Goal: Task Accomplishment & Management: Complete application form

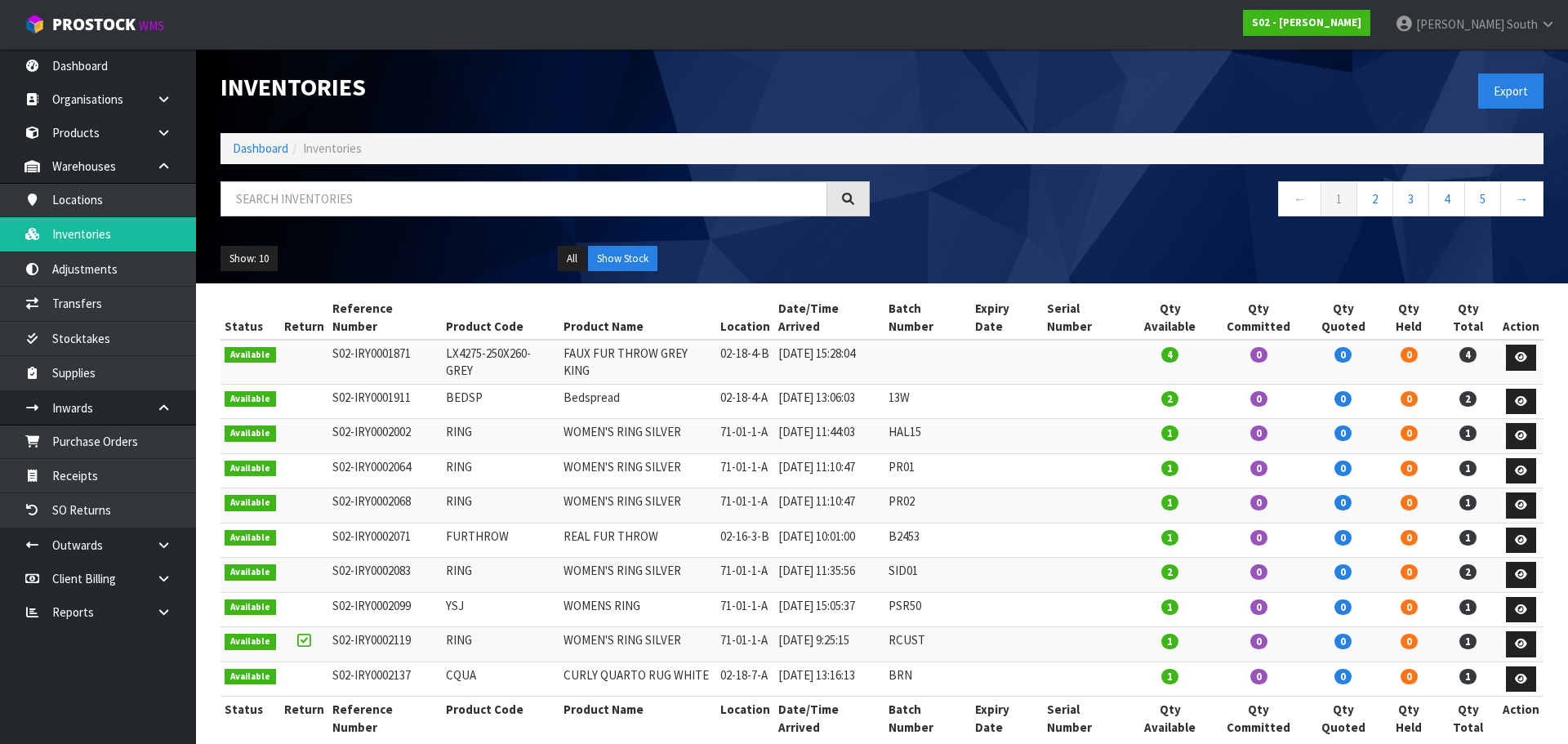
click at [750, 88] on h1 "Inventories" at bounding box center [544, 87] width 649 height 27
drag, startPoint x: 271, startPoint y: 193, endPoint x: 270, endPoint y: 201, distance: 8.1
click at [271, 198] on input "text" at bounding box center [524, 199] width 607 height 35
click at [267, 153] on link "Dashboard" at bounding box center [260, 148] width 55 height 16
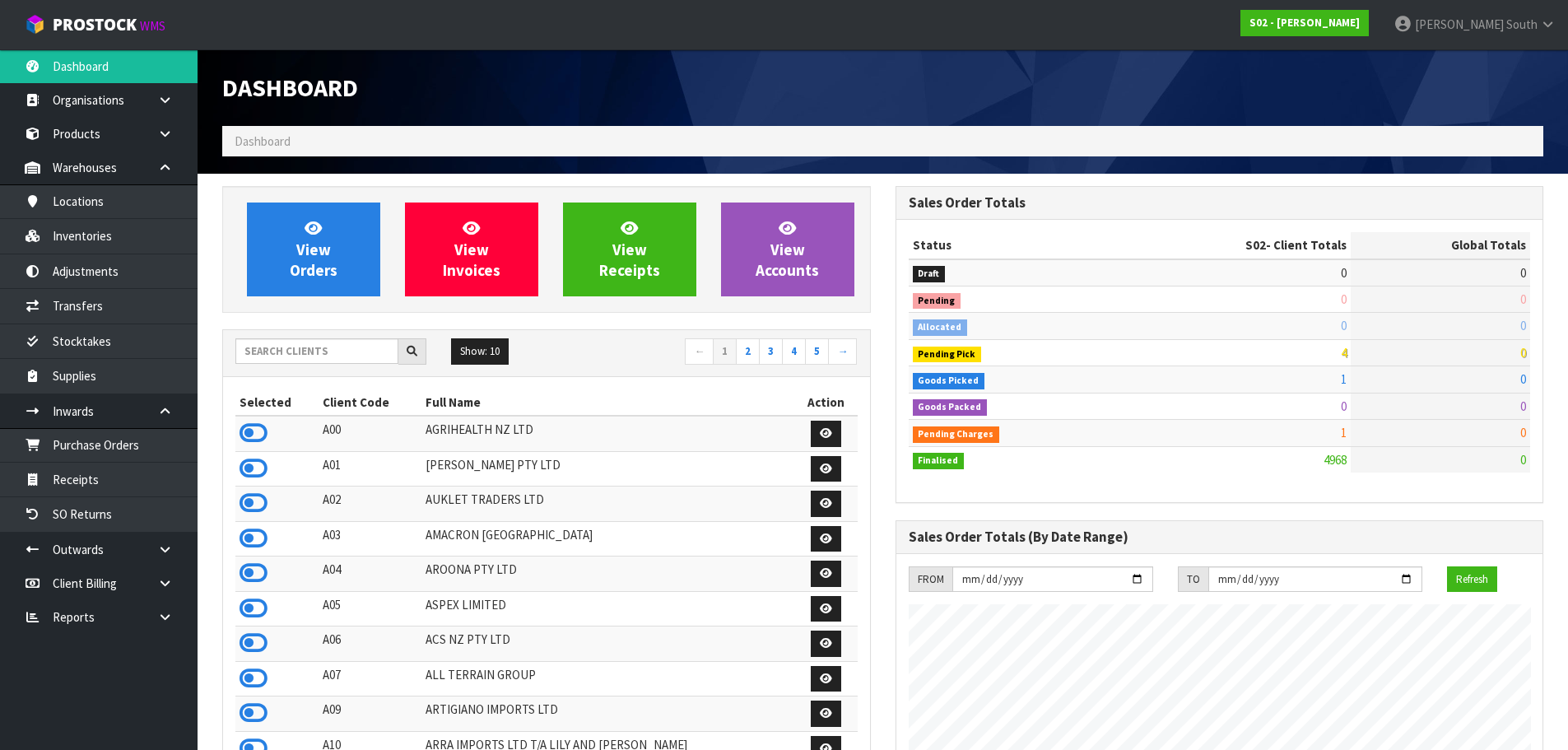
scroll to position [1167, 672]
click at [276, 343] on input "text" at bounding box center [317, 351] width 163 height 26
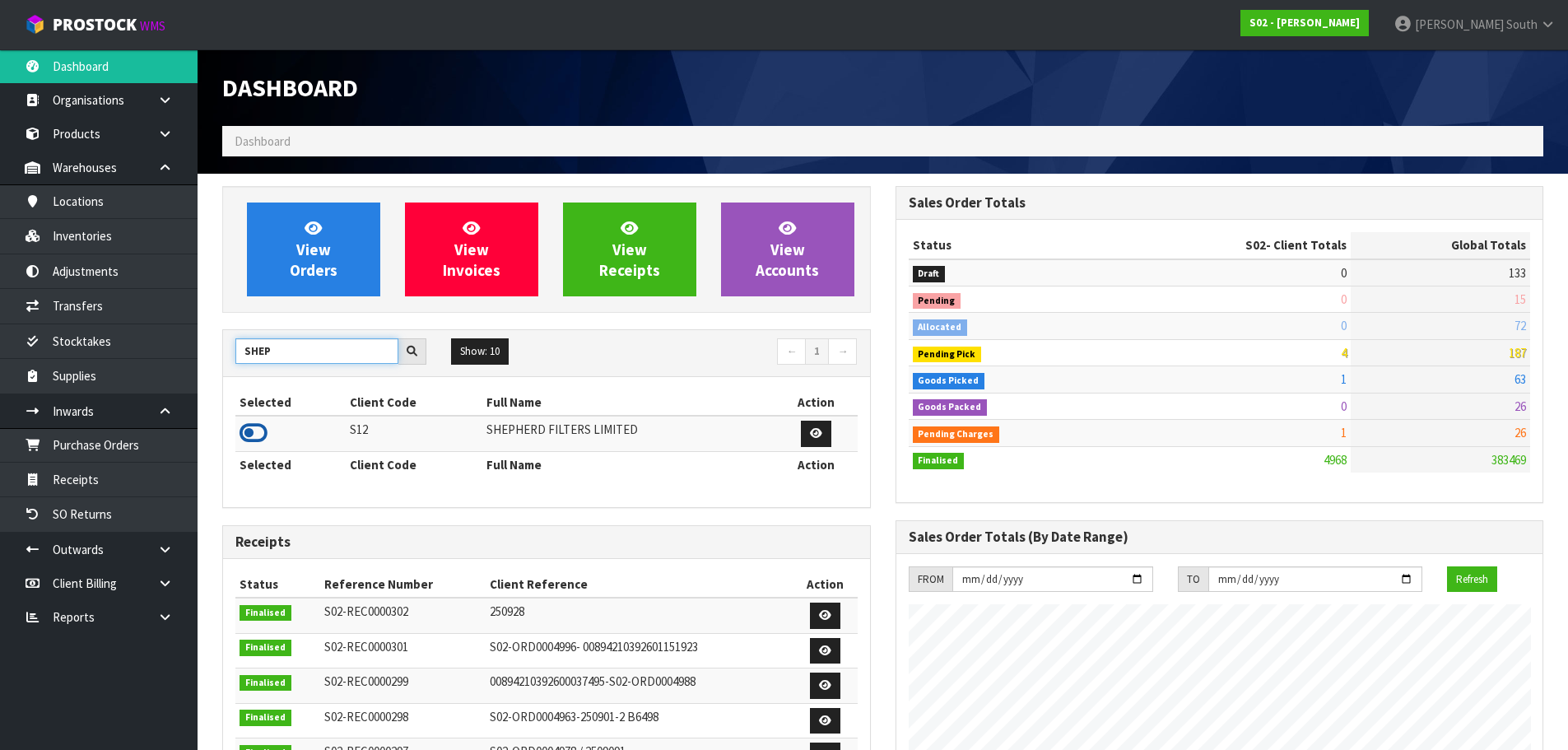
type input "SHEP"
click at [262, 436] on icon at bounding box center [253, 433] width 28 height 25
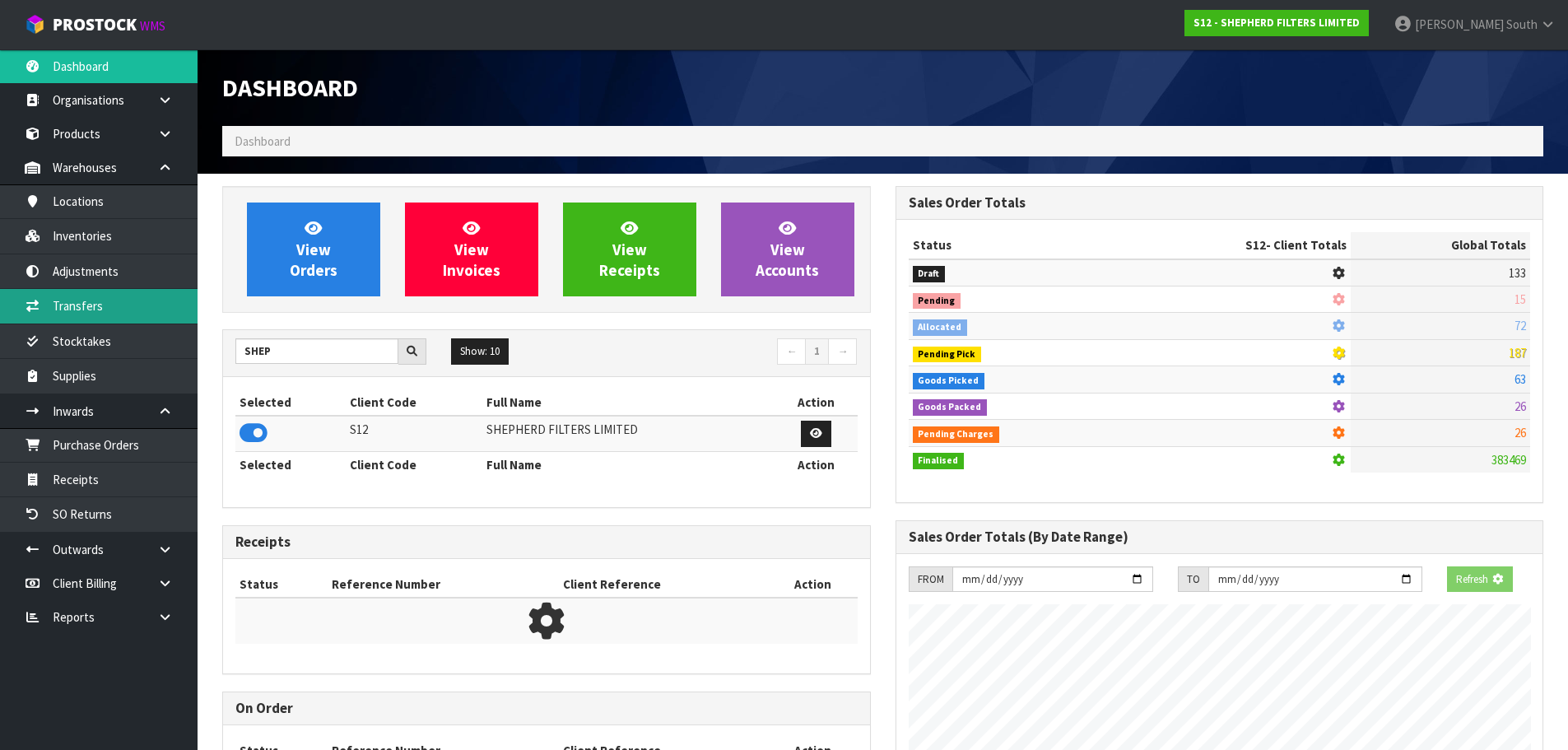
scroll to position [1088, 672]
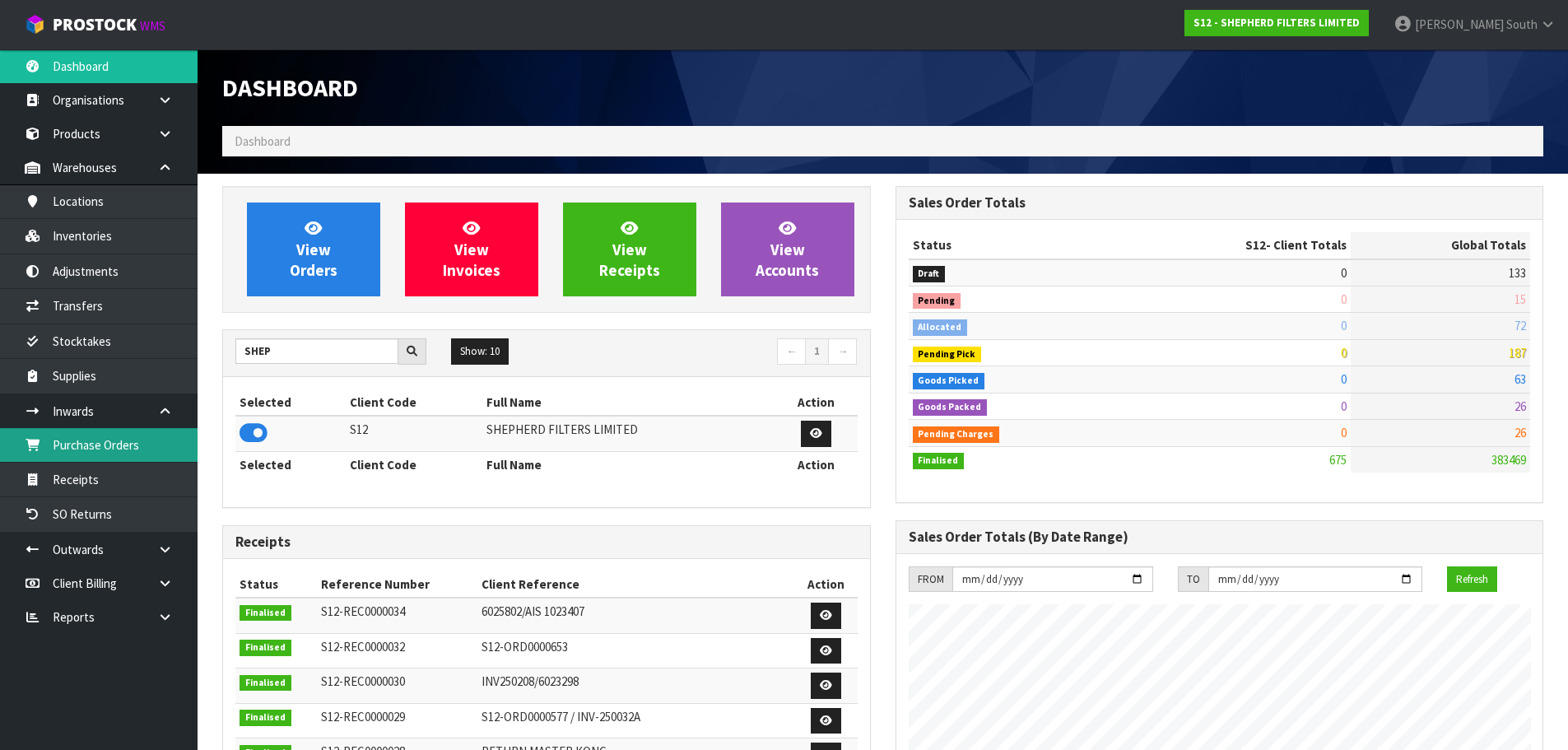
click at [125, 450] on link "Purchase Orders" at bounding box center [99, 445] width 198 height 34
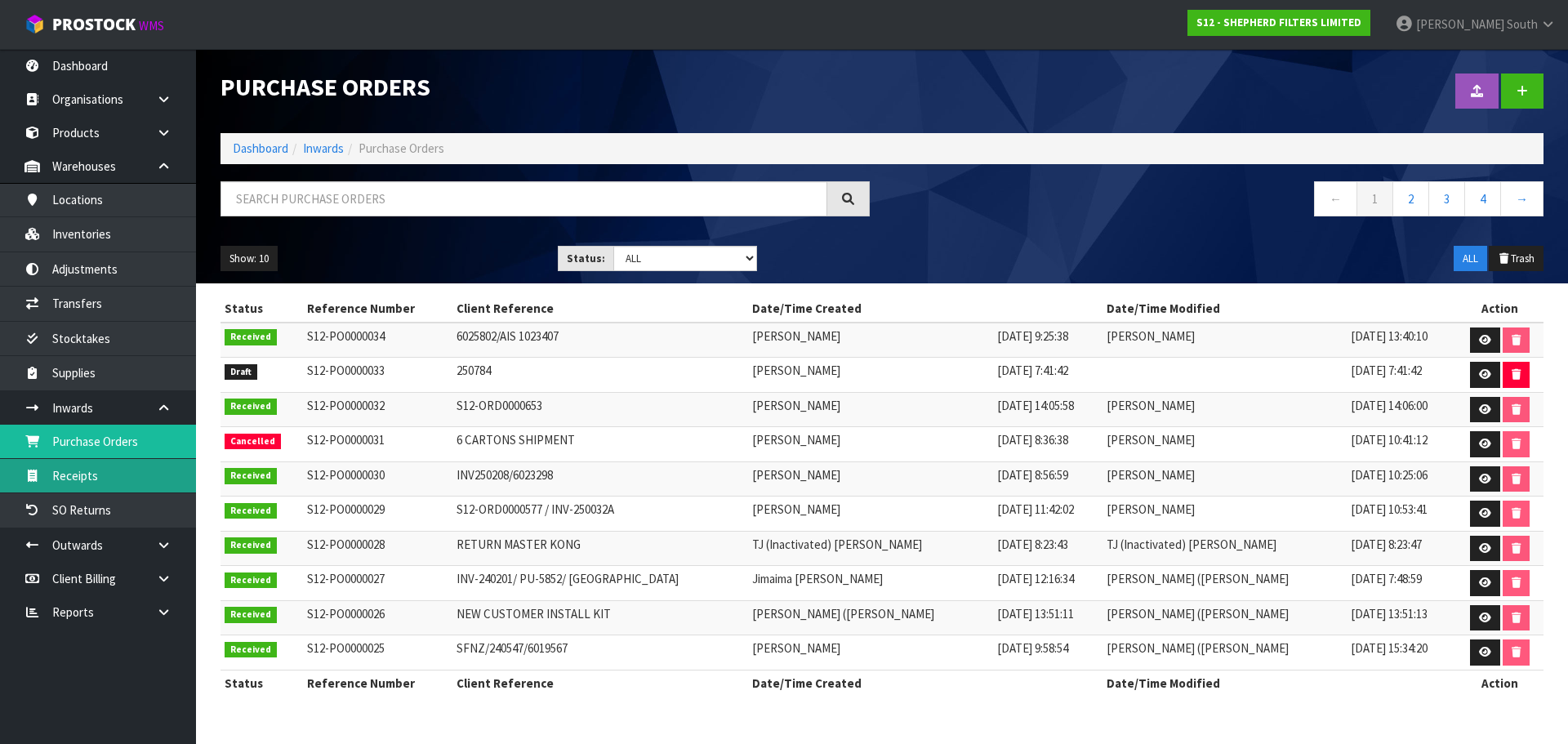
click at [144, 478] on link "Receipts" at bounding box center [98, 476] width 196 height 34
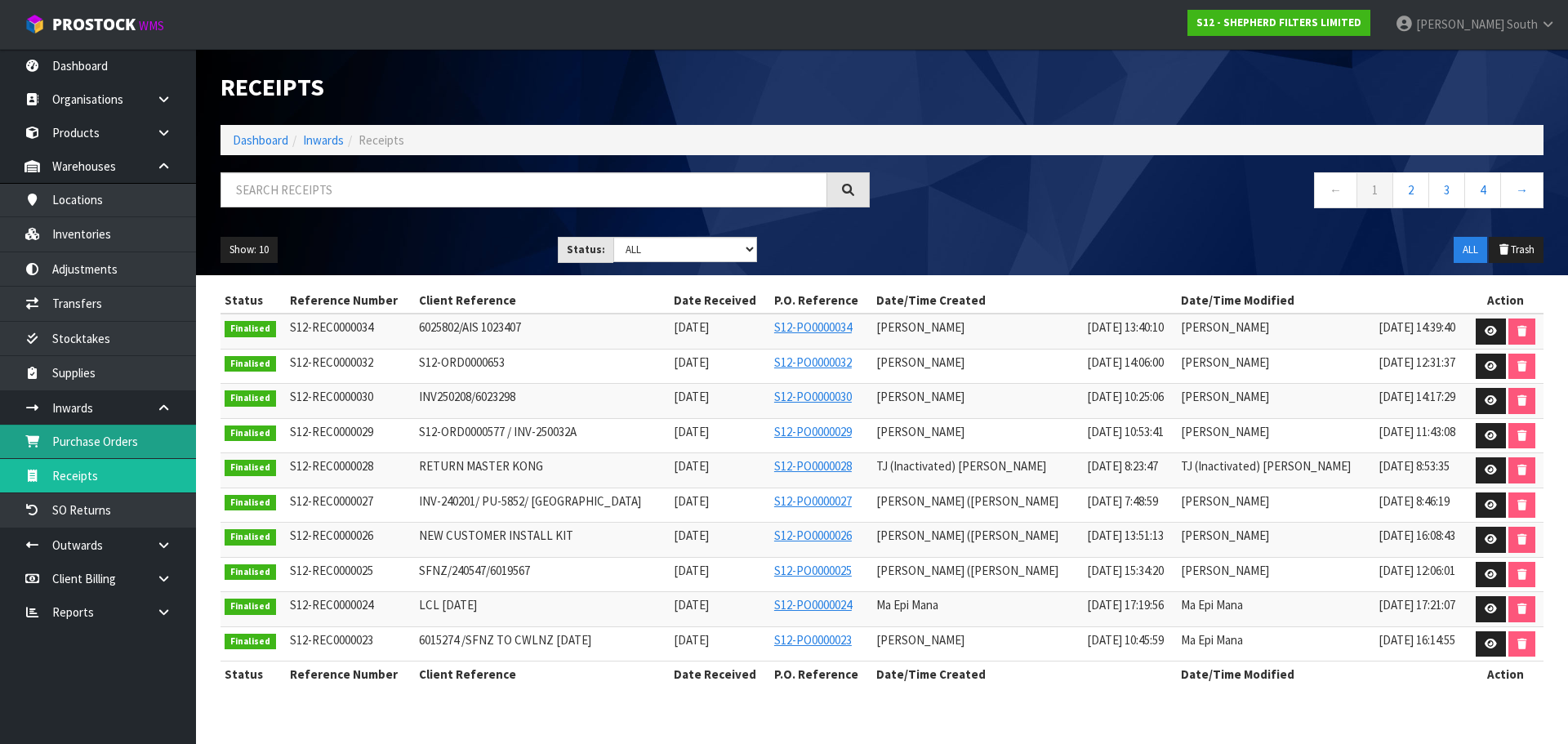
click at [152, 451] on link "Purchase Orders" at bounding box center [98, 441] width 196 height 34
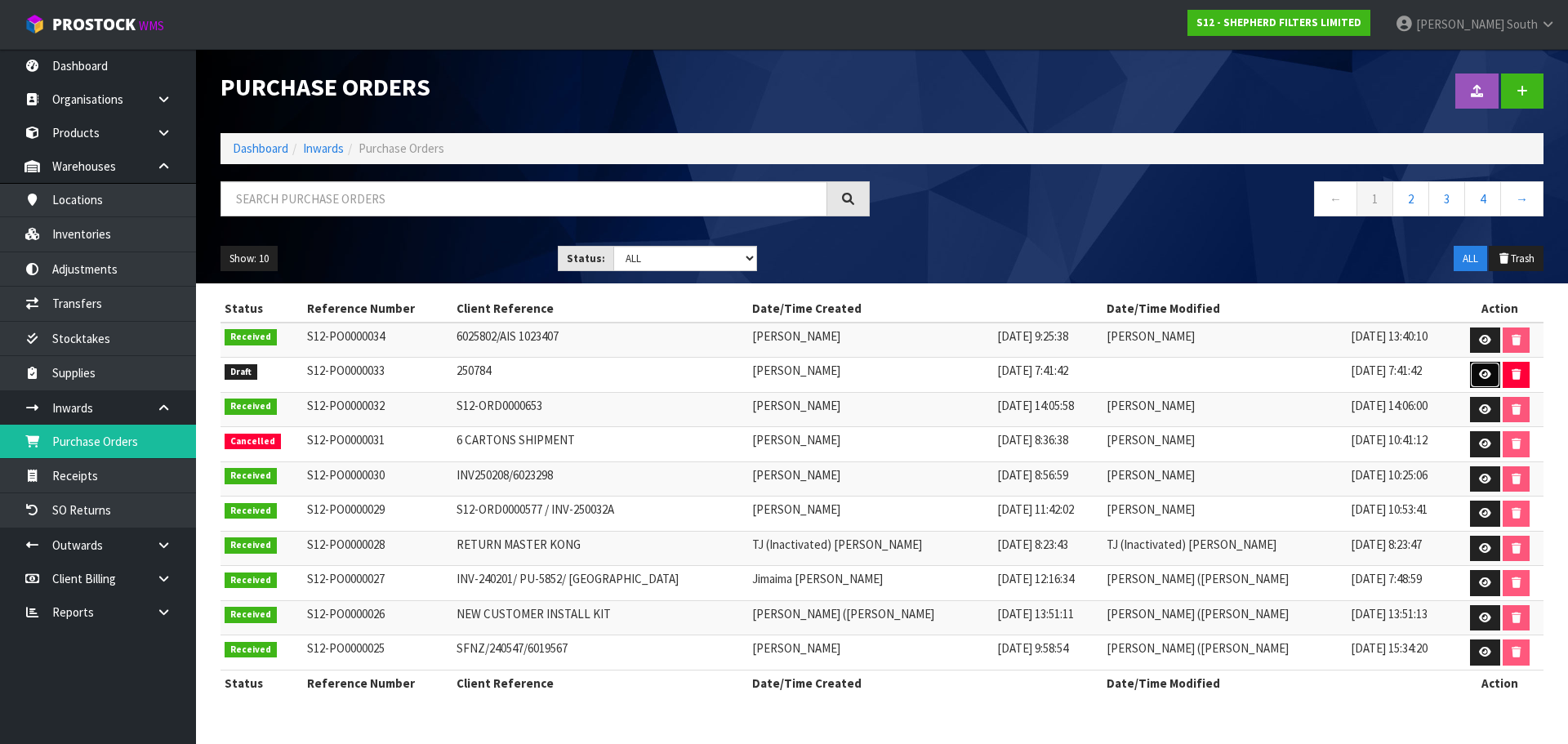
click at [1478, 372] on link at bounding box center [1486, 375] width 31 height 26
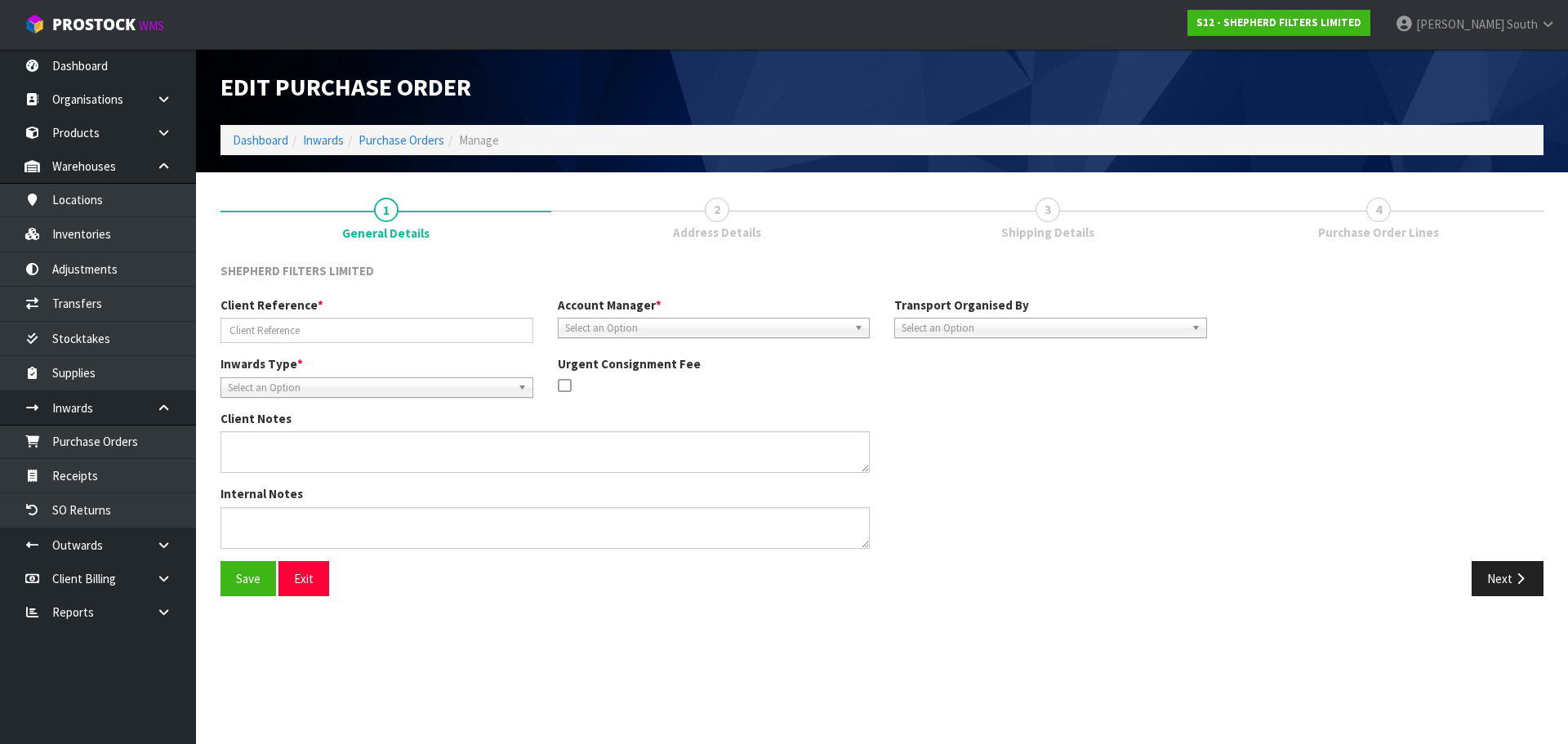
type input "250784"
drag, startPoint x: 723, startPoint y: 201, endPoint x: 727, endPoint y: 212, distance: 11.7
click at [723, 205] on span "2" at bounding box center [718, 210] width 25 height 25
click at [1484, 577] on button "Next" at bounding box center [1508, 578] width 72 height 35
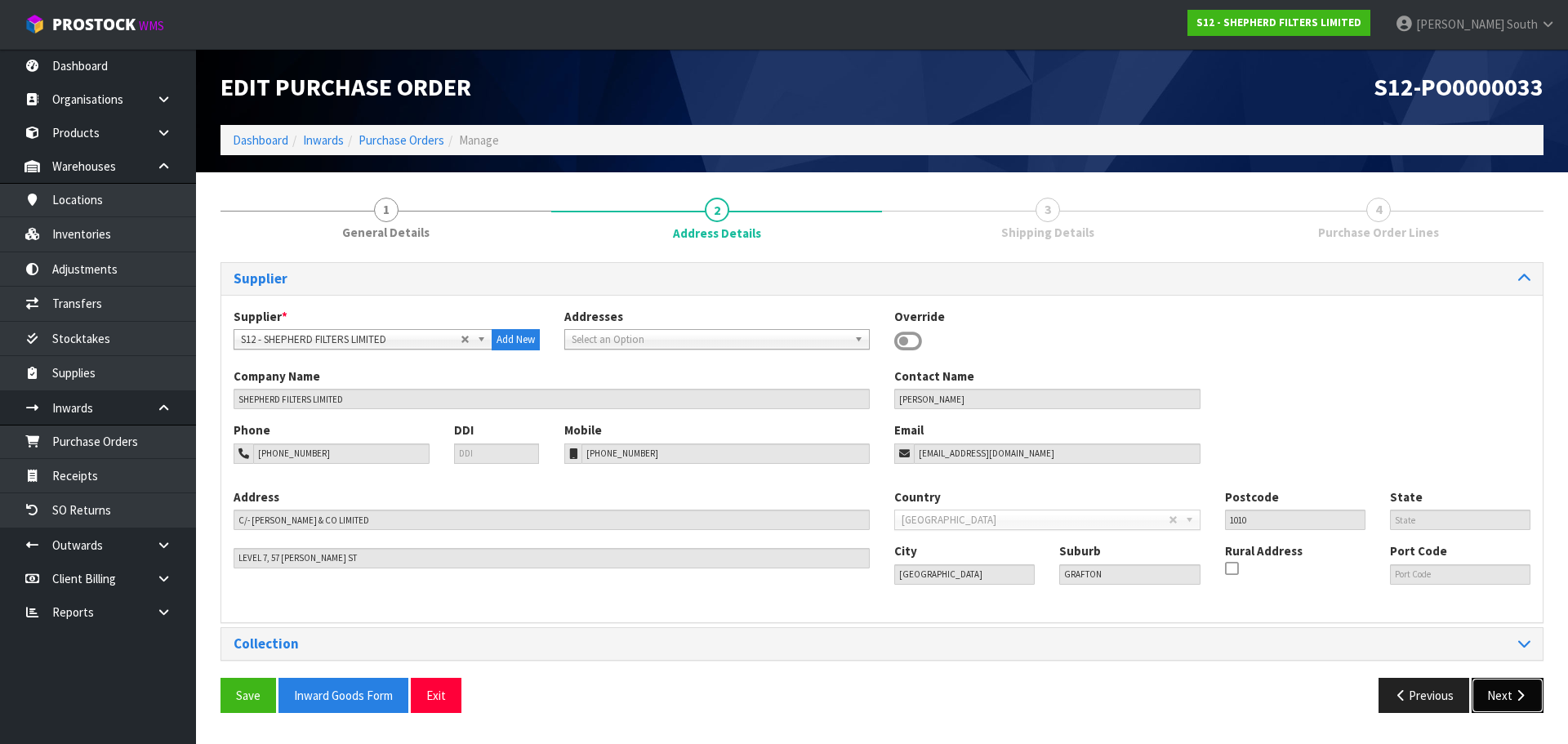
click at [1501, 696] on button "Next" at bounding box center [1508, 695] width 72 height 35
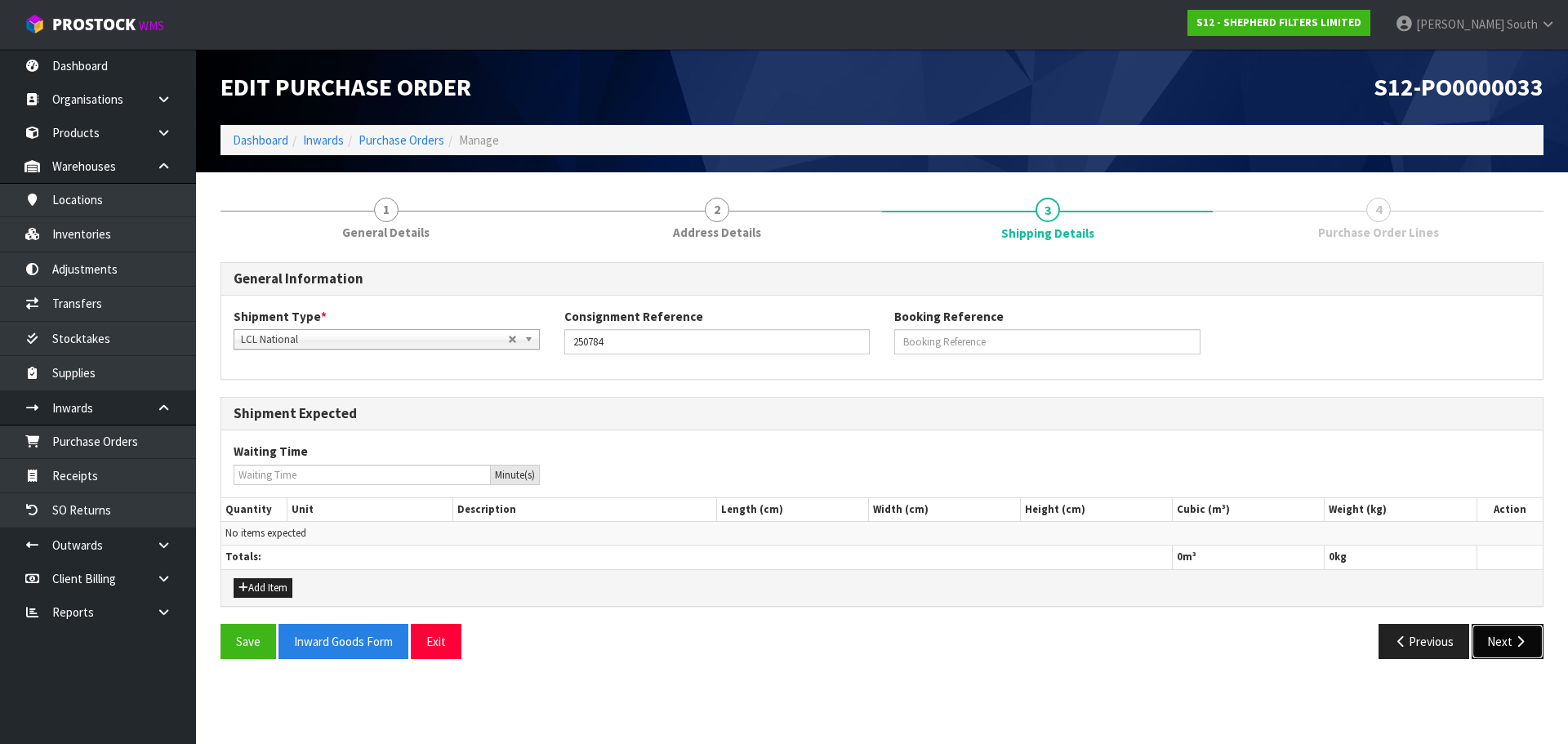
click at [1509, 639] on button "Next" at bounding box center [1508, 642] width 72 height 35
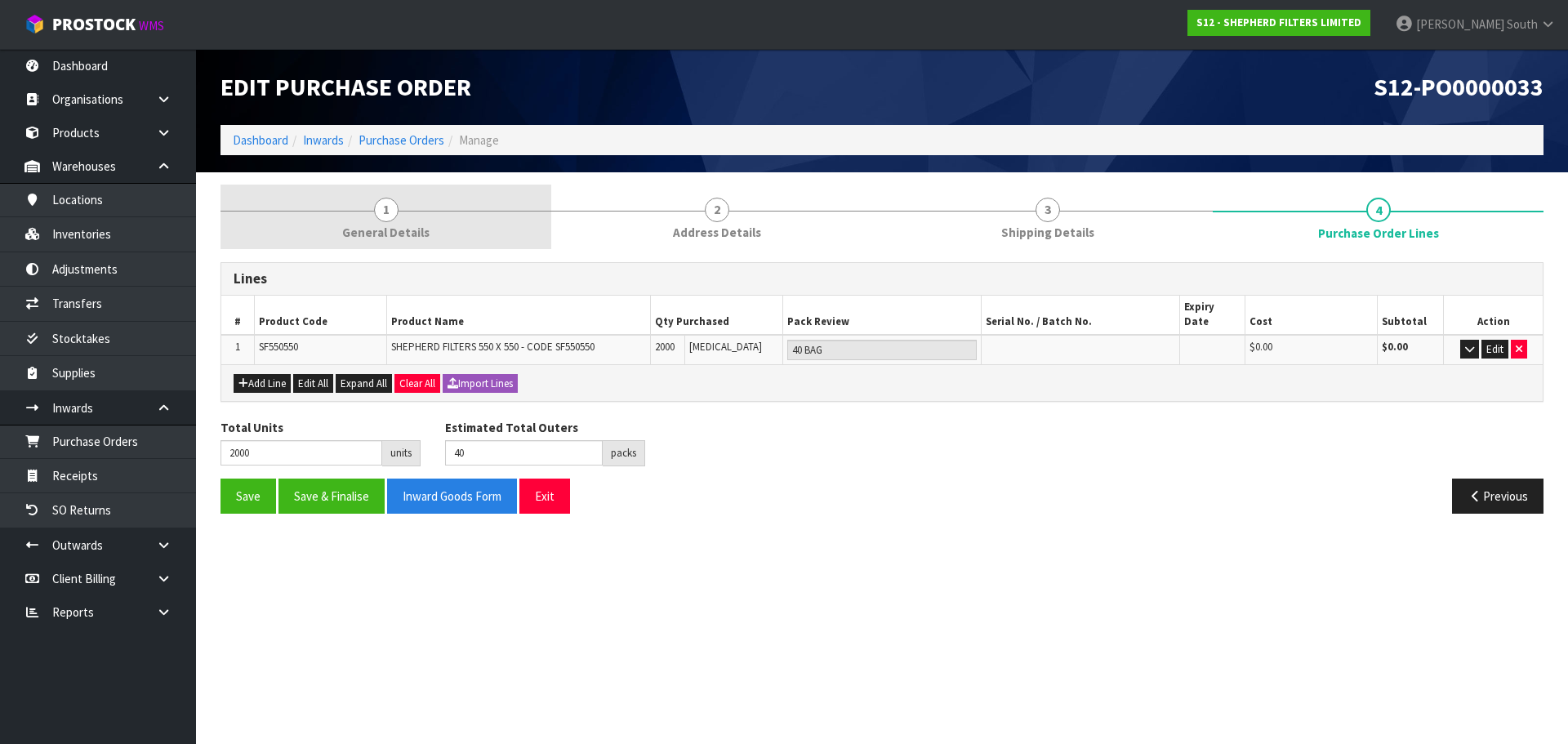
click at [701, 206] on link "2 Address Details" at bounding box center [716, 217] width 331 height 64
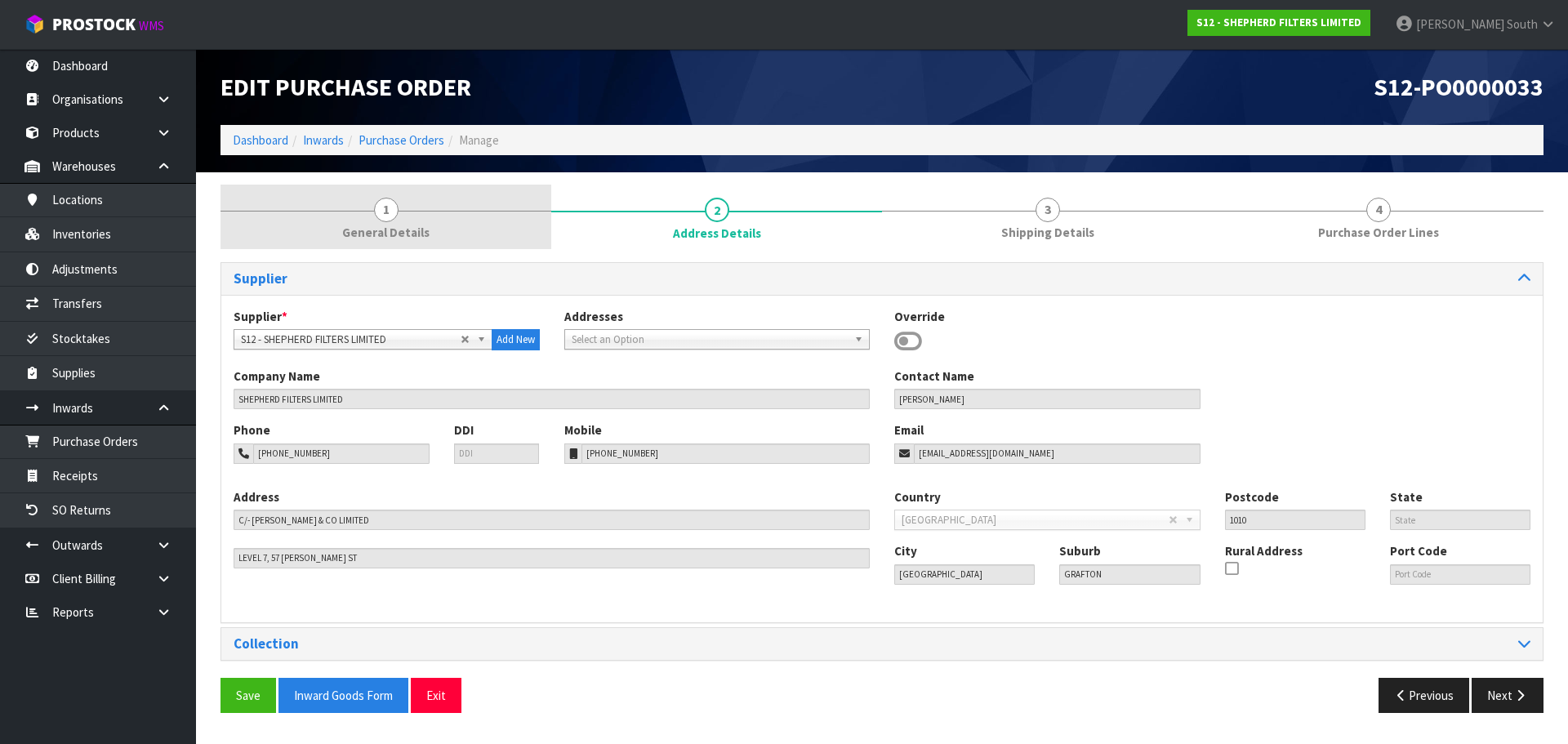
click at [479, 224] on link "1 General Details" at bounding box center [385, 217] width 331 height 64
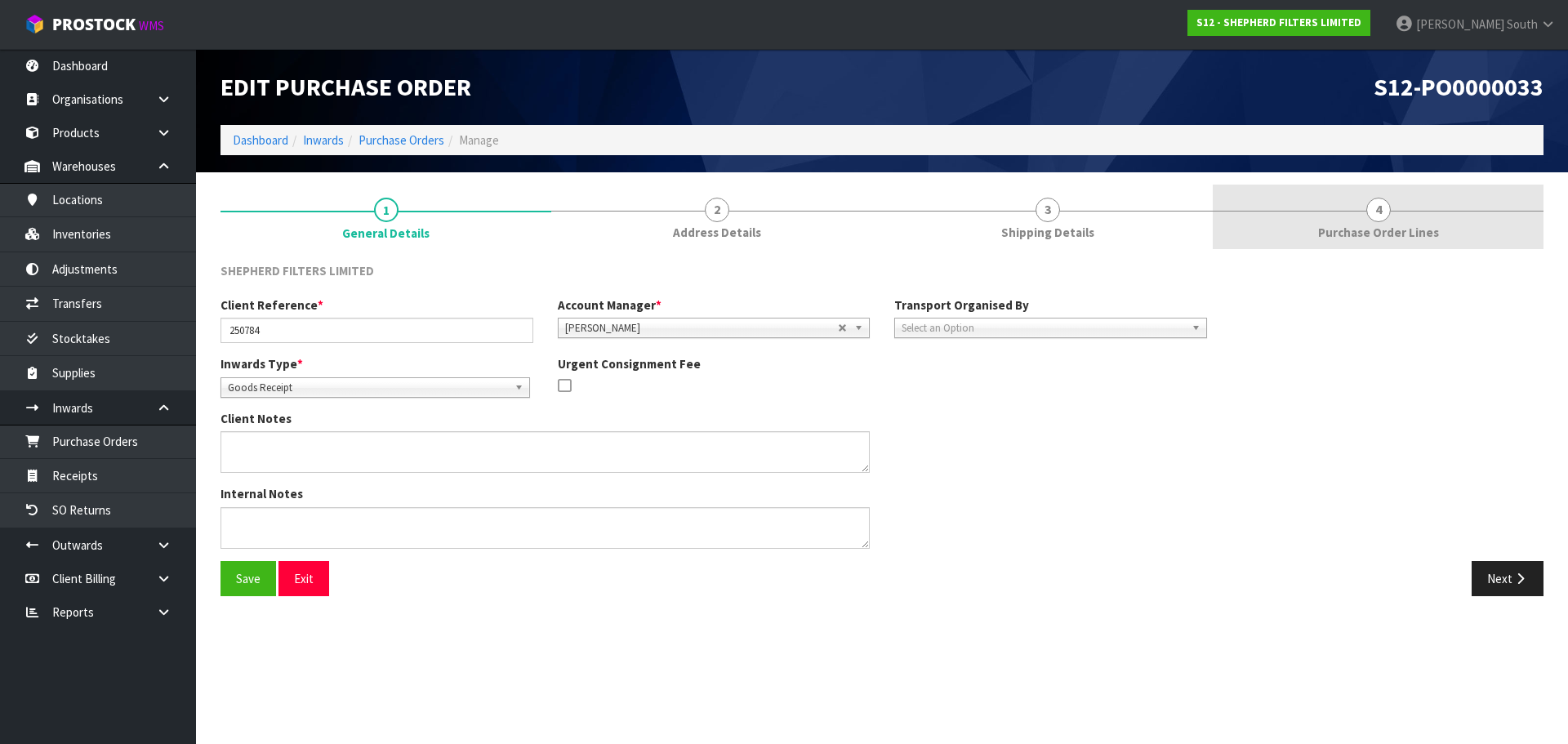
click at [1371, 222] on link "4 Purchase Order Lines" at bounding box center [1378, 217] width 331 height 64
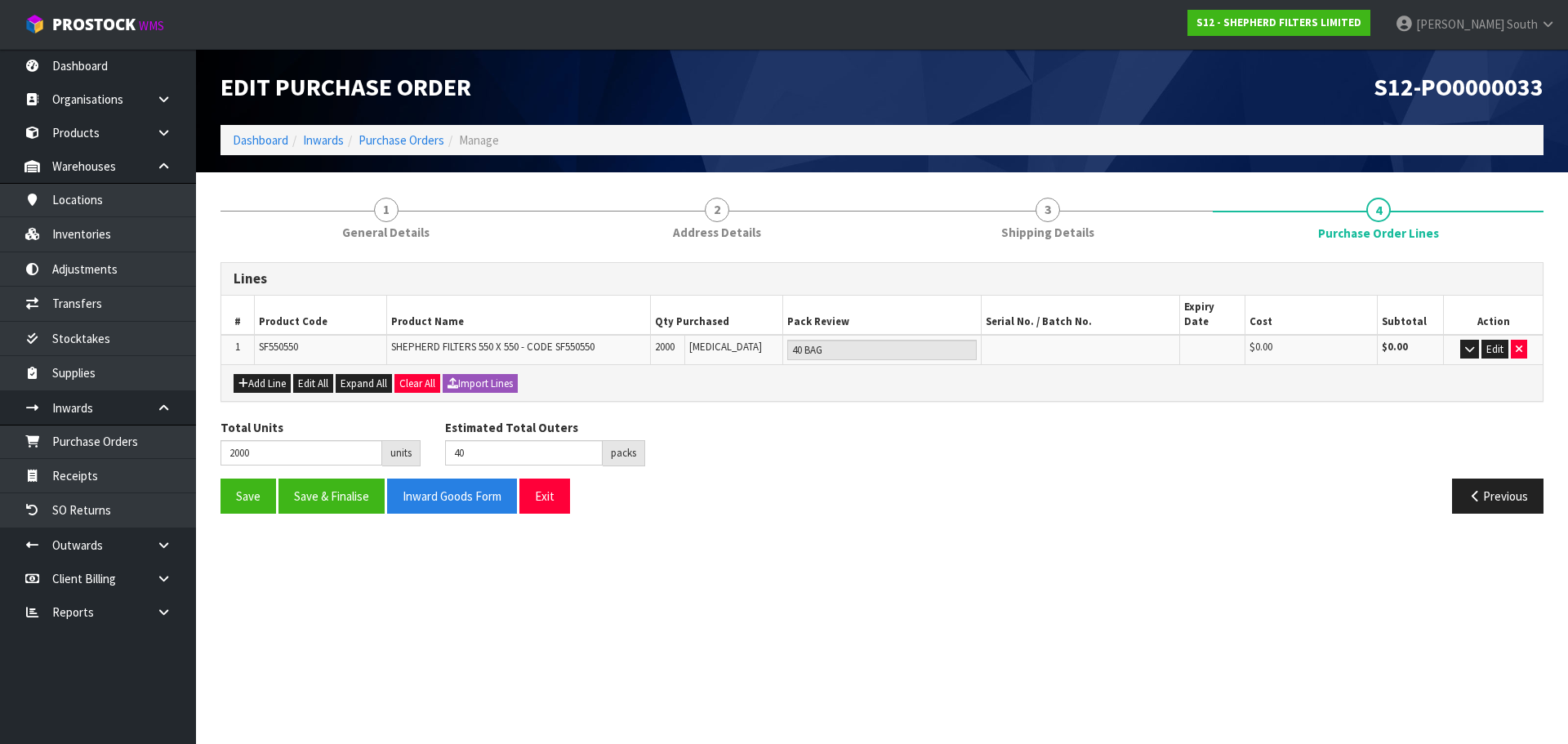
click at [388, 149] on ol "Dashboard Inwards Purchase Orders Manage" at bounding box center [882, 140] width 1323 height 31
click at [405, 140] on link "Purchase Orders" at bounding box center [402, 139] width 86 height 16
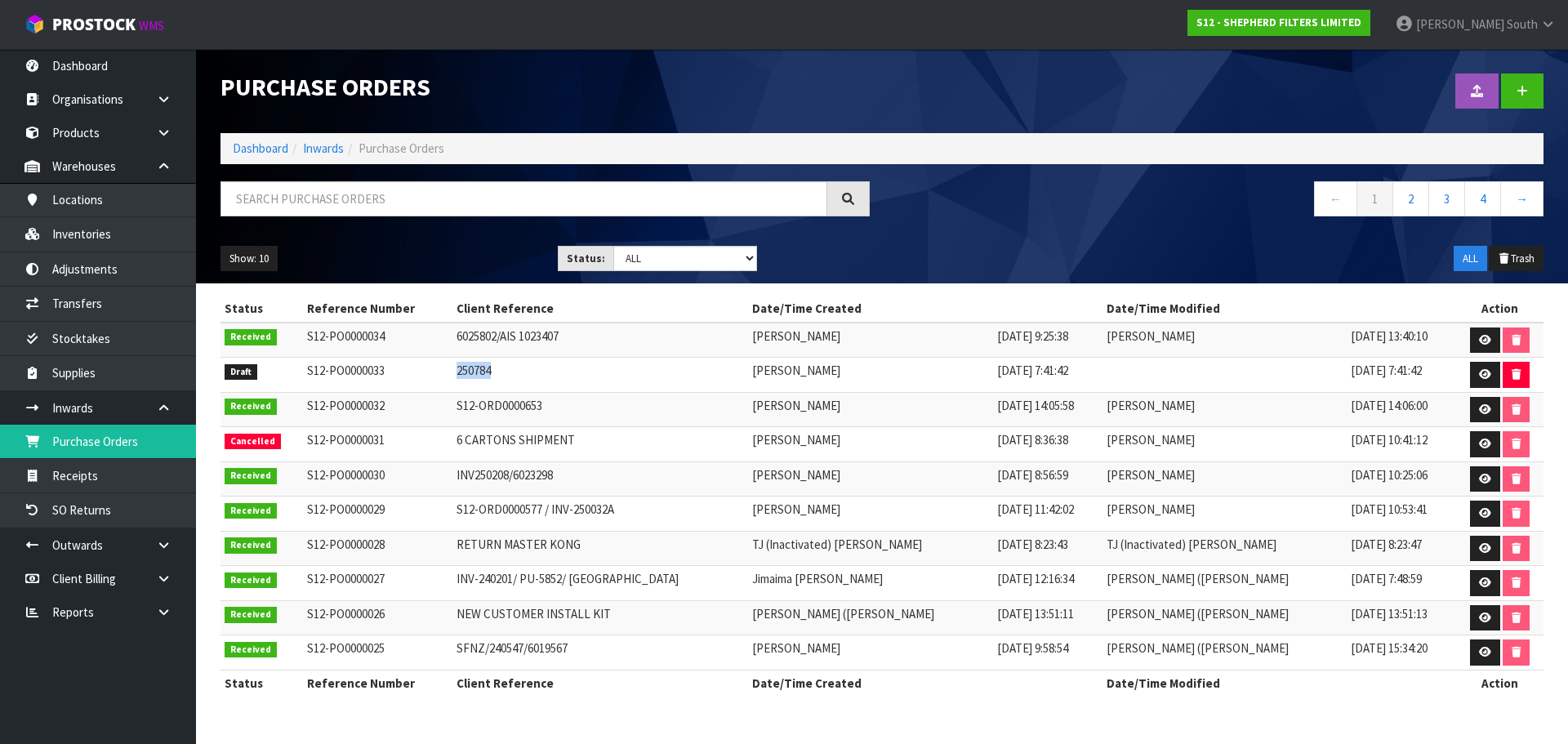
drag, startPoint x: 489, startPoint y: 367, endPoint x: 438, endPoint y: 376, distance: 51.8
click at [453, 376] on td "250784" at bounding box center [600, 375] width 296 height 35
copy td "250784"
click at [388, 212] on input "text" at bounding box center [524, 199] width 607 height 35
paste input "6025802"
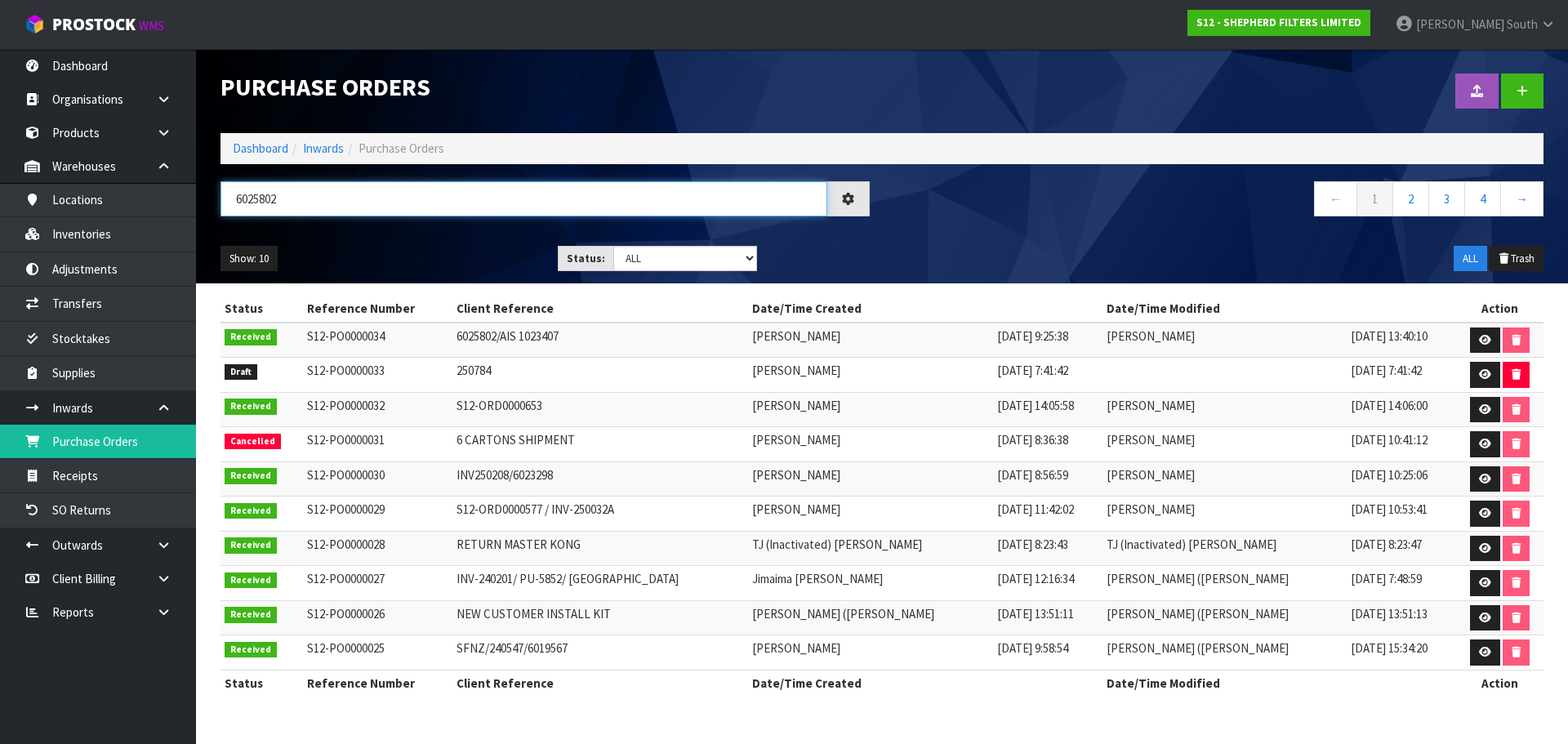
type input "6025802"
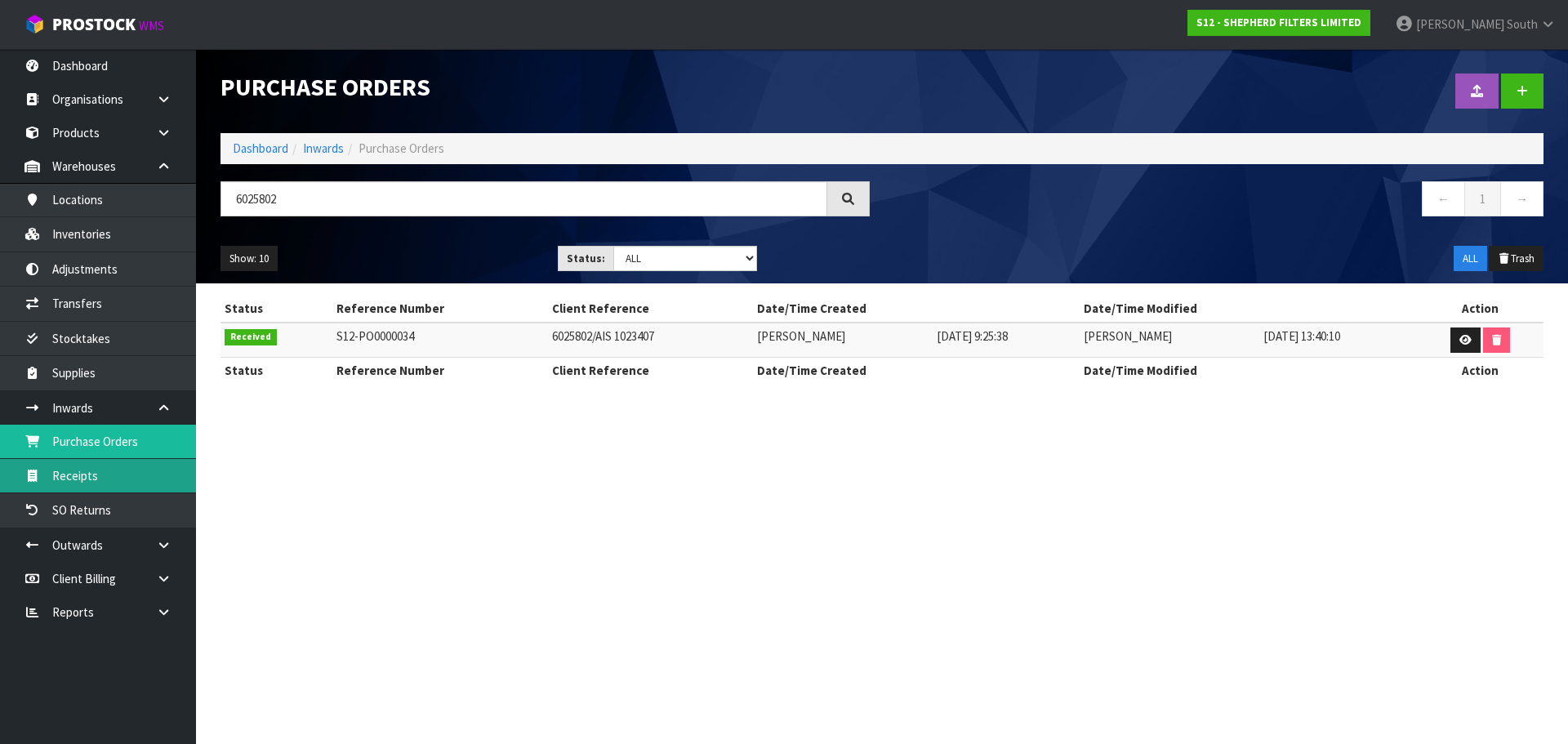
click at [134, 462] on link "Receipts" at bounding box center [98, 476] width 196 height 34
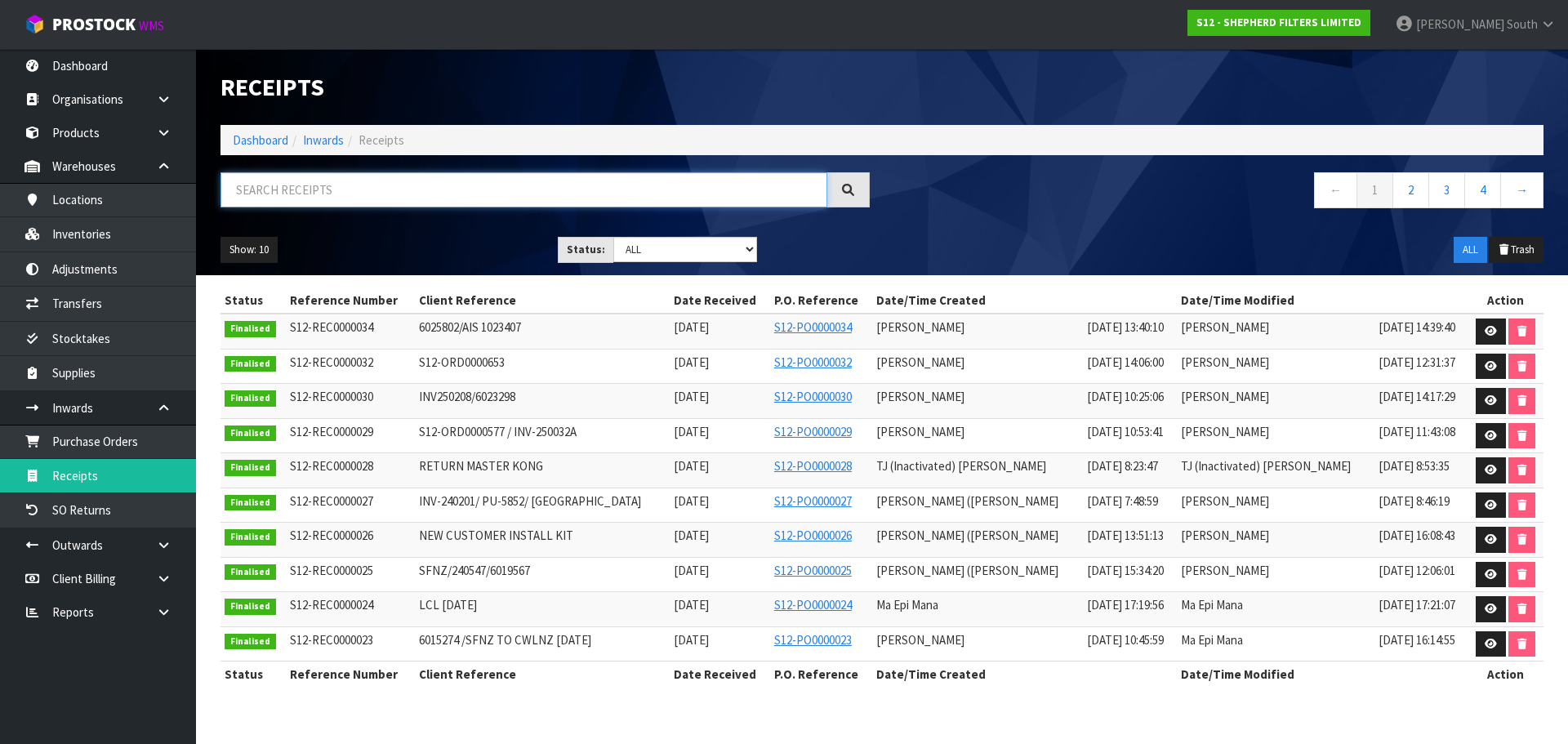
click at [382, 182] on input "text" at bounding box center [524, 190] width 607 height 35
paste input "6025802"
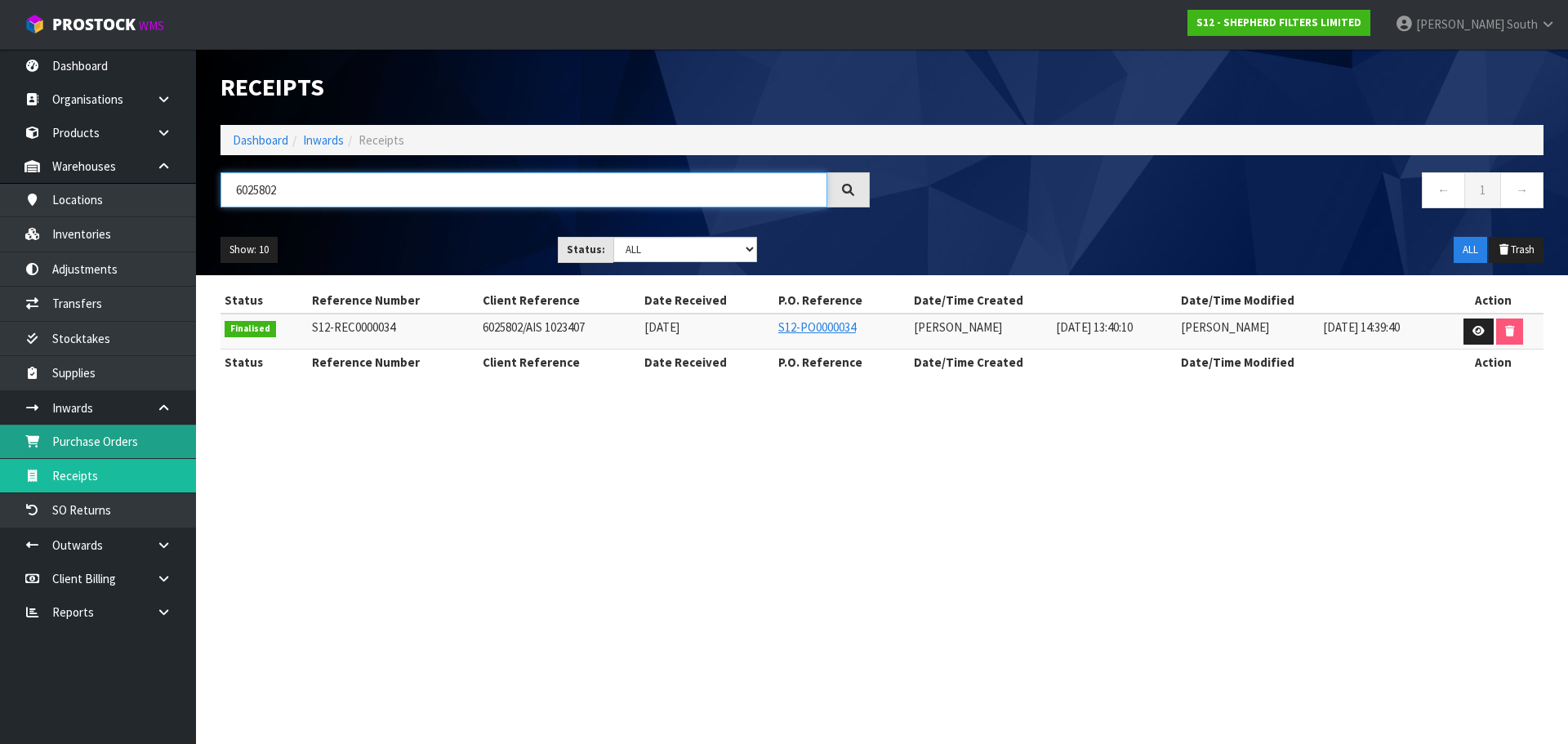
type input "6025802"
click at [82, 430] on link "Purchase Orders" at bounding box center [98, 441] width 196 height 34
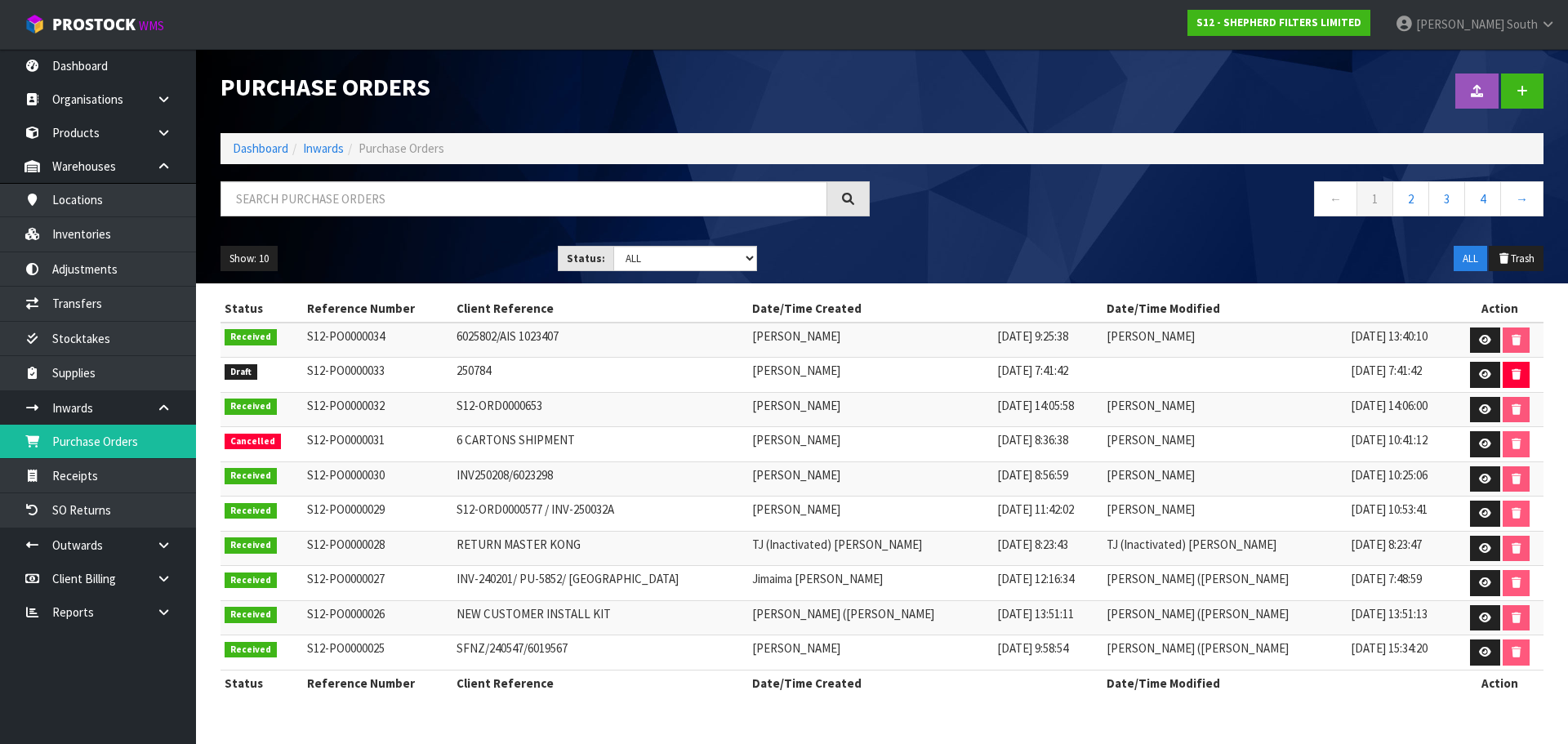
click at [1145, 237] on div "Show: 10 5 10 25 50 Status: Draft Pending Received Cancelled ALL ALL Trash" at bounding box center [883, 258] width 1348 height 50
click at [1490, 376] on icon at bounding box center [1486, 374] width 12 height 11
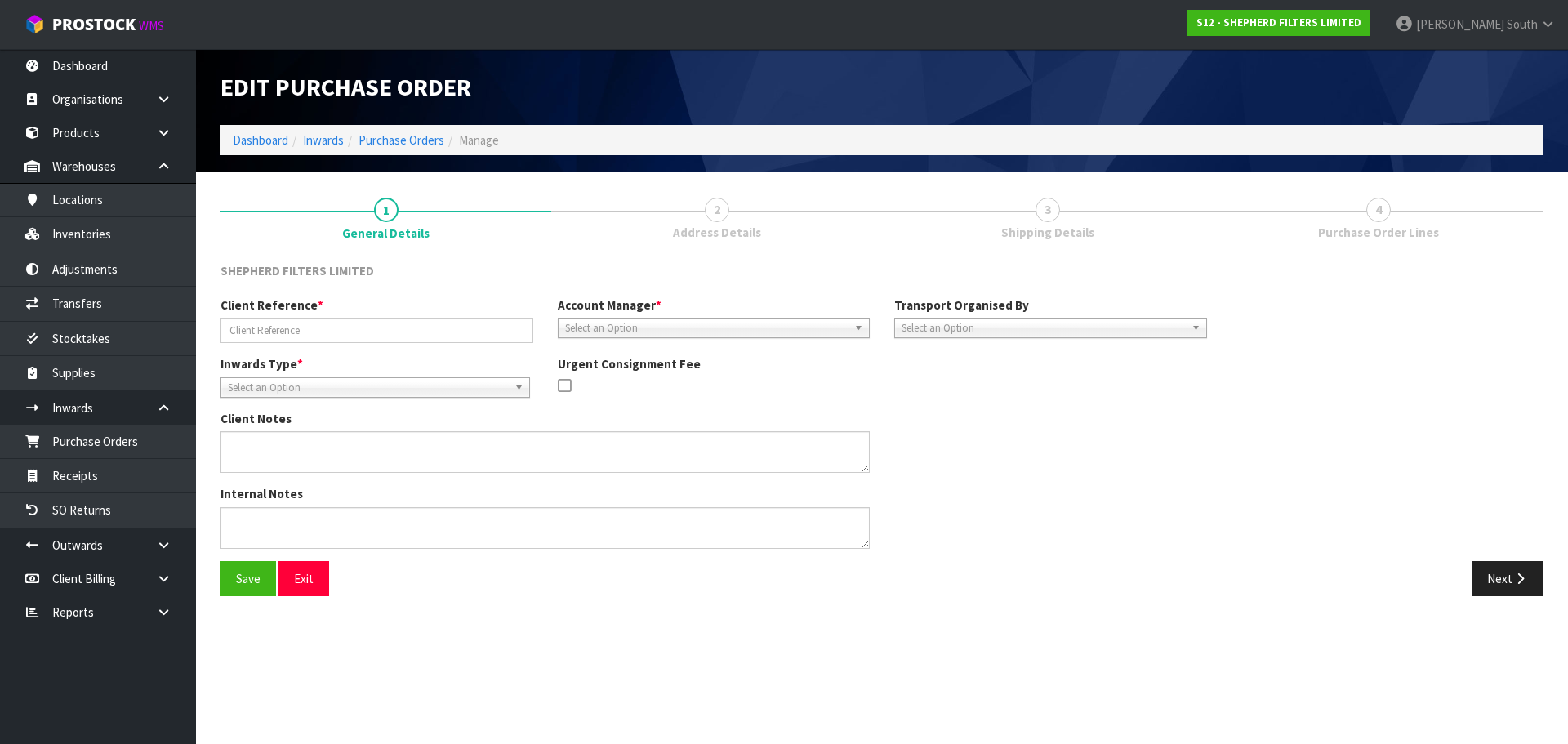
type input "250784"
drag, startPoint x: 685, startPoint y: 245, endPoint x: 692, endPoint y: 238, distance: 9.9
click at [690, 241] on link "2 Address Details" at bounding box center [716, 217] width 331 height 64
click at [1323, 412] on div "Client Reference * 250784 Account Manager * [PERSON_NAME] [PERSON_NAME] [PERSON…" at bounding box center [883, 428] width 1348 height 265
click at [1472, 567] on button "Next" at bounding box center [1508, 578] width 72 height 35
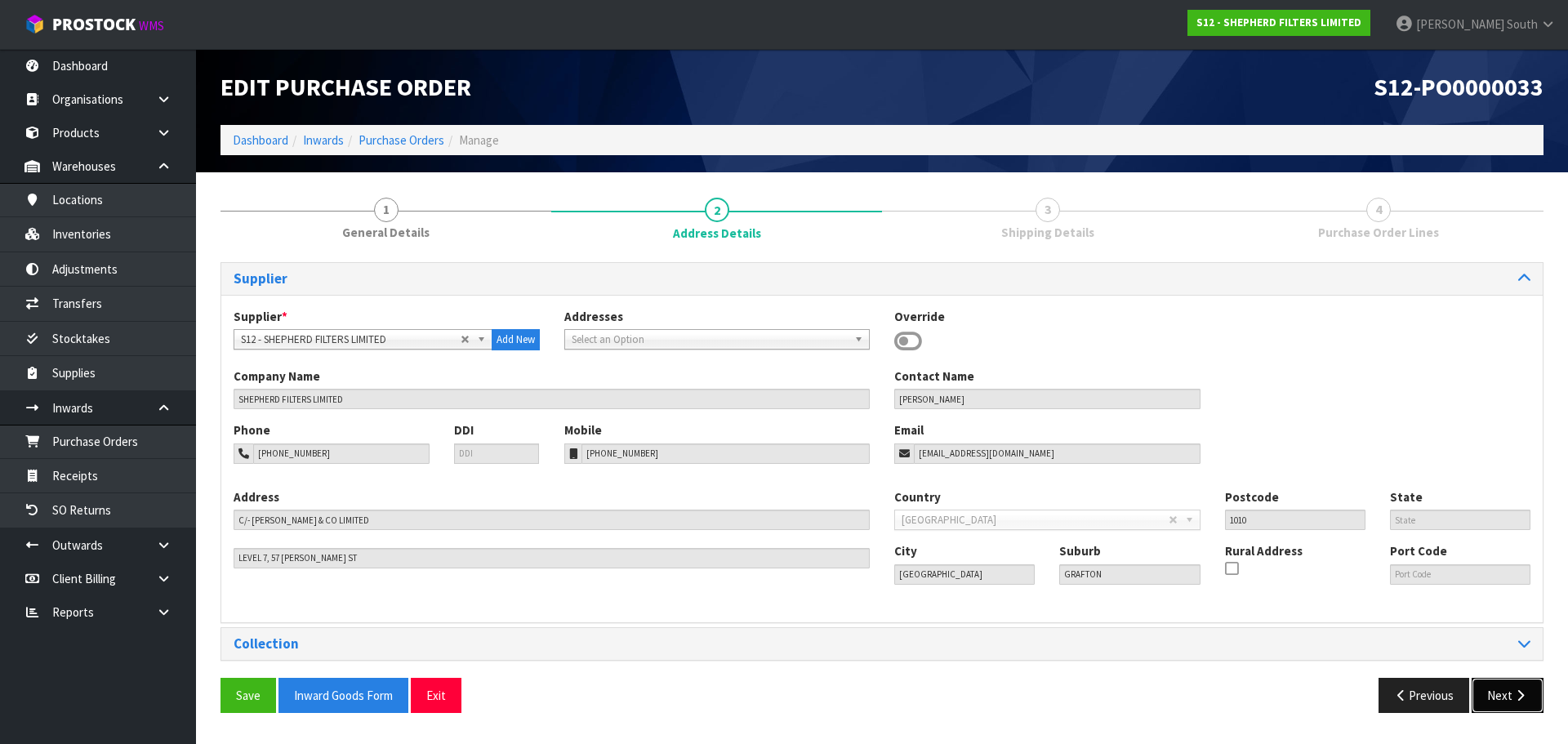
click at [1498, 704] on button "Next" at bounding box center [1508, 695] width 72 height 35
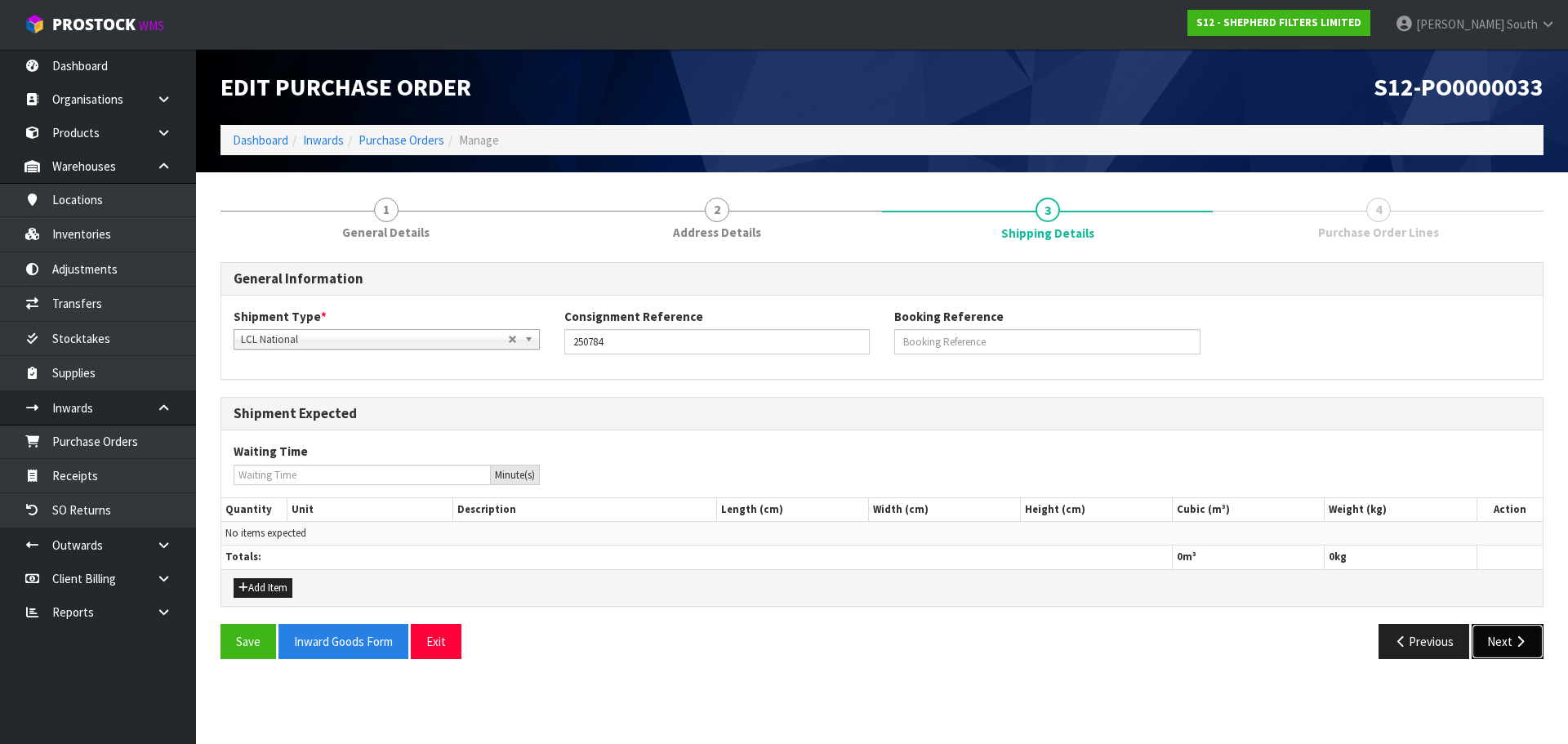
click at [1503, 650] on button "Next" at bounding box center [1508, 642] width 72 height 35
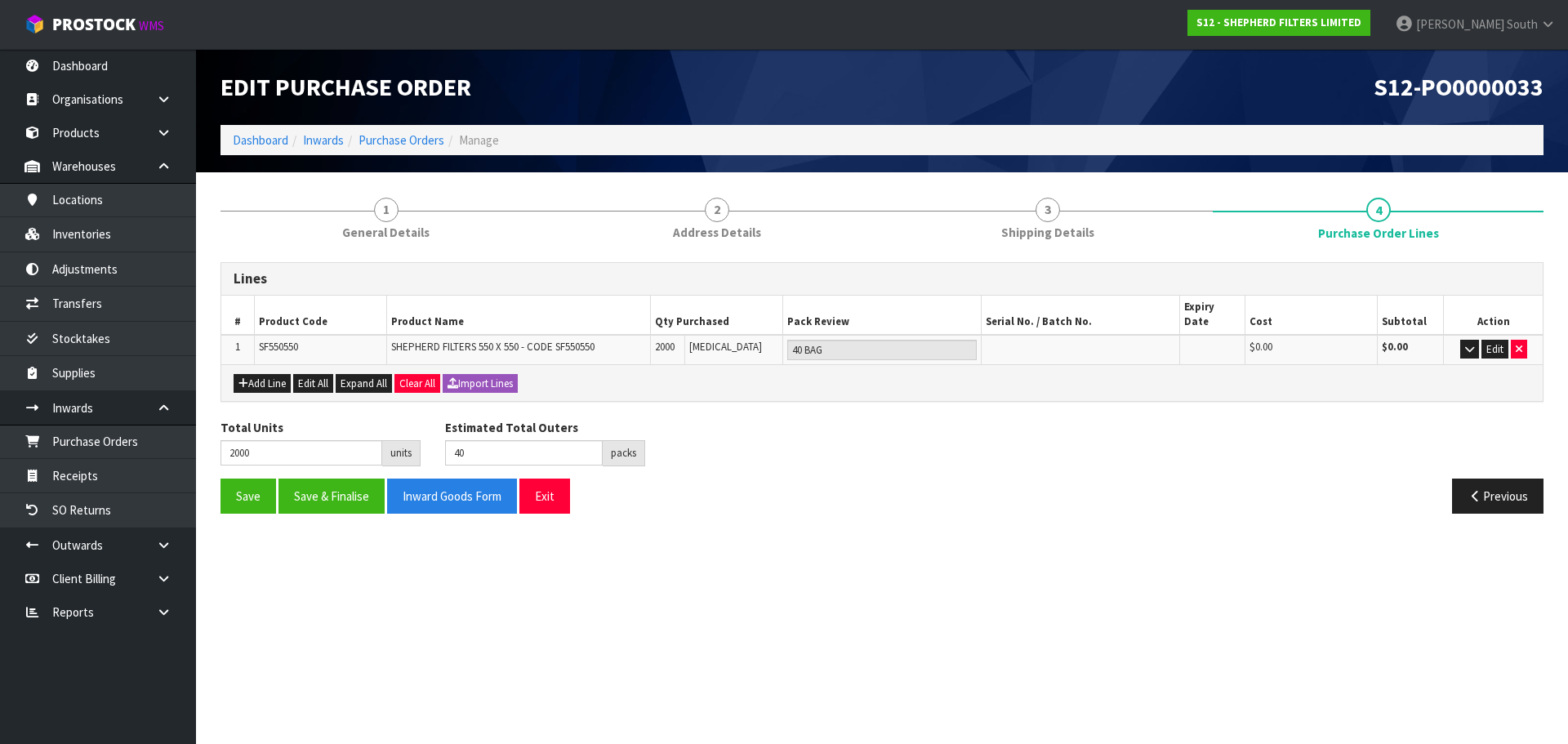
click at [727, 589] on section "Edit Purchase Order S12-PO0000033 Dashboard Inwards Purchase Orders Manage 1 Ge…" at bounding box center [784, 372] width 1568 height 744
click at [558, 340] on span "SHEPHERD FILTERS 550 X 550 - CODE SF550550" at bounding box center [492, 346] width 204 height 14
copy span "SF550550"
click at [785, 497] on div "Save Save & Finalise Inward Goods Form Exit" at bounding box center [545, 496] width 674 height 35
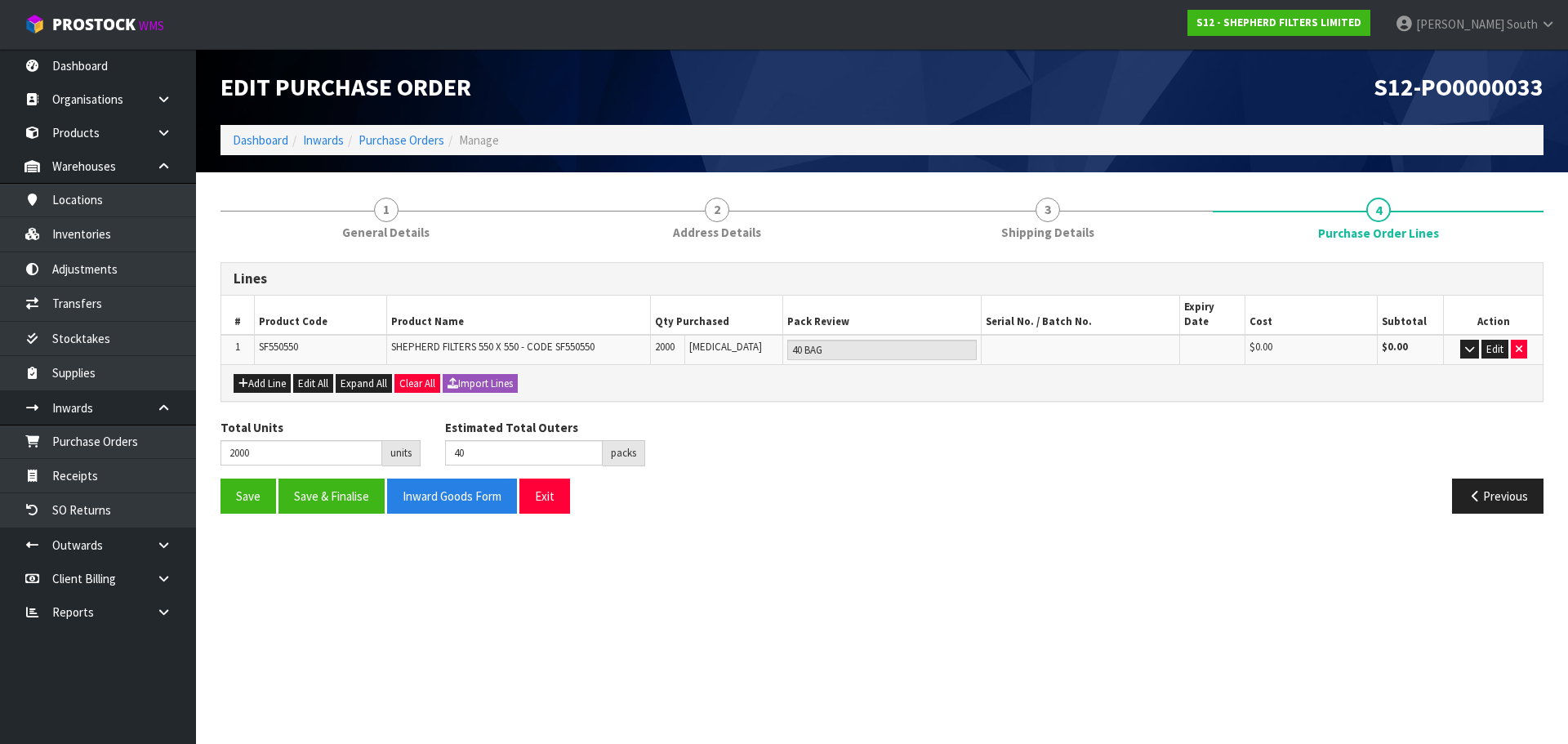
drag, startPoint x: 836, startPoint y: 431, endPoint x: 835, endPoint y: 440, distance: 9.1
click at [835, 440] on div "Total Units 2000 units Estimated Total Outers 40 packs Estimated Total Pallets …" at bounding box center [883, 449] width 1348 height 59
click at [876, 520] on section "1 General Details 2 Address Details 3 Shipping Details 4 Purchase Order Lines L…" at bounding box center [883, 356] width 1373 height 366
click at [876, 519] on section "1 General Details 2 Address Details 3 Shipping Details 4 Purchase Order Lines L…" at bounding box center [883, 356] width 1373 height 366
click at [250, 141] on link "Dashboard" at bounding box center [260, 139] width 55 height 16
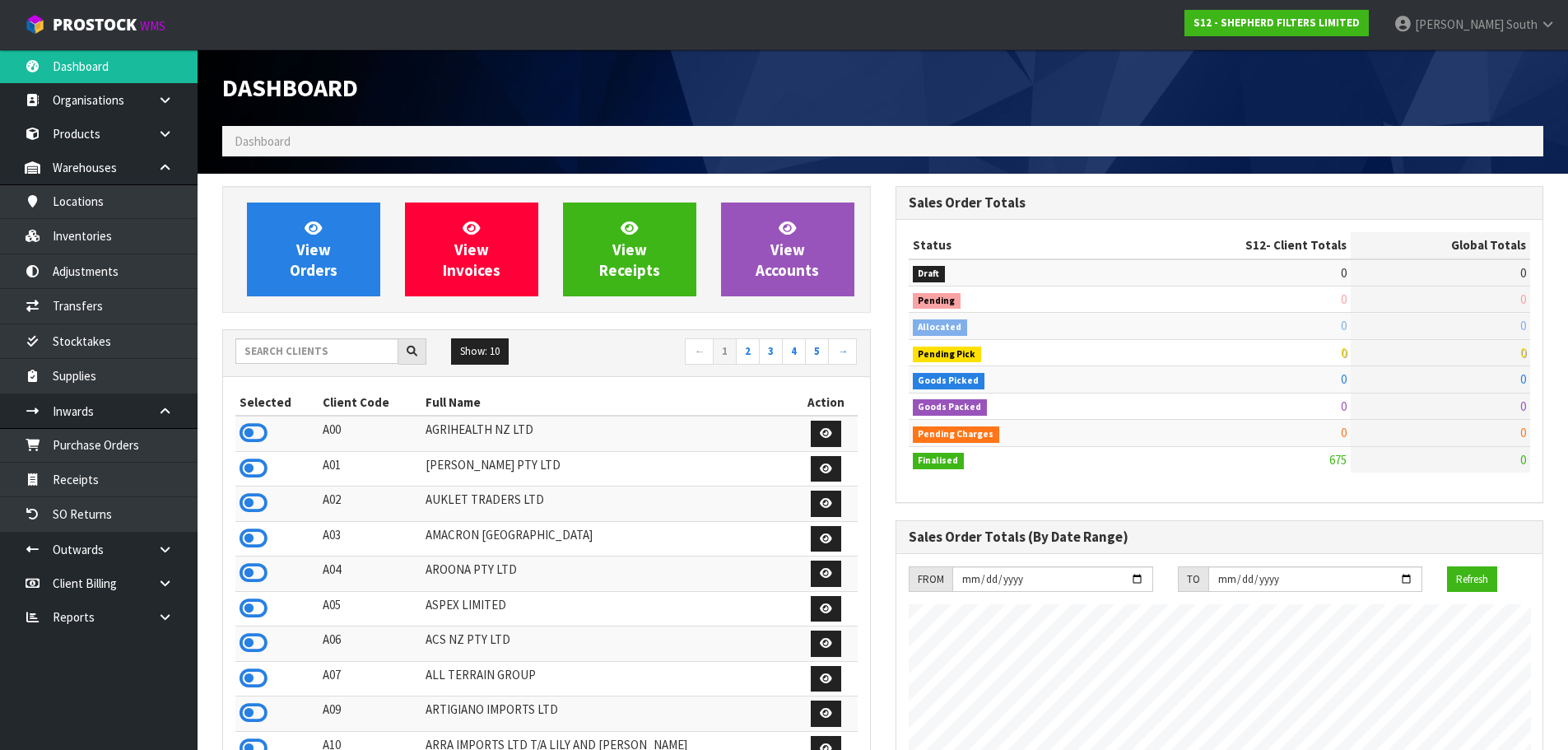
scroll to position [1088, 672]
click at [354, 357] on input "text" at bounding box center [317, 351] width 163 height 26
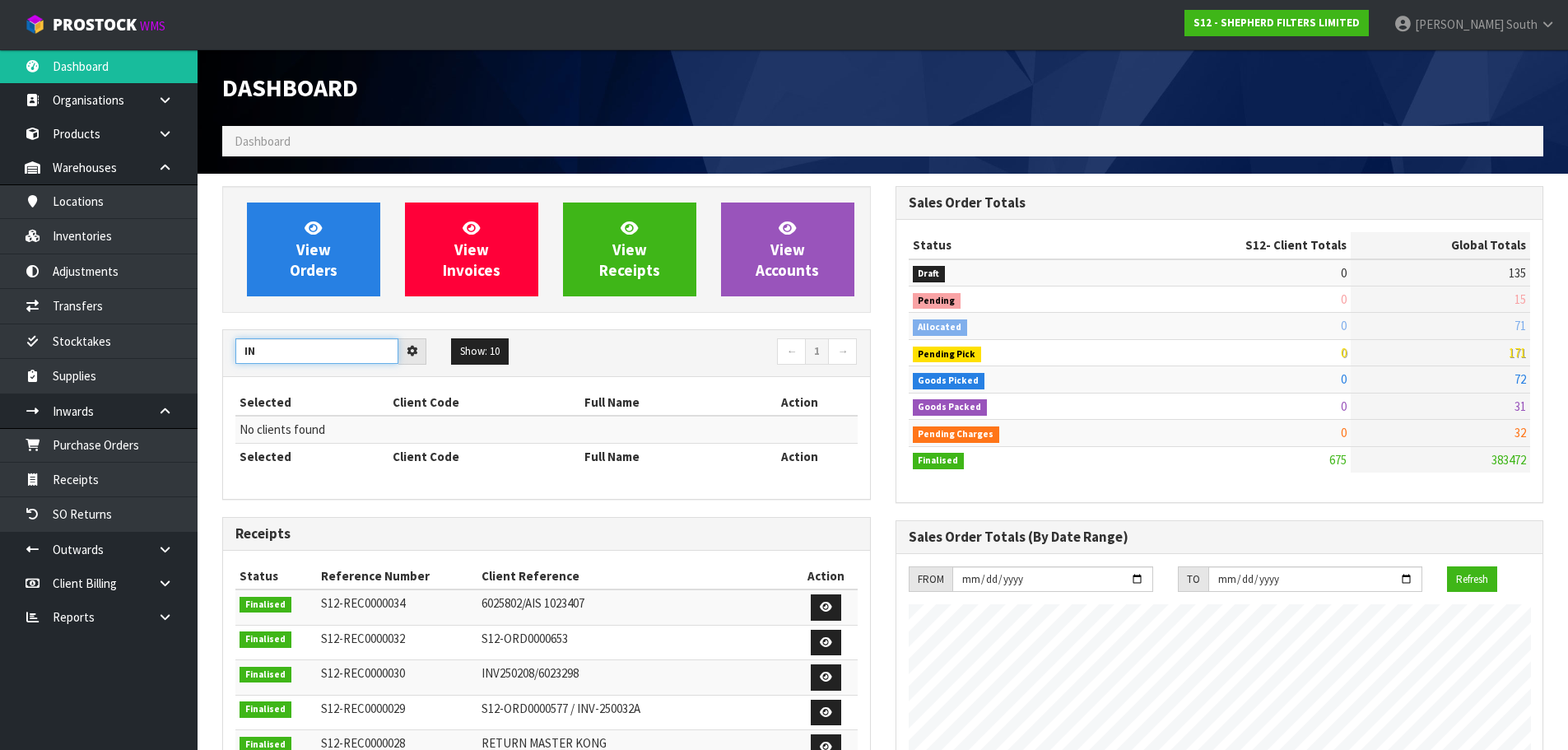
type input "I"
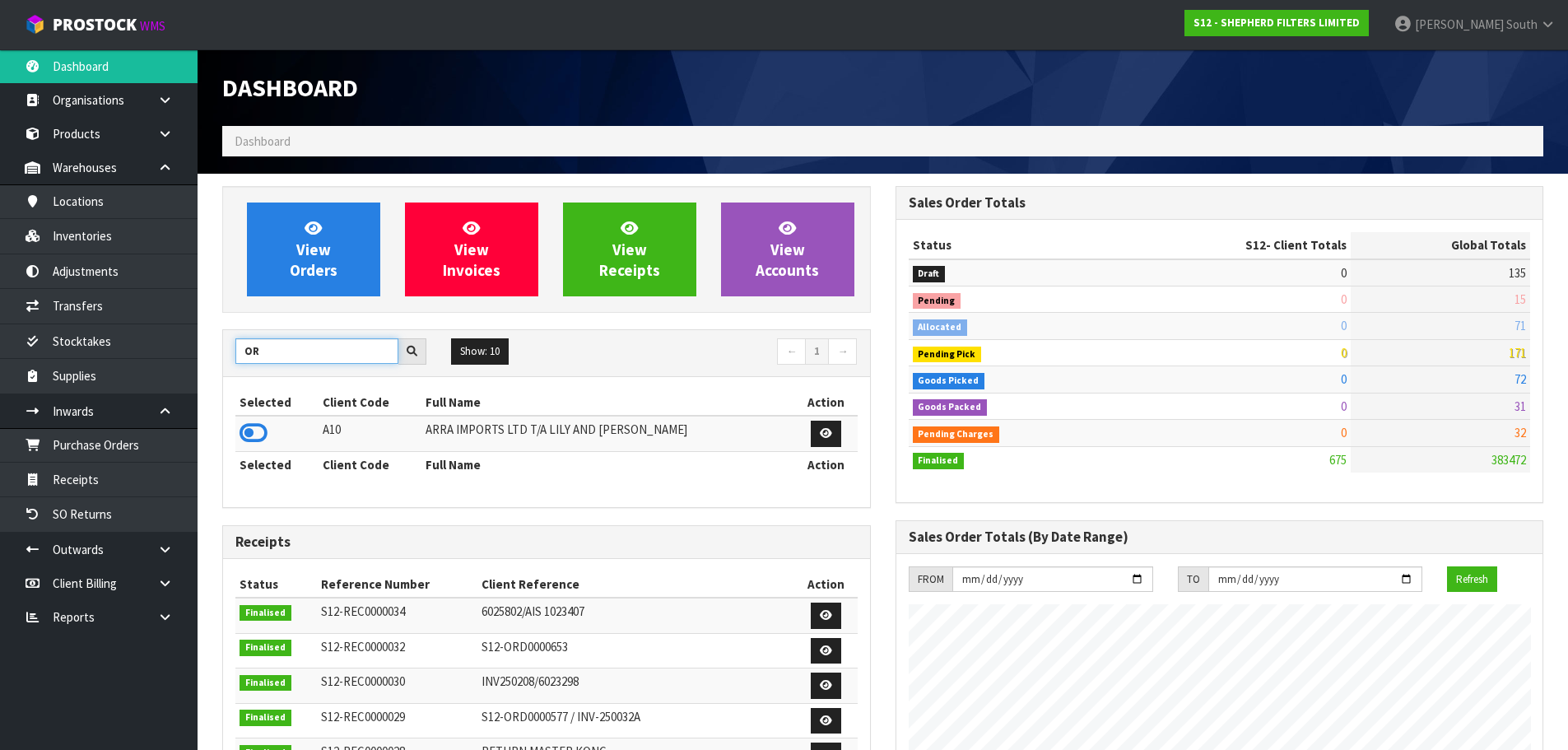
type input "O"
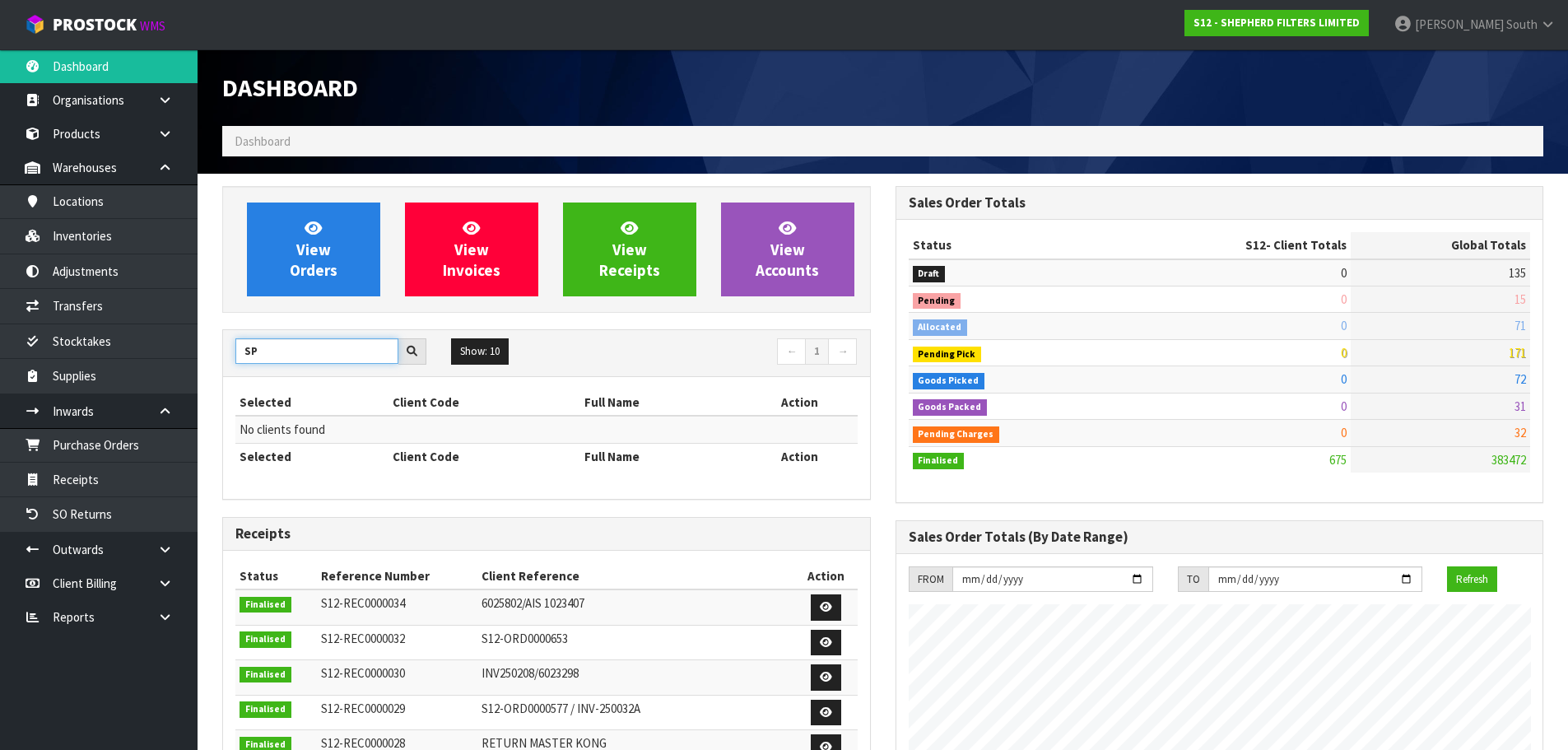
type input "S"
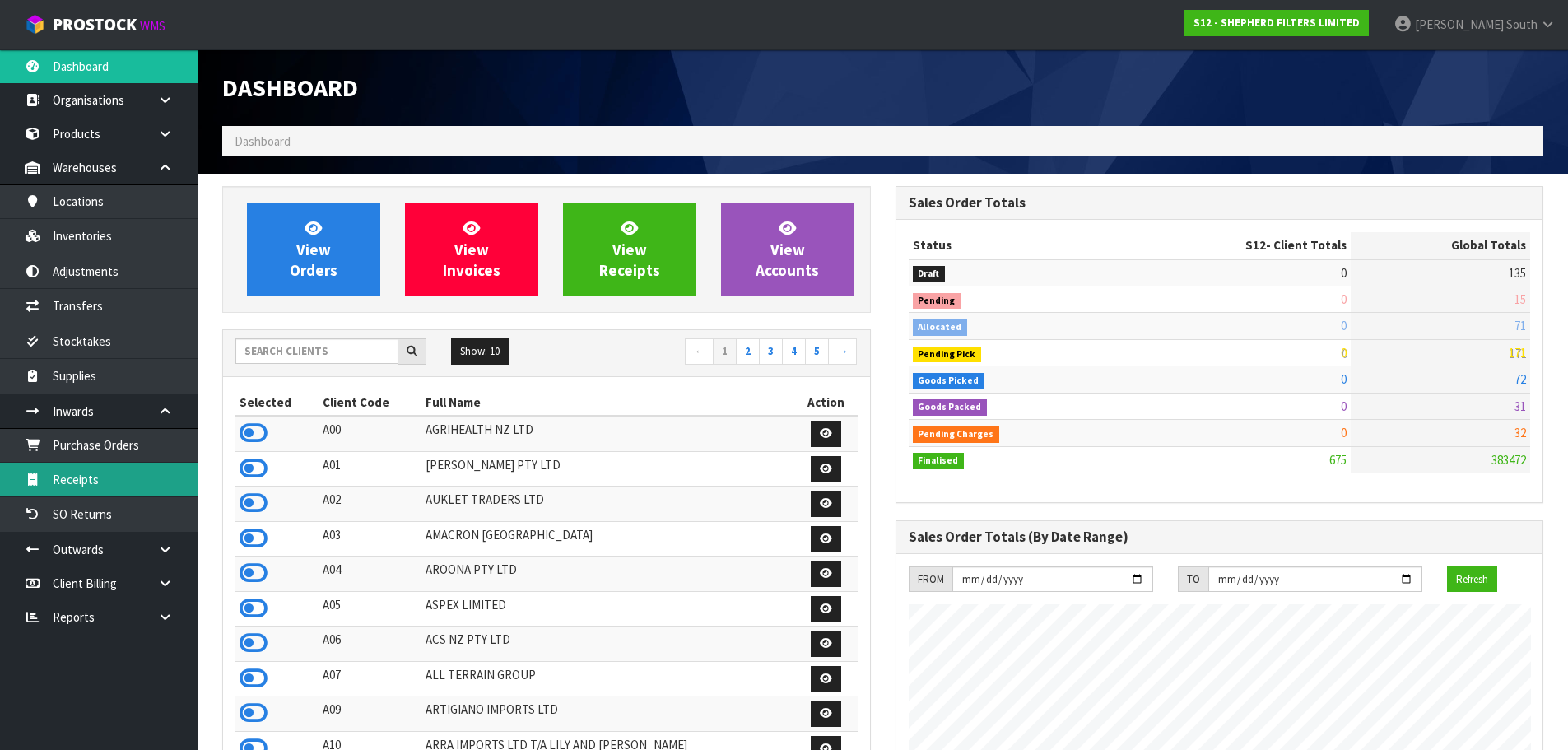
click at [127, 490] on link "Receipts" at bounding box center [99, 480] width 198 height 34
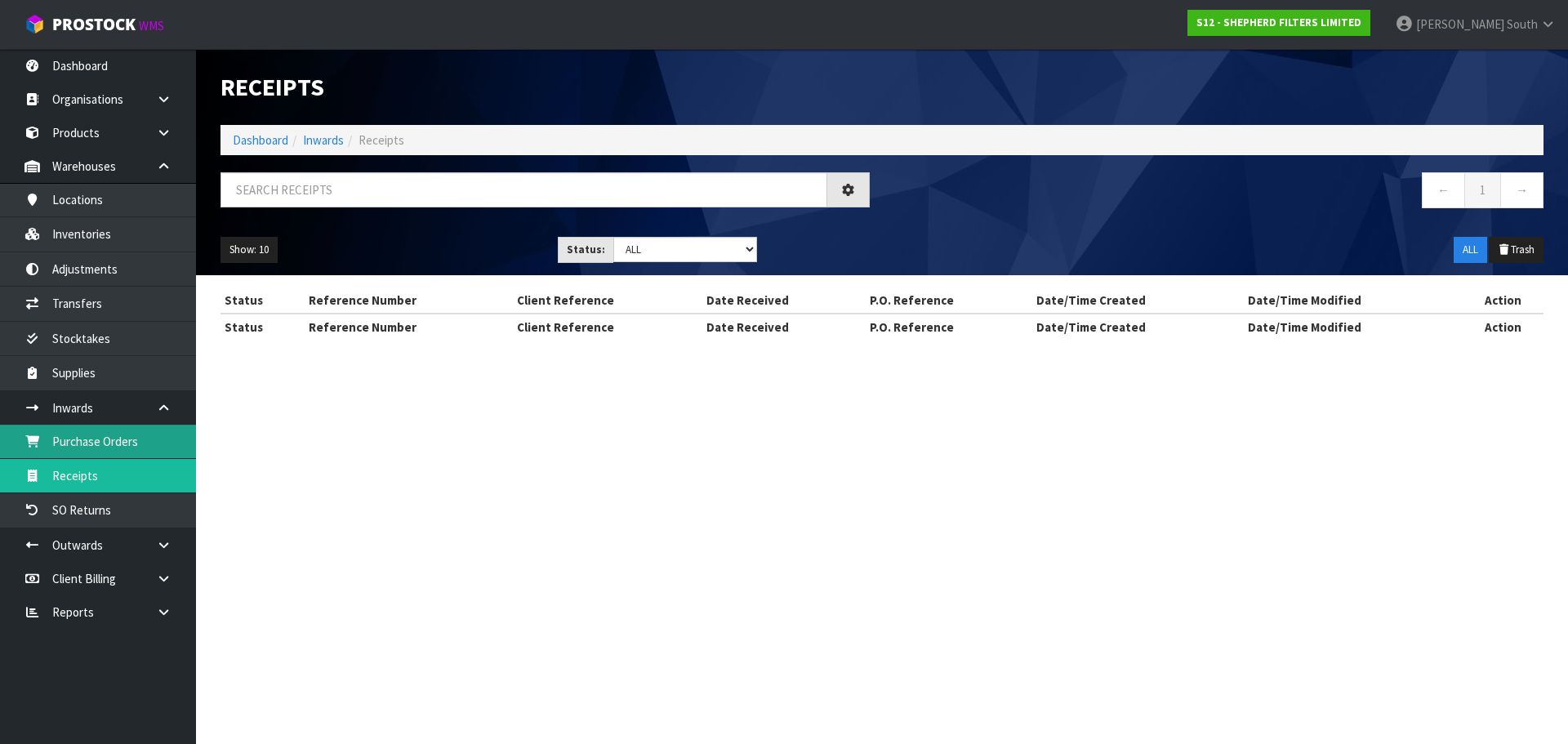
click at [139, 449] on link "Purchase Orders" at bounding box center [98, 441] width 196 height 34
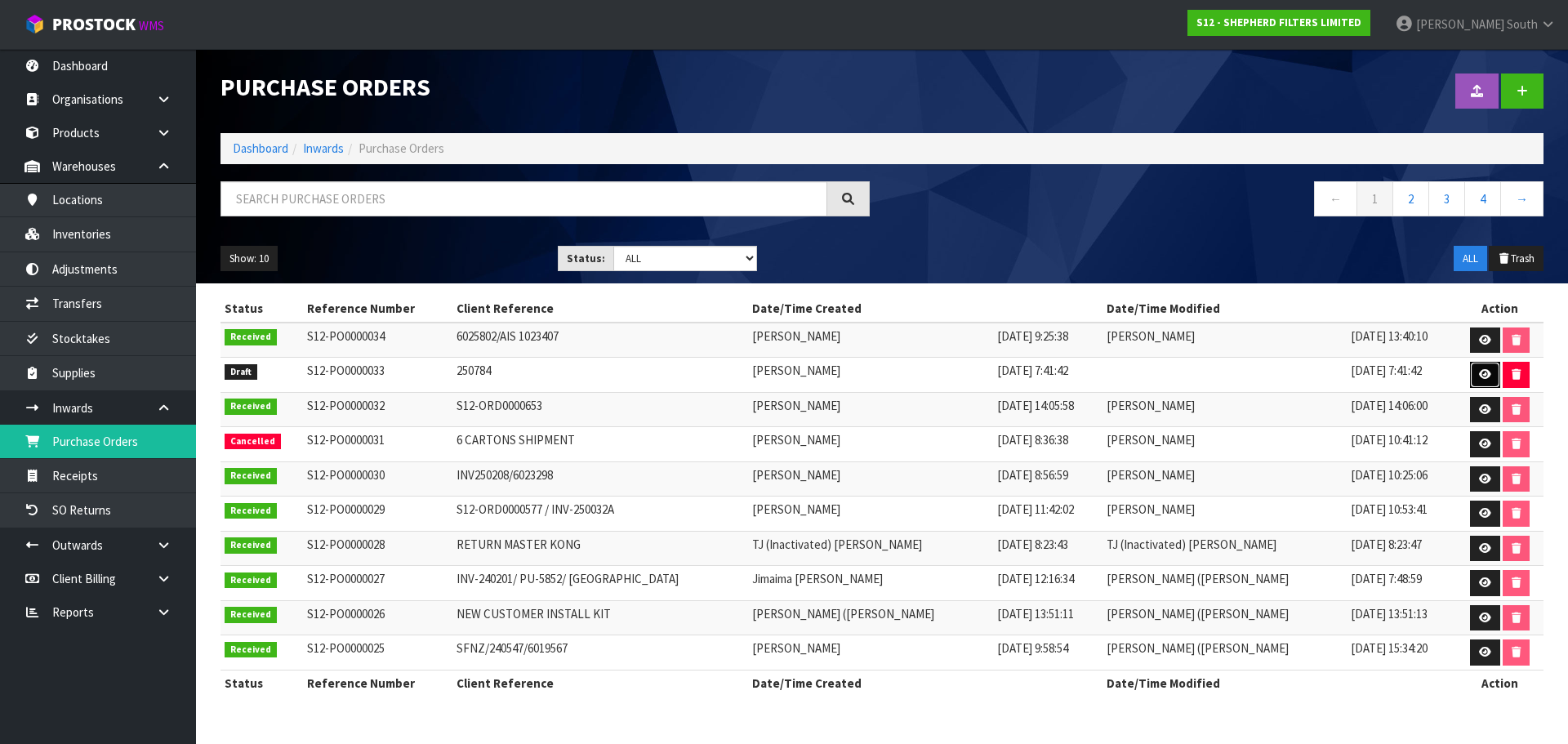
click at [1480, 373] on icon at bounding box center [1486, 374] width 12 height 11
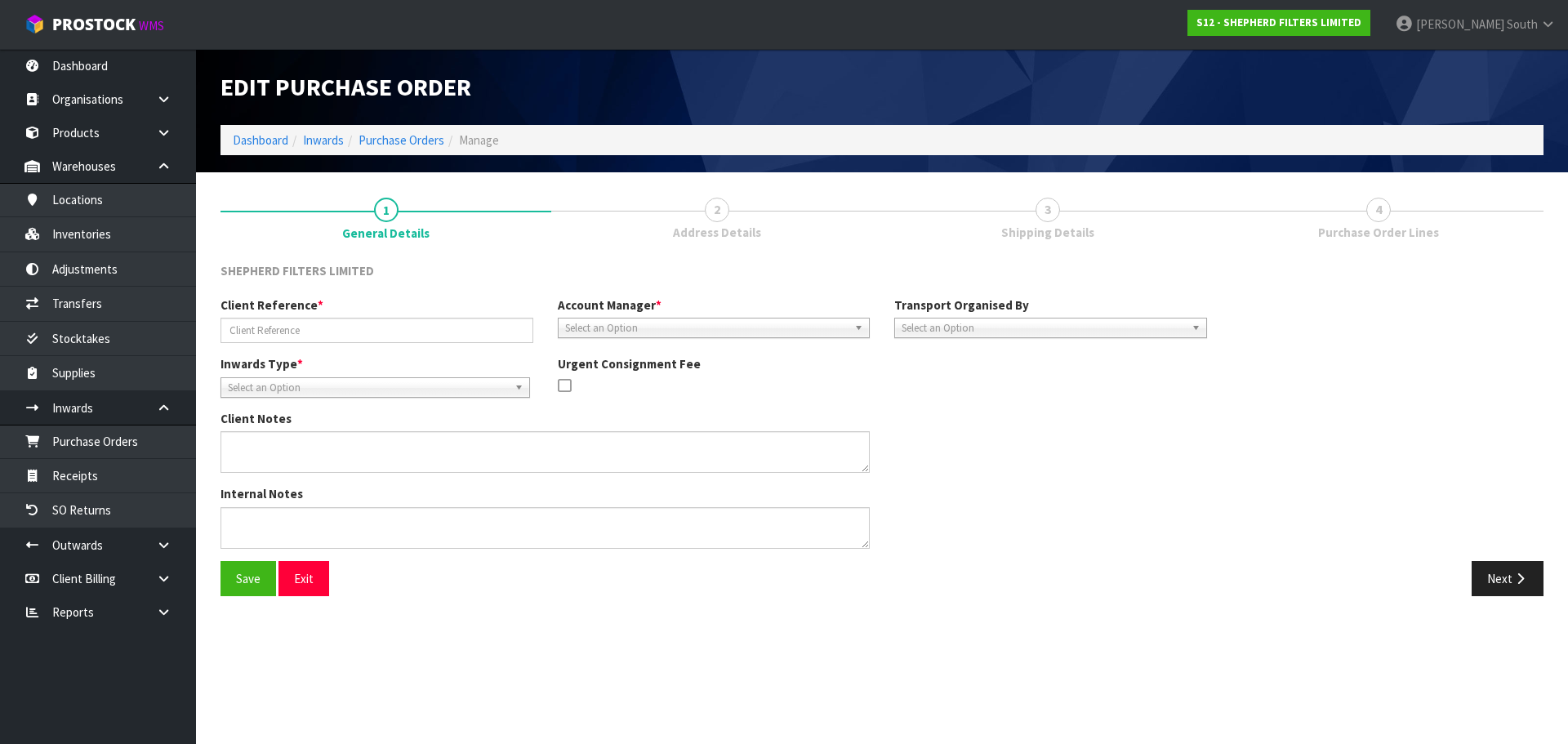
type input "250784"
click at [727, 200] on link "2 Address Details" at bounding box center [716, 217] width 331 height 64
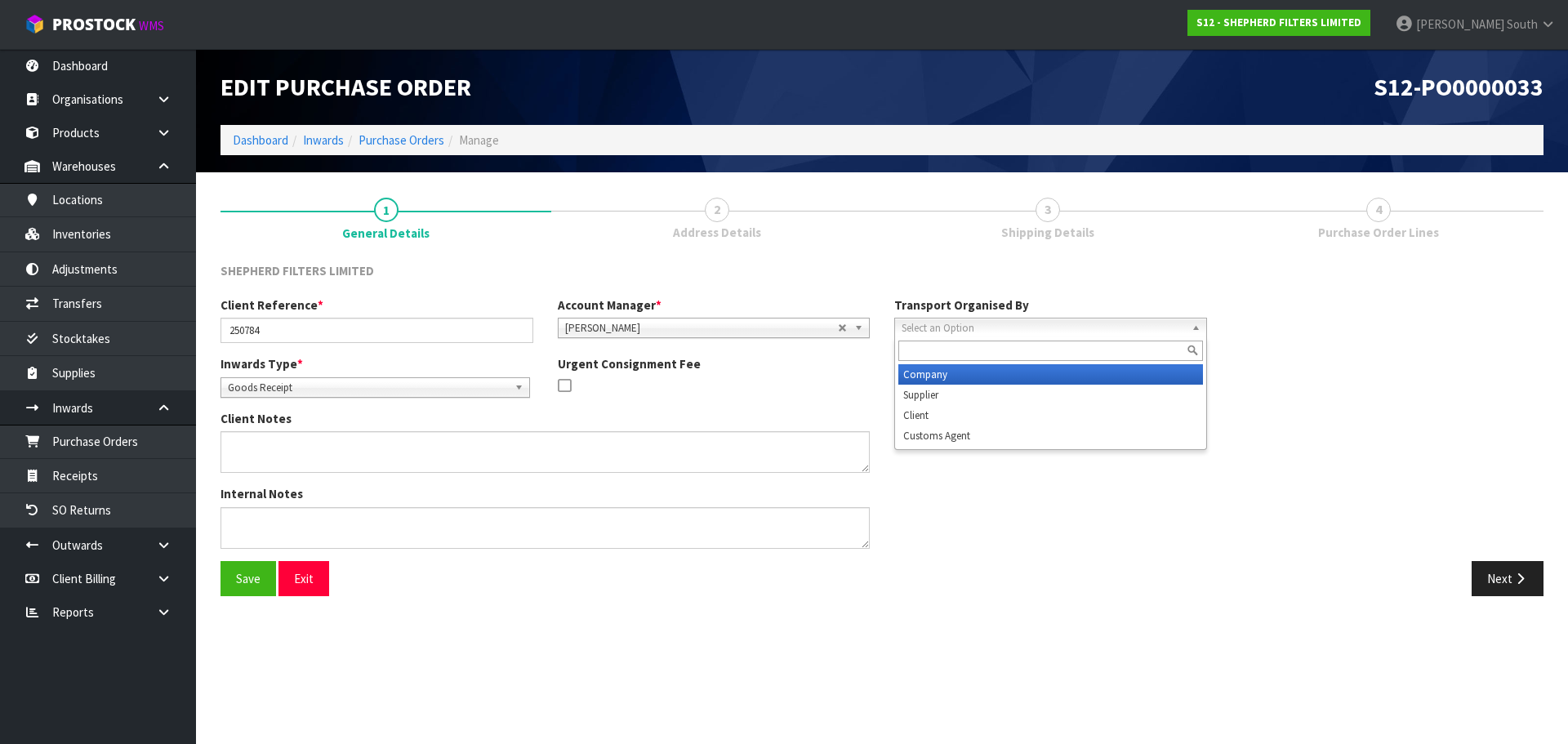
click at [1001, 328] on span "Select an Option" at bounding box center [1043, 328] width 284 height 20
click at [968, 379] on li "Company" at bounding box center [1050, 374] width 304 height 21
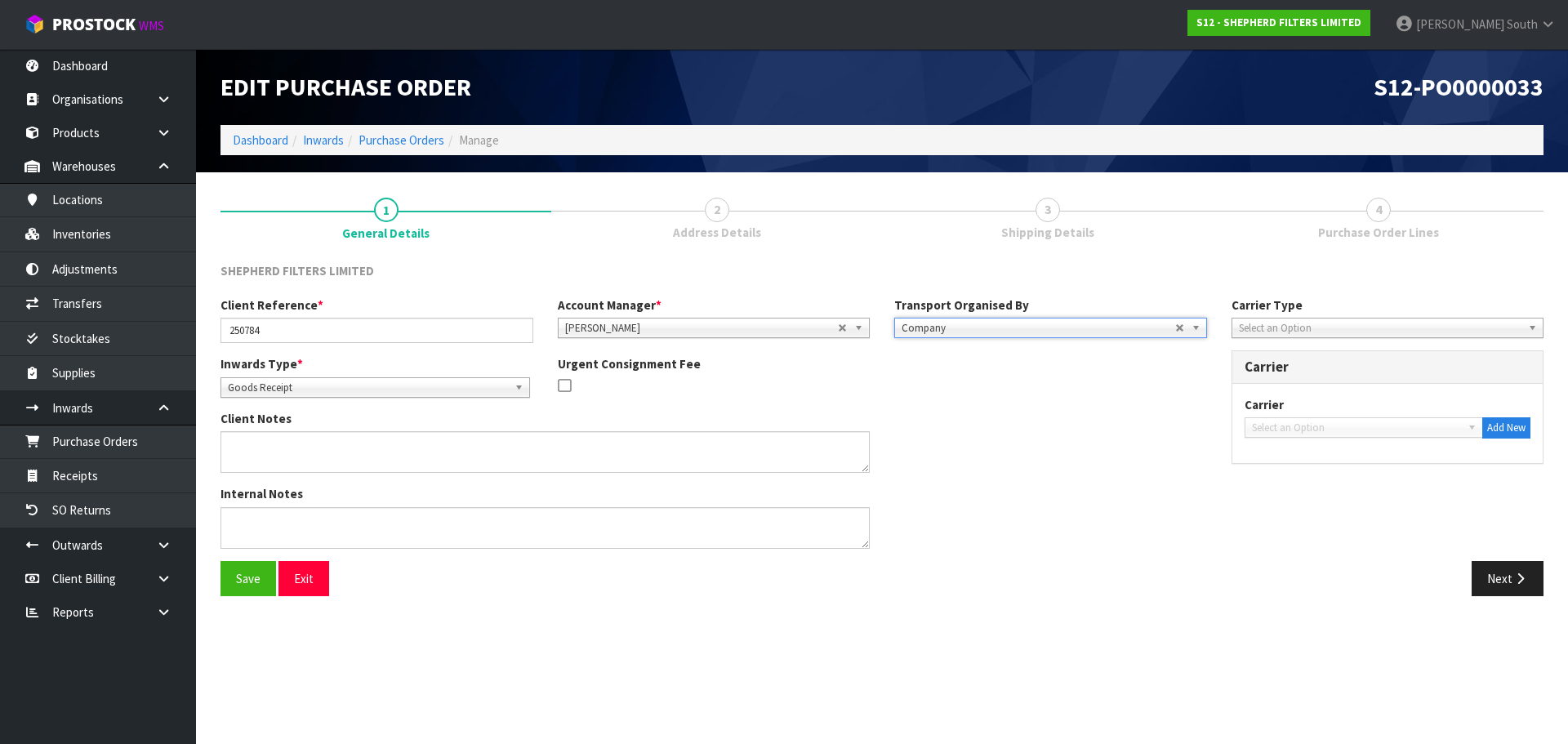
click at [1046, 325] on span "Company" at bounding box center [1038, 328] width 274 height 20
click at [1045, 327] on span "Company" at bounding box center [1038, 328] width 274 height 20
click at [1261, 325] on span "Select an Option" at bounding box center [1381, 328] width 284 height 20
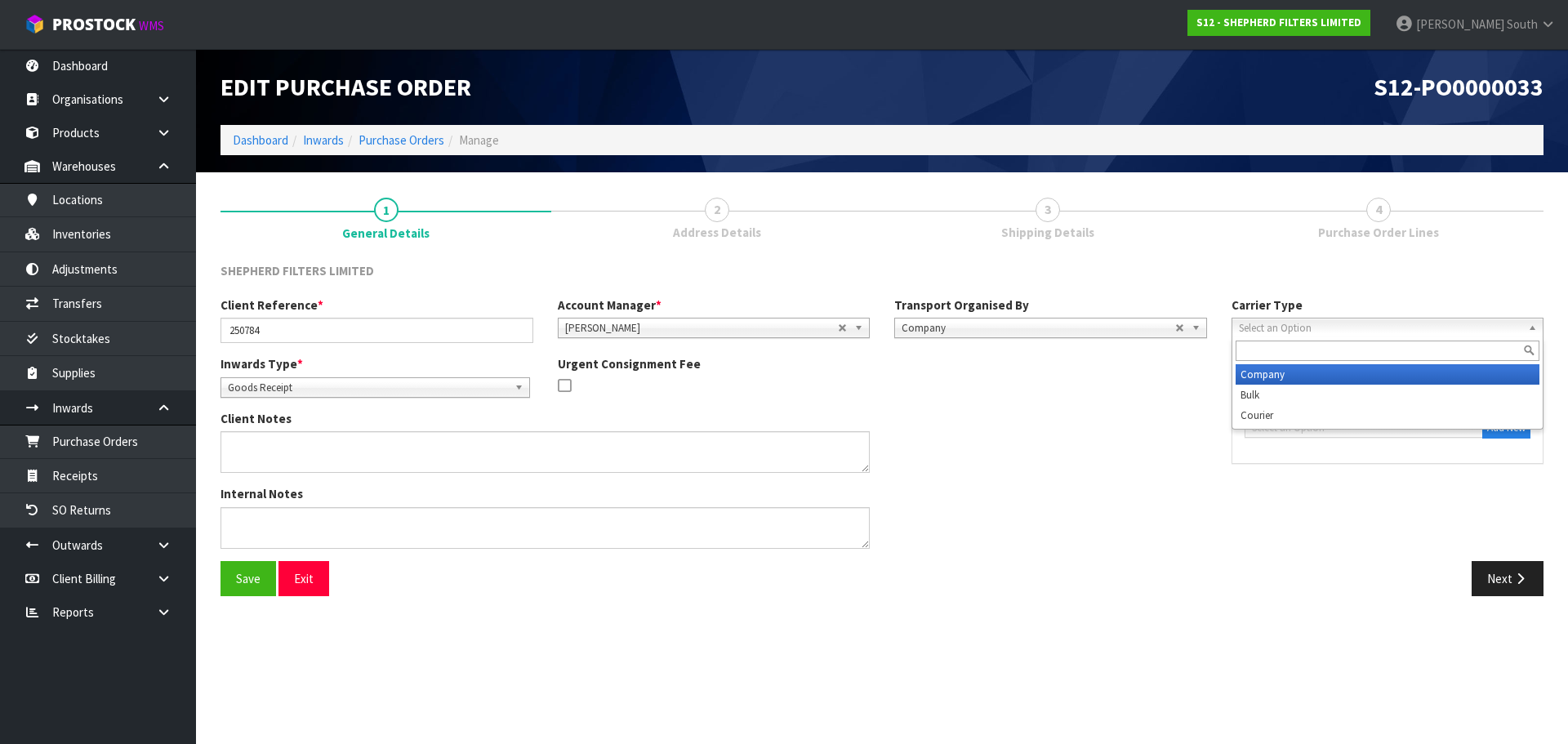
click at [1269, 373] on li "Company" at bounding box center [1387, 374] width 304 height 21
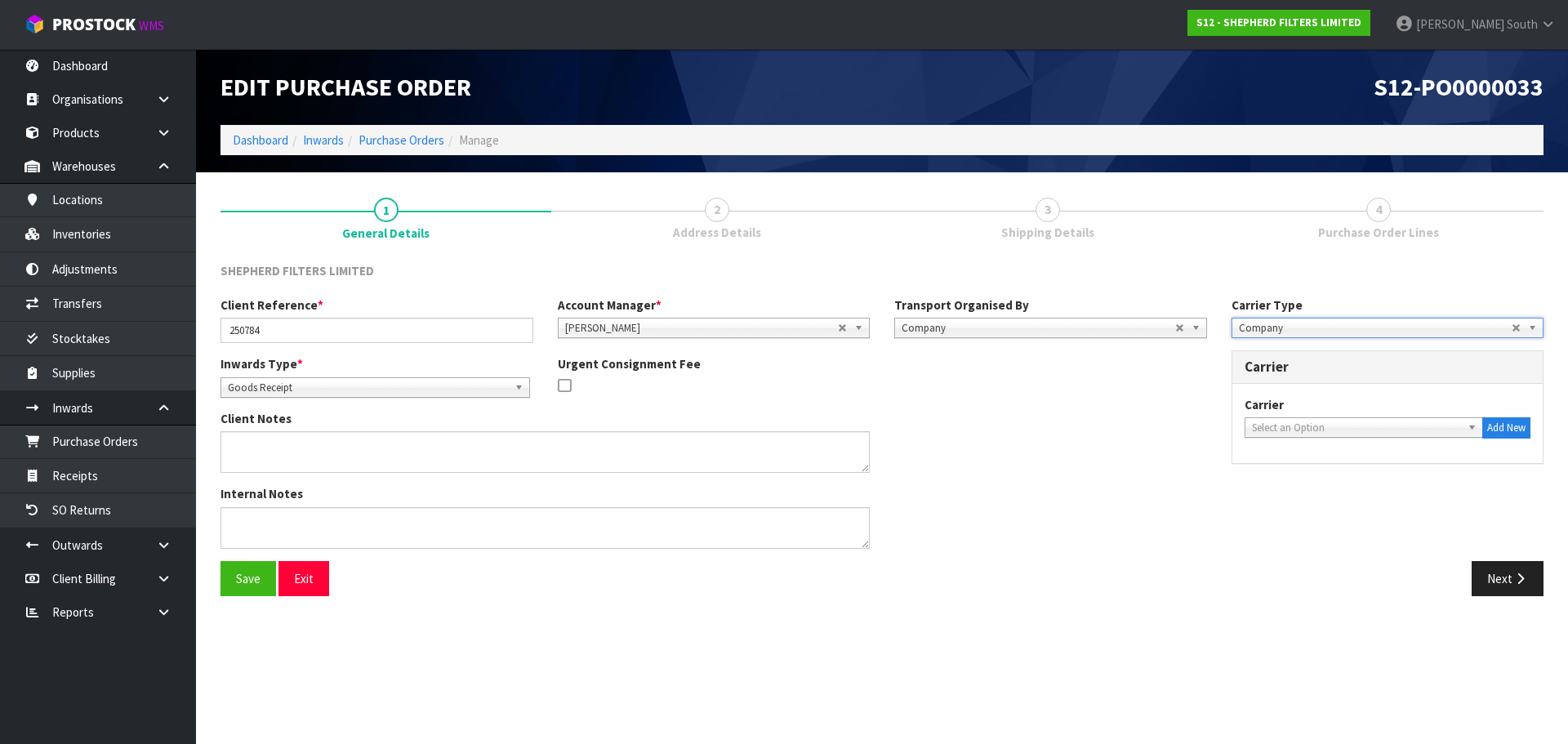
click at [1273, 328] on span "Company" at bounding box center [1376, 328] width 274 height 20
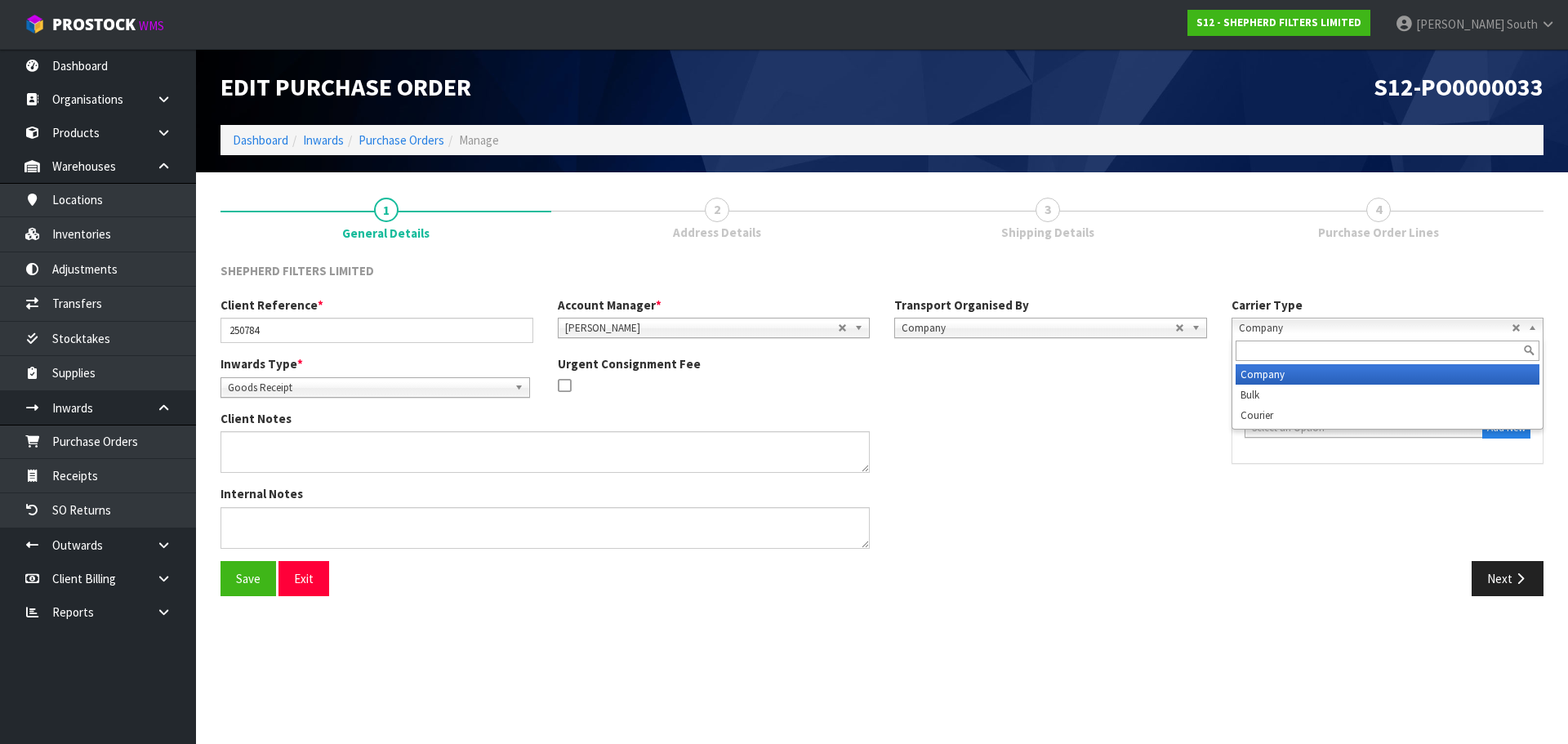
click at [1270, 331] on span "Company" at bounding box center [1376, 328] width 274 height 20
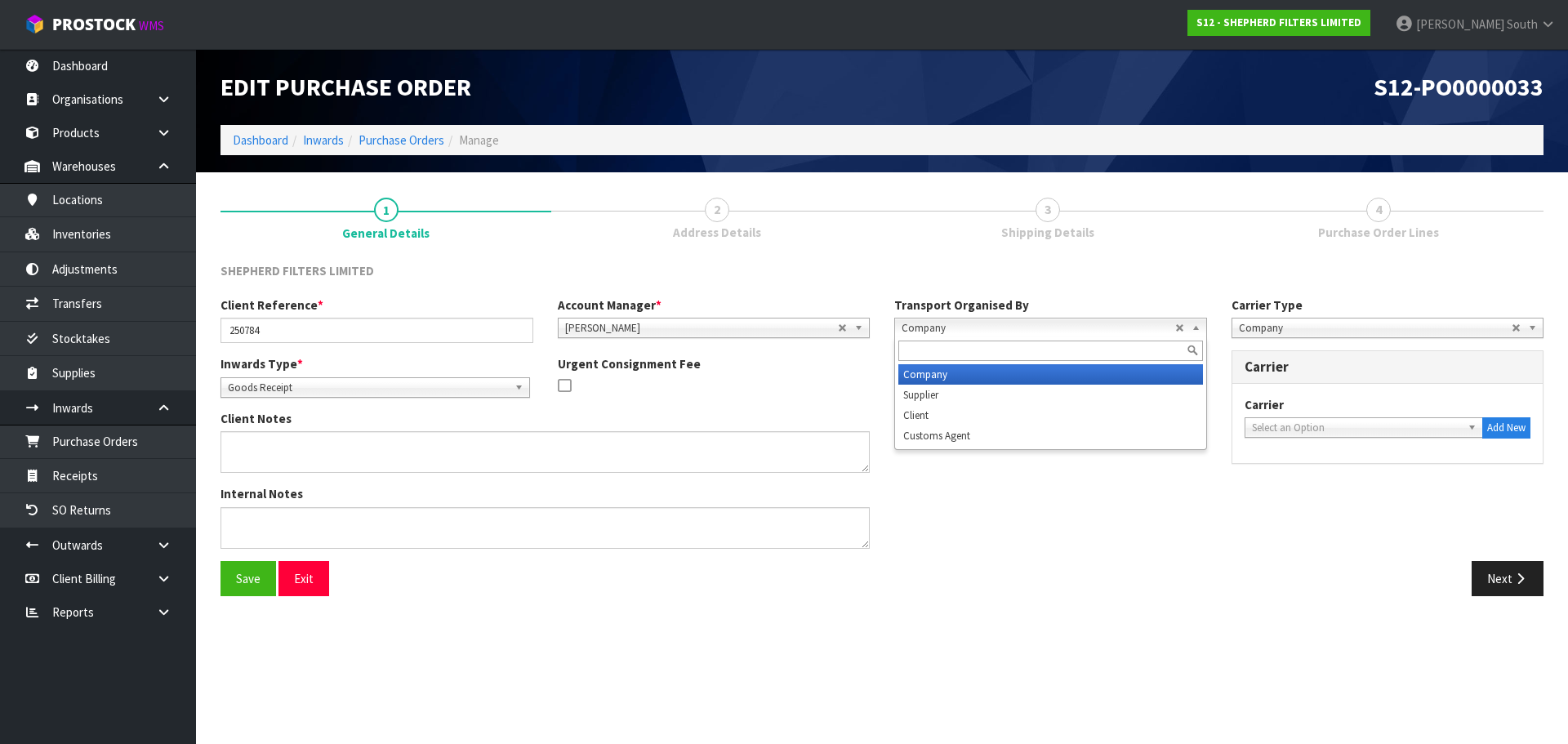
click at [1065, 329] on span "Company" at bounding box center [1038, 328] width 274 height 20
click at [970, 371] on li "Company" at bounding box center [1050, 374] width 304 height 21
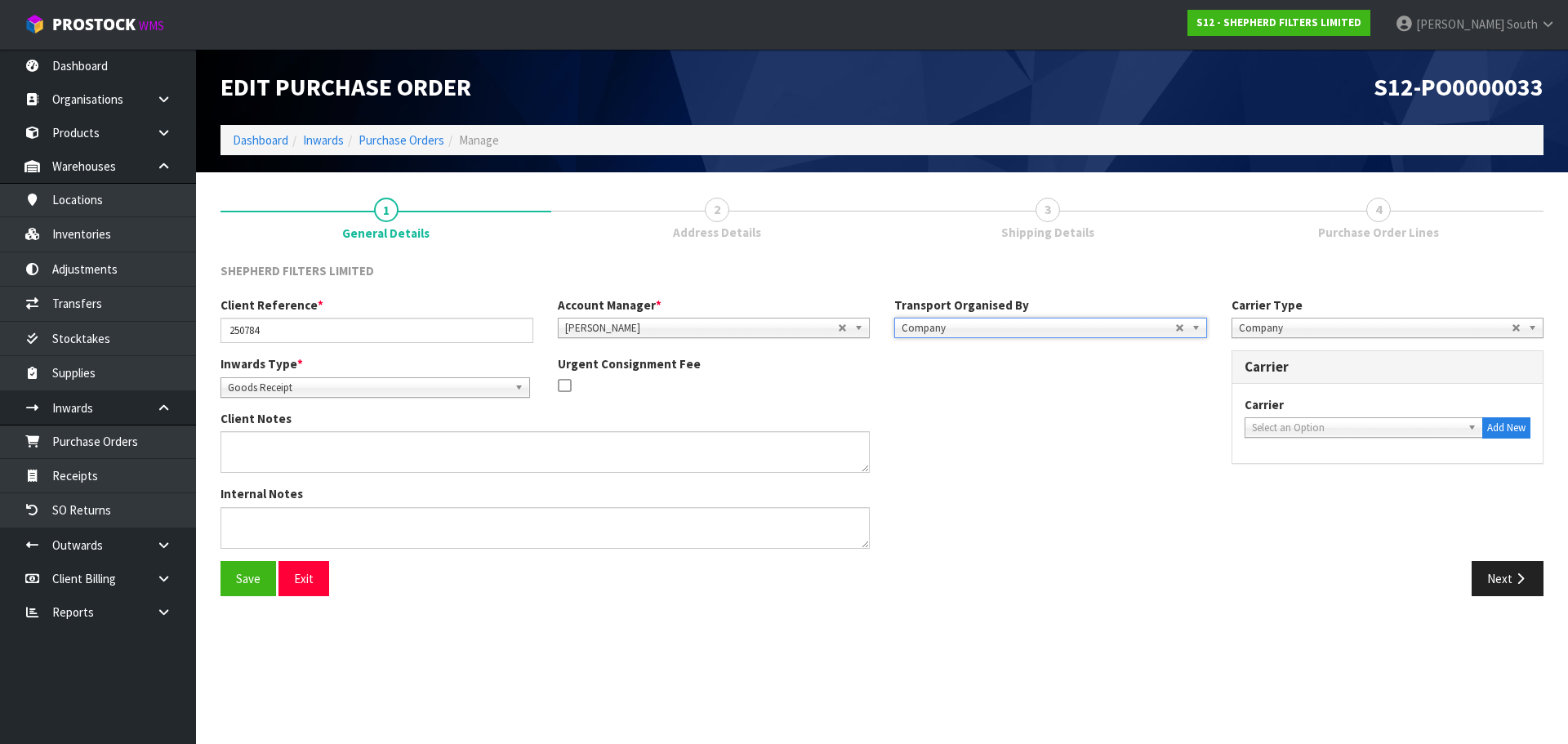
click at [1298, 422] on span "Select an Option" at bounding box center [1357, 428] width 210 height 20
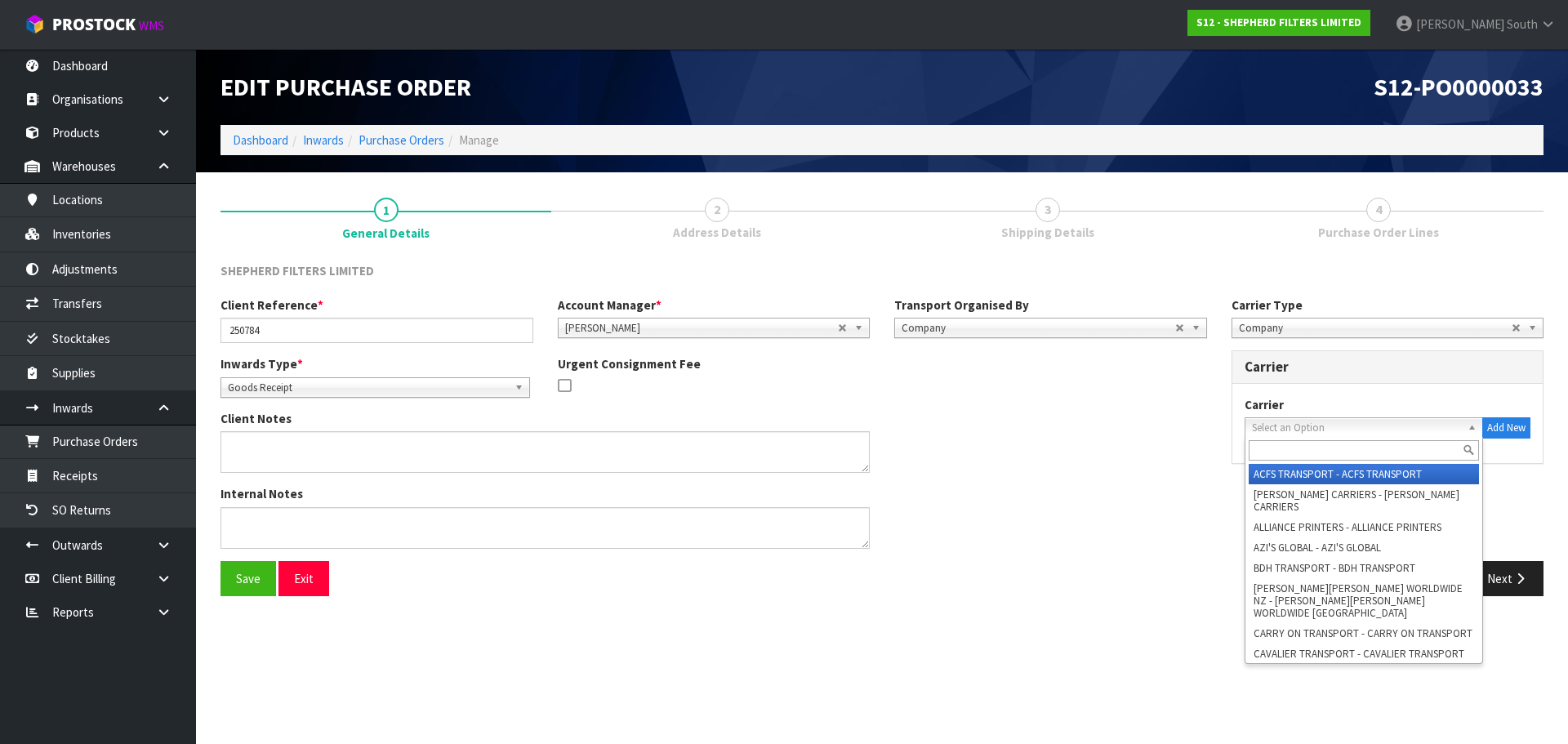
drag, startPoint x: 1156, startPoint y: 407, endPoint x: 1136, endPoint y: 407, distance: 20.0
click at [1151, 407] on div "Inwards Type * Goods Receipt Goods Returned Goods Receipt Urgent Consignment Fee" at bounding box center [714, 383] width 1011 height 54
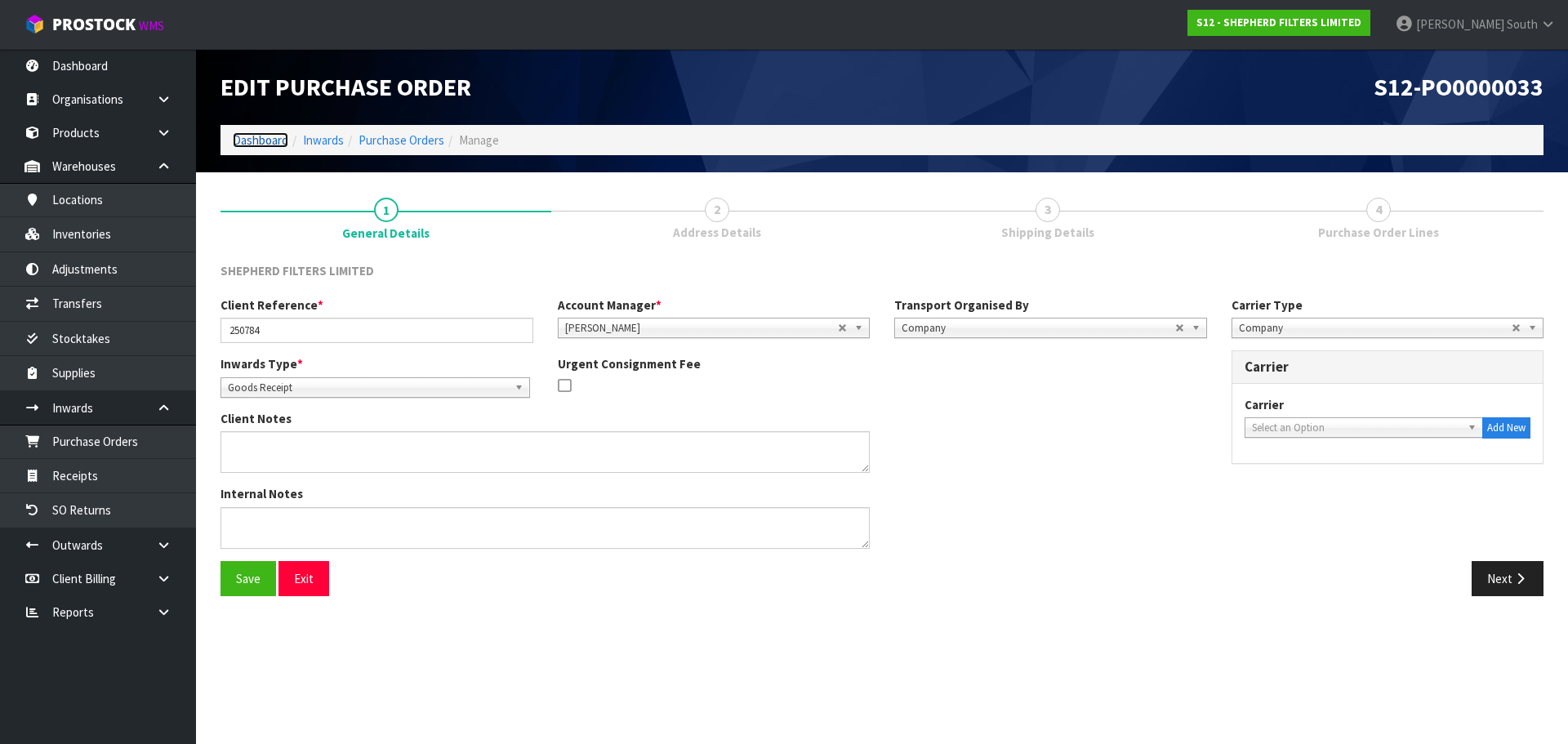
click at [263, 132] on link "Dashboard" at bounding box center [260, 139] width 55 height 16
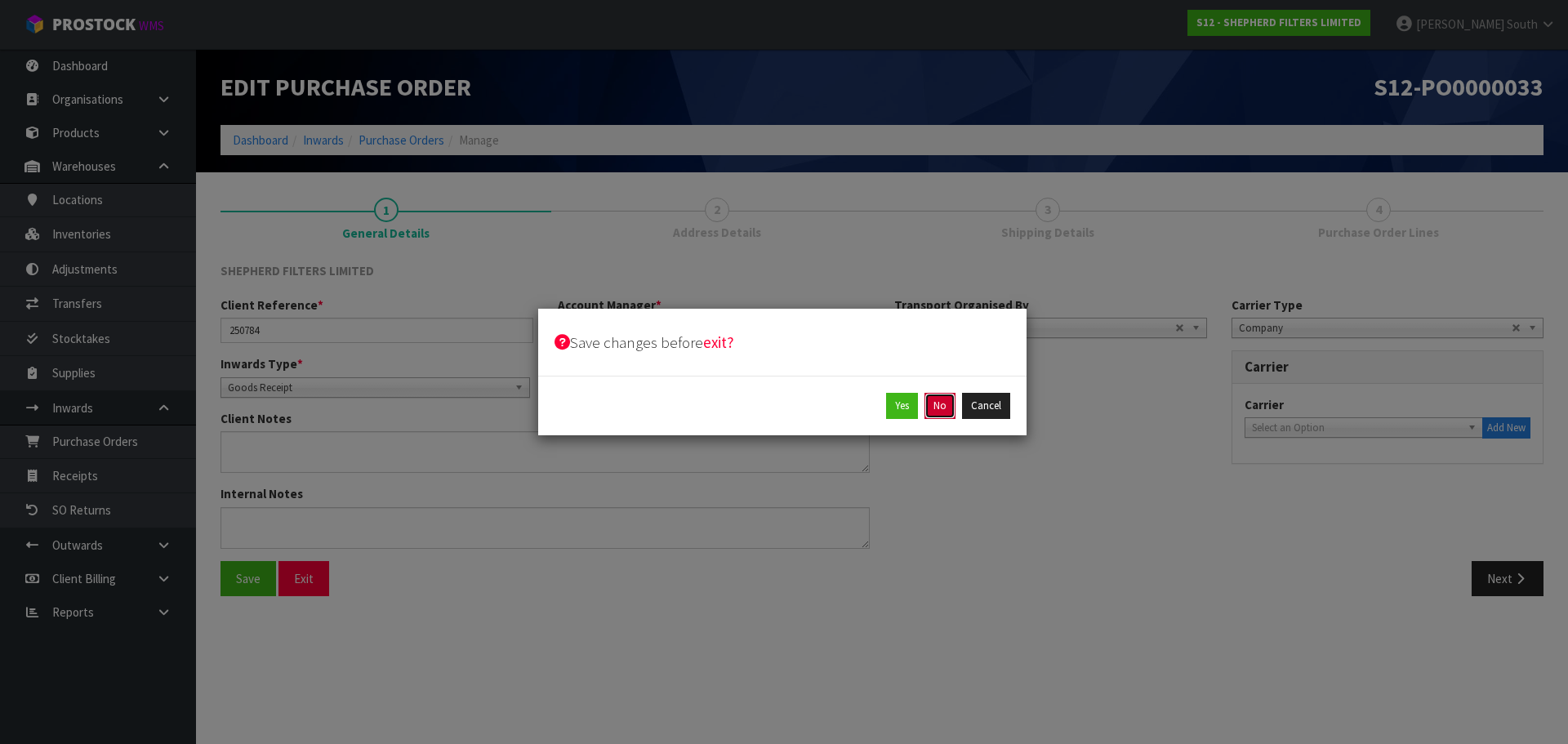
click at [938, 402] on button "No" at bounding box center [940, 406] width 31 height 26
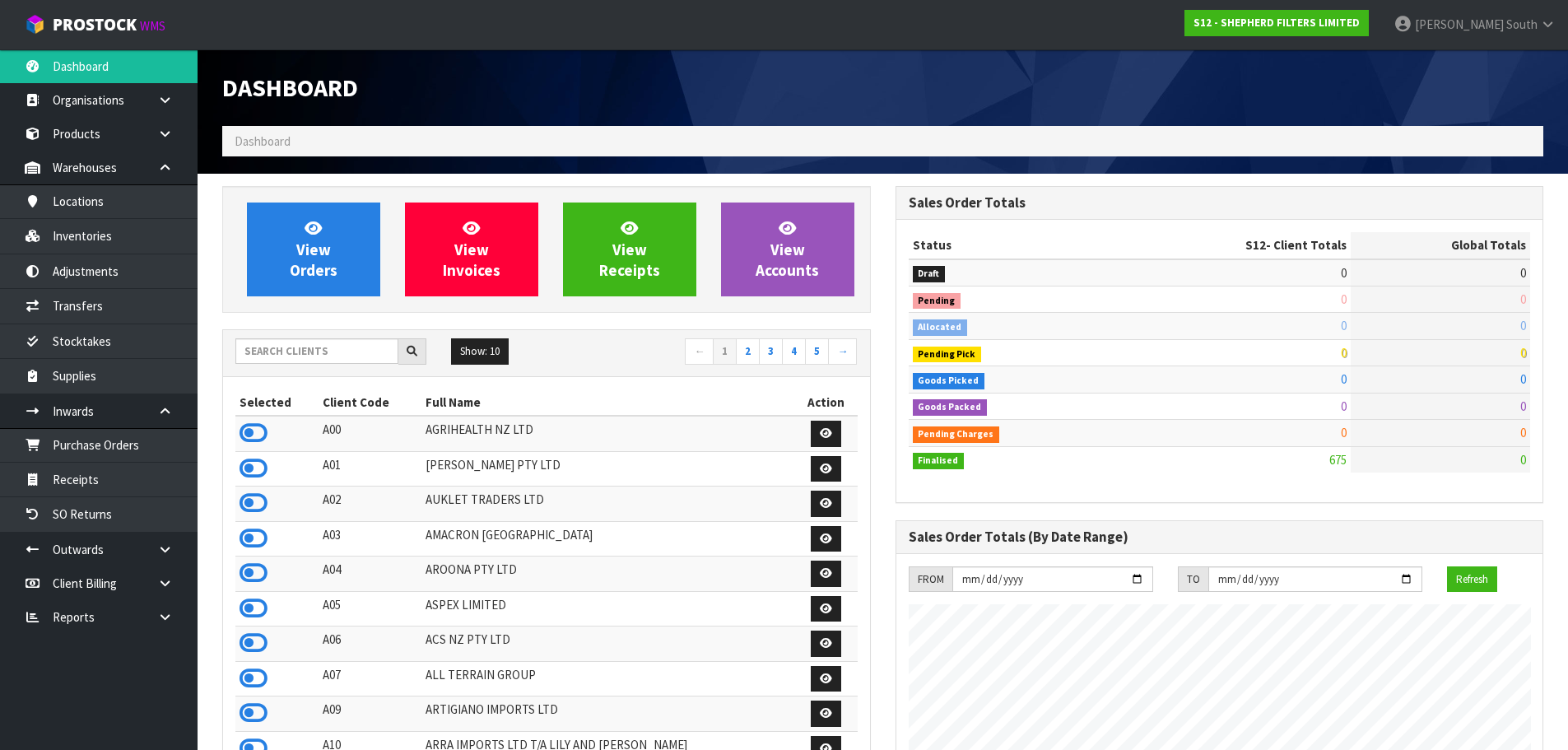
scroll to position [1027, 672]
click at [257, 341] on input "text" at bounding box center [317, 351] width 163 height 26
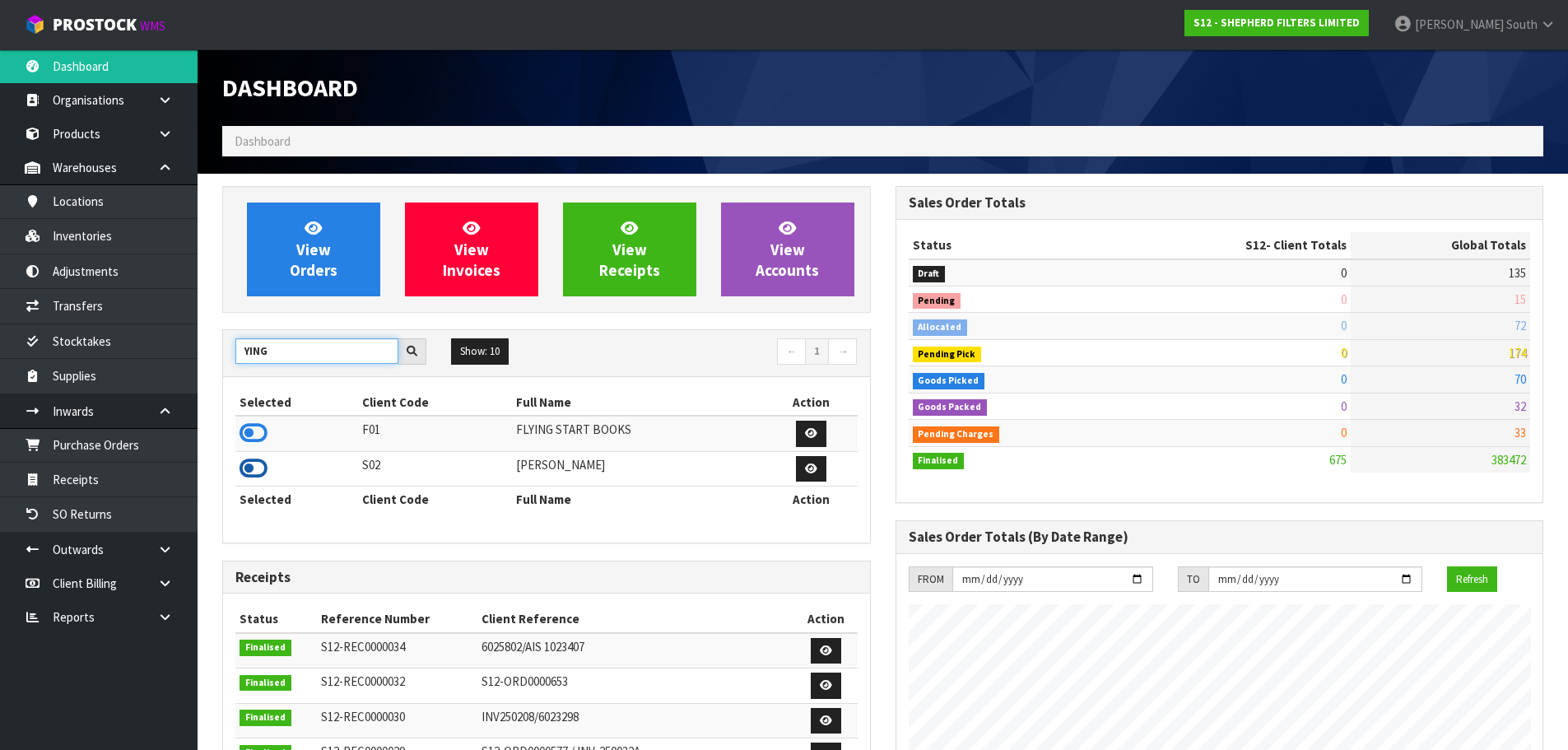
type input "YING"
click at [242, 474] on icon at bounding box center [253, 469] width 28 height 25
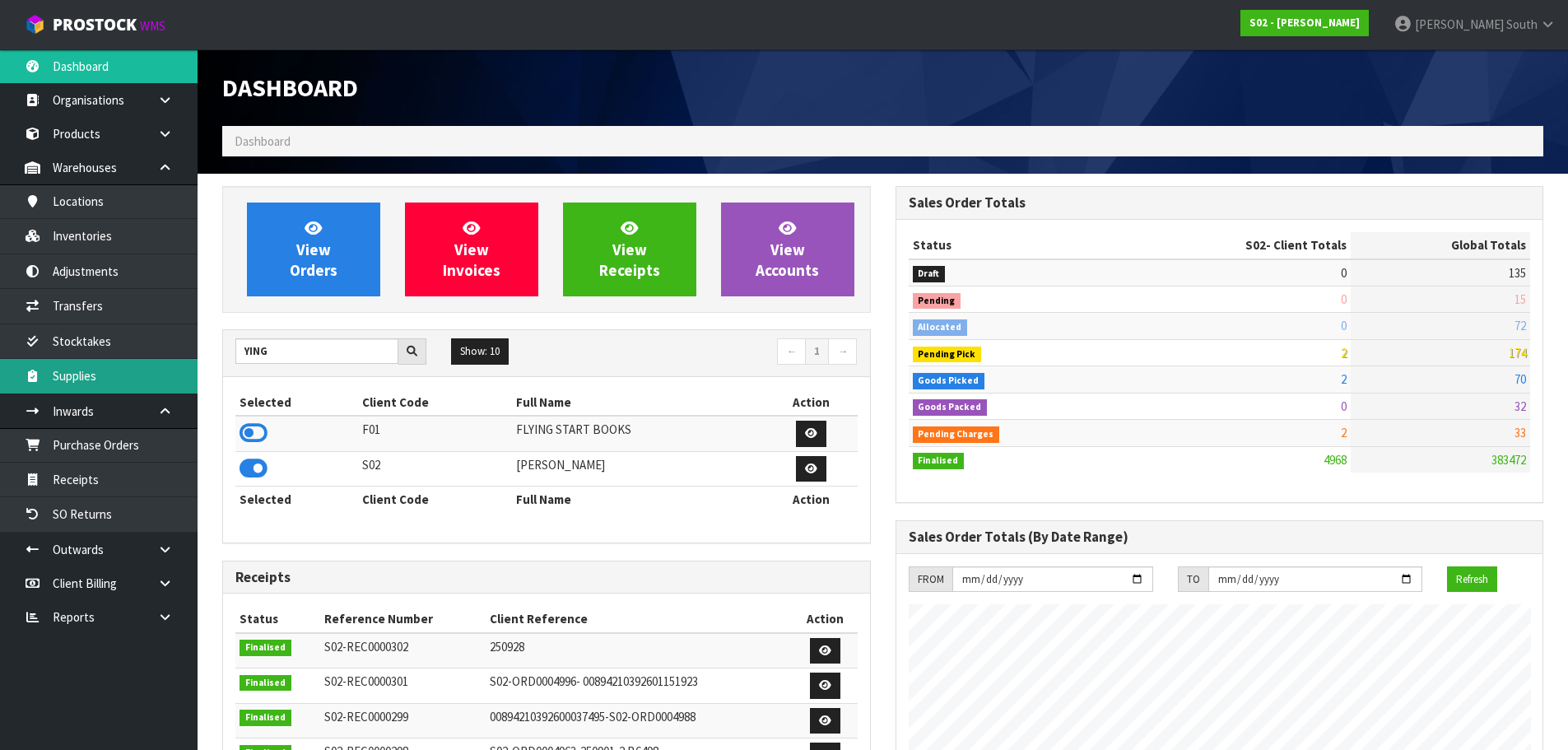
scroll to position [1167, 672]
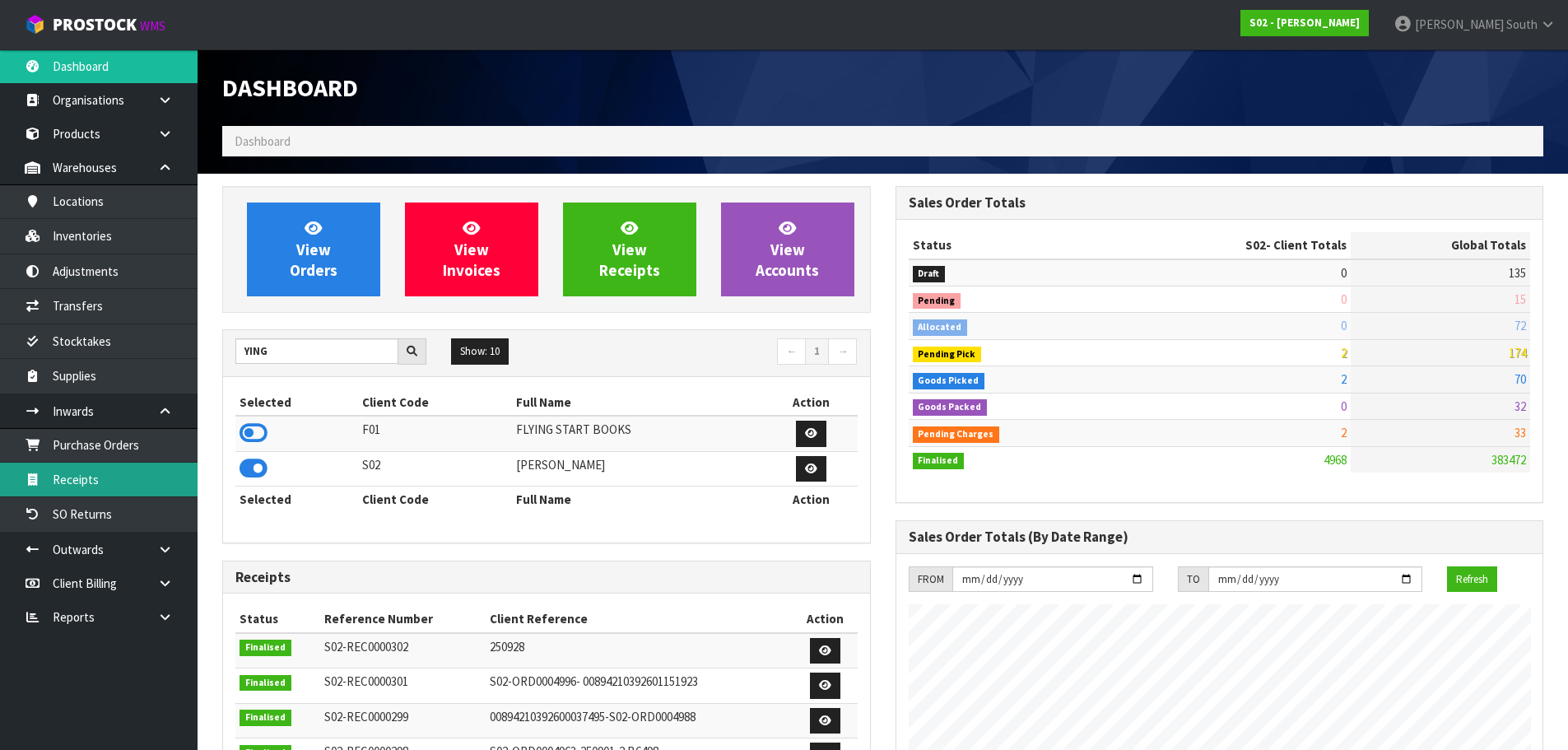
click at [101, 483] on link "Receipts" at bounding box center [99, 480] width 198 height 34
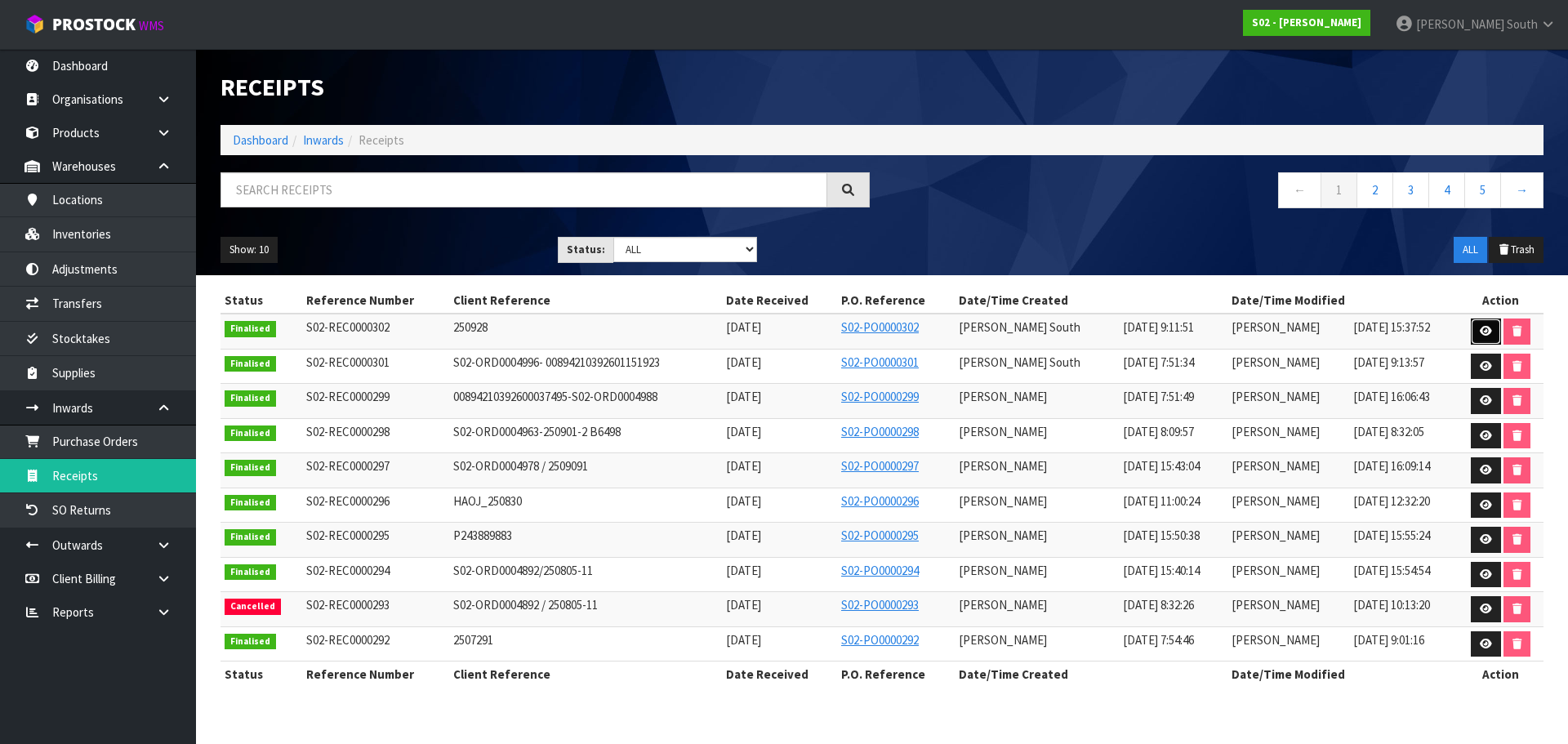
click at [1486, 322] on link at bounding box center [1486, 332] width 31 height 26
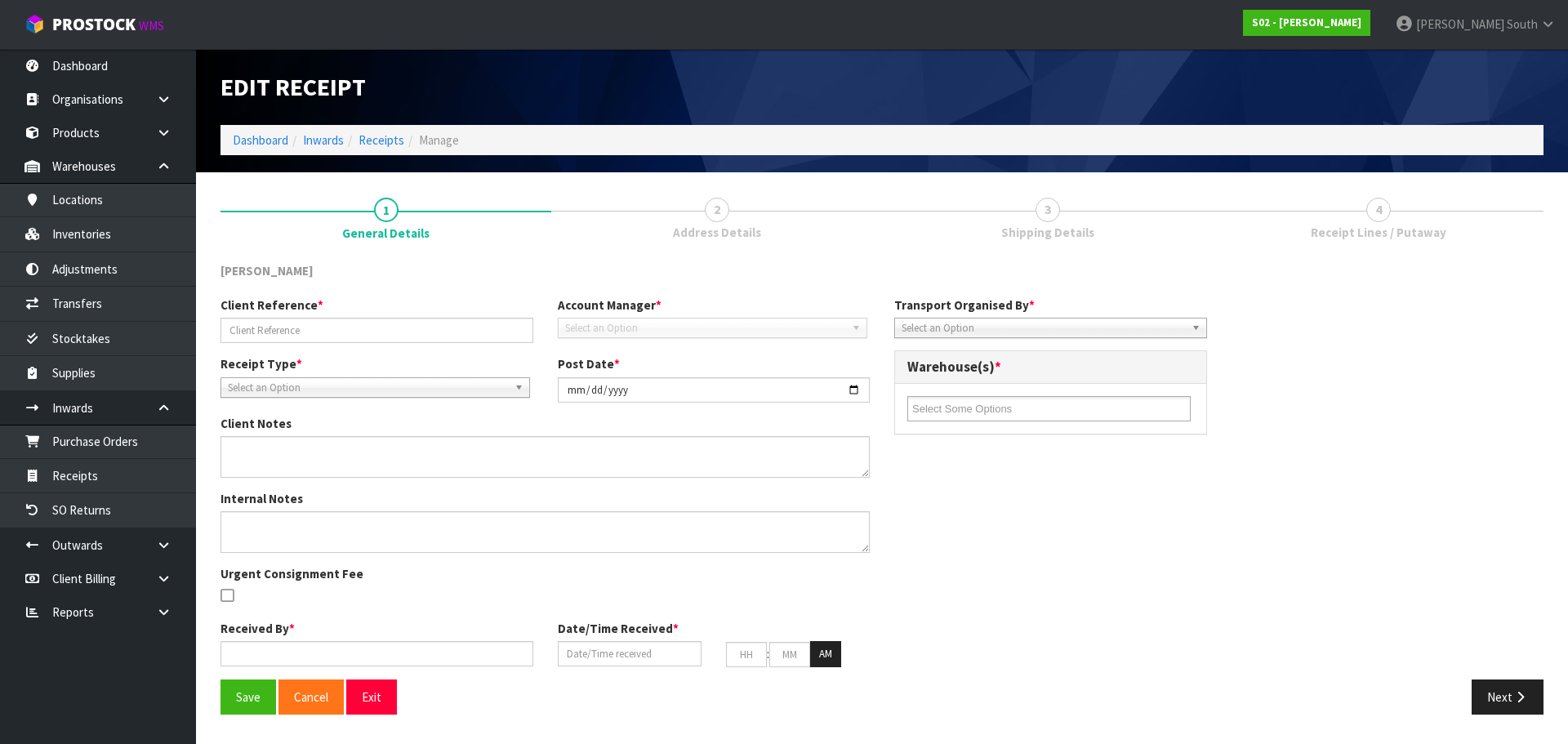
type input "250928"
type input "[DATE]"
type textarea "7016388/AWB : 176-18145643 EK9616 PICK UP ARRANGE REFRENCE"
type input "[PERSON_NAME] South"
type input "[DATE]"
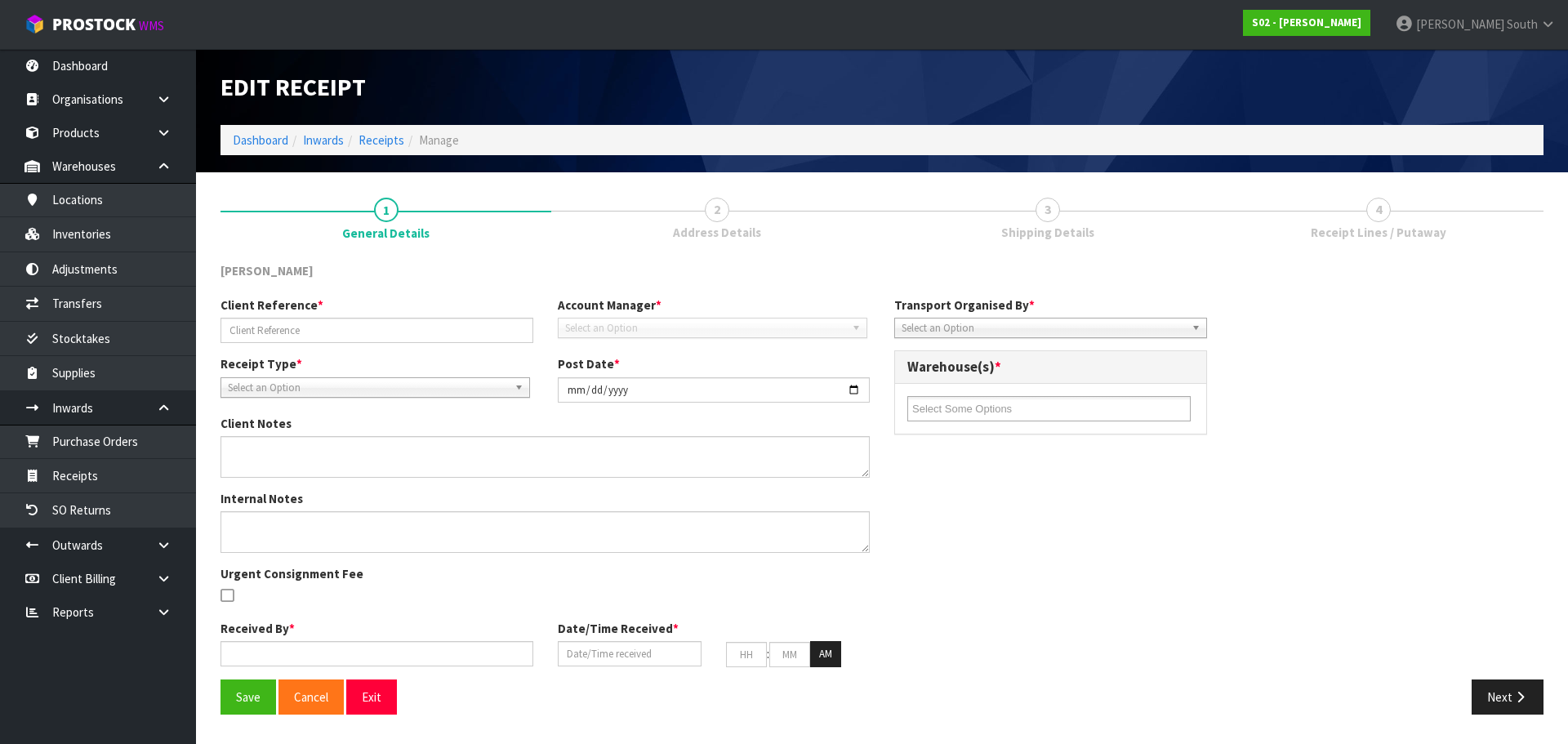
type input "09"
type input "11"
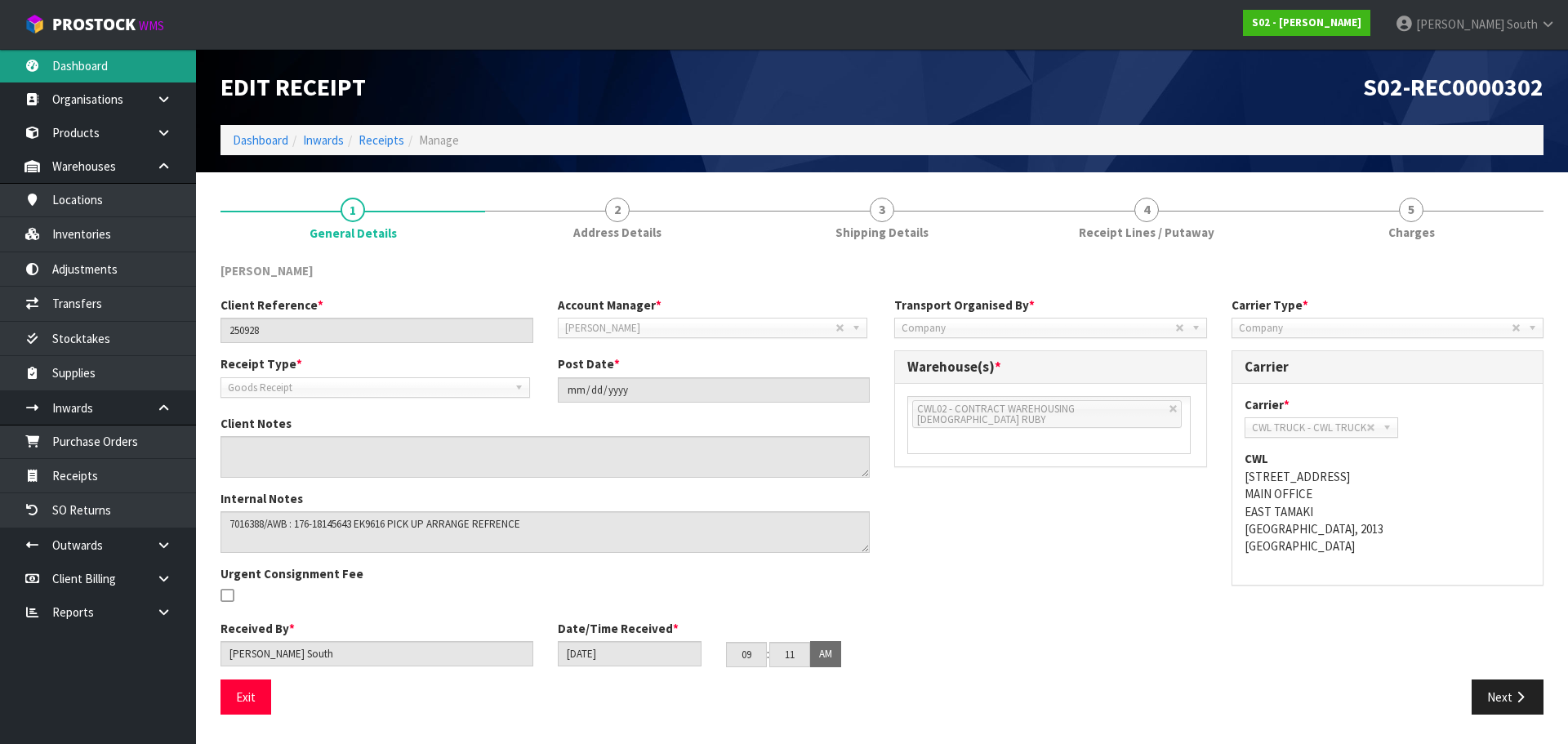
click at [146, 58] on link "Dashboard" at bounding box center [98, 65] width 196 height 34
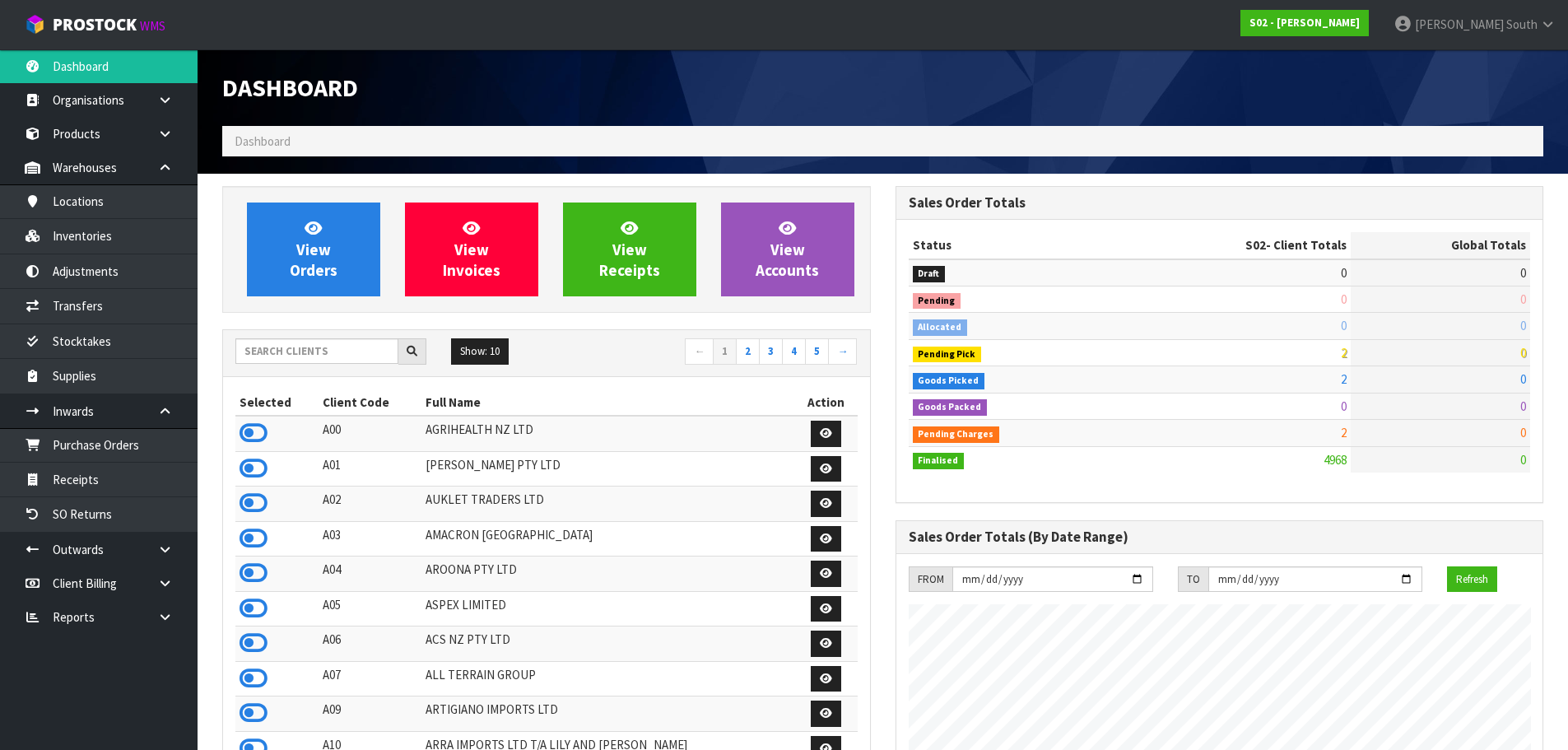
scroll to position [1167, 672]
drag, startPoint x: 306, startPoint y: 328, endPoint x: 303, endPoint y: 338, distance: 10.4
click at [303, 340] on input "text" at bounding box center [317, 351] width 163 height 26
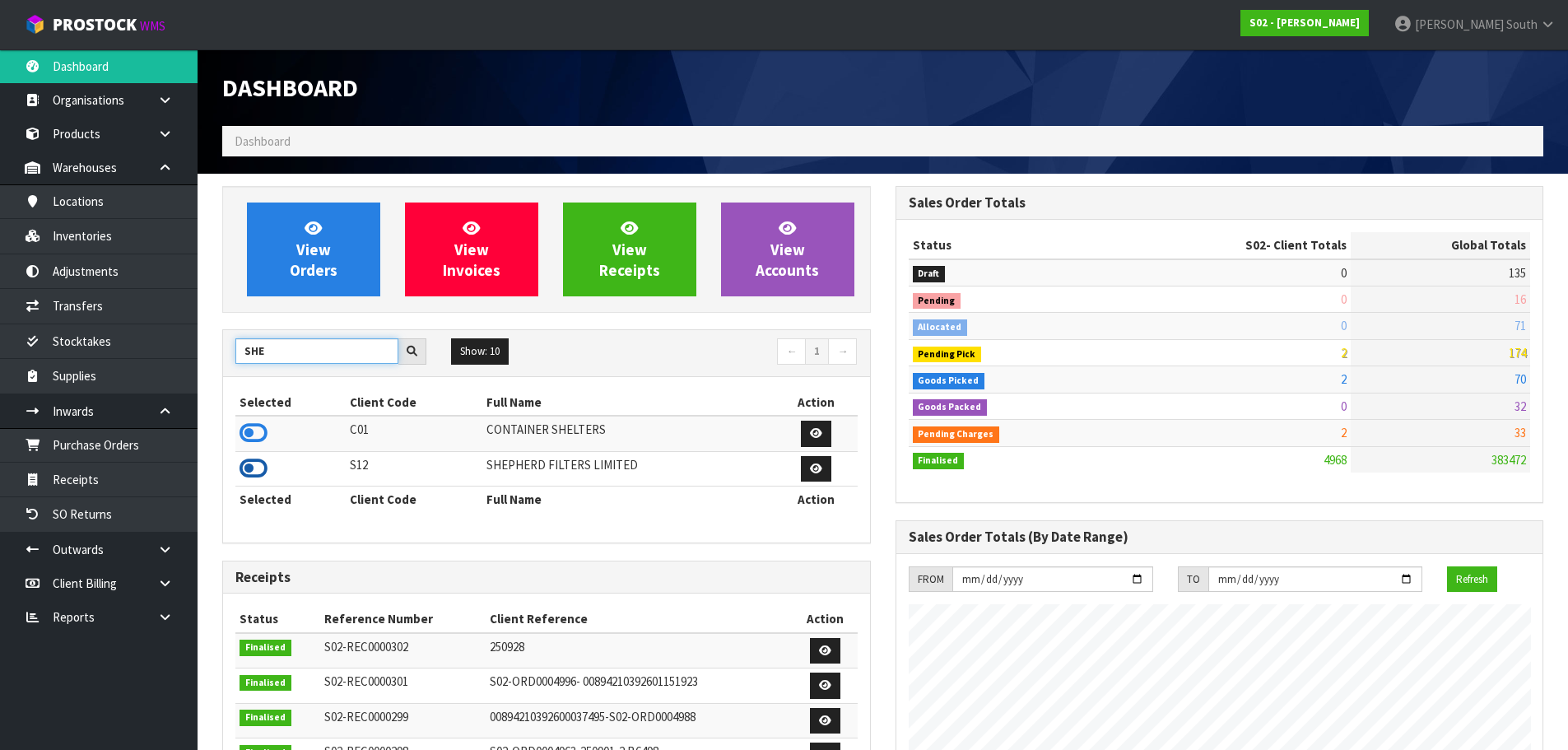
type input "SHE"
click at [267, 468] on icon at bounding box center [253, 469] width 28 height 25
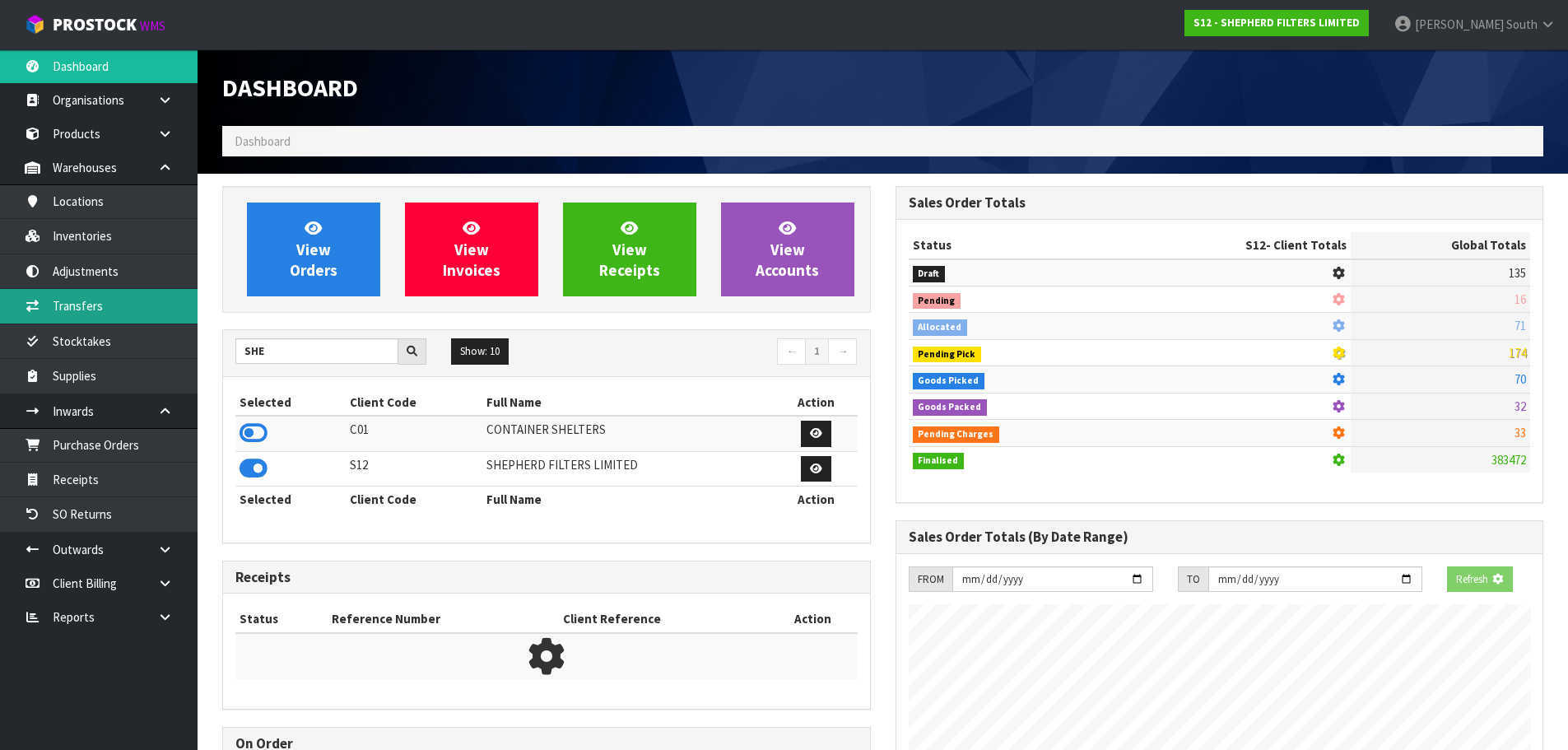
scroll to position [1088, 672]
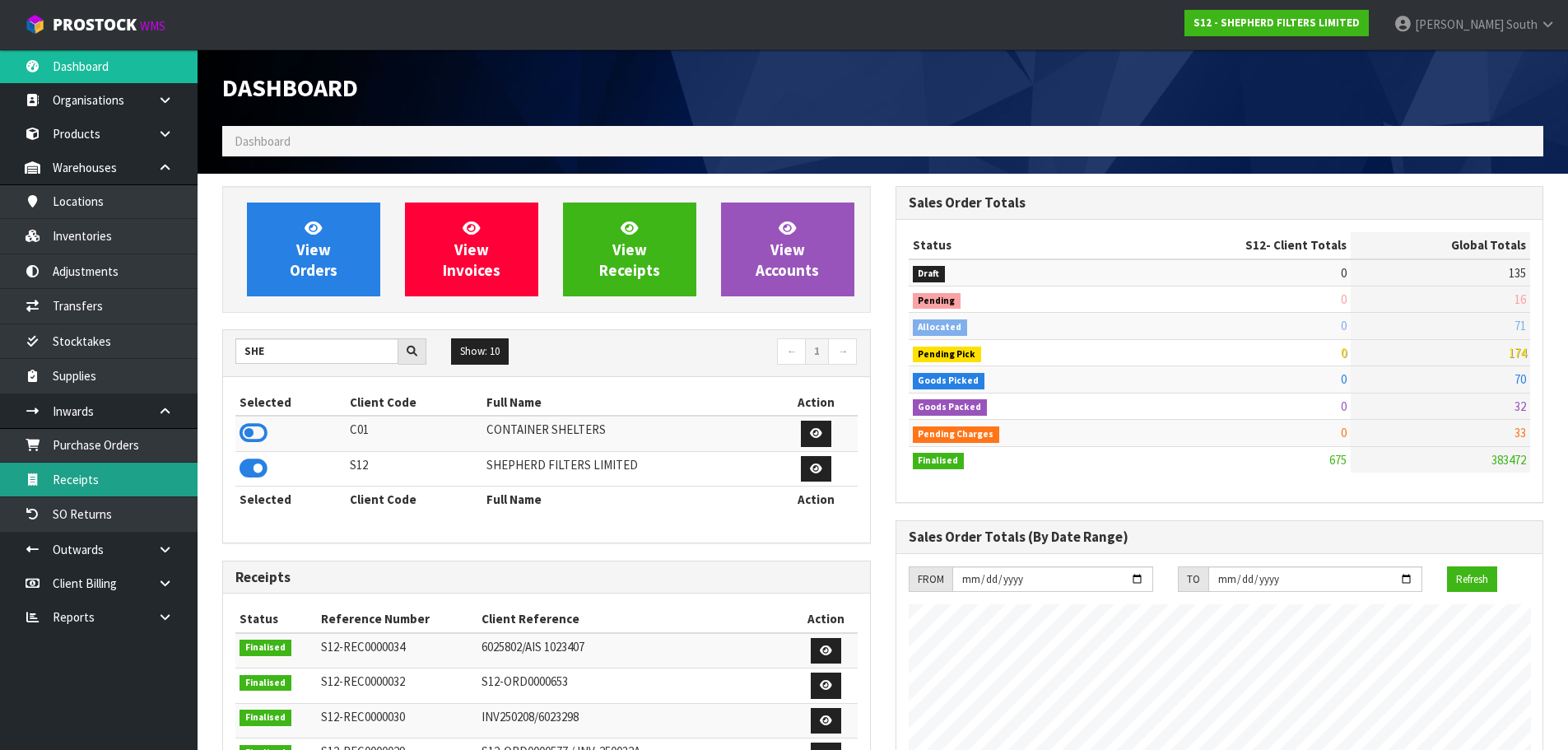
click at [106, 474] on link "Receipts" at bounding box center [99, 480] width 198 height 34
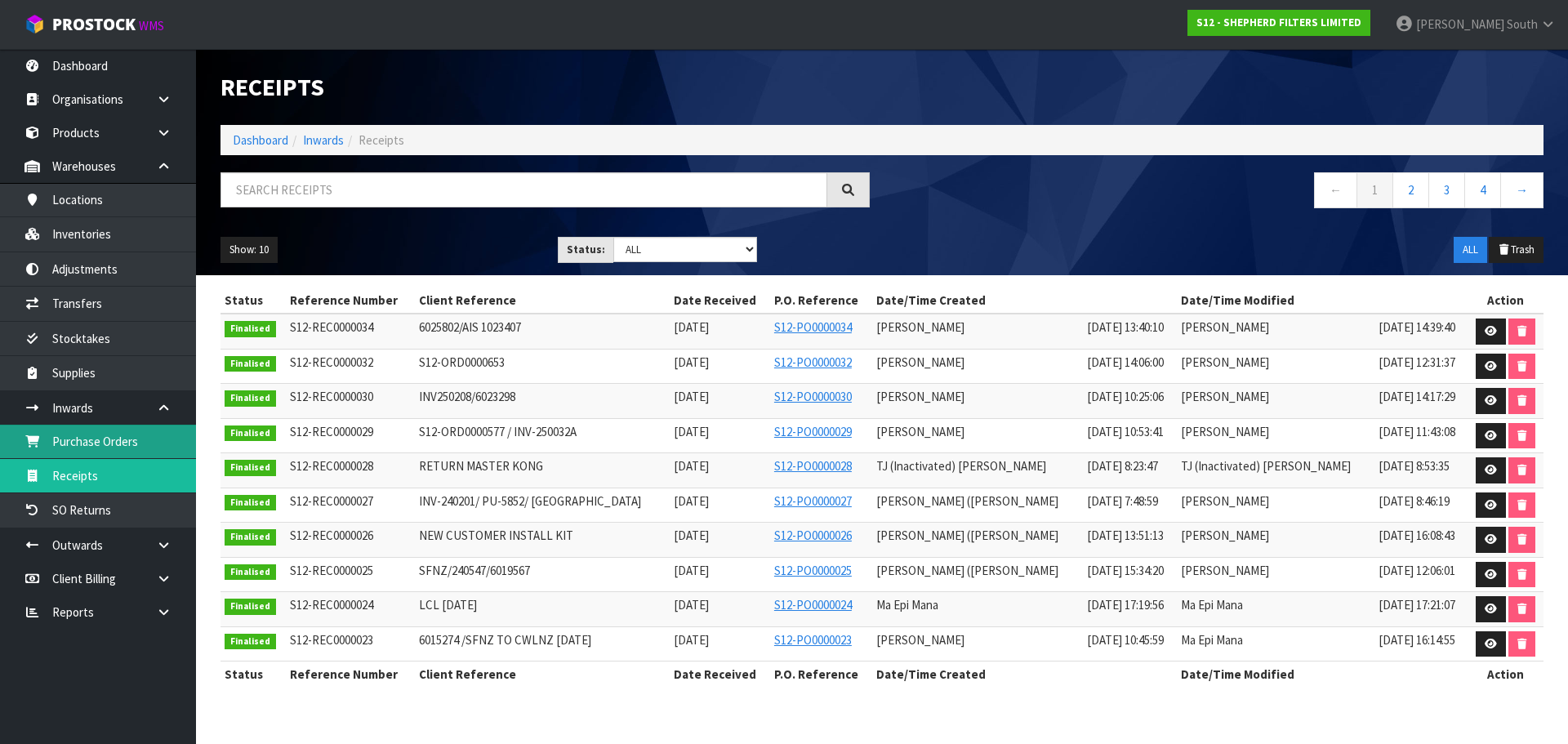
drag, startPoint x: 147, startPoint y: 444, endPoint x: 142, endPoint y: 456, distance: 13.0
click at [146, 445] on link "Purchase Orders" at bounding box center [98, 441] width 196 height 34
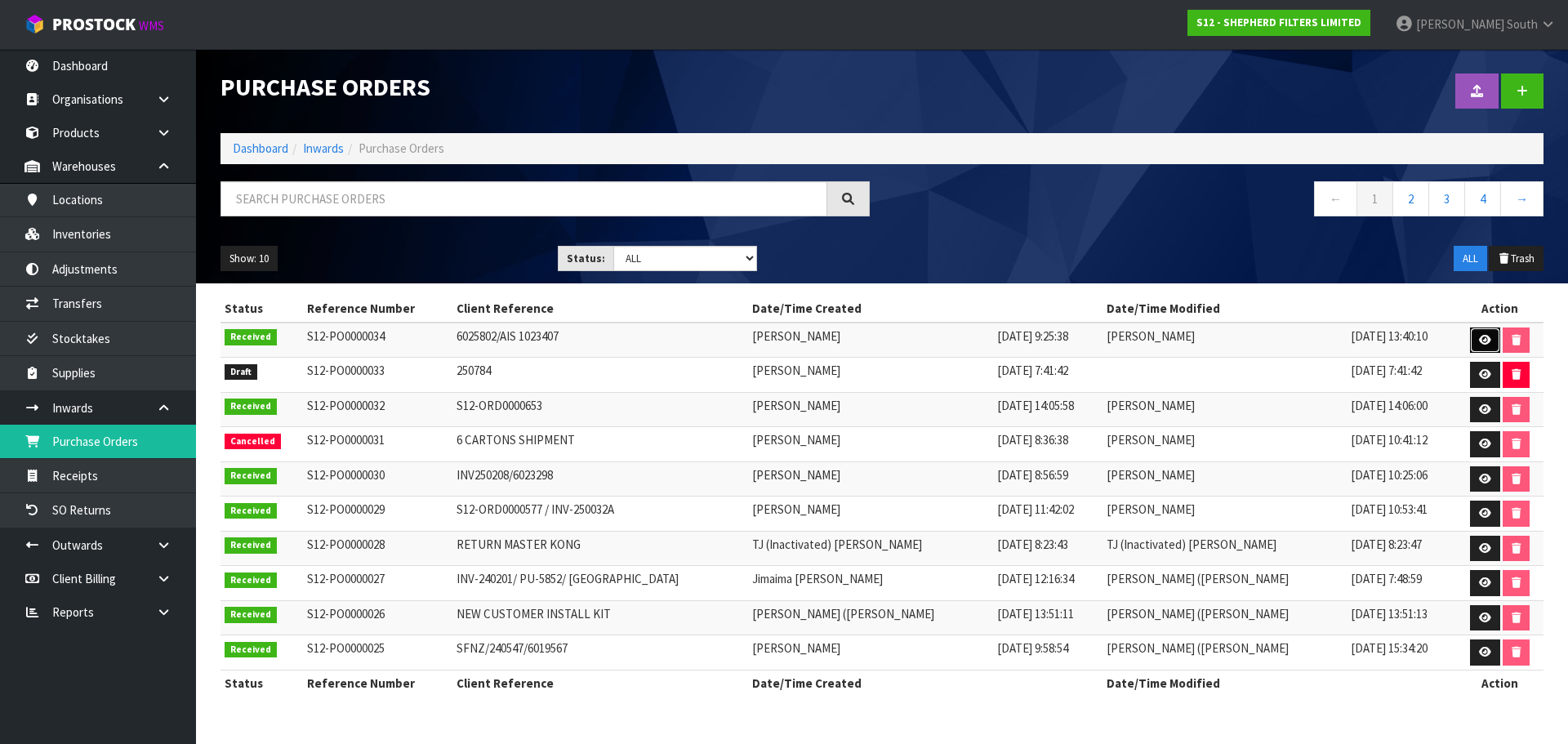
click at [1484, 340] on icon at bounding box center [1486, 340] width 12 height 11
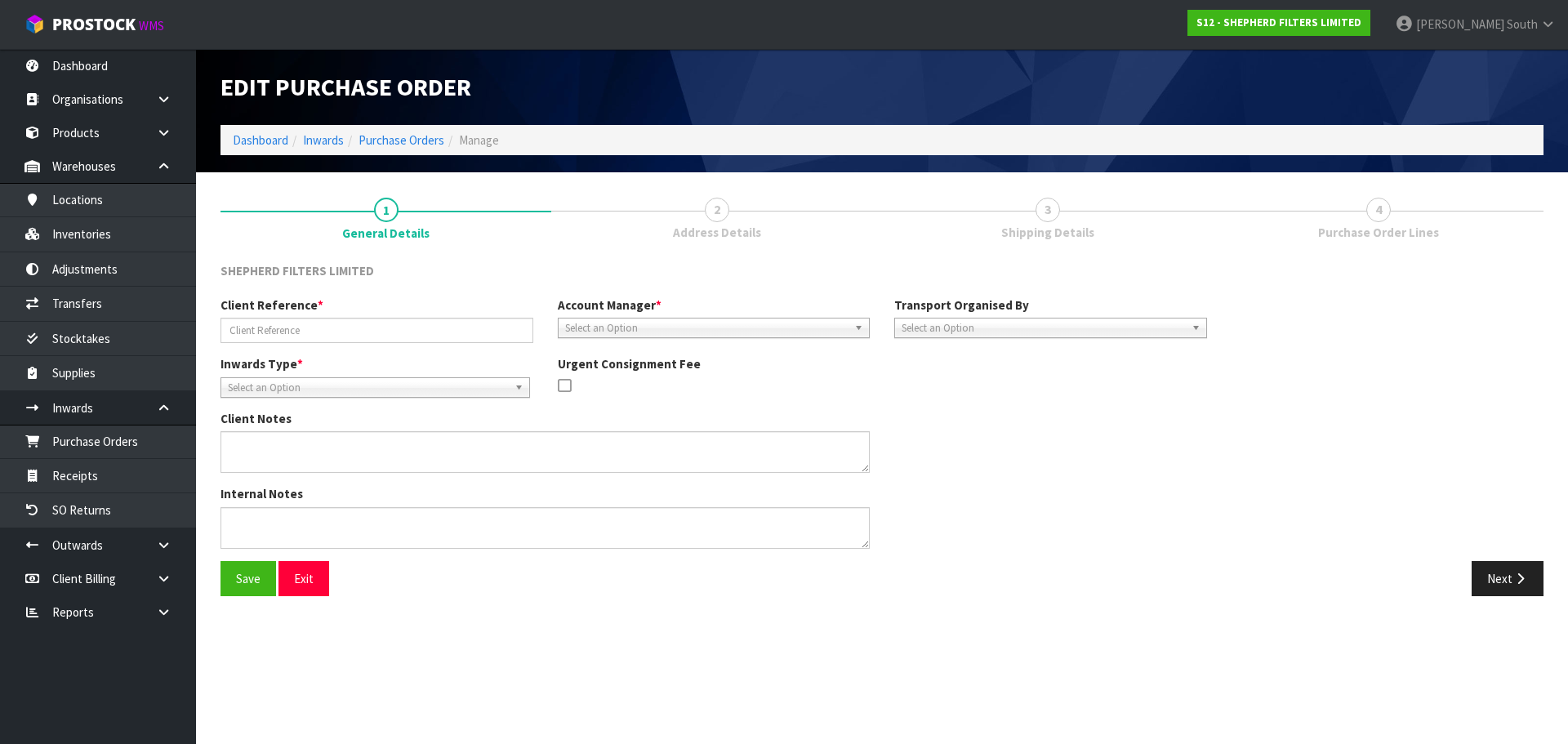
type input "6025802/AIS 1023407"
type textarea "CHARGE MINIMUM FREIGHT AUTORATE RATE - 101.19"
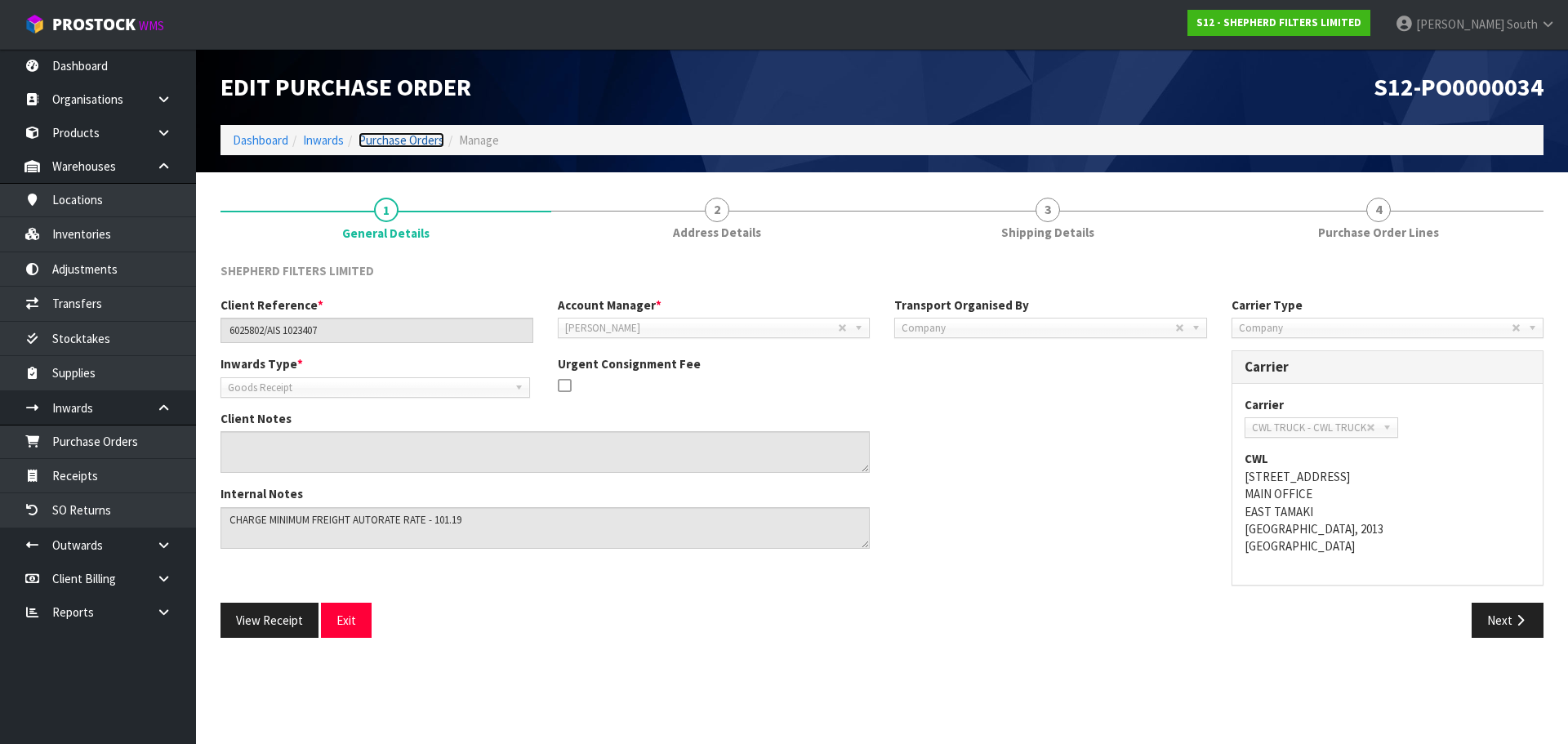
click at [385, 132] on link "Purchase Orders" at bounding box center [402, 139] width 86 height 16
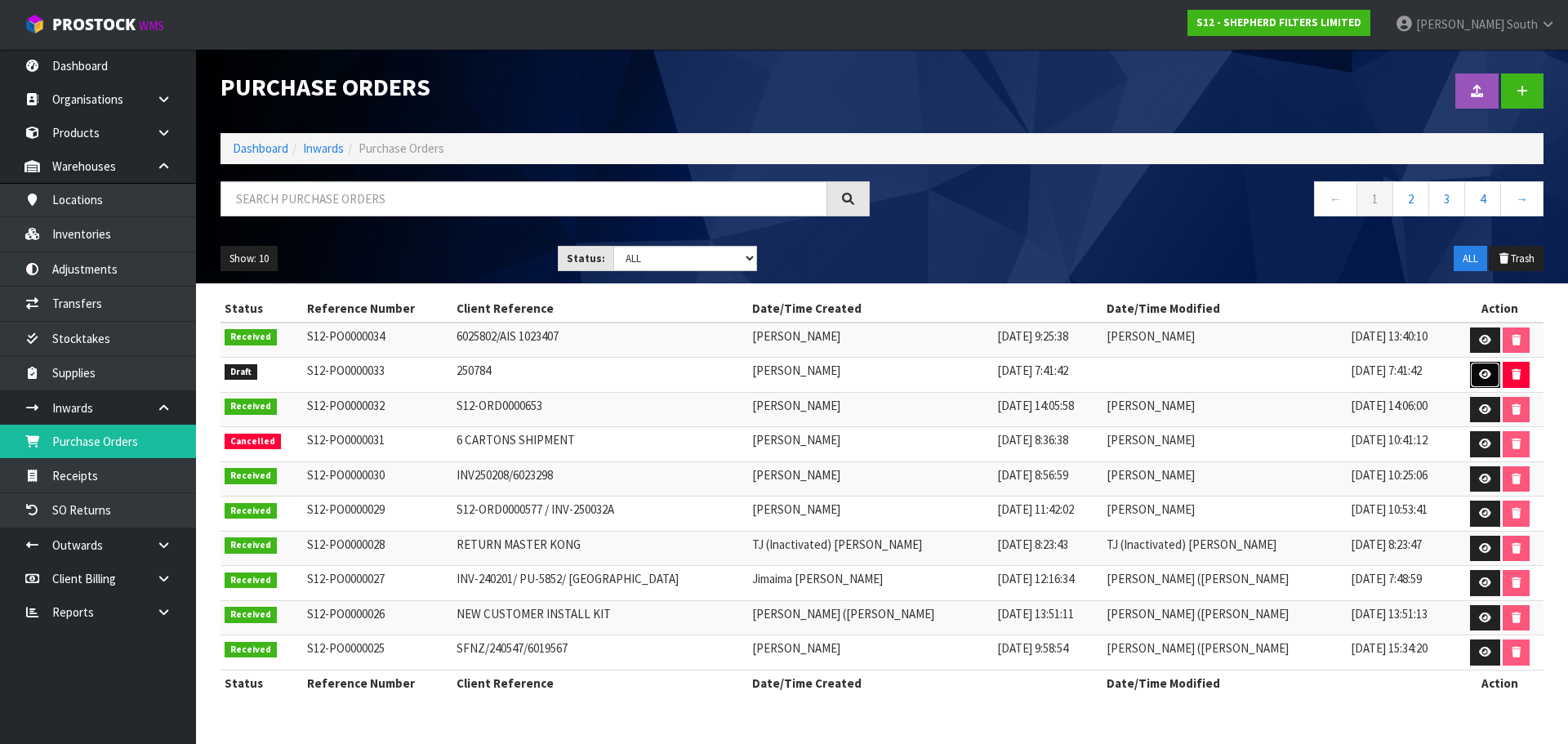
click at [1480, 379] on icon at bounding box center [1486, 374] width 12 height 11
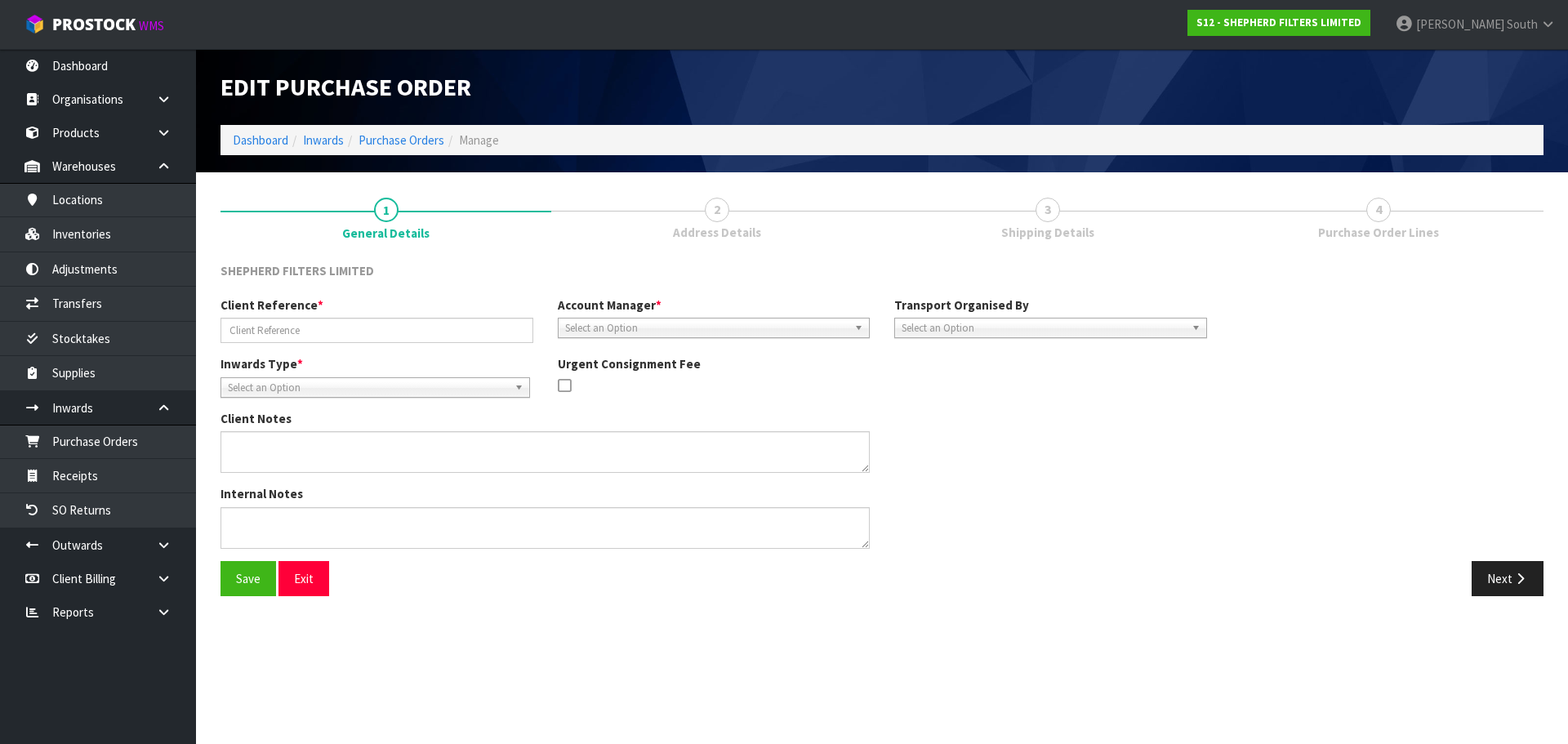
type input "250784"
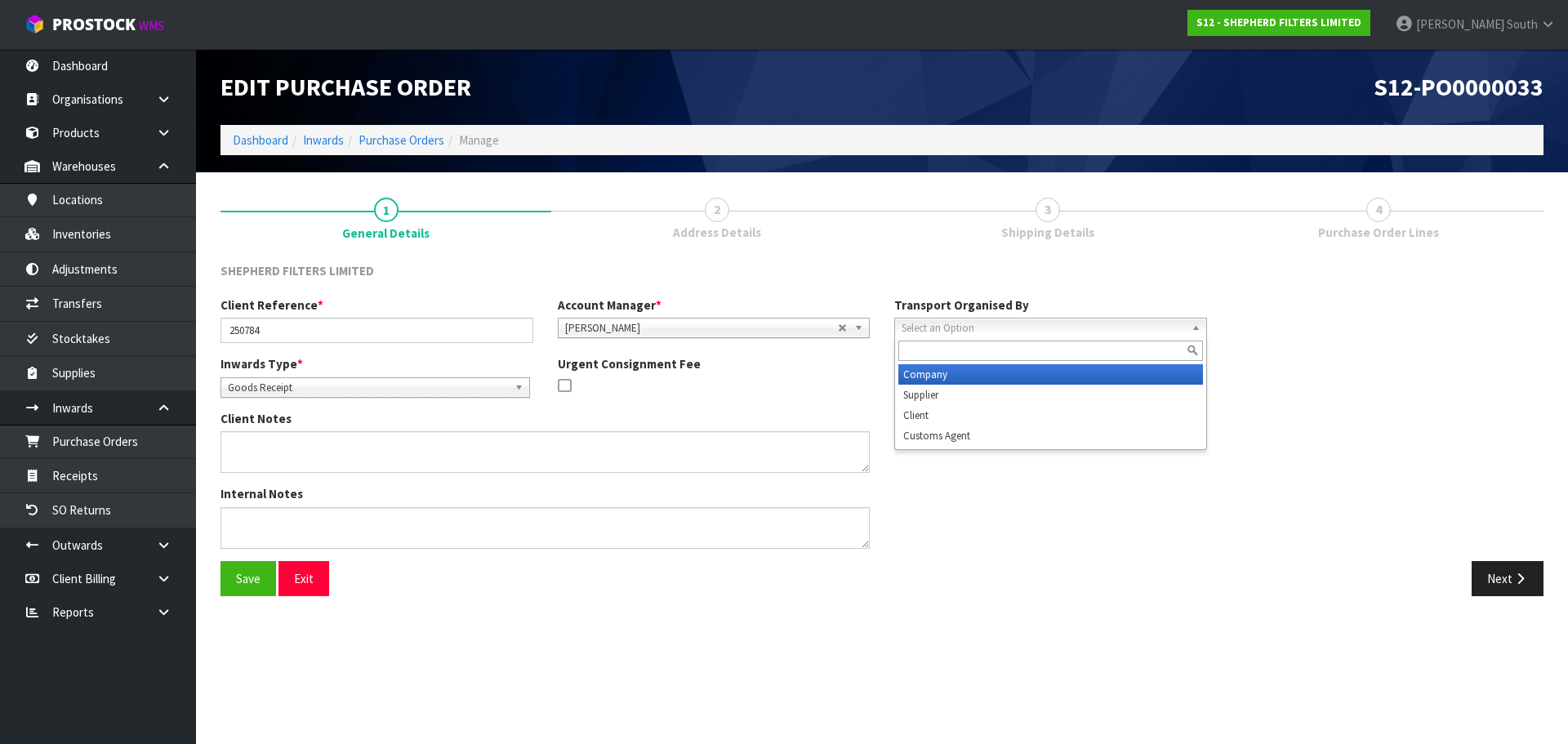
click at [907, 327] on span "Select an Option" at bounding box center [1043, 328] width 284 height 20
click at [936, 379] on li "Company" at bounding box center [1050, 374] width 304 height 21
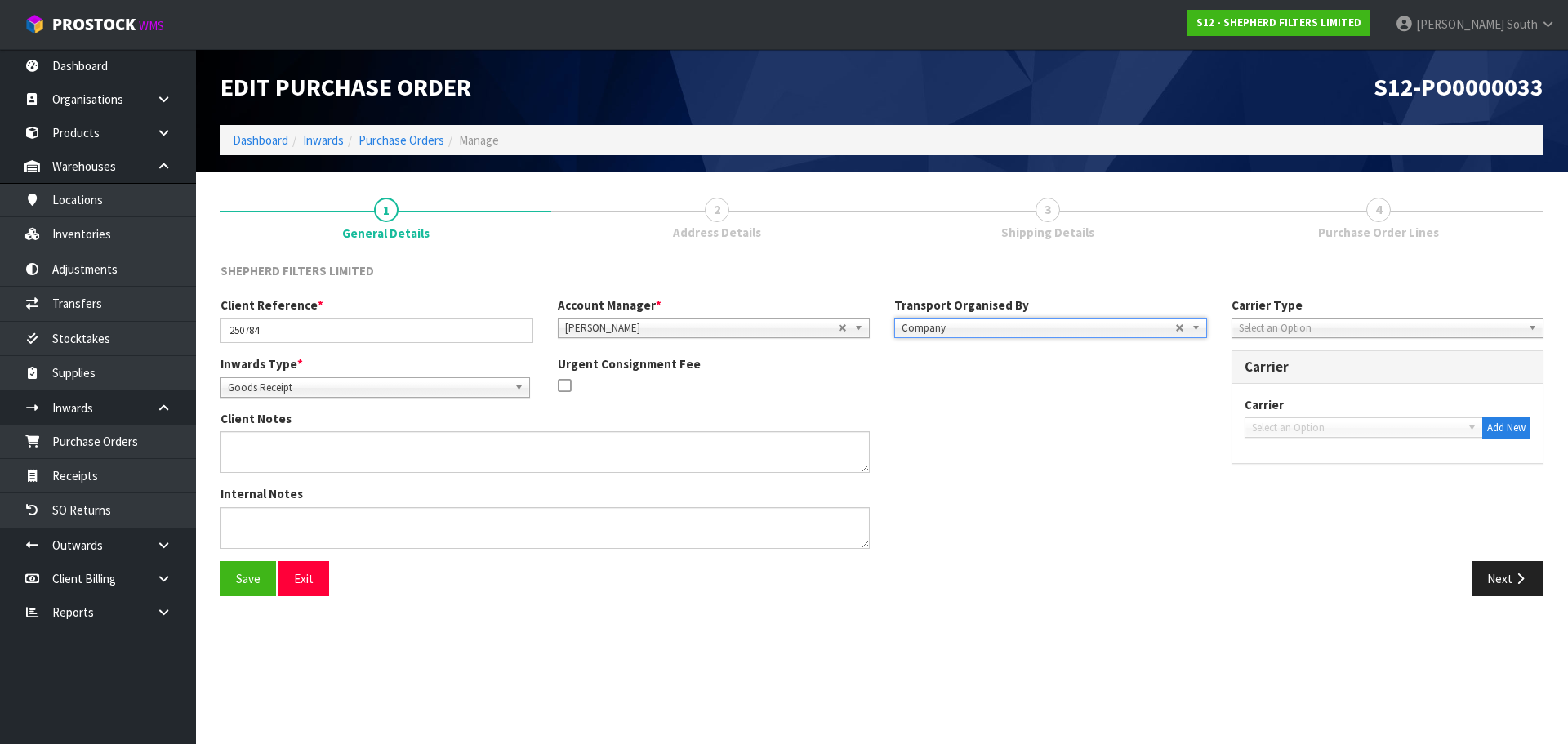
click at [1277, 331] on span "Select an Option" at bounding box center [1381, 328] width 284 height 20
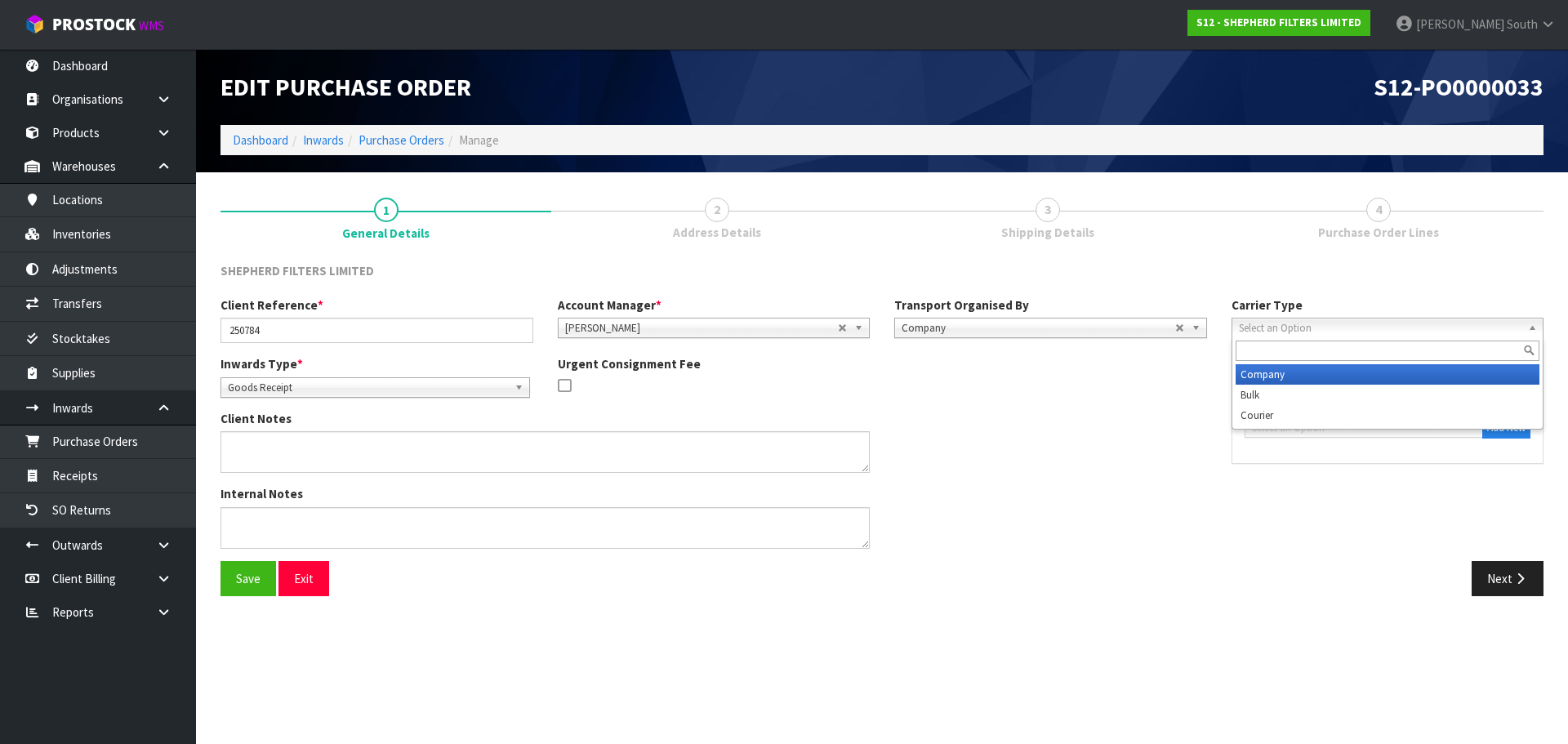
drag, startPoint x: 1268, startPoint y: 374, endPoint x: 1281, endPoint y: 380, distance: 14.3
click at [1268, 375] on li "Company" at bounding box center [1387, 374] width 304 height 21
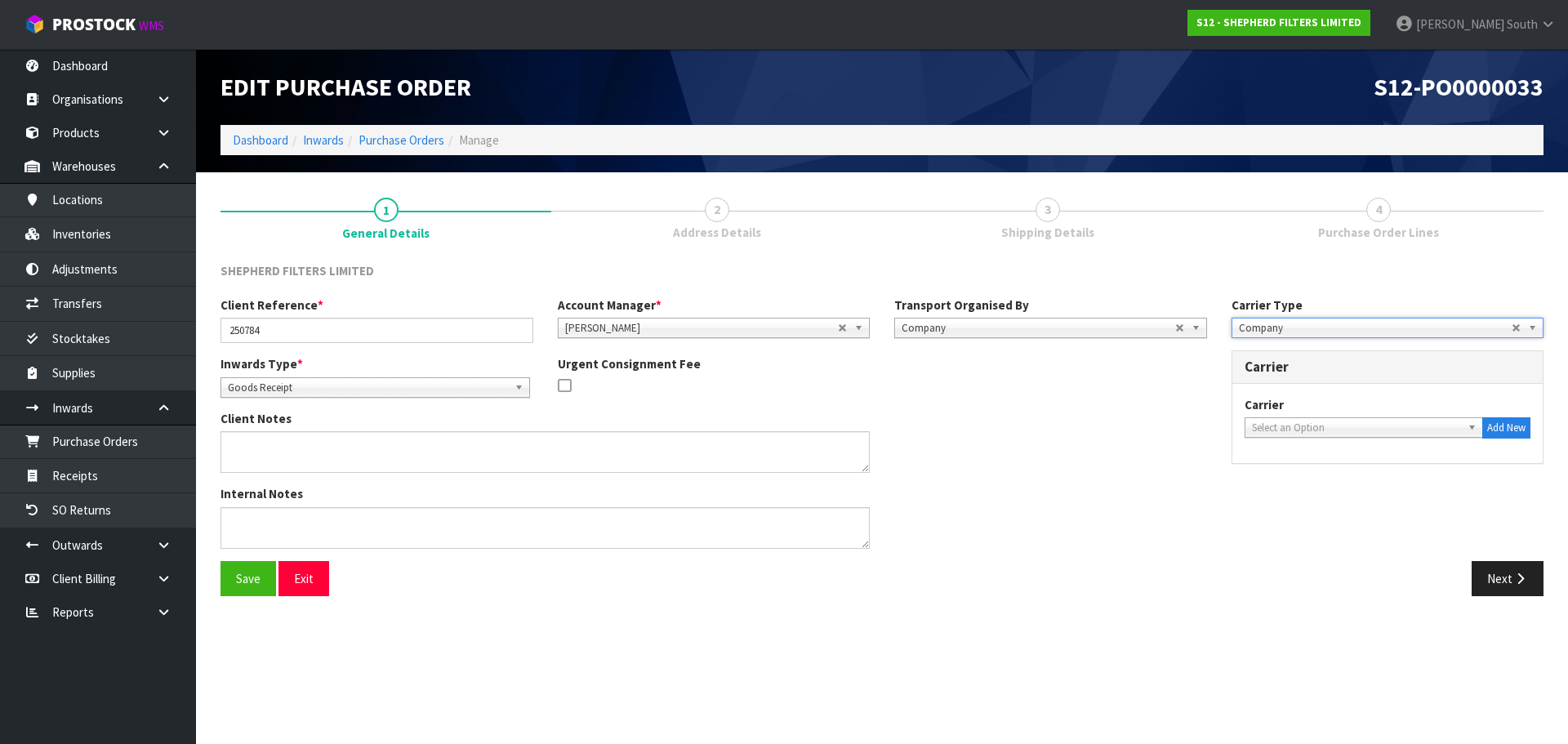
drag, startPoint x: 1285, startPoint y: 413, endPoint x: 1285, endPoint y: 426, distance: 13.0
click at [1285, 414] on div "Carrier ACFS TRANSPORT - ACFS TRANSPORT [PERSON_NAME] CARRIERS - [PERSON_NAME] …" at bounding box center [1388, 417] width 287 height 42
click at [1285, 426] on span "Select an Option" at bounding box center [1357, 428] width 210 height 20
type input "cw"
click at [1308, 481] on li "CW L TRUCK - CWL TRUCK" at bounding box center [1364, 474] width 231 height 21
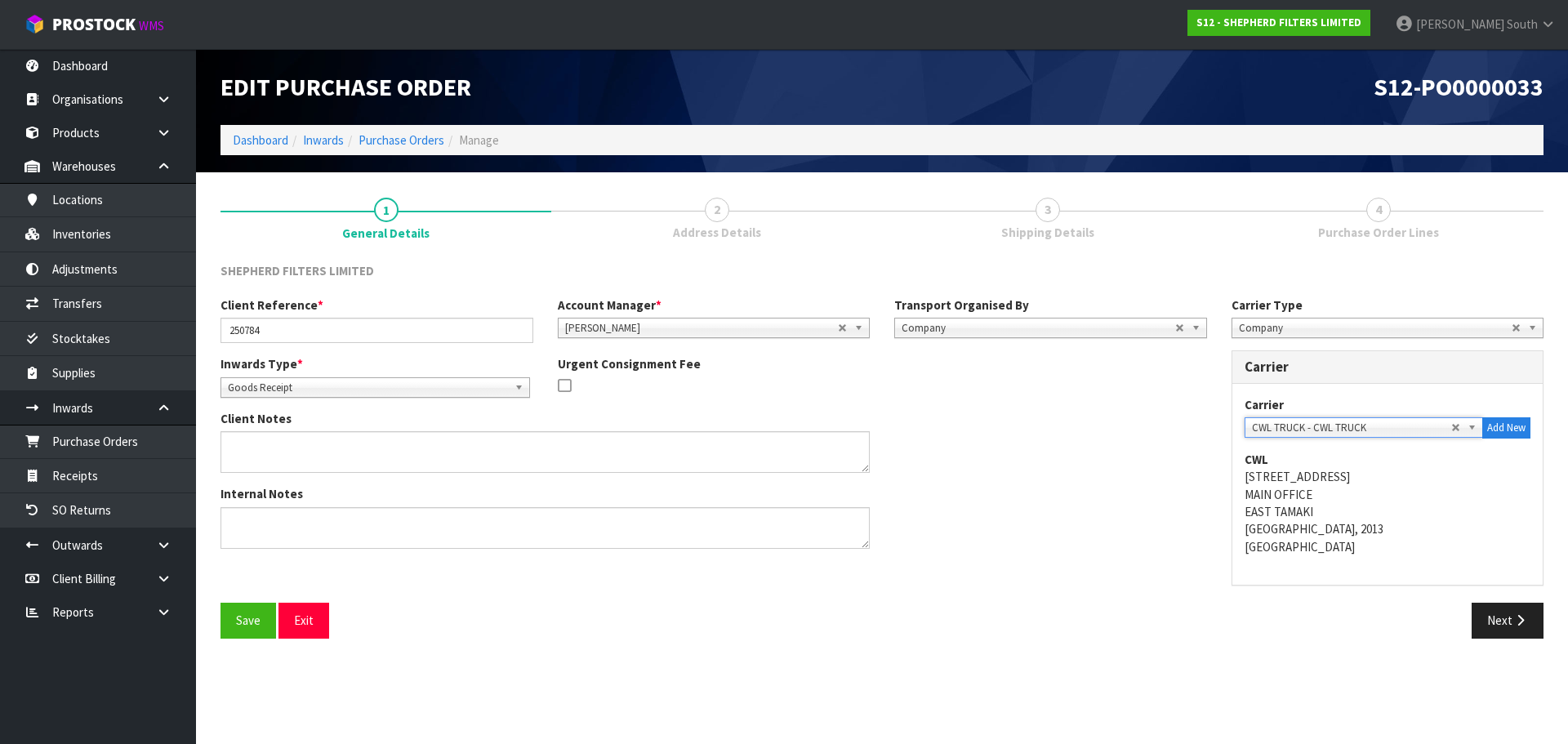
click at [1138, 465] on div "Client Notes" at bounding box center [714, 447] width 1011 height 75
click at [1509, 631] on button "Next" at bounding box center [1508, 620] width 72 height 35
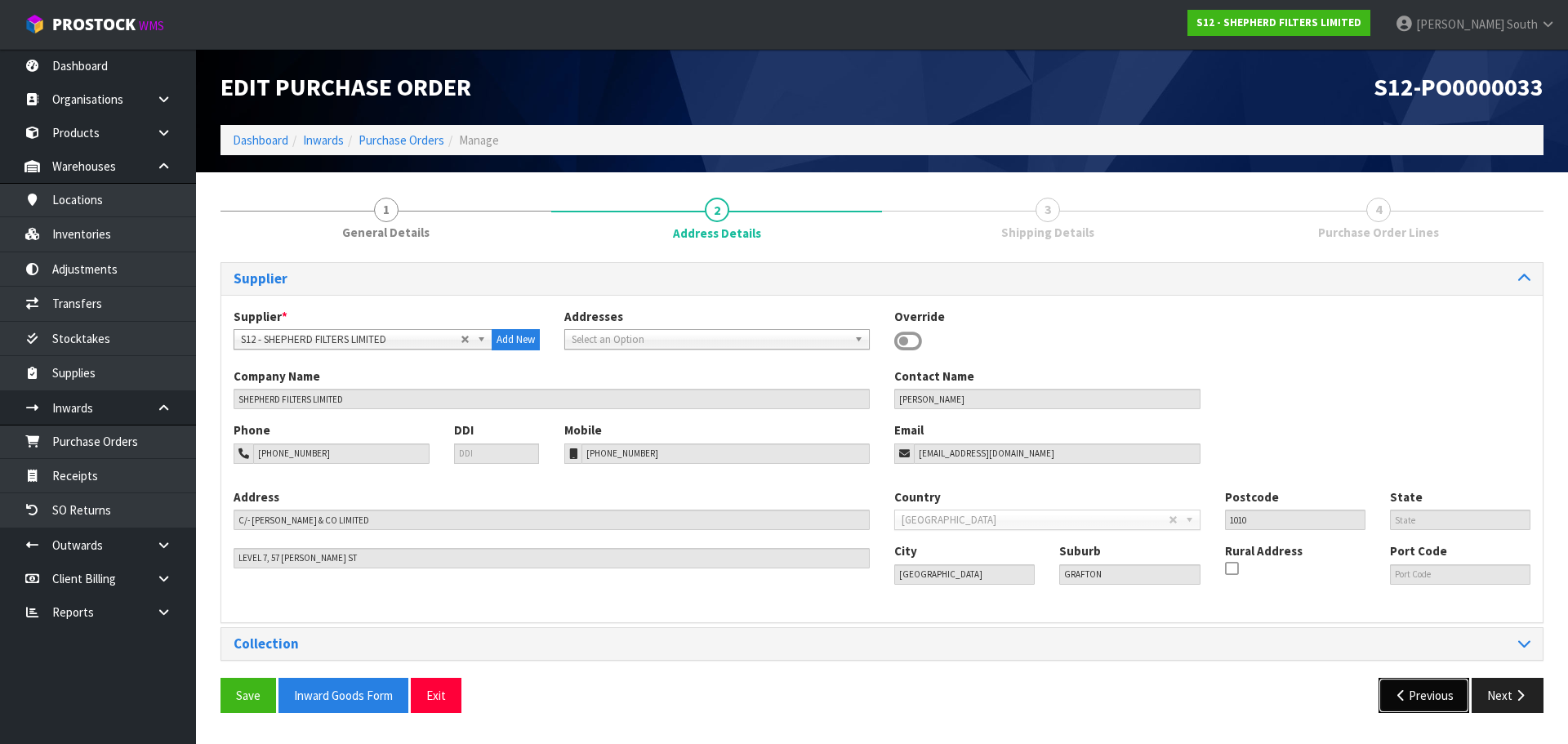
drag, startPoint x: 1382, startPoint y: 688, endPoint x: 1401, endPoint y: 690, distance: 19.1
click at [1383, 689] on button "Previous" at bounding box center [1424, 695] width 92 height 35
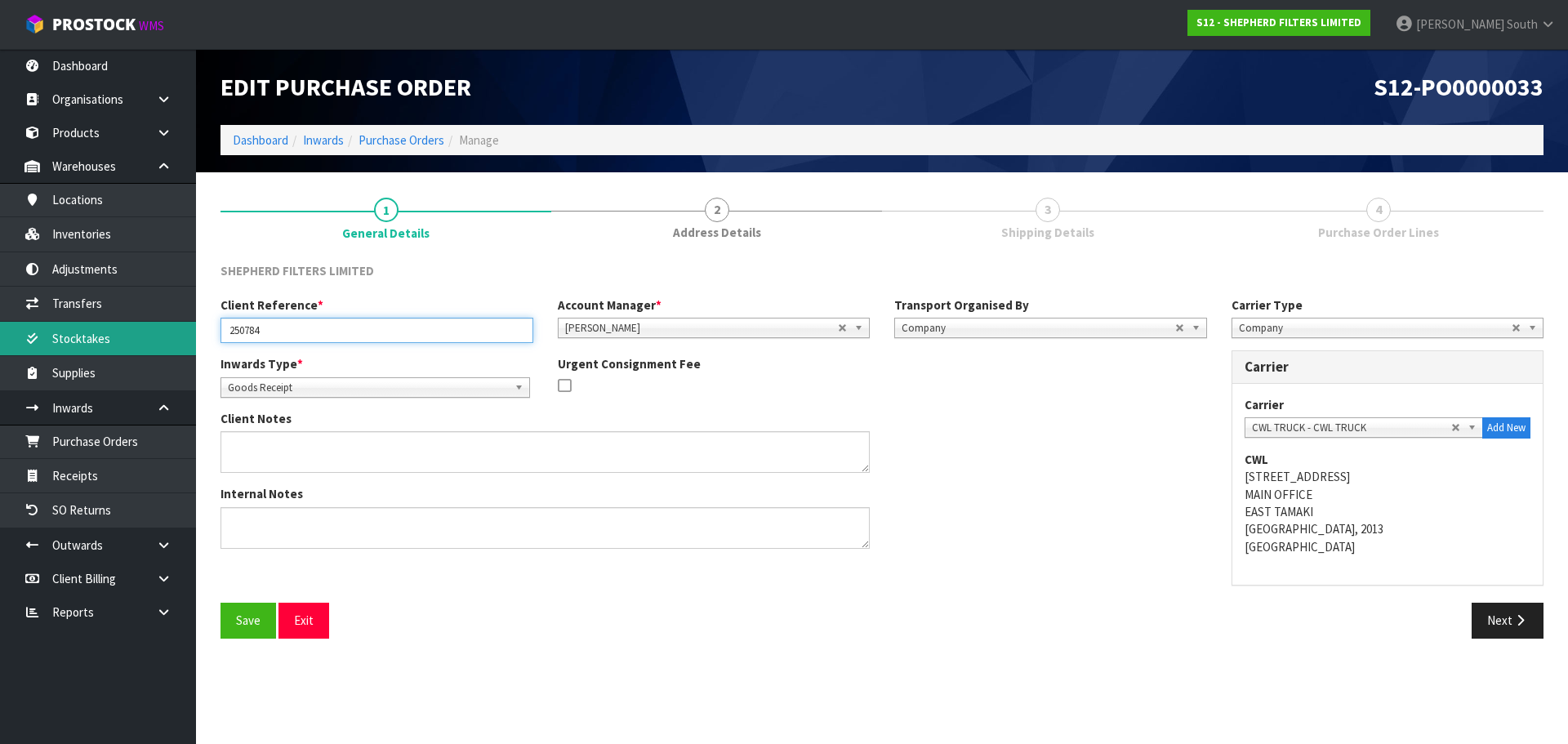
drag, startPoint x: 304, startPoint y: 326, endPoint x: 107, endPoint y: 330, distance: 197.0
click at [101, 340] on body "Toggle navigation ProStock WMS S12 - SHEPHERD FILTERS LIMITED [PERSON_NAME] Sou…" at bounding box center [784, 372] width 1568 height 744
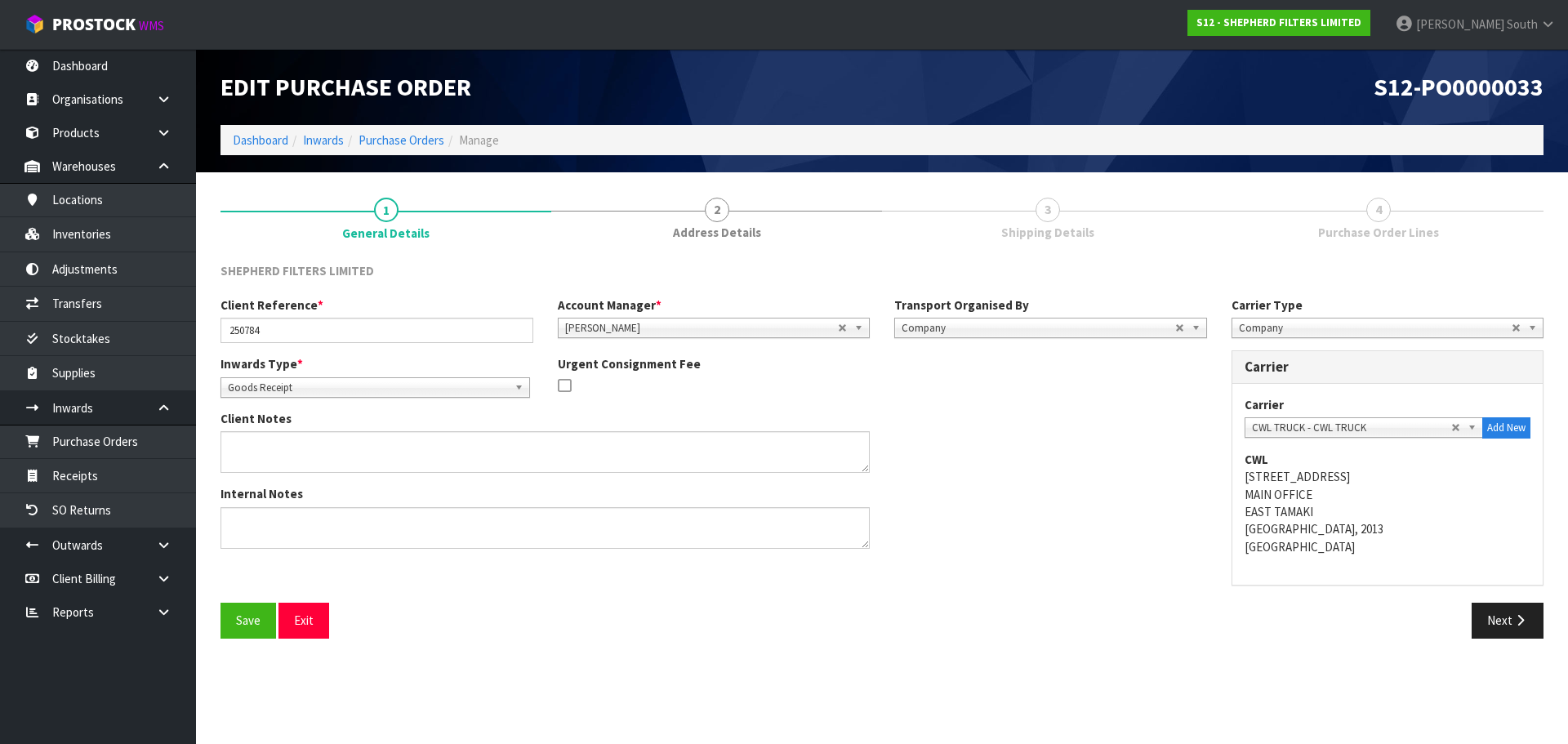
drag, startPoint x: 1054, startPoint y: 470, endPoint x: 962, endPoint y: 481, distance: 92.7
click at [1055, 470] on div "Client Notes" at bounding box center [714, 447] width 1011 height 75
click at [332, 330] on input "250784" at bounding box center [376, 330] width 313 height 26
click at [1483, 636] on button "Next" at bounding box center [1508, 620] width 72 height 35
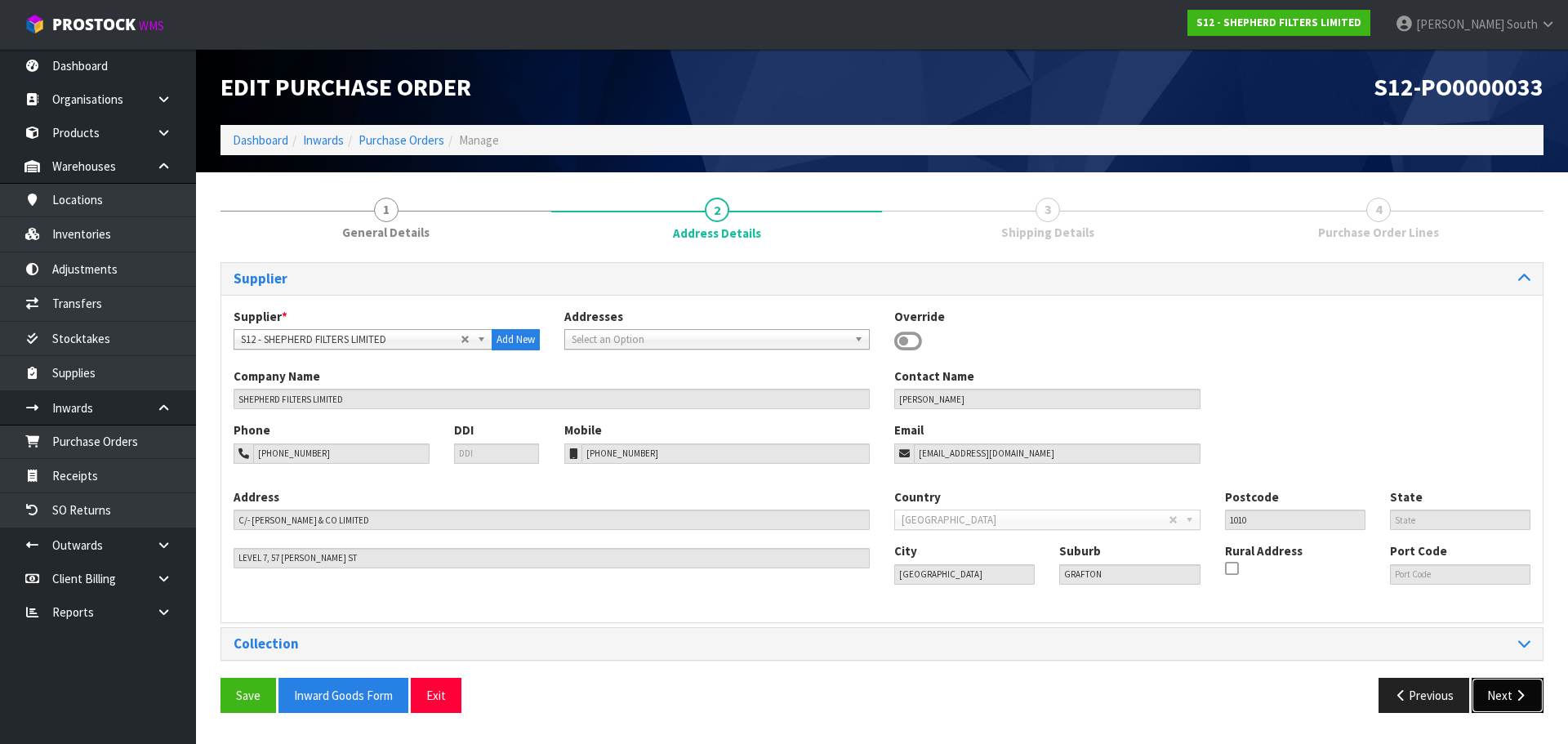
click at [1509, 682] on button "Next" at bounding box center [1508, 695] width 72 height 35
click at [1493, 705] on button "Next" at bounding box center [1508, 695] width 72 height 35
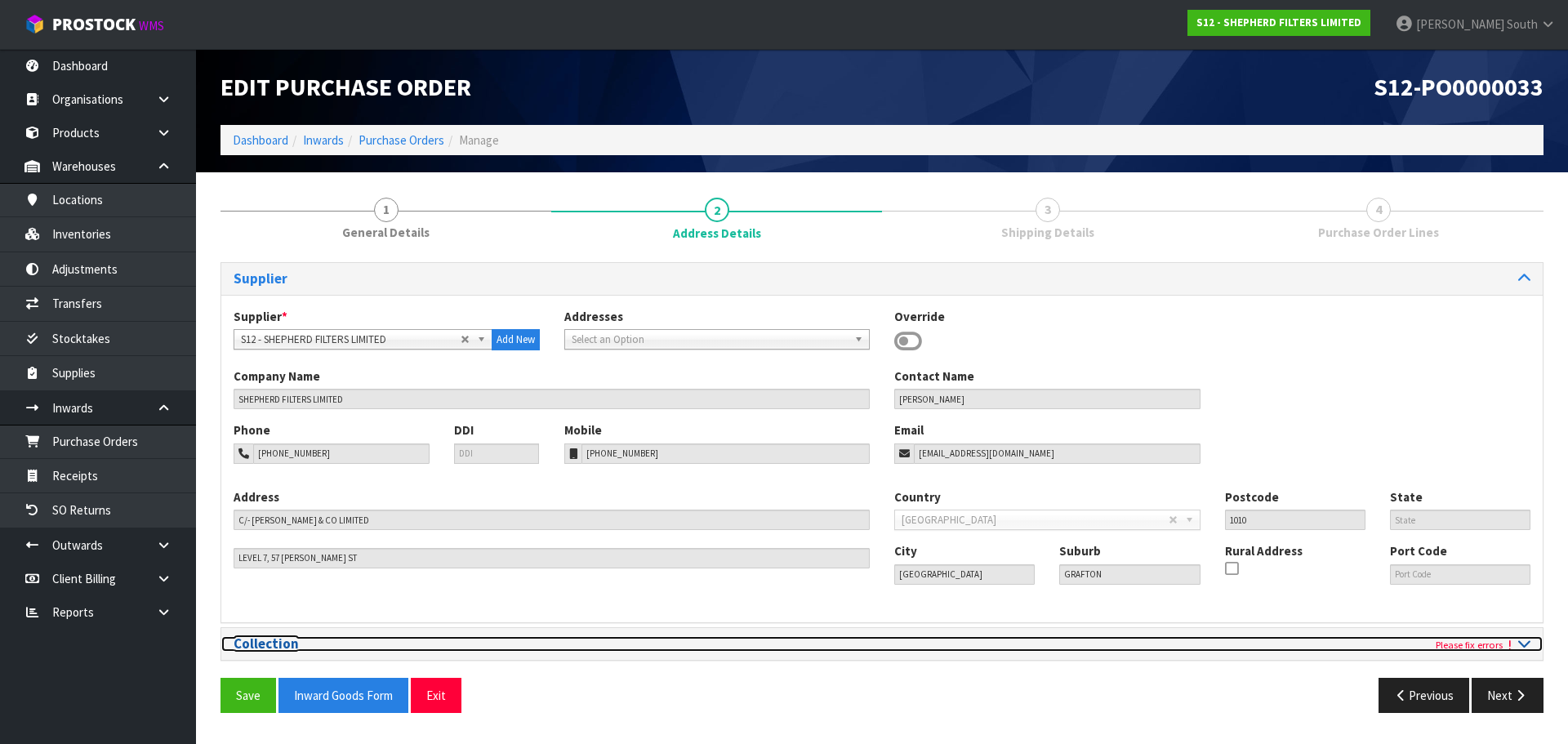
click at [1533, 646] on div "Please fix errors" at bounding box center [1212, 643] width 661 height 16
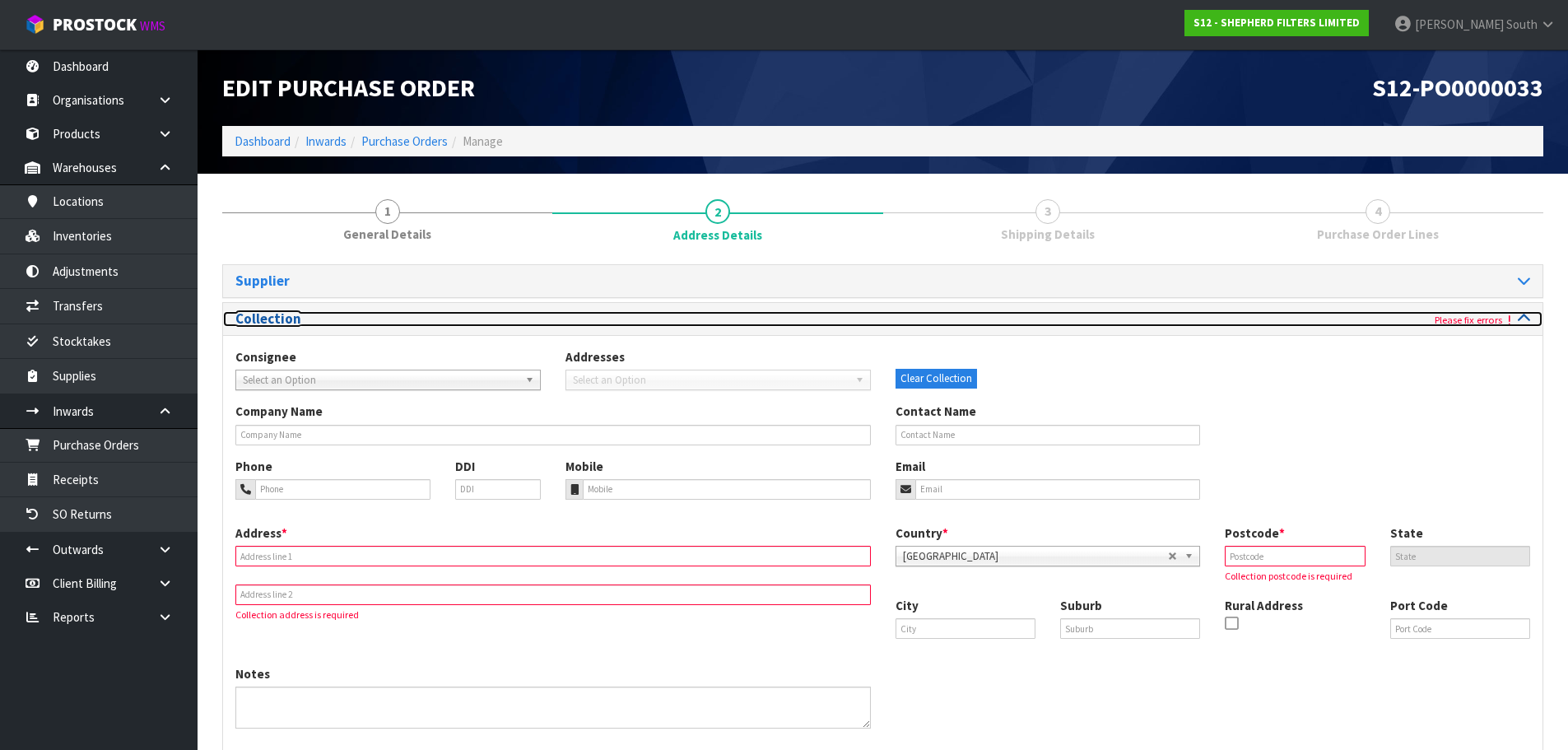
click at [1531, 318] on div "Please fix errors" at bounding box center [1213, 318] width 660 height 16
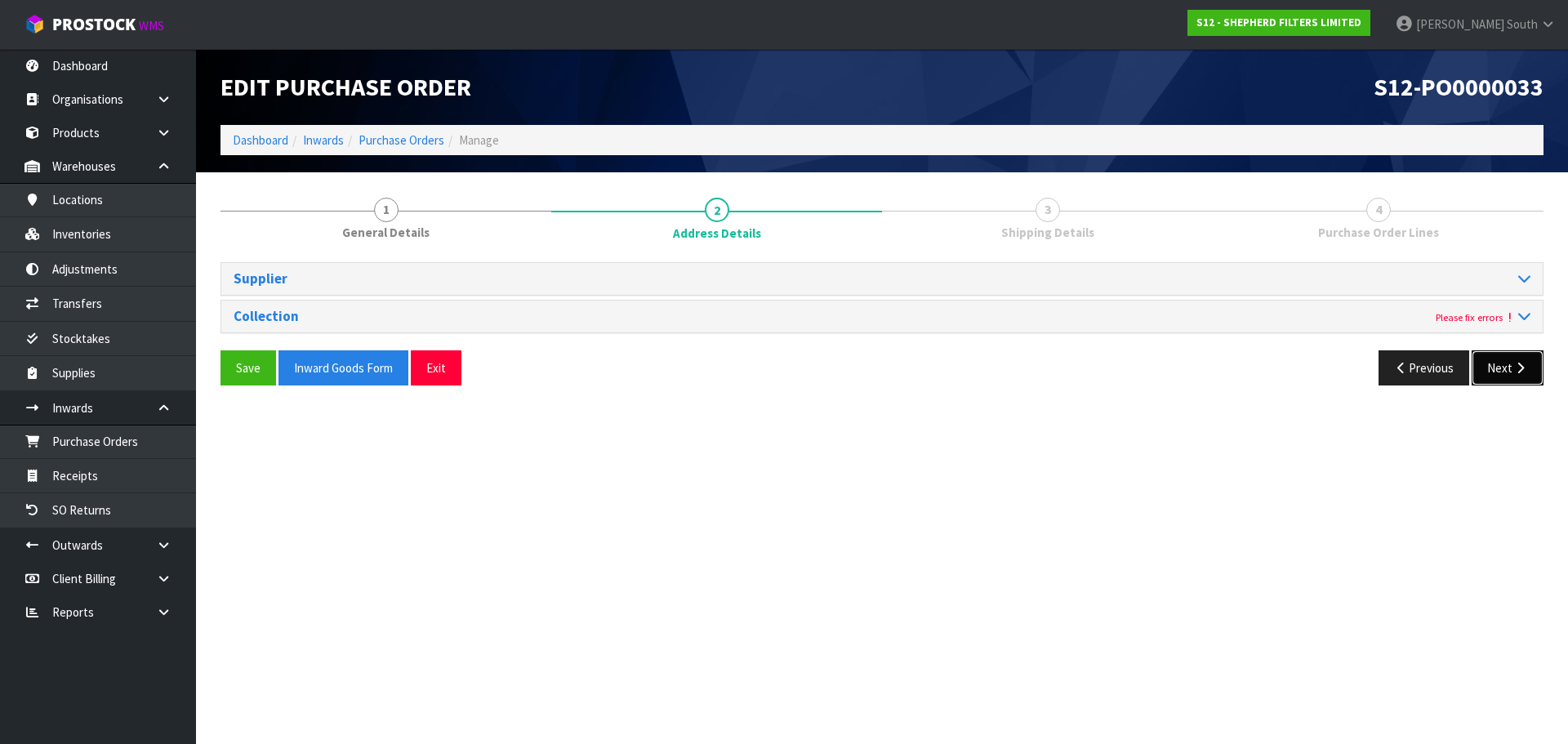
click at [1497, 383] on button "Next" at bounding box center [1508, 368] width 72 height 35
click at [421, 365] on button "Exit" at bounding box center [436, 368] width 50 height 35
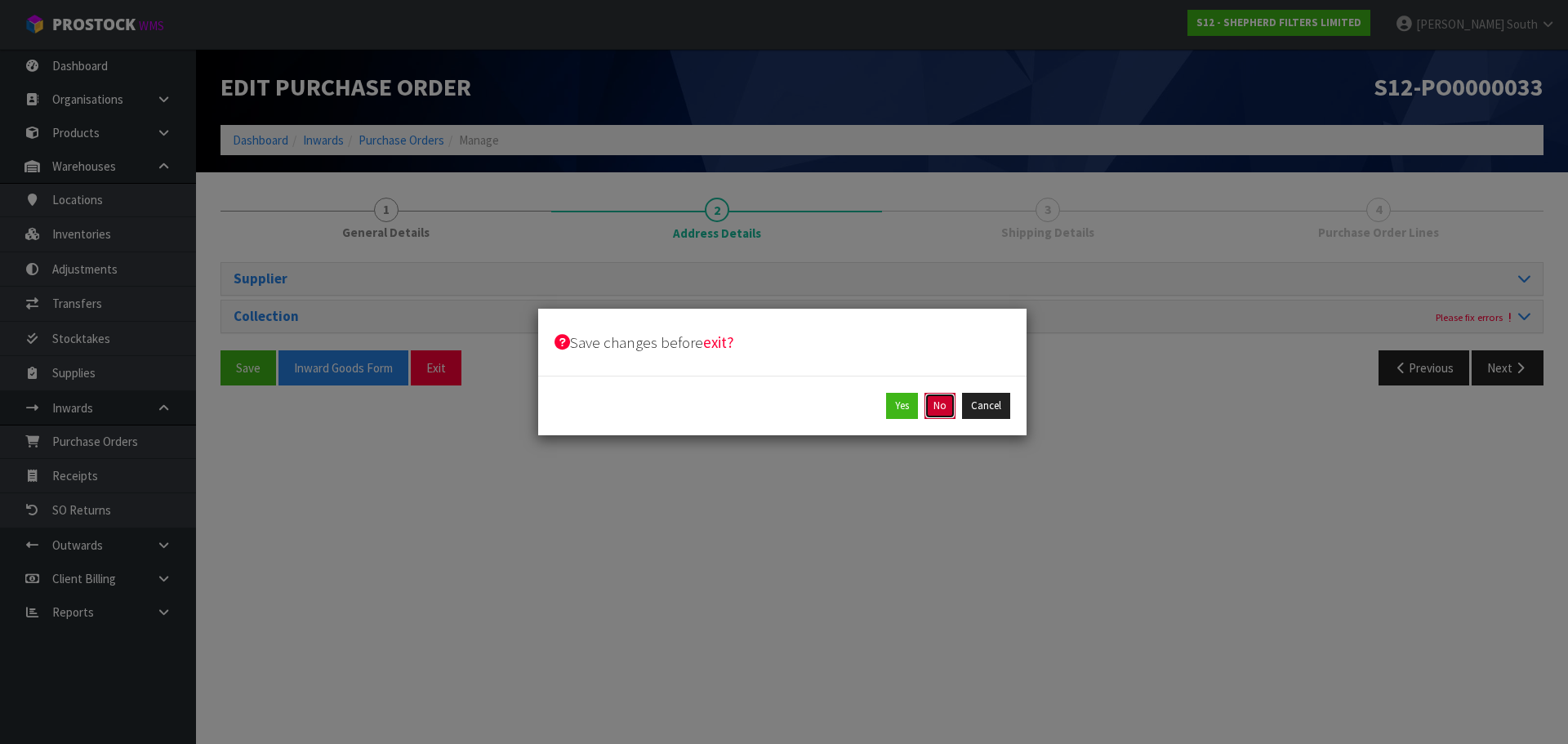
click at [954, 409] on button "No" at bounding box center [940, 406] width 31 height 26
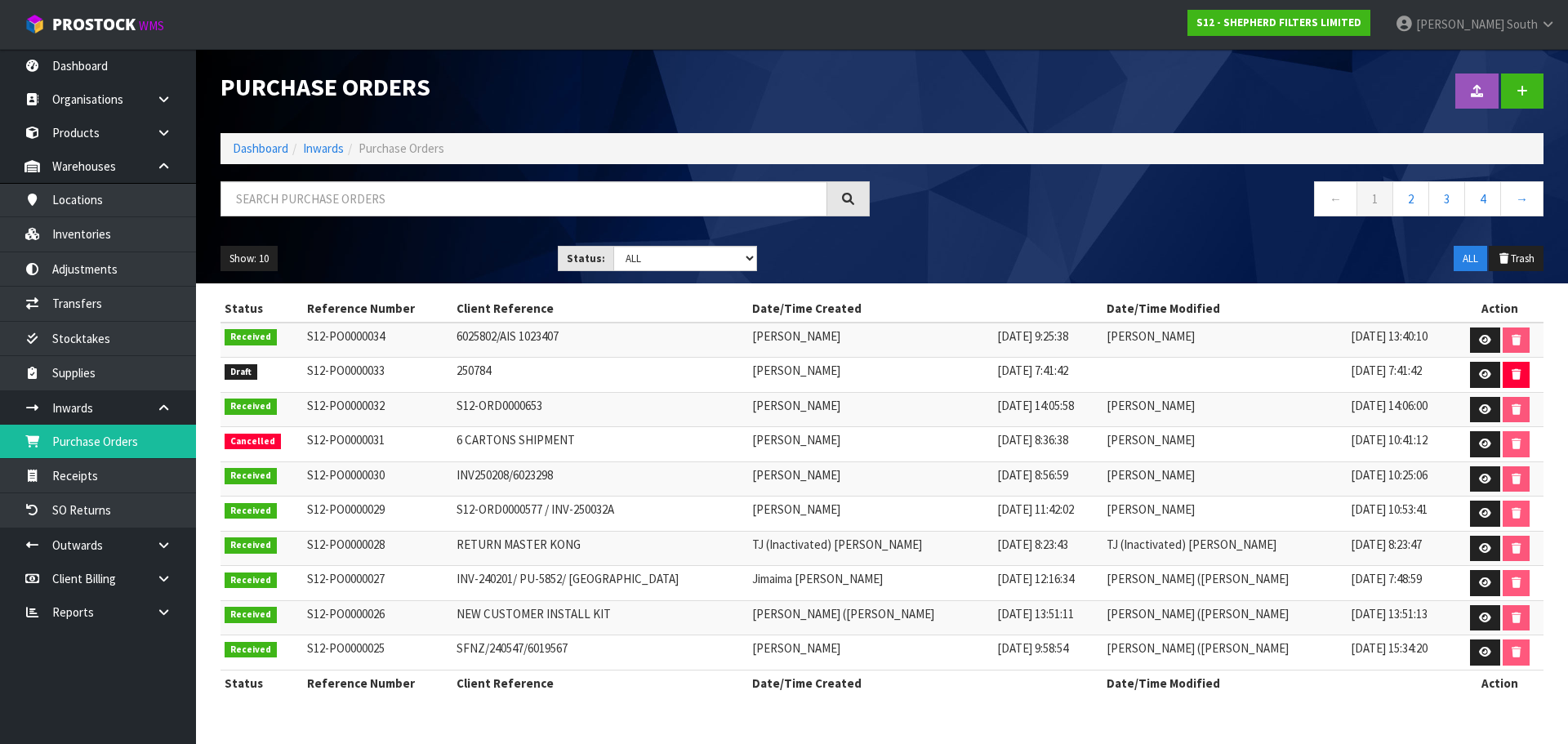
drag, startPoint x: 1468, startPoint y: 379, endPoint x: 1476, endPoint y: 374, distance: 9.4
click at [1470, 378] on td at bounding box center [1500, 375] width 87 height 35
click at [1476, 374] on link at bounding box center [1486, 375] width 31 height 26
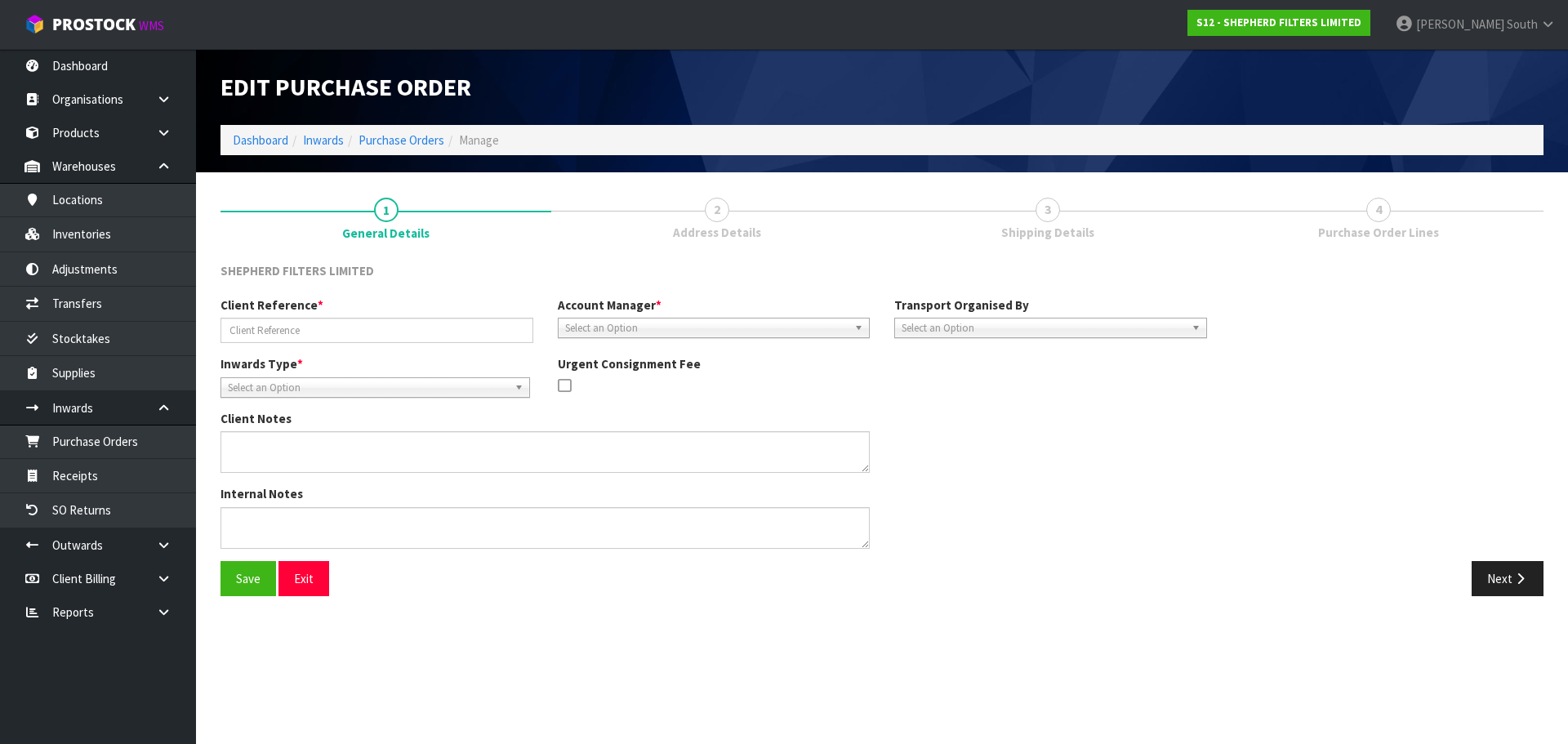
type input "250784"
click at [1180, 327] on span "Select an Option" at bounding box center [1043, 328] width 284 height 20
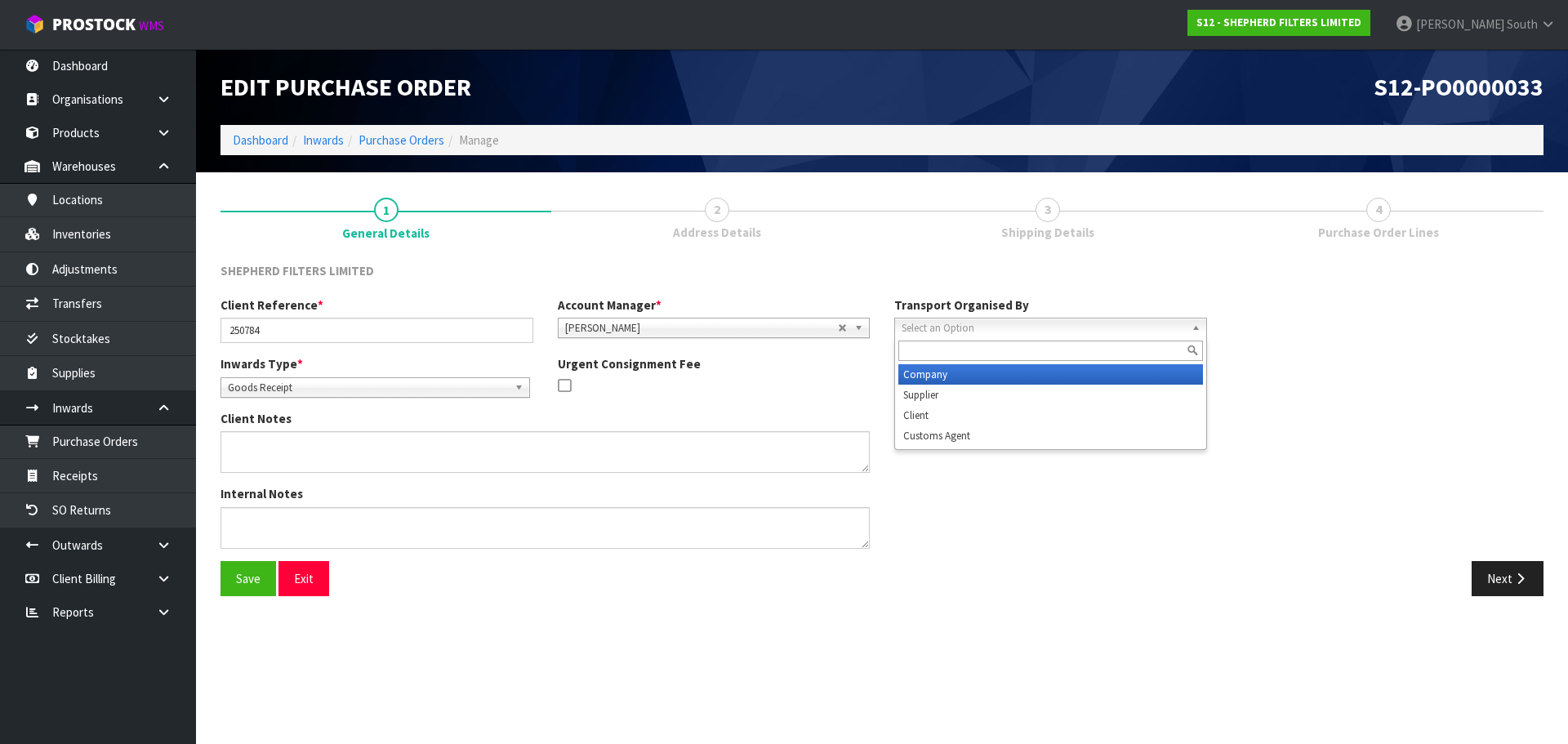
click at [1123, 379] on li "Company" at bounding box center [1050, 374] width 304 height 21
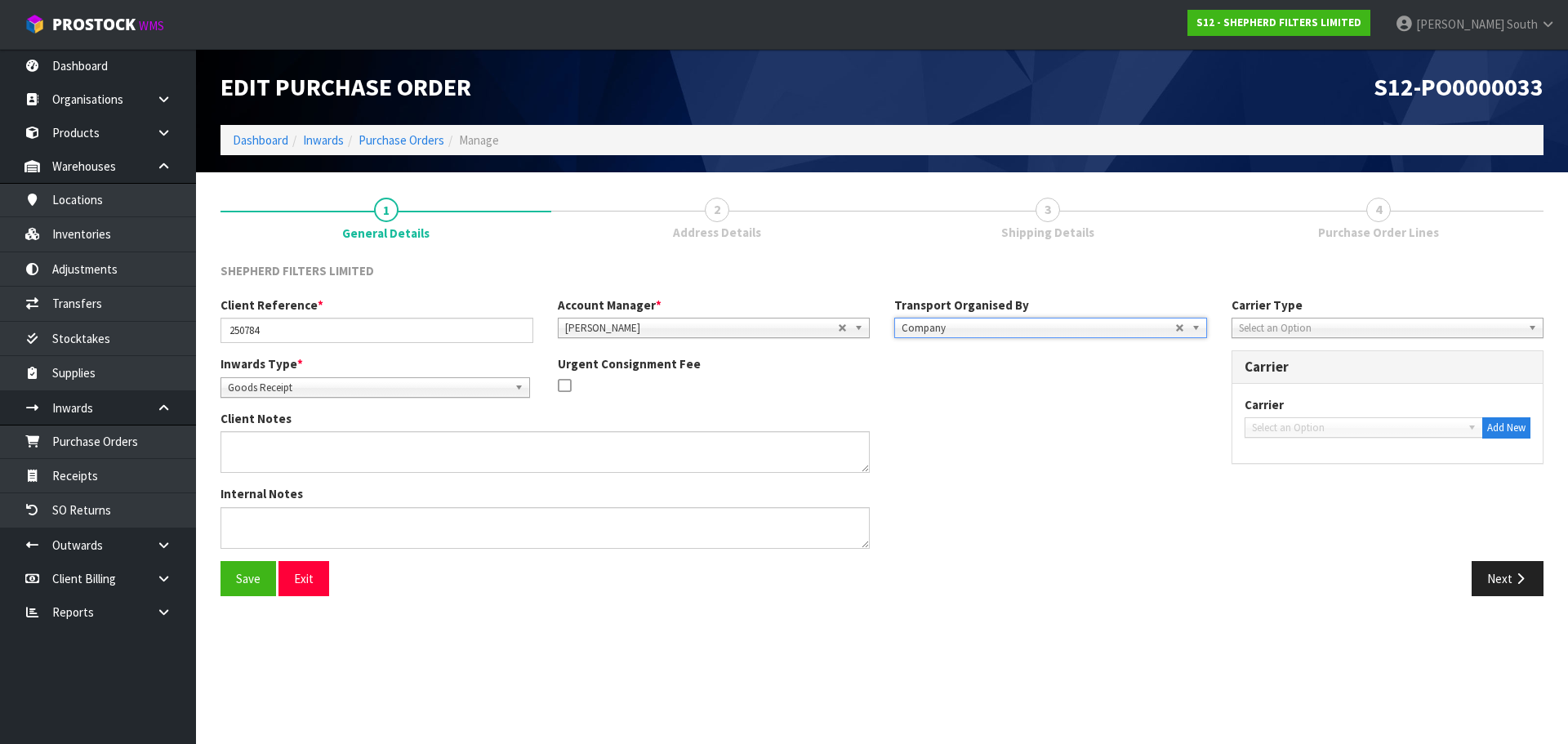
click at [1291, 341] on div "Carrier Type Company Bulk Courier Select an Option Carrier Carrier Select an Op…" at bounding box center [1388, 388] width 337 height 185
click at [1294, 338] on div "Select an Option" at bounding box center [1387, 327] width 313 height 21
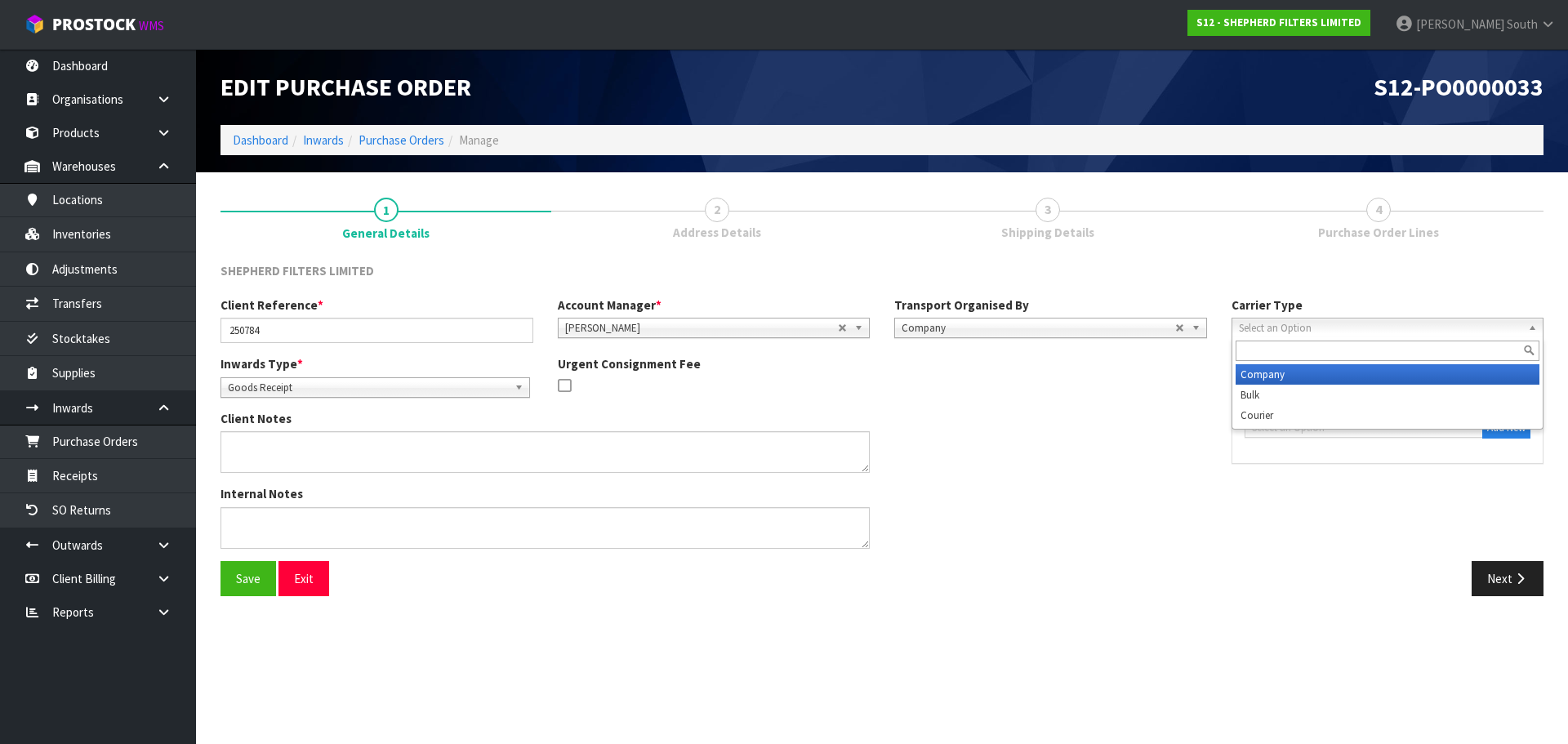
click at [1288, 377] on li "Company" at bounding box center [1387, 374] width 304 height 21
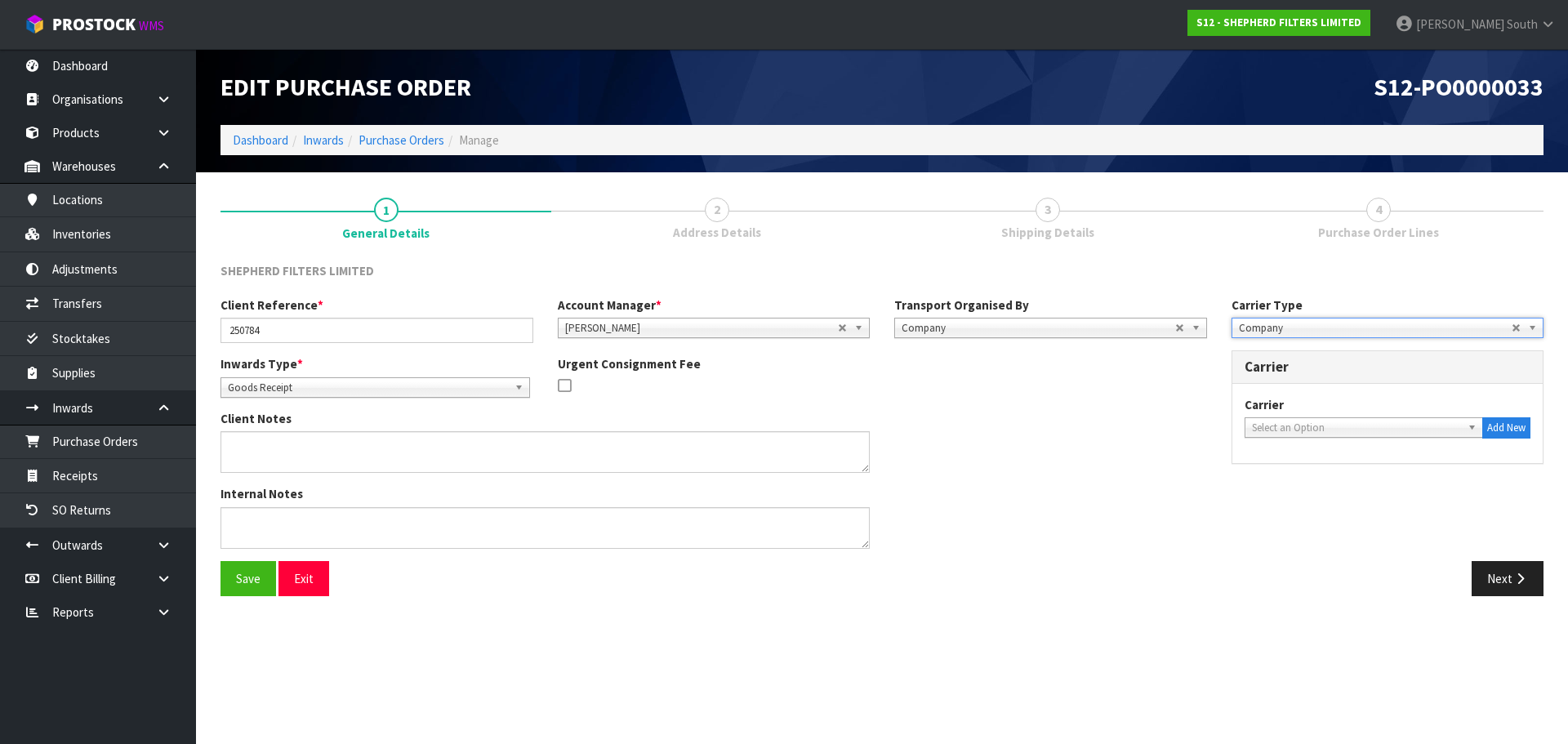
click at [1302, 434] on span "Select an Option" at bounding box center [1357, 428] width 210 height 20
type input "cw"
click at [1299, 469] on li "CW L TRUCK - CWL TRUCK" at bounding box center [1364, 474] width 231 height 21
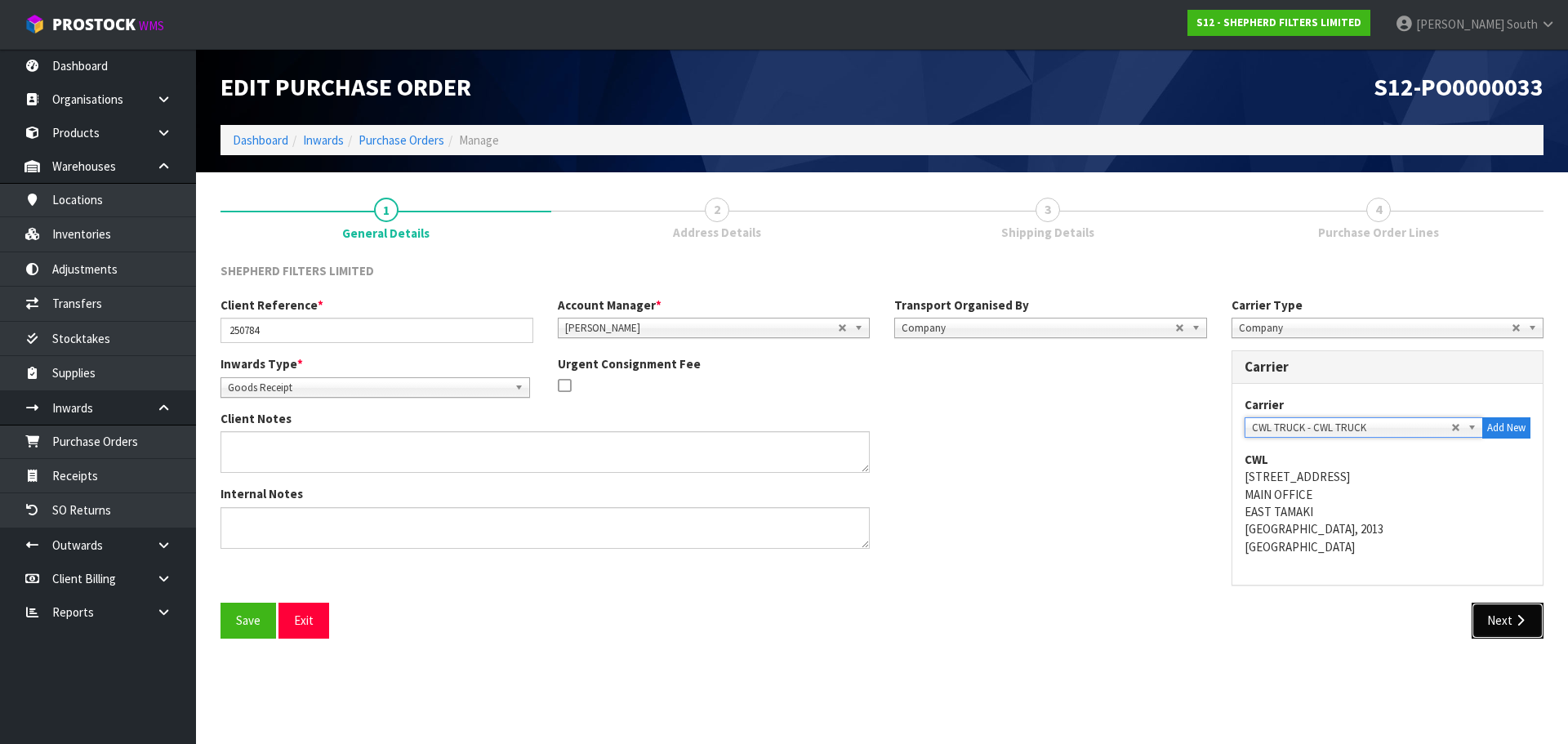
click at [1523, 618] on icon "button" at bounding box center [1520, 620] width 16 height 12
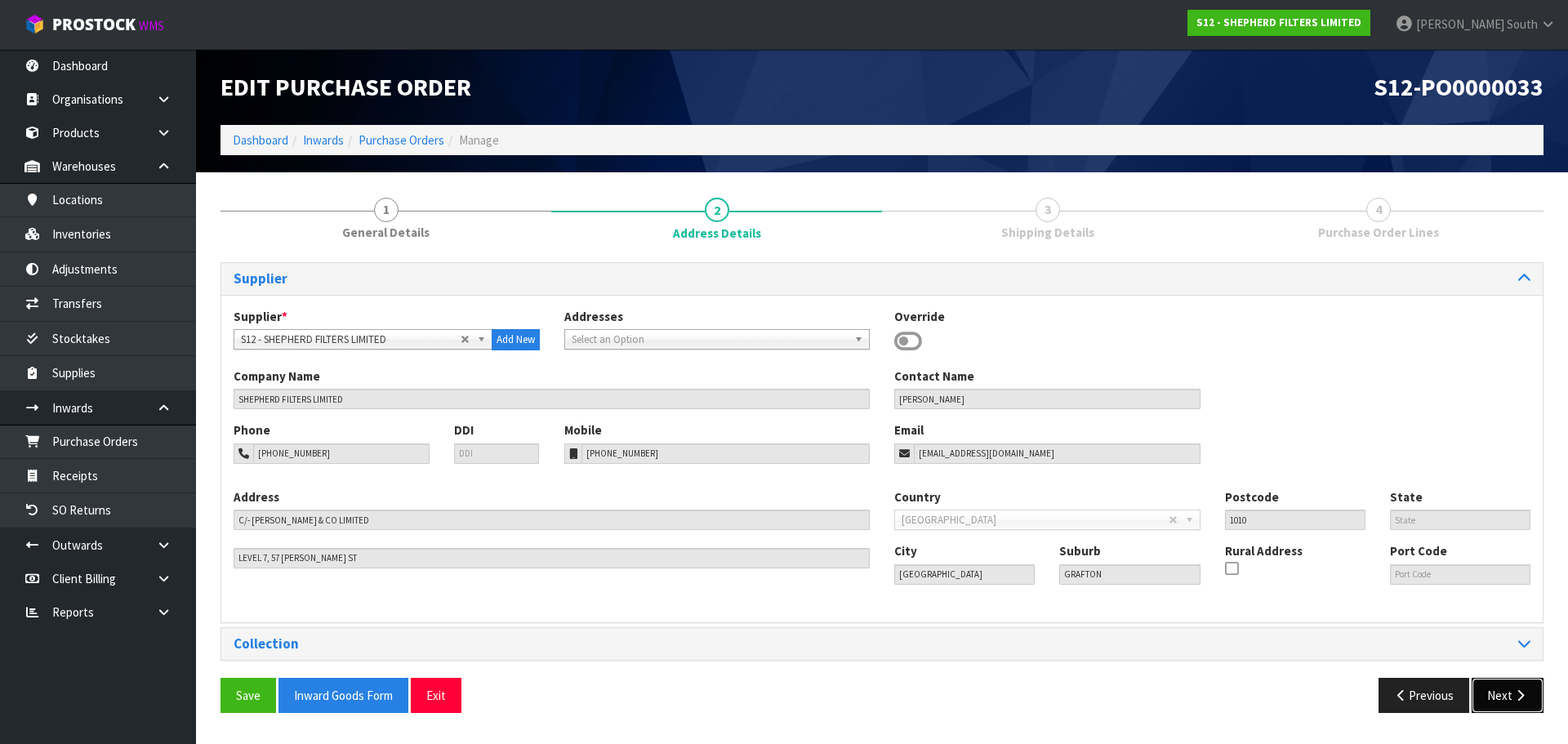
click at [1528, 709] on button "Next" at bounding box center [1508, 695] width 72 height 35
click at [1523, 652] on div "Collection Please fix errors" at bounding box center [882, 644] width 1321 height 32
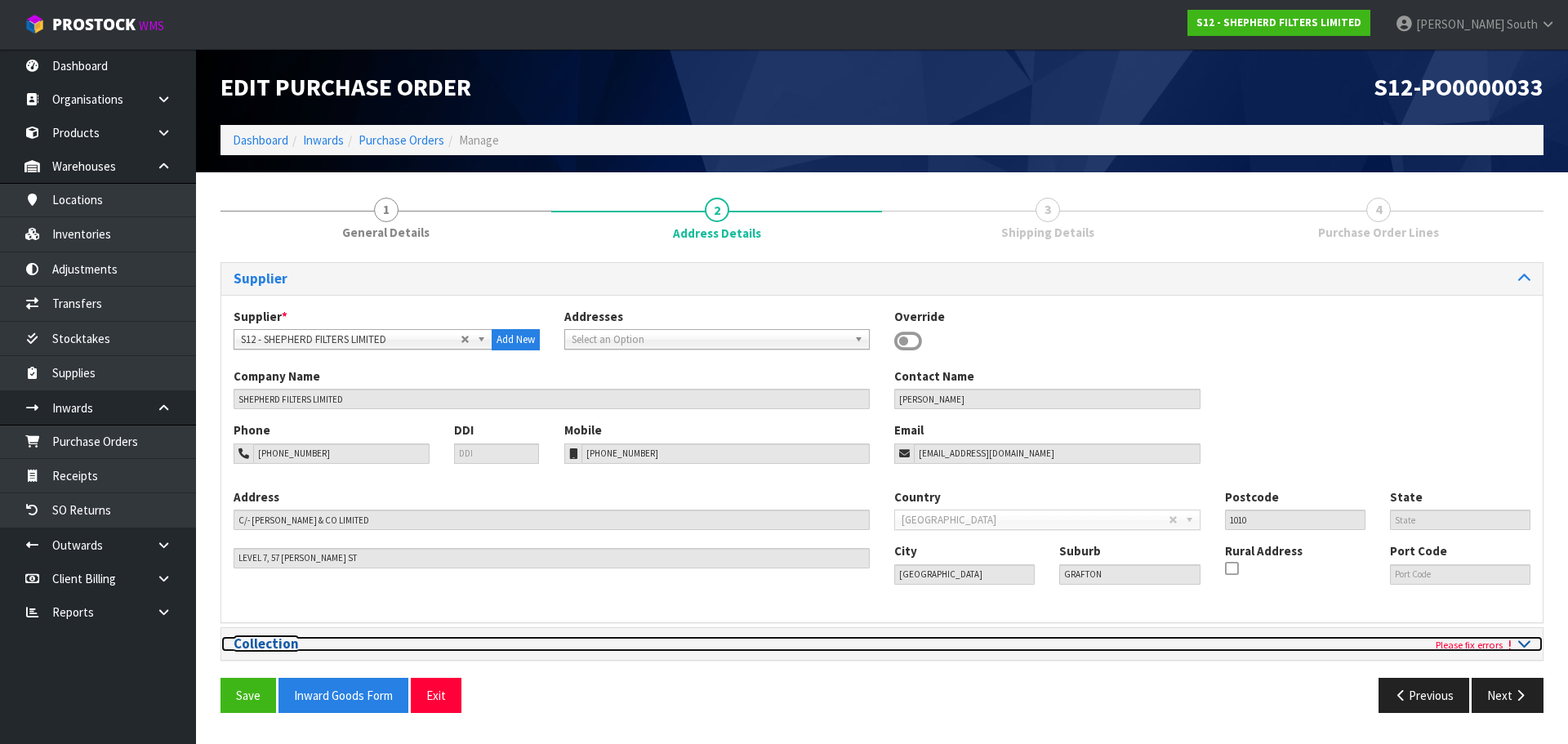
click at [1525, 643] on icon at bounding box center [1524, 643] width 12 height 14
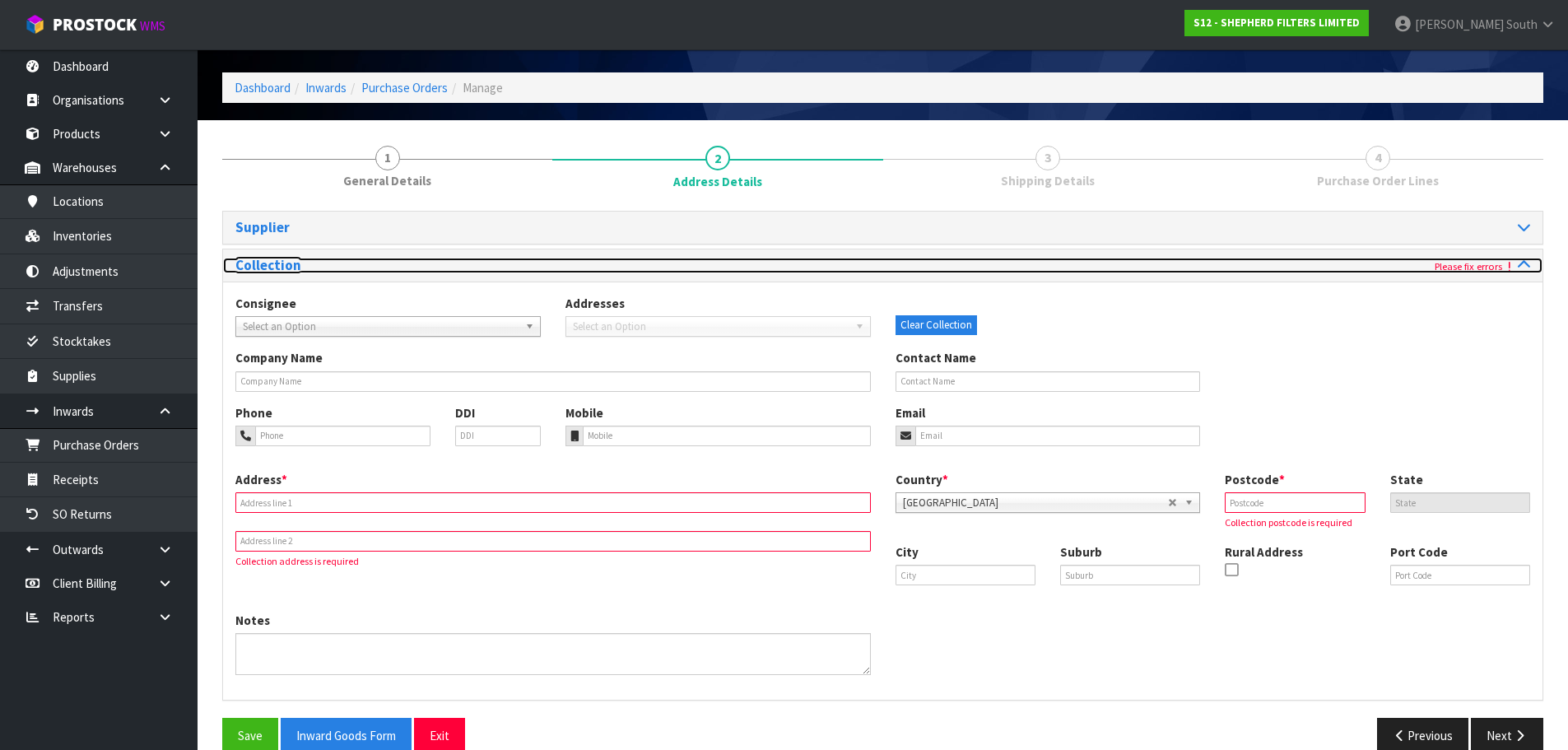
scroll to position [82, 0]
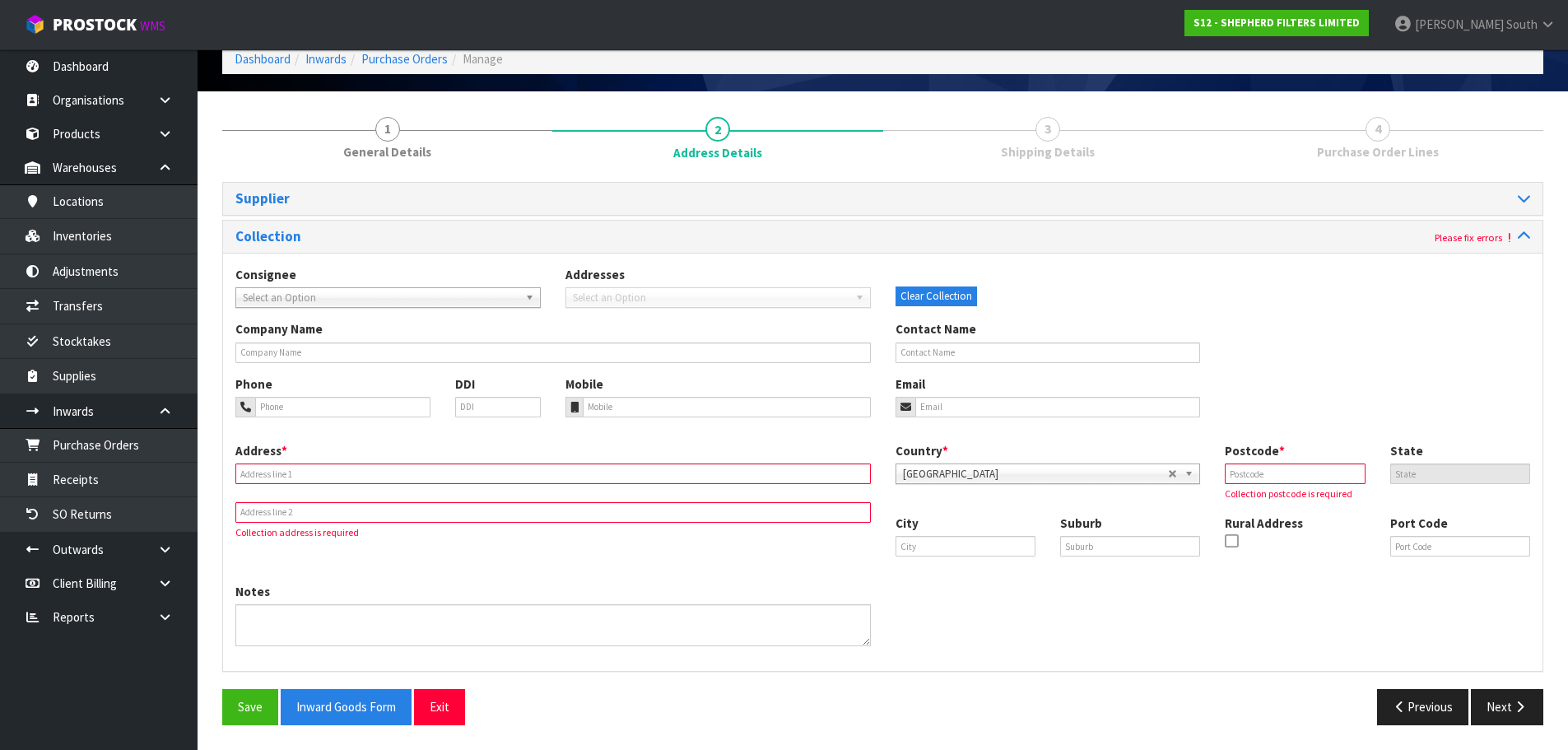
click at [384, 311] on div "Consignee 000001.BAY MECHANICS - BAY MECHANICS 000001A - BRAKE & TRANSMISSION N…" at bounding box center [882, 293] width 1320 height 54
click at [387, 301] on span "Select an Option" at bounding box center [381, 299] width 276 height 20
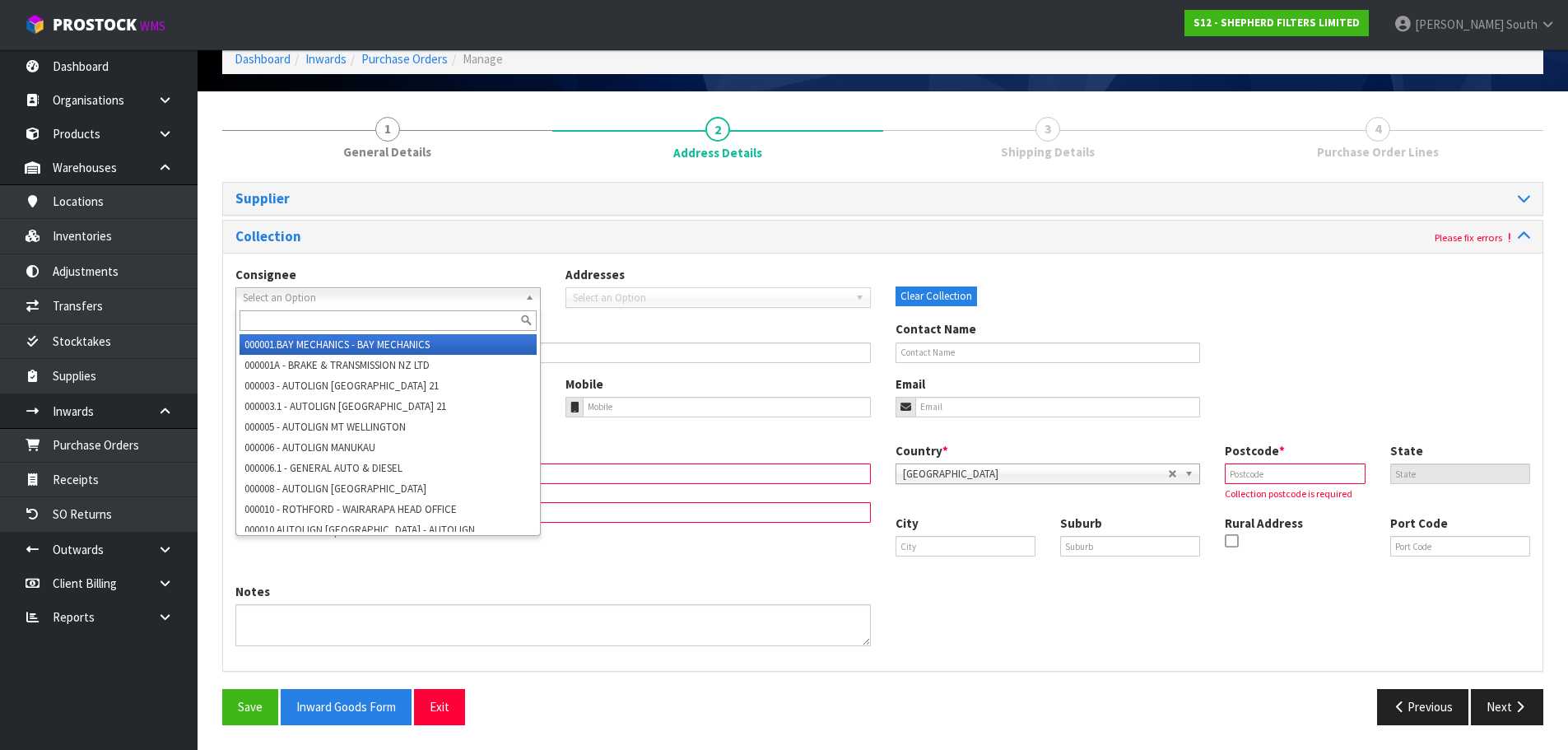
click at [418, 299] on span "Select an Option" at bounding box center [381, 299] width 276 height 20
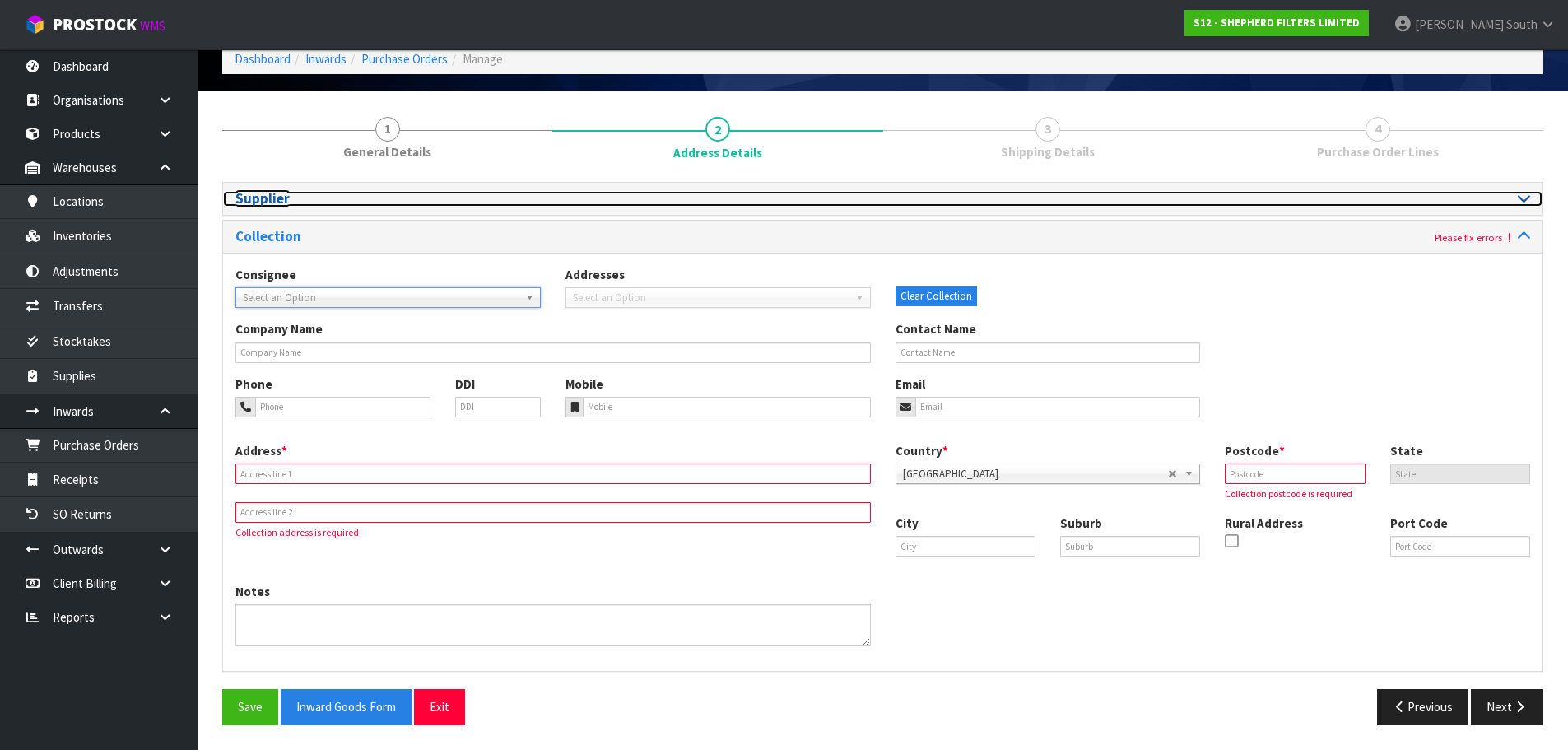
click at [443, 192] on h3 "Supplier" at bounding box center [553, 199] width 636 height 16
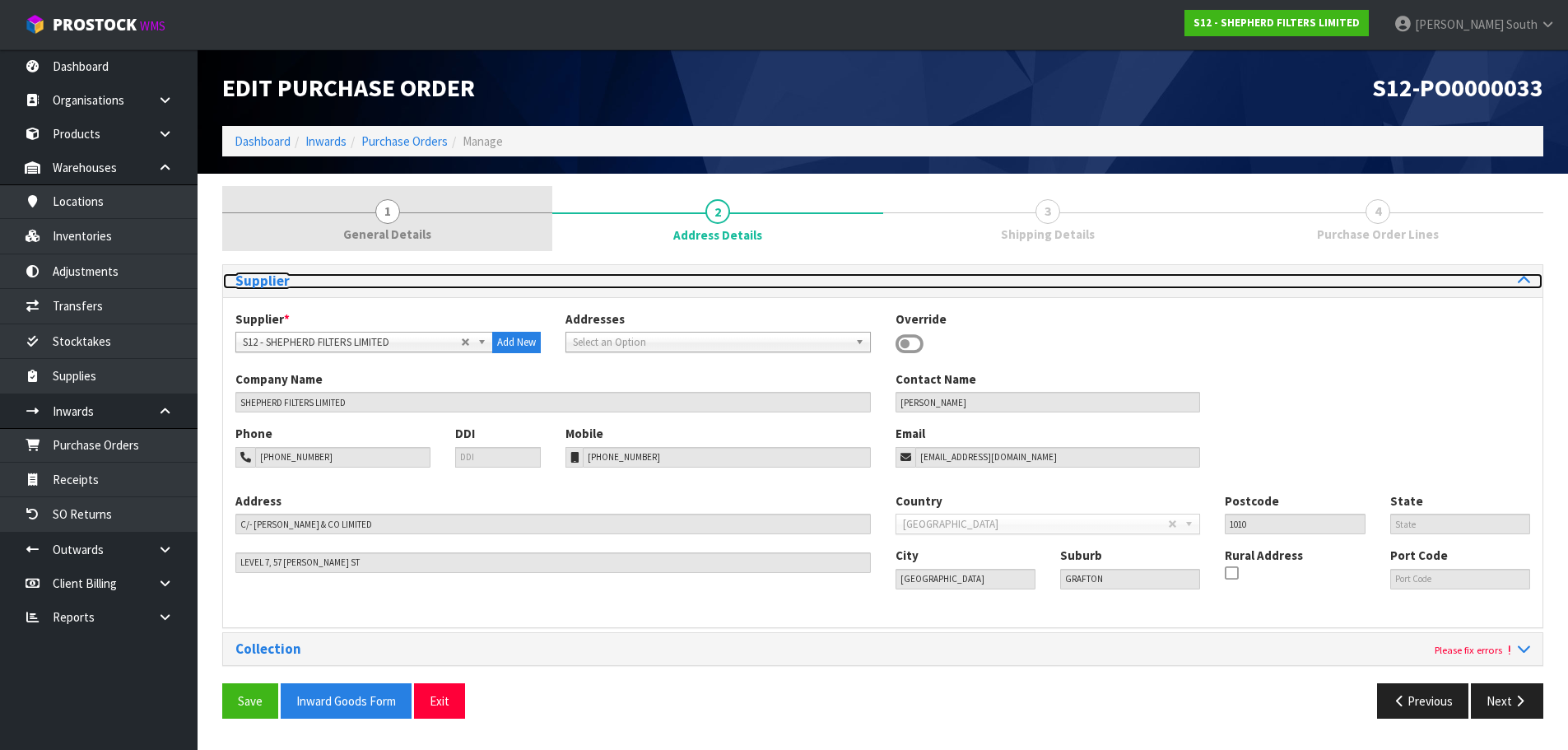
scroll to position [0, 0]
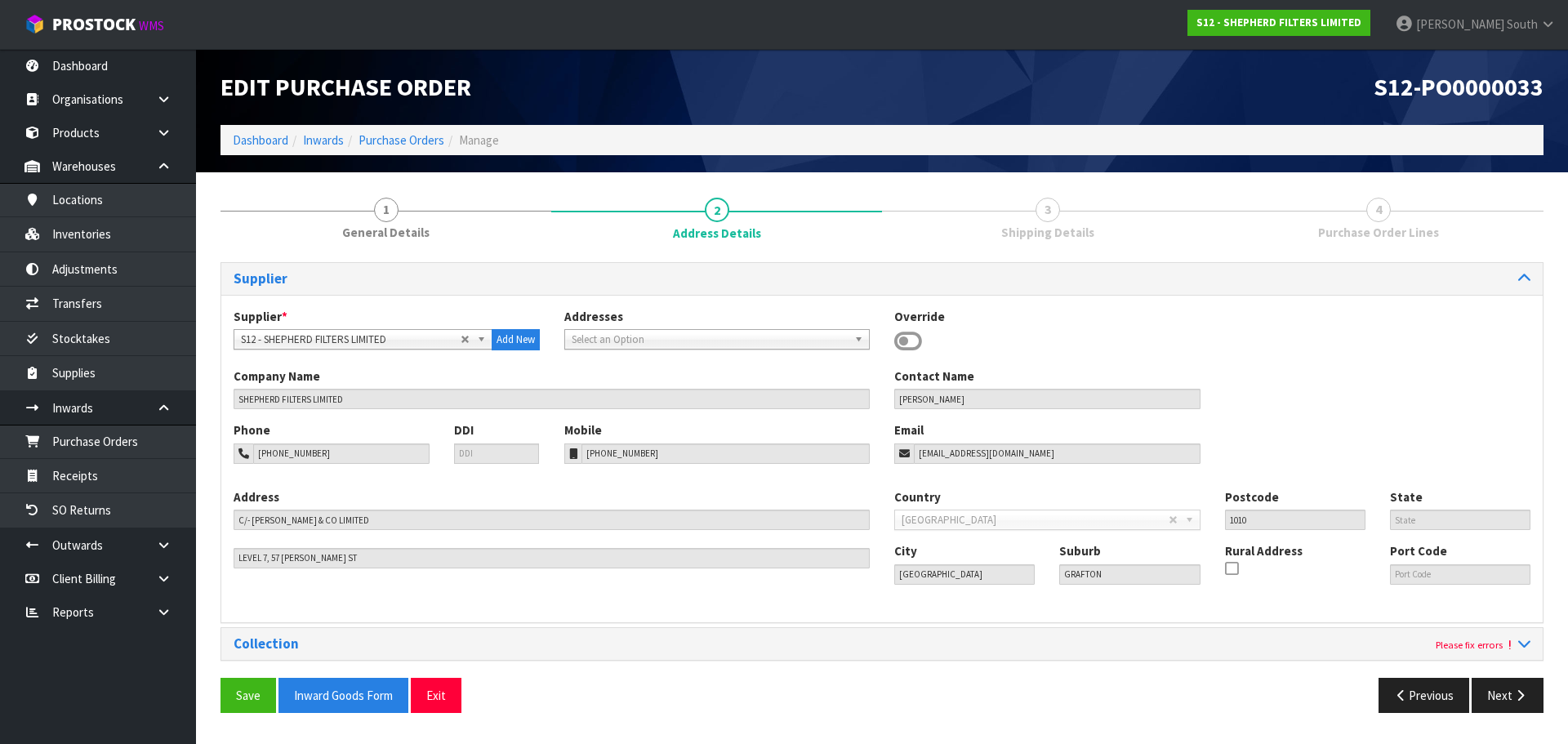
click at [388, 657] on div "Collection Please fix errors" at bounding box center [882, 644] width 1321 height 32
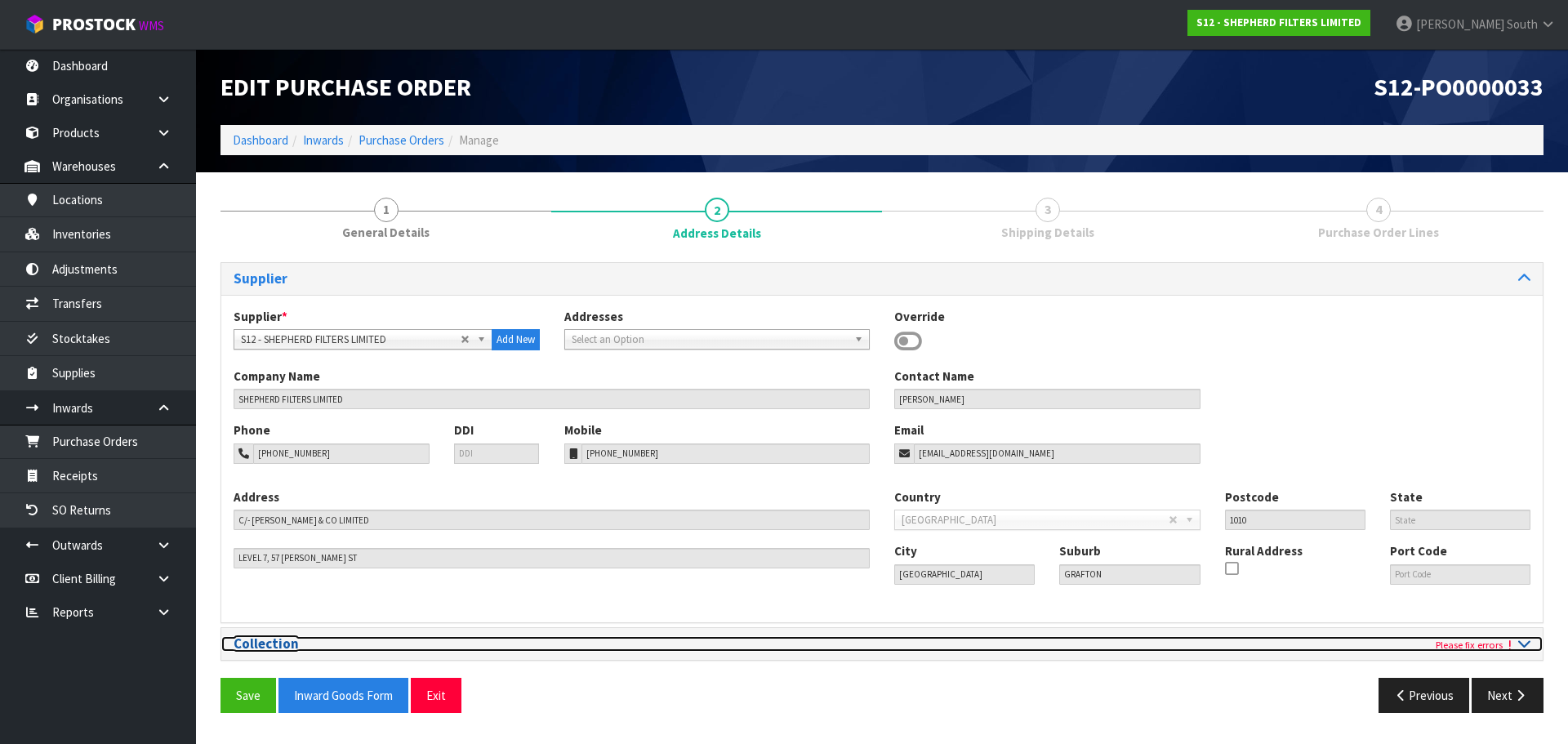
click at [394, 648] on h3 "Collection" at bounding box center [551, 643] width 636 height 16
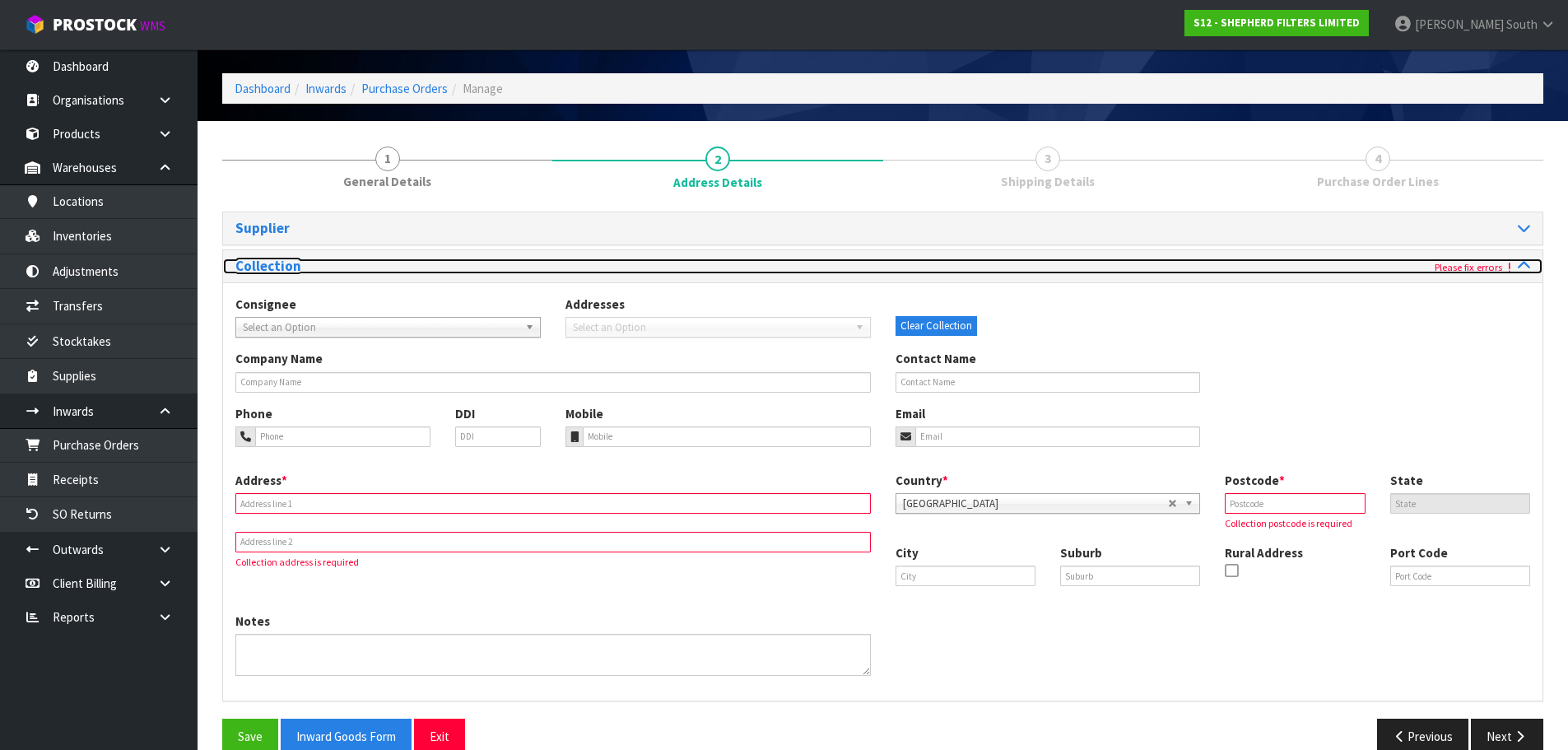
scroll to position [82, 0]
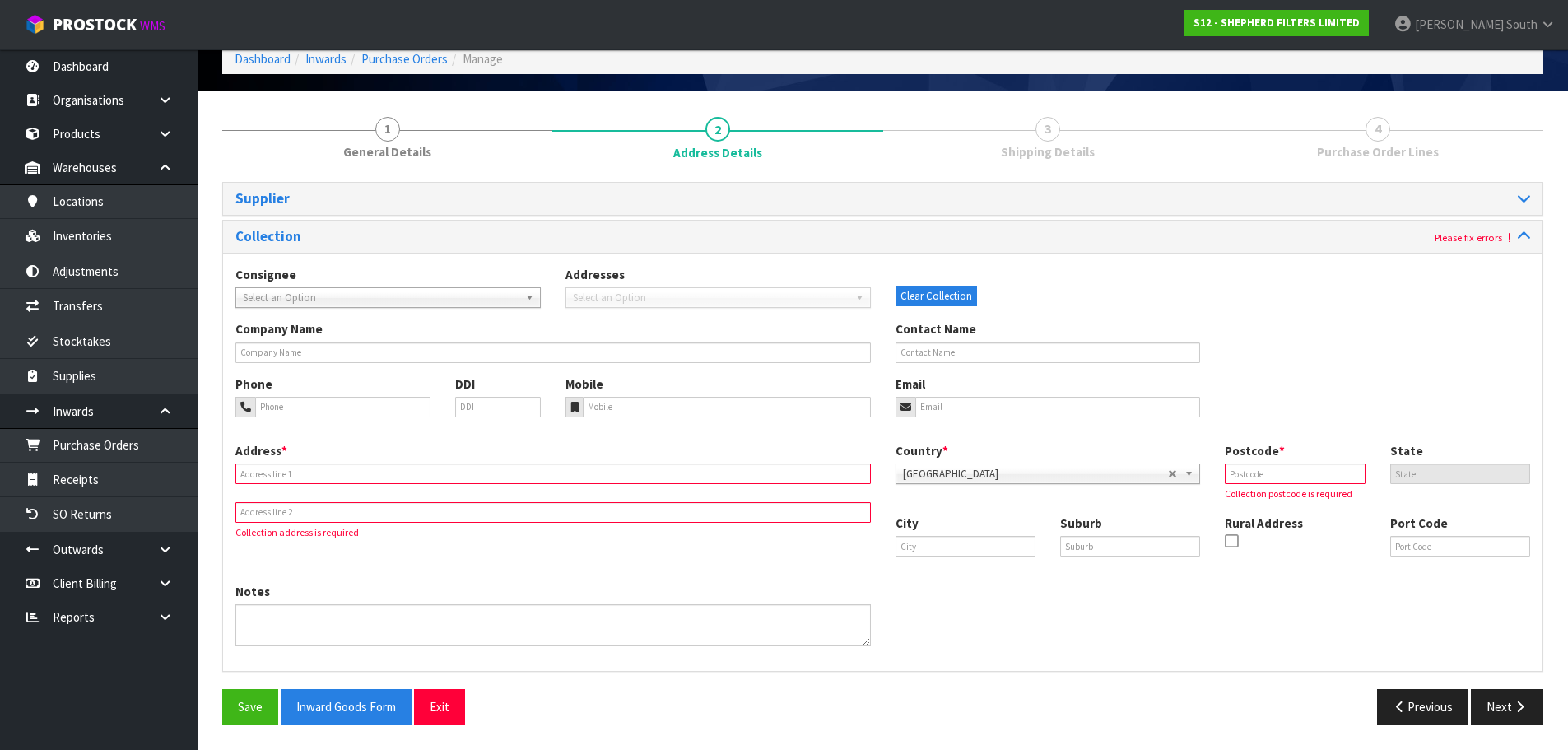
click at [346, 293] on span "Select an Option" at bounding box center [381, 299] width 276 height 20
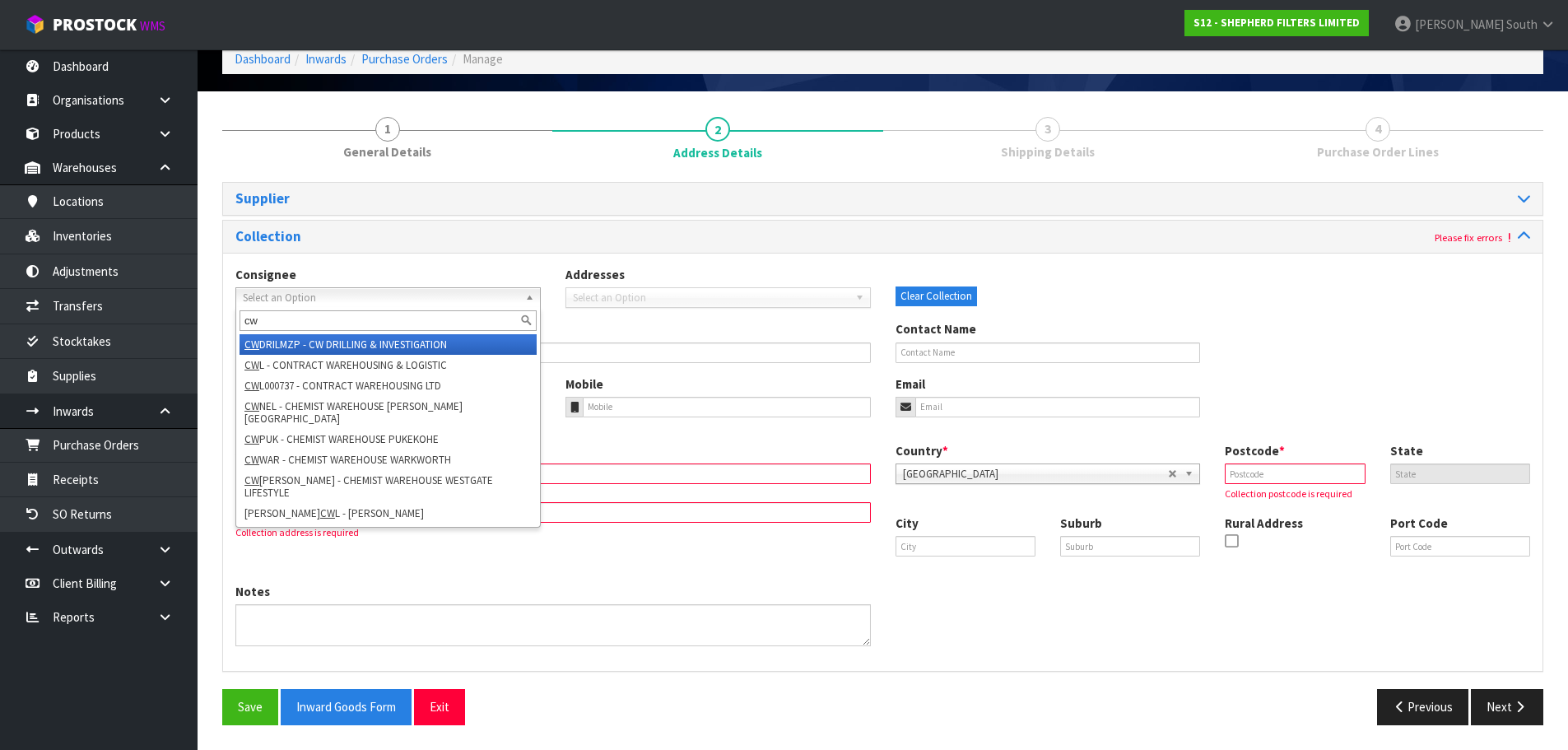
scroll to position [0, 0]
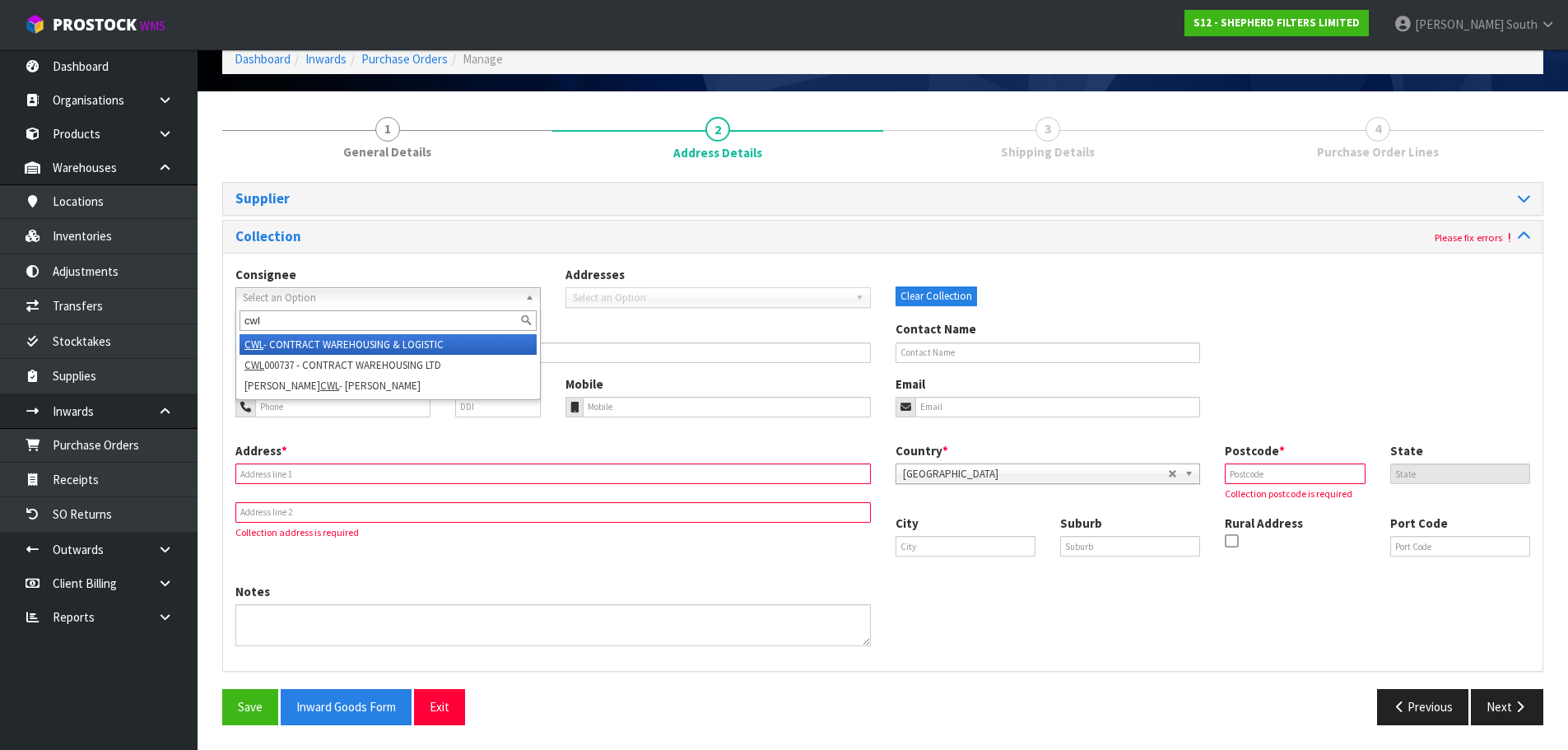
type input "cwl"
click at [420, 350] on li "CWL - CONTRACT WAREHOUSING & LOGISTIC" at bounding box center [388, 344] width 297 height 21
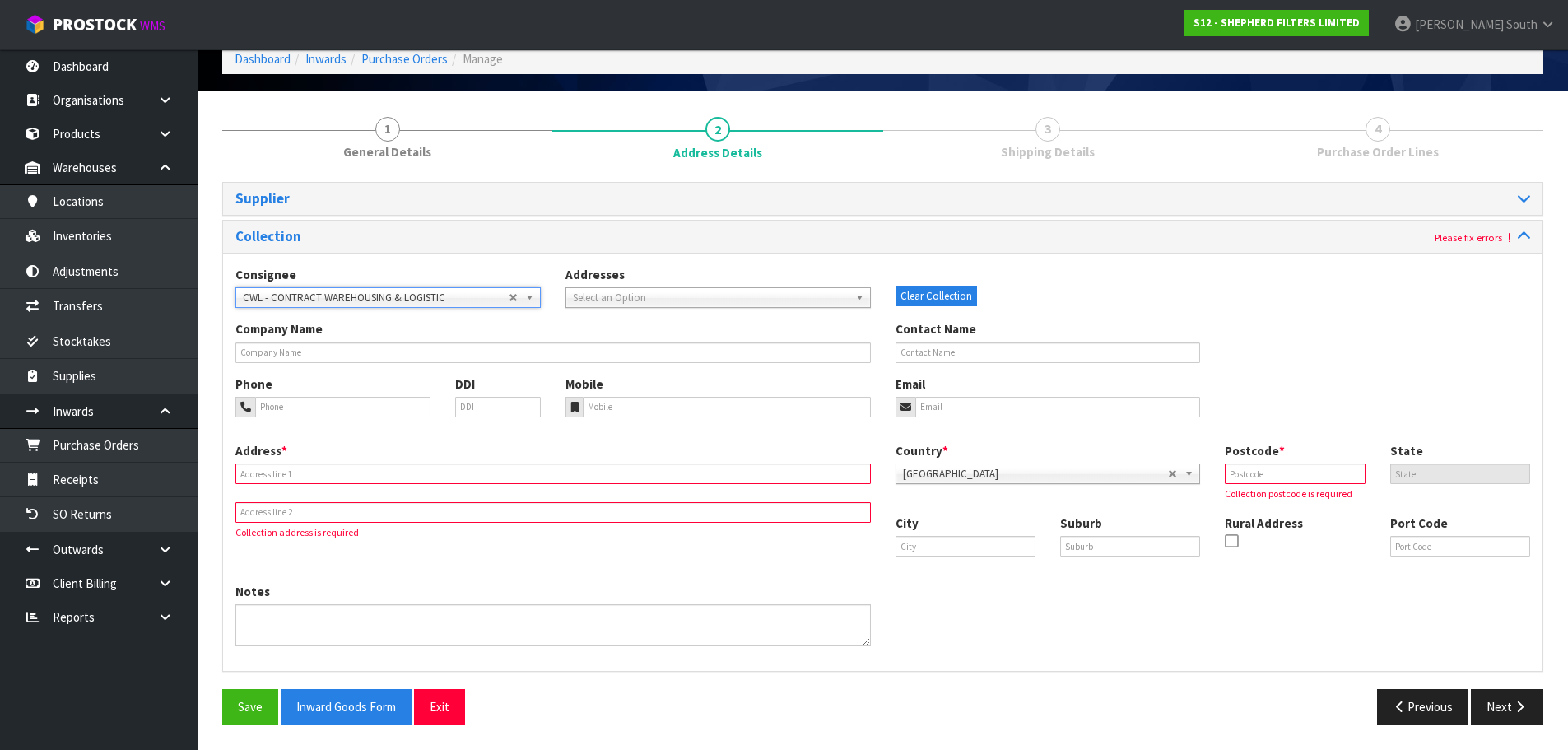
type input "CONTRACT WAREHOUSING & LOGISTIC"
type input "[STREET_ADDRESS]"
type input "2013"
type input "[GEOGRAPHIC_DATA]"
type input "EAST TAMAKI"
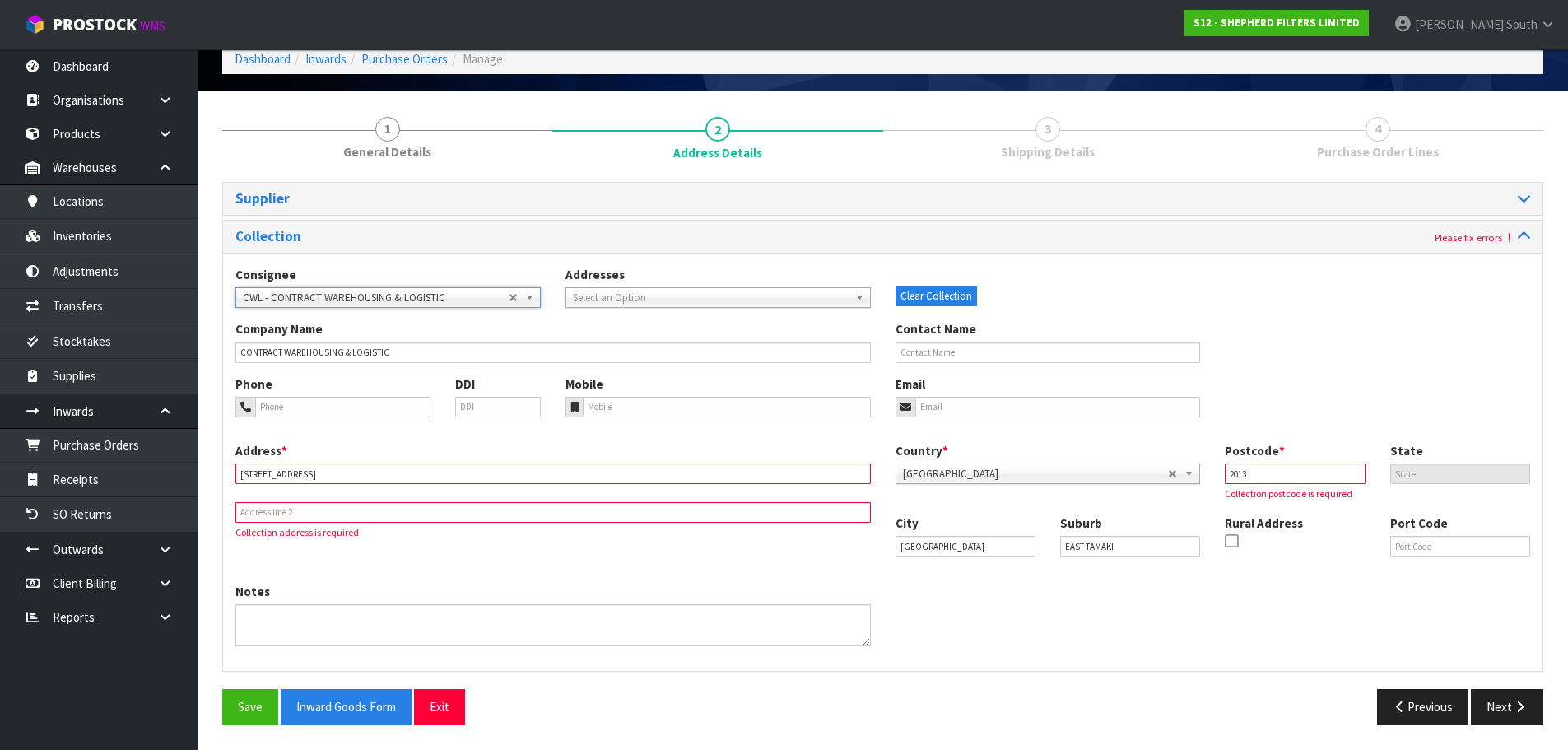
scroll to position [64, 0]
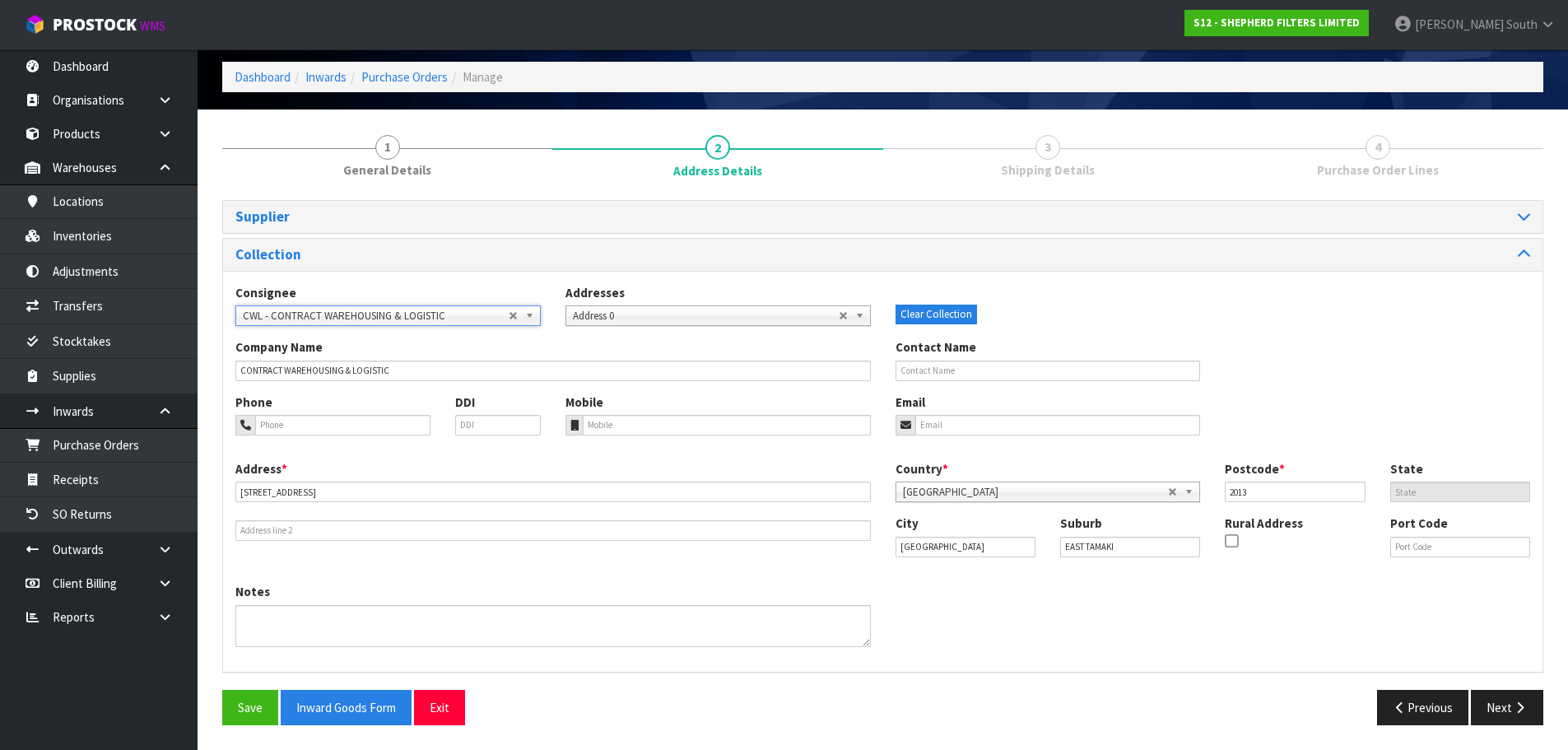
click at [408, 266] on div "Collection" at bounding box center [882, 254] width 1320 height 32
click at [138, 81] on link "Dashboard" at bounding box center [99, 66] width 198 height 34
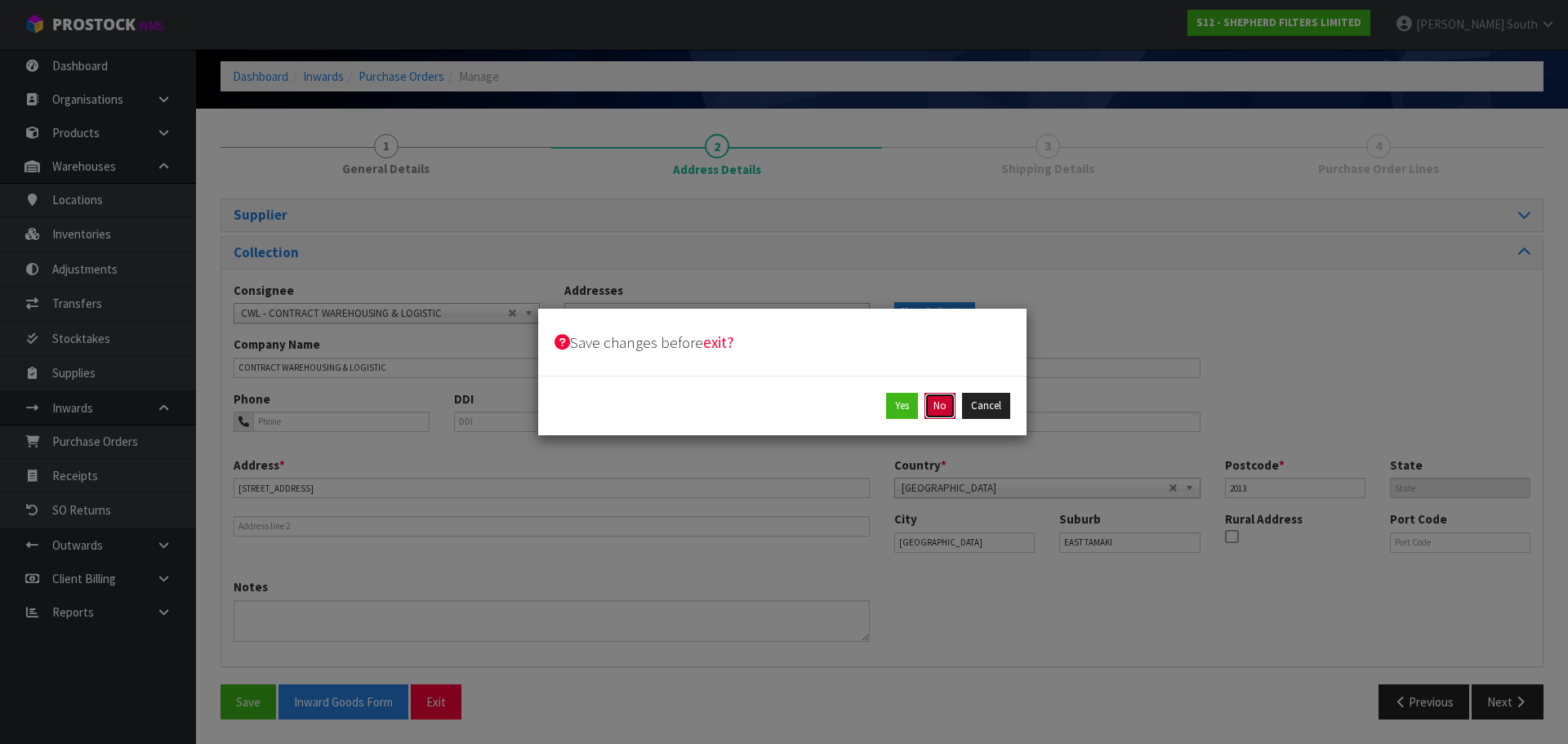
click at [934, 400] on button "No" at bounding box center [940, 406] width 31 height 26
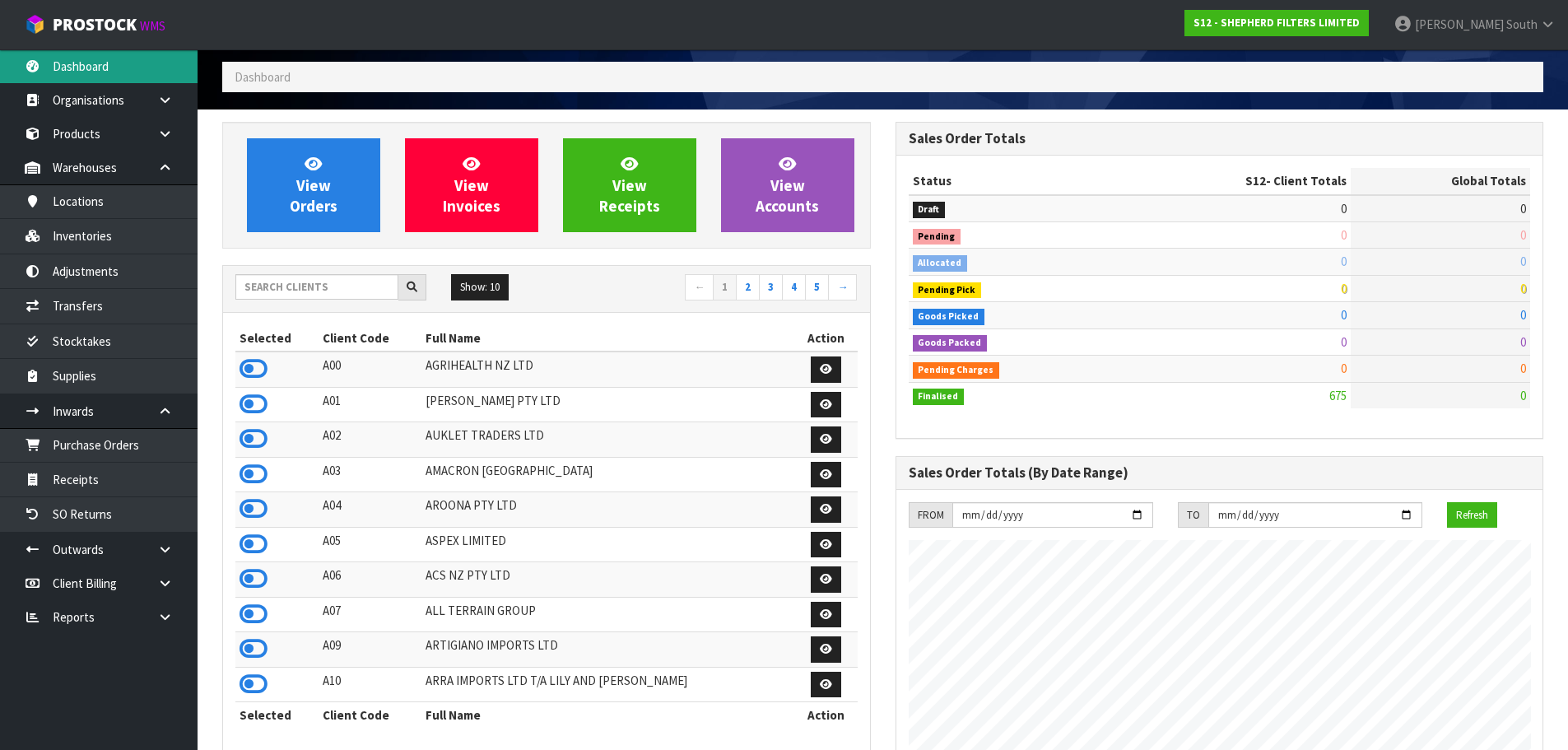
scroll to position [1088, 672]
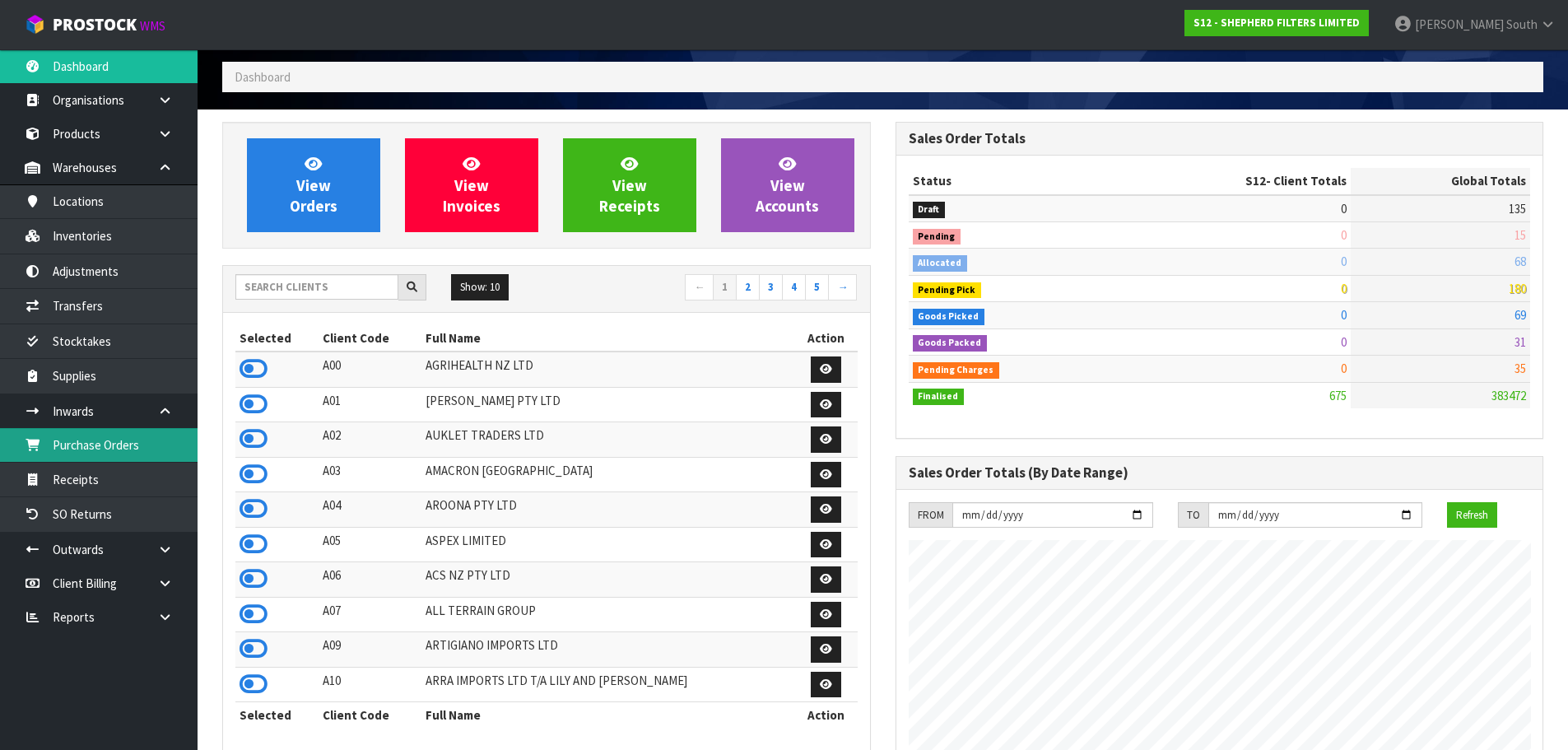
click at [107, 459] on link "Purchase Orders" at bounding box center [99, 445] width 198 height 34
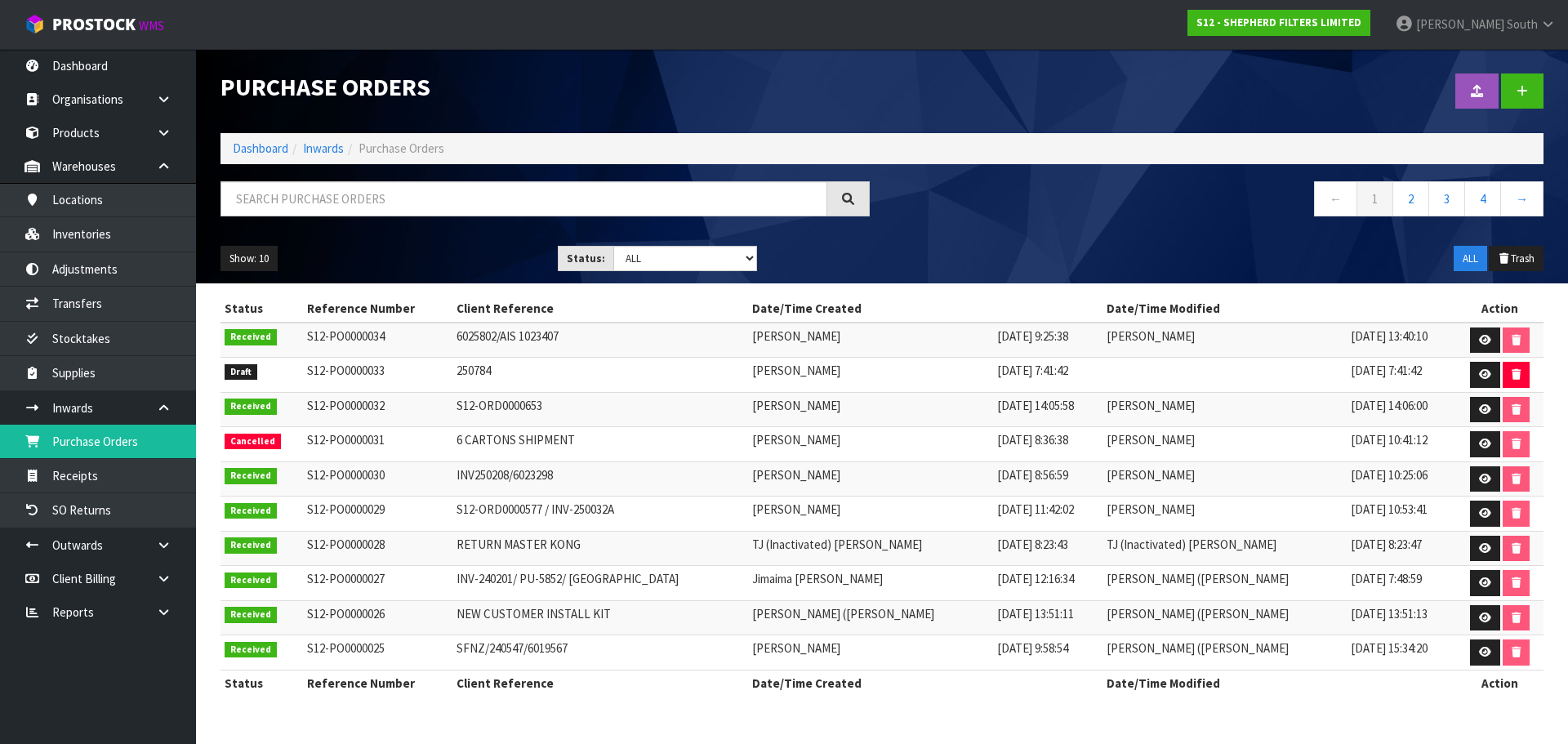
click at [1469, 340] on td at bounding box center [1500, 340] width 87 height 35
click at [1481, 337] on icon at bounding box center [1486, 340] width 12 height 11
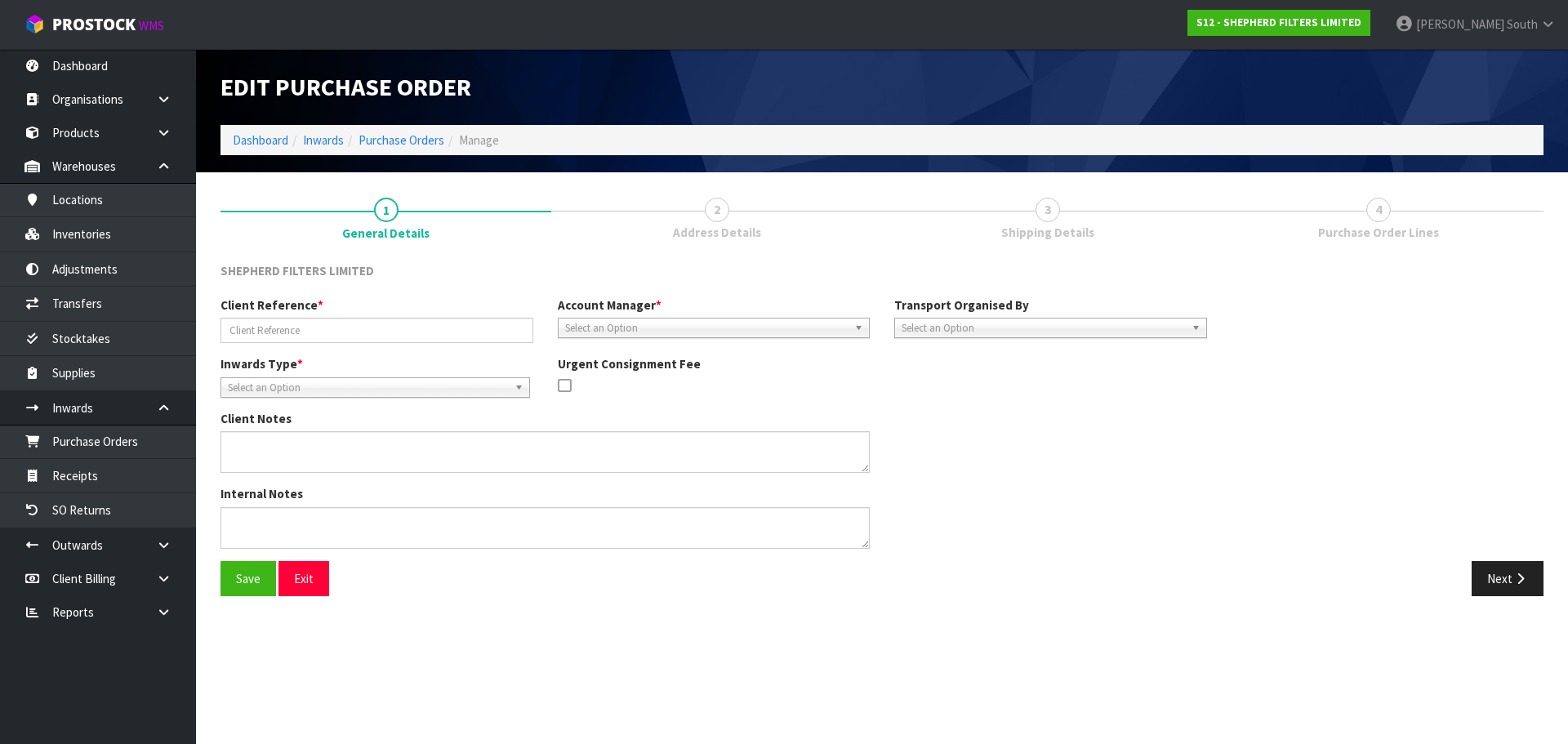
type input "6025802/AIS 1023407"
type textarea "CHARGE MINIMUM FREIGHT AUTORATE RATE - 101.19"
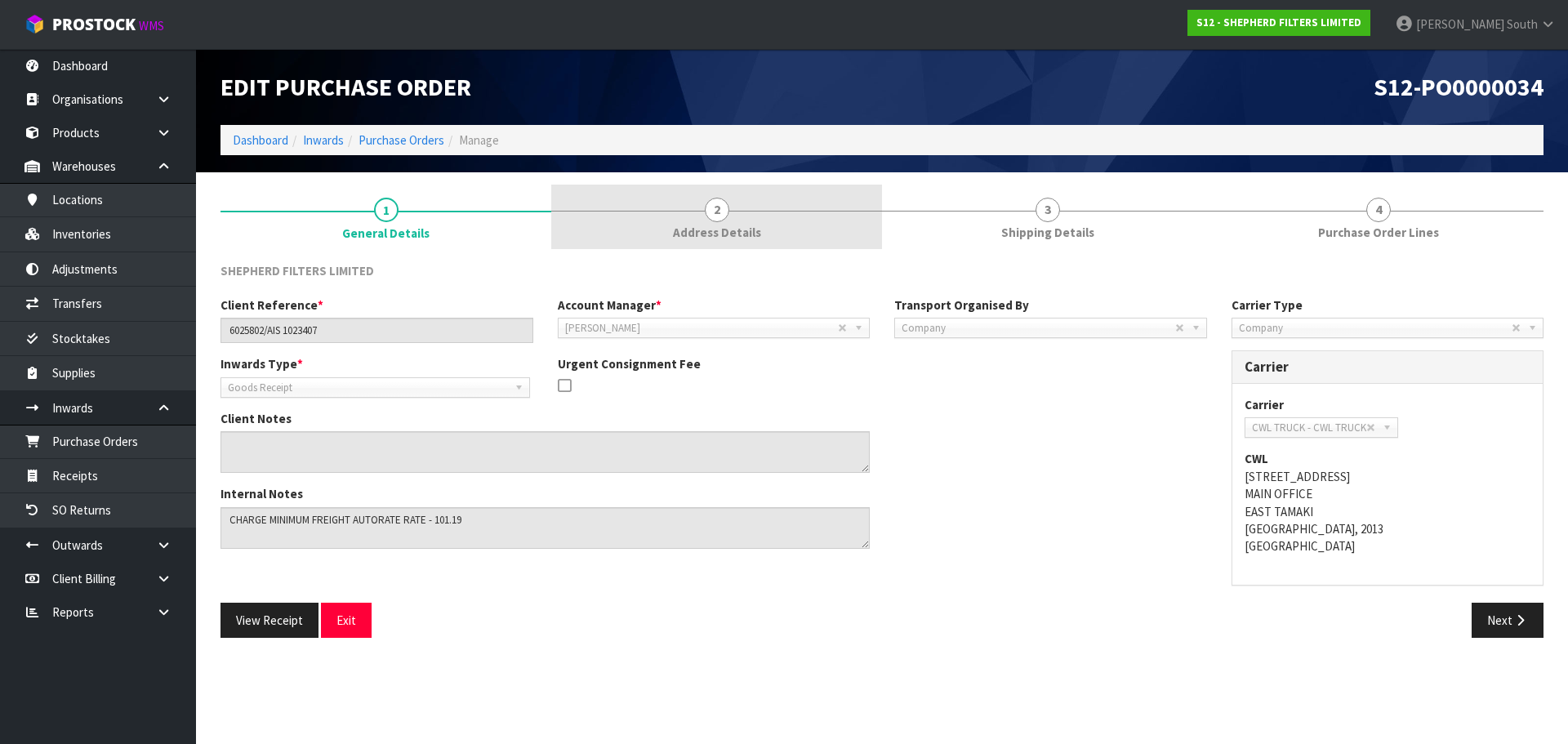
click at [749, 212] on link "2 Address Details" at bounding box center [716, 217] width 331 height 64
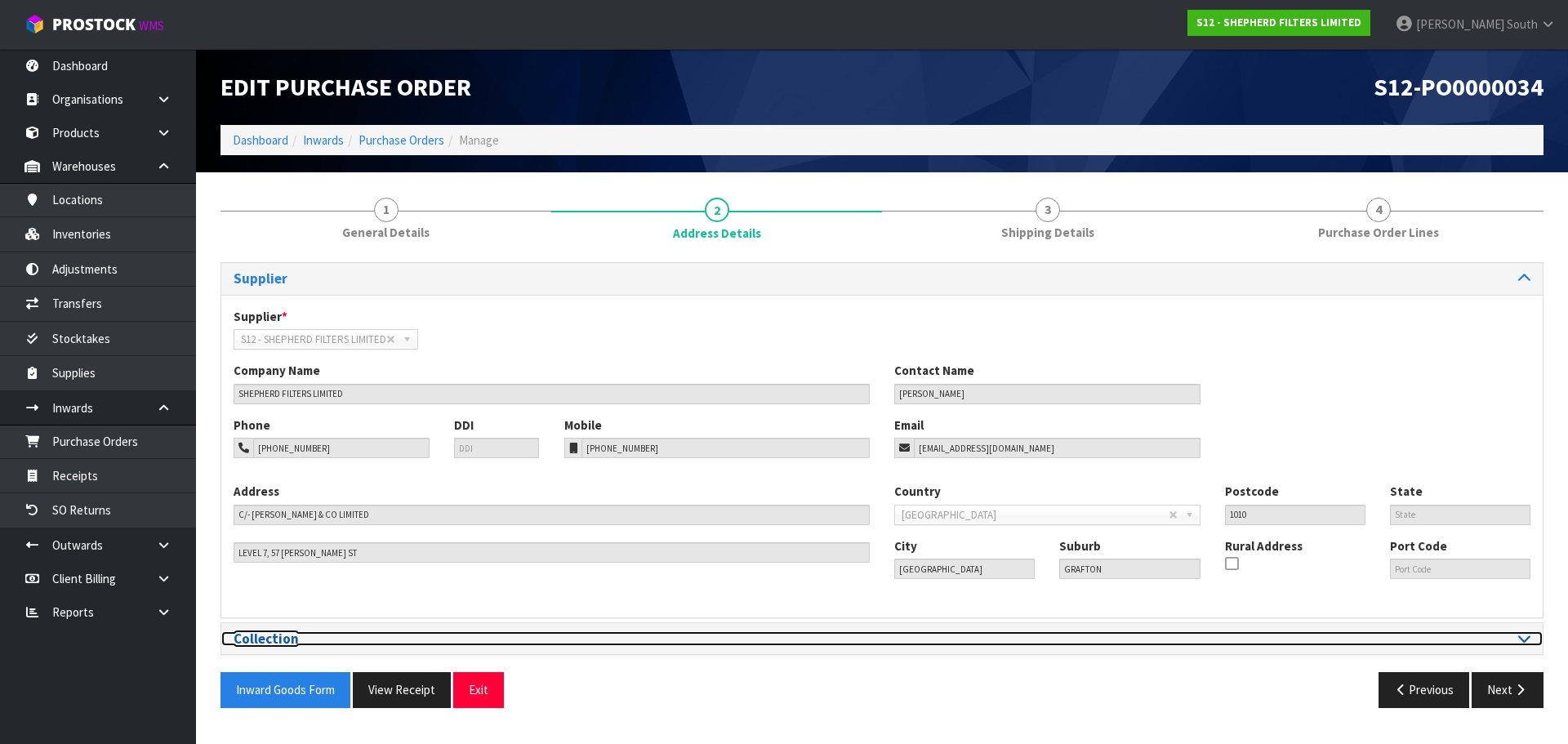
click at [1526, 645] on div at bounding box center [1212, 639] width 636 height 16
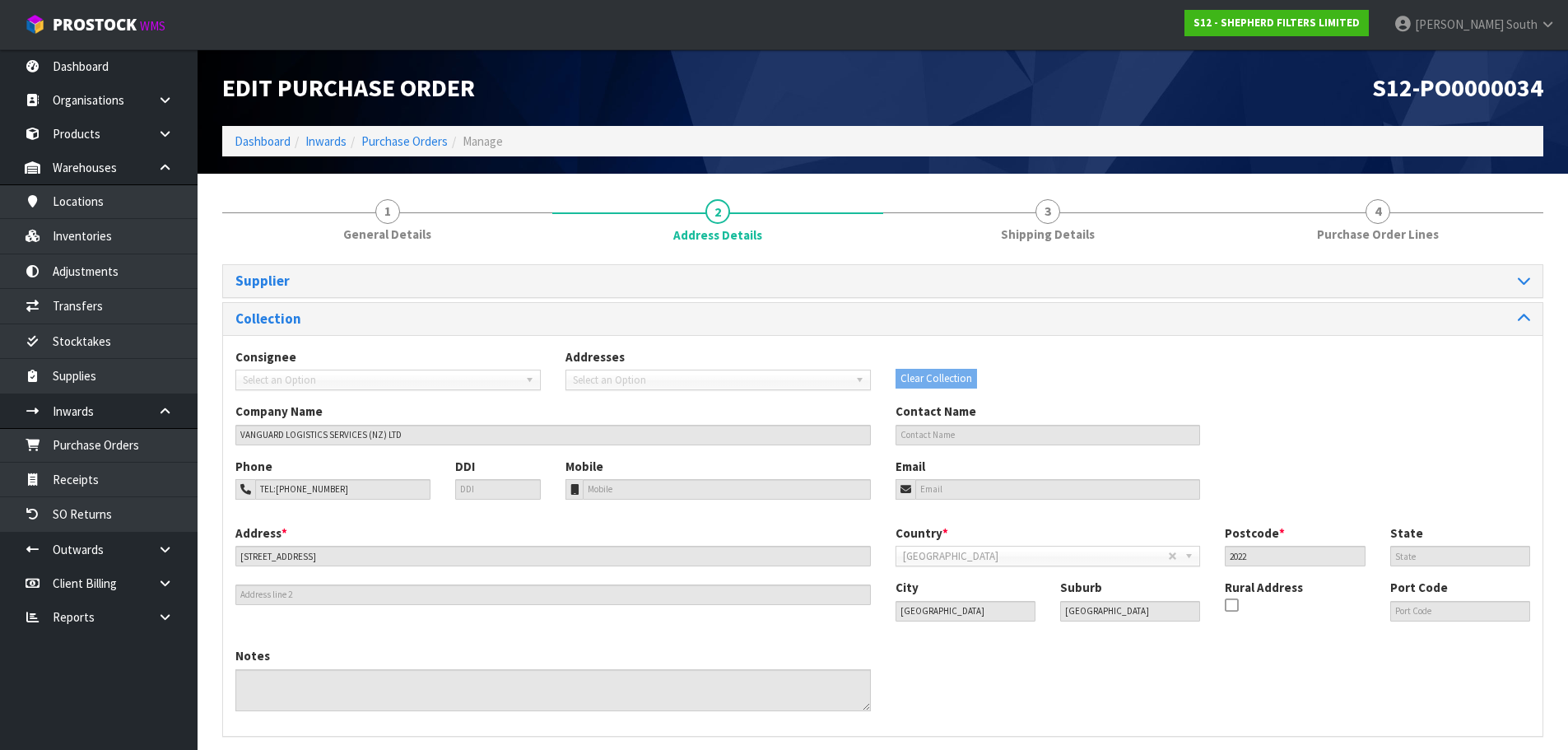
click at [481, 292] on div "Supplier" at bounding box center [882, 281] width 1320 height 32
click at [81, 430] on link "Purchase Orders" at bounding box center [99, 445] width 198 height 34
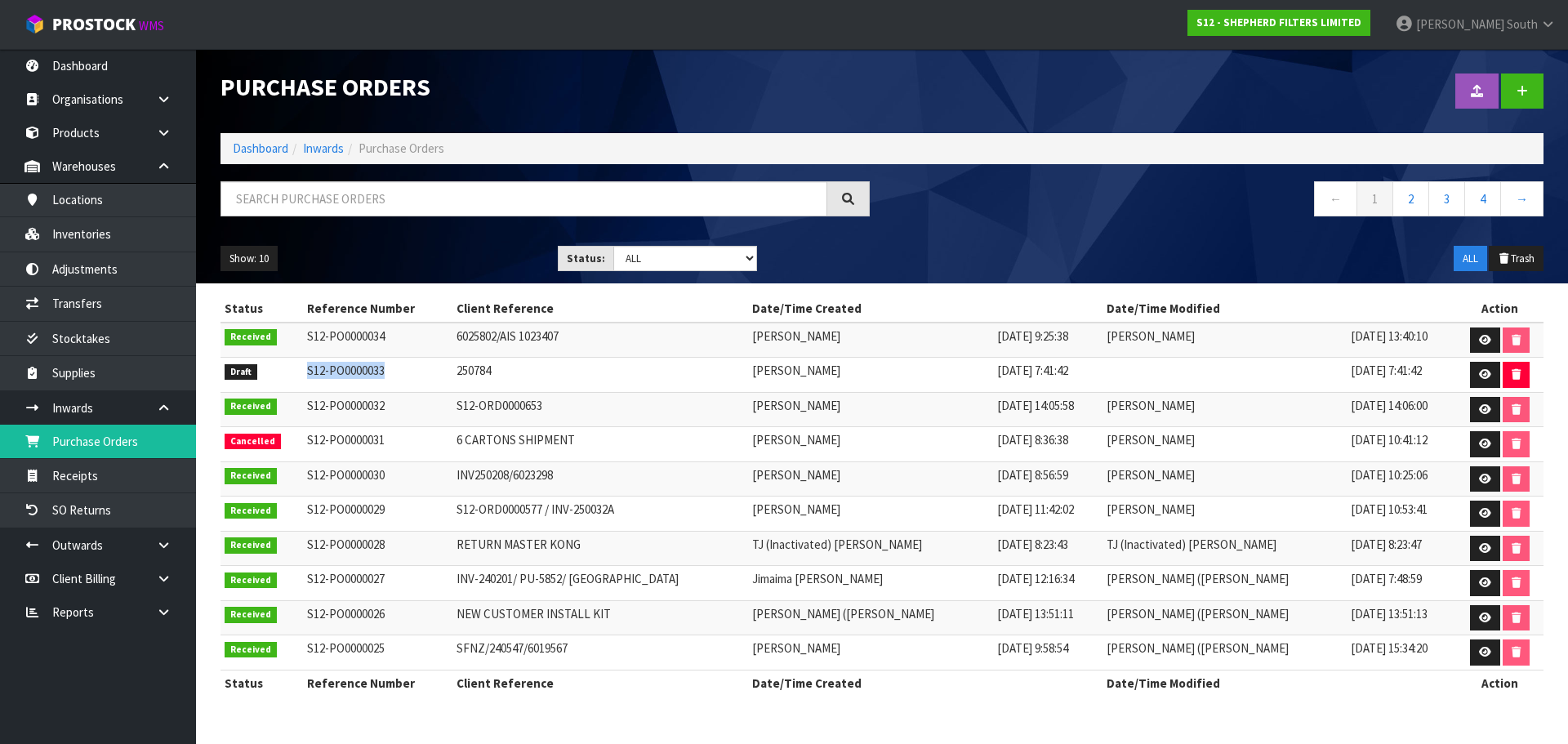
drag, startPoint x: 298, startPoint y: 372, endPoint x: 379, endPoint y: 370, distance: 81.0
click at [379, 370] on td "S12-PO0000033" at bounding box center [377, 375] width 149 height 35
copy td "S12-PO0000033"
click at [535, 380] on td "250784" at bounding box center [600, 375] width 296 height 35
click at [453, 374] on td "250784" at bounding box center [600, 375] width 296 height 35
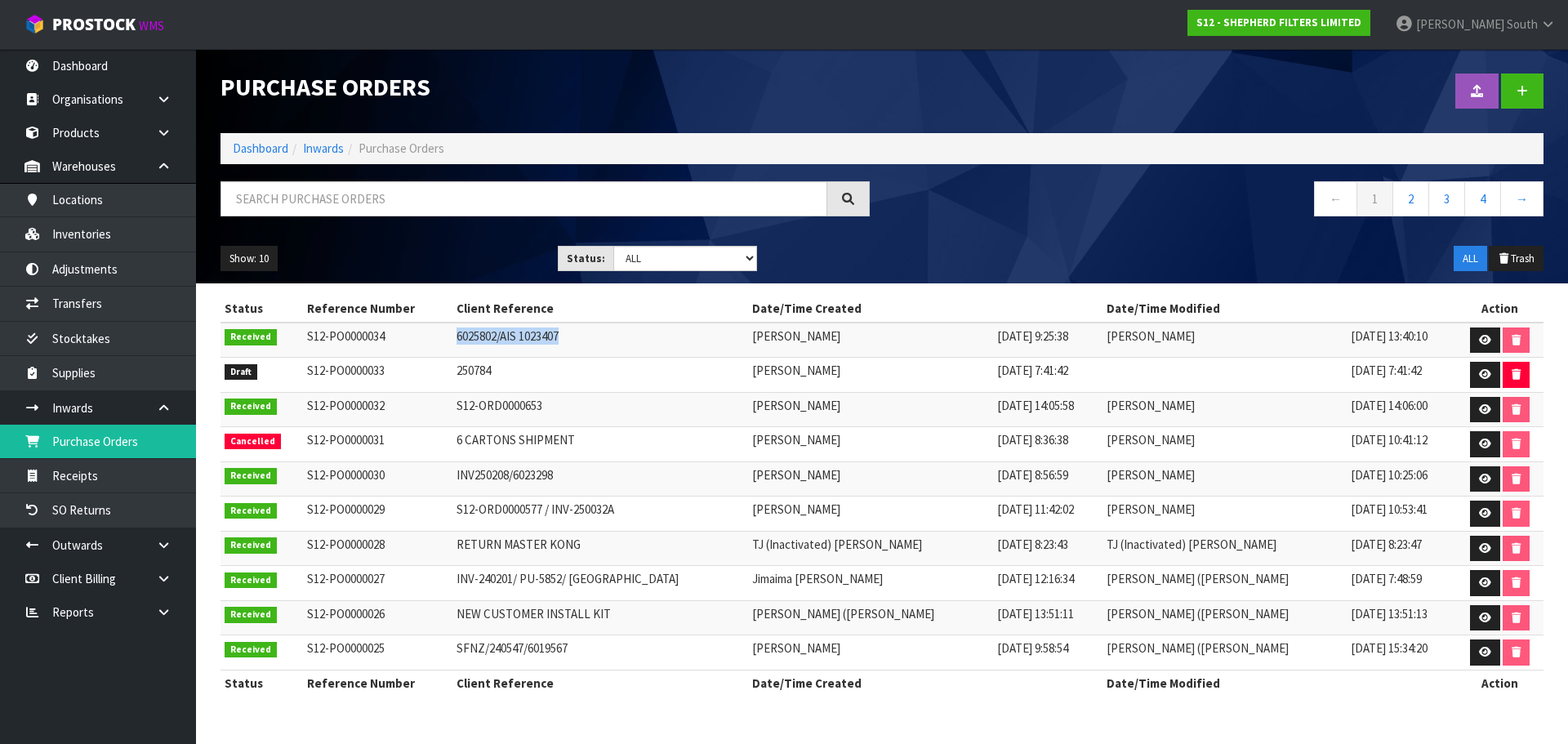
drag, startPoint x: 431, startPoint y: 332, endPoint x: 549, endPoint y: 332, distance: 118.0
click at [553, 332] on tr "Received S12-PO0000034 6025802/AIS 1023407 [PERSON_NAME] [DATE] 9:25:38 [PERSON…" at bounding box center [882, 340] width 1323 height 35
copy tr "6025802/AIS 1023407"
click at [474, 398] on td "S12-ORD0000653" at bounding box center [600, 409] width 296 height 35
drag, startPoint x: 437, startPoint y: 372, endPoint x: 491, endPoint y: 363, distance: 54.7
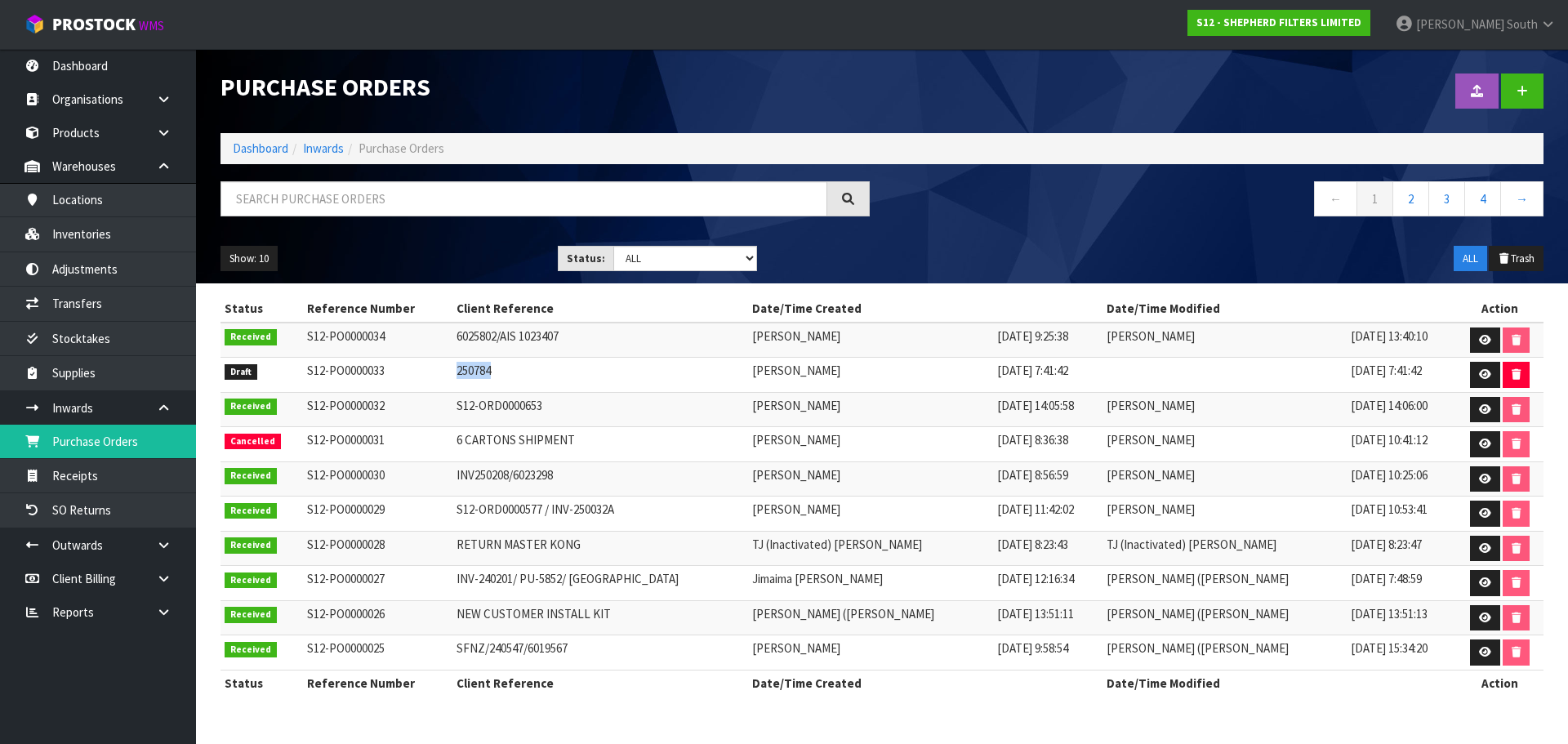
click at [491, 363] on td "250784" at bounding box center [600, 375] width 296 height 35
copy td "250784"
click at [331, 380] on td "S12-PO0000033" at bounding box center [377, 375] width 149 height 35
click at [1474, 374] on link at bounding box center [1486, 375] width 31 height 26
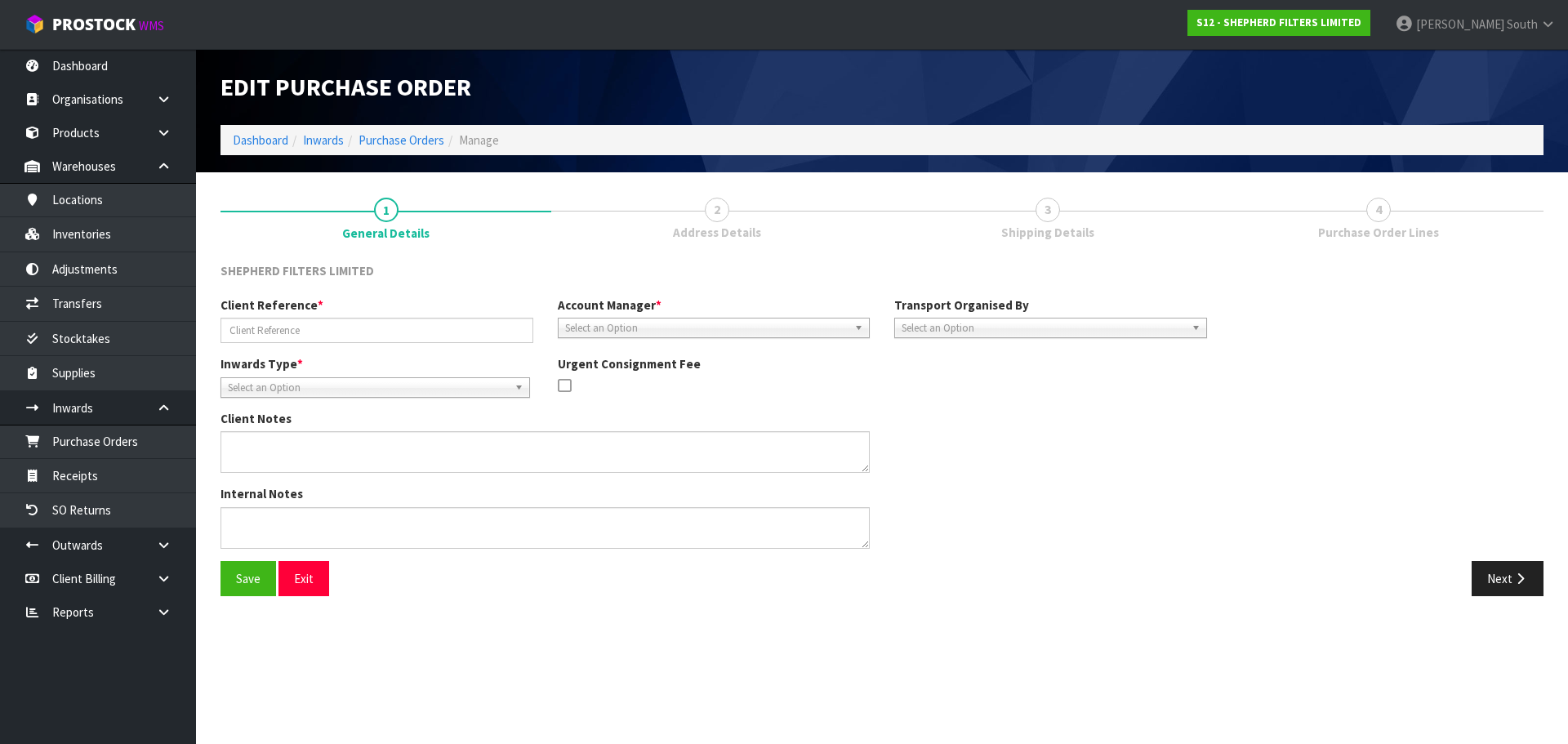
type input "250784"
click at [1526, 587] on button "Next" at bounding box center [1508, 578] width 72 height 35
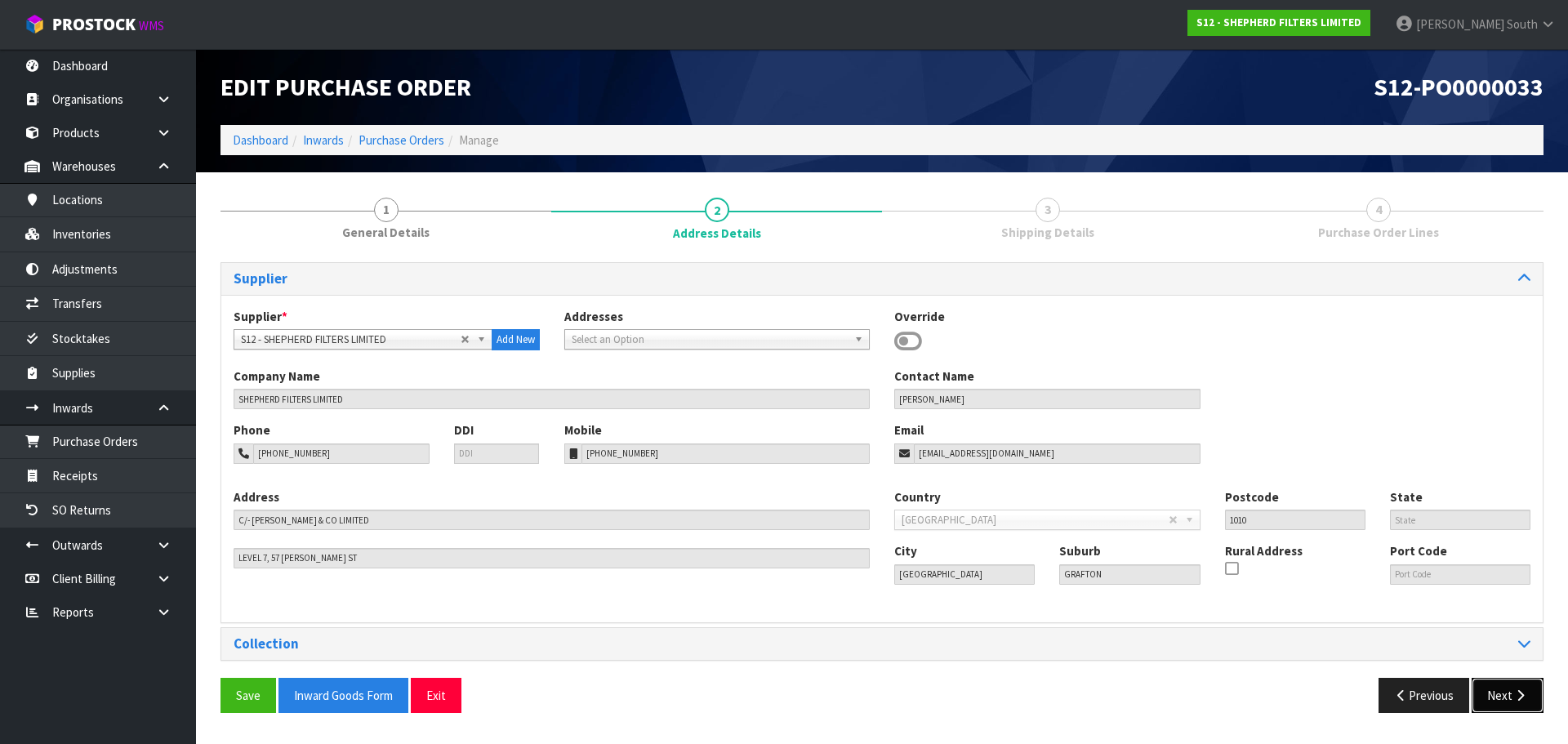
click at [1495, 697] on button "Next" at bounding box center [1508, 695] width 72 height 35
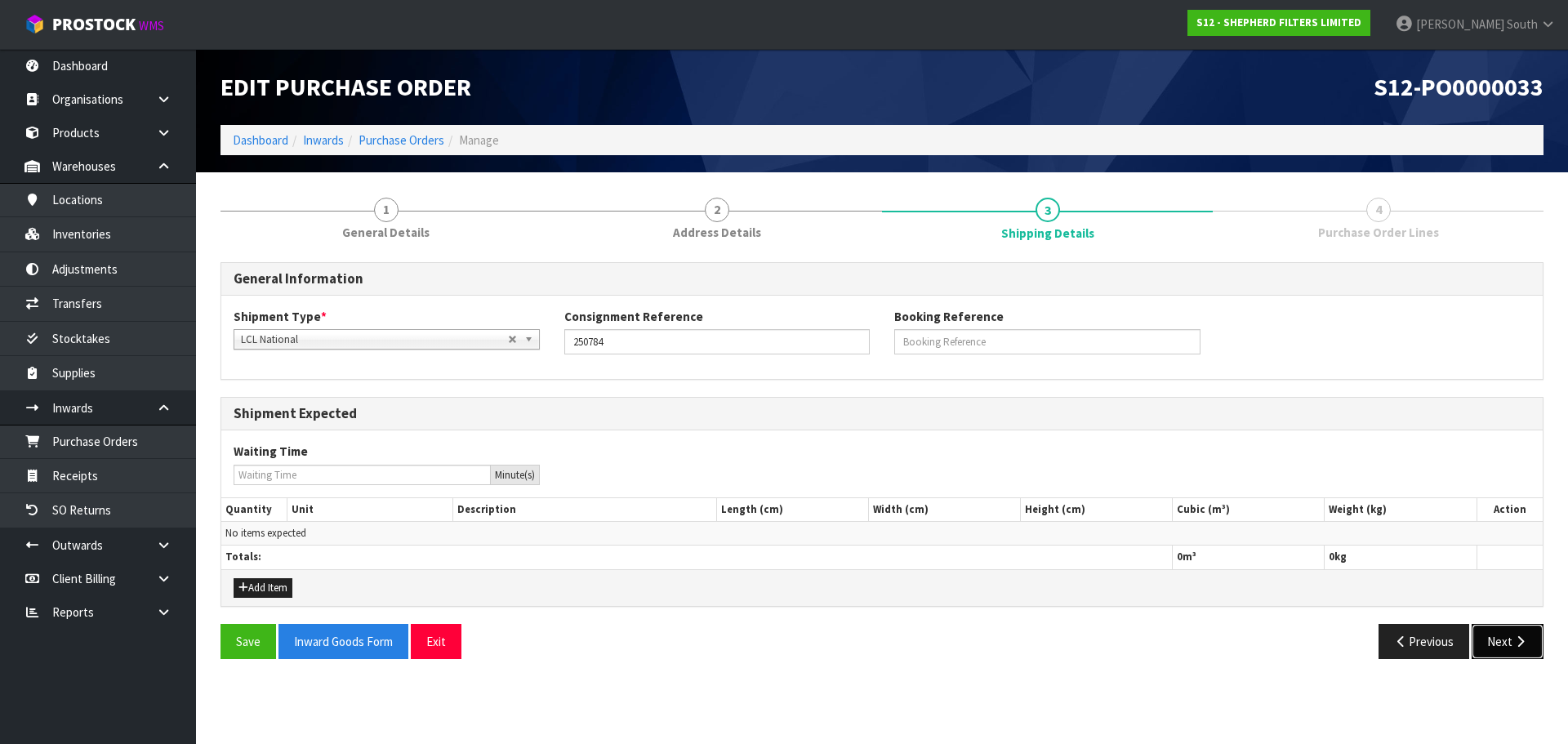
click at [1516, 647] on button "Next" at bounding box center [1508, 642] width 72 height 35
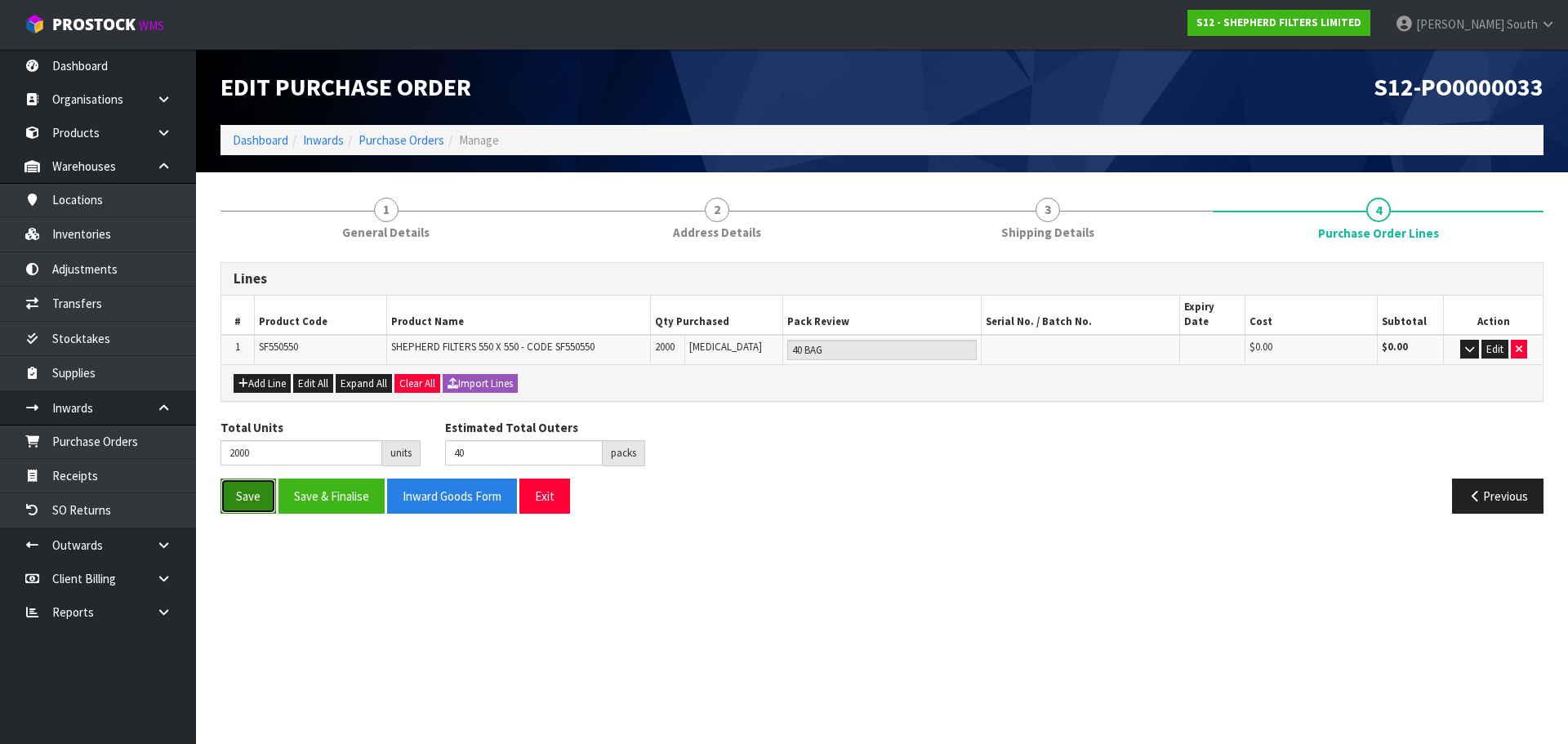
click at [260, 478] on button "Save" at bounding box center [247, 496] width 55 height 35
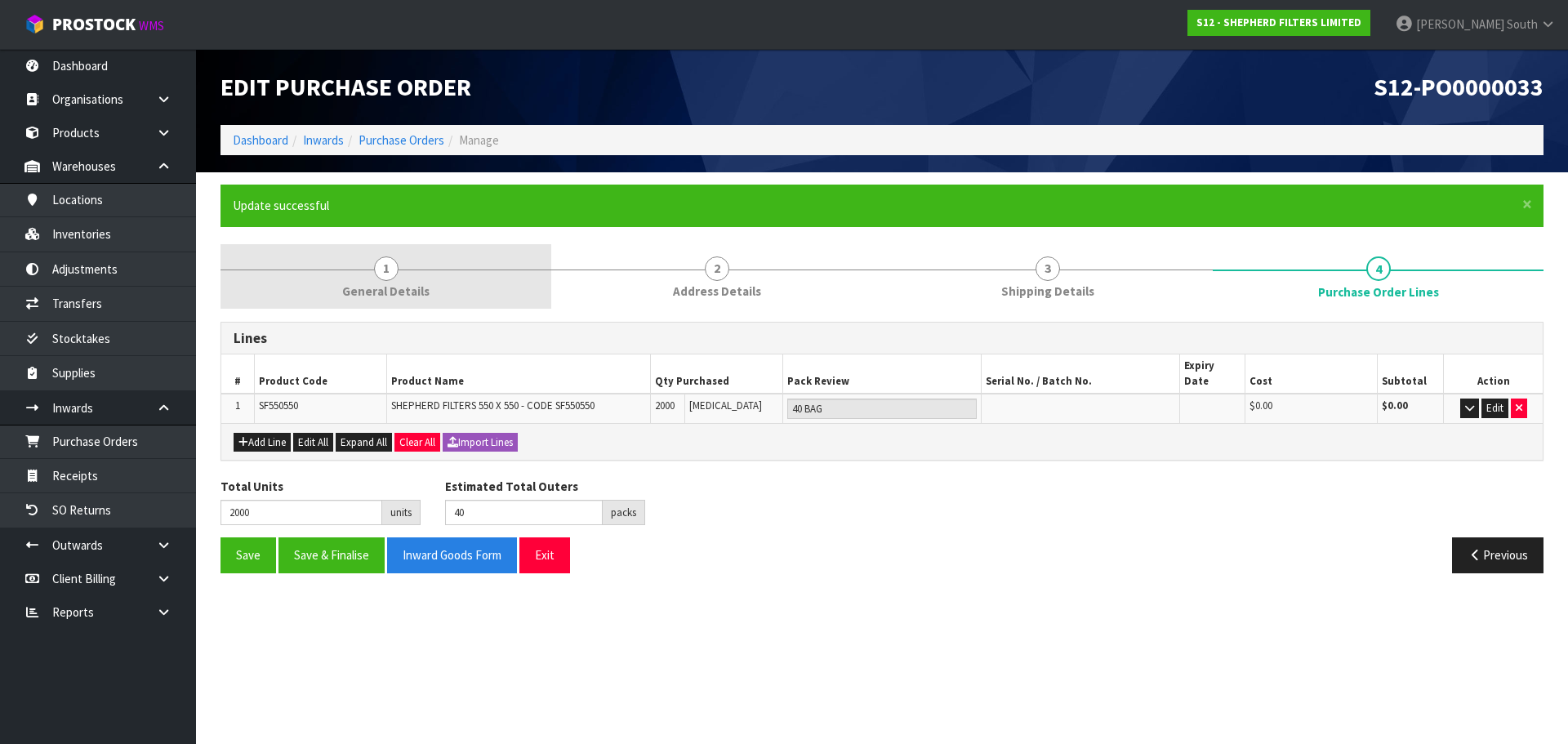
click at [318, 280] on link "1 General Details" at bounding box center [385, 276] width 331 height 64
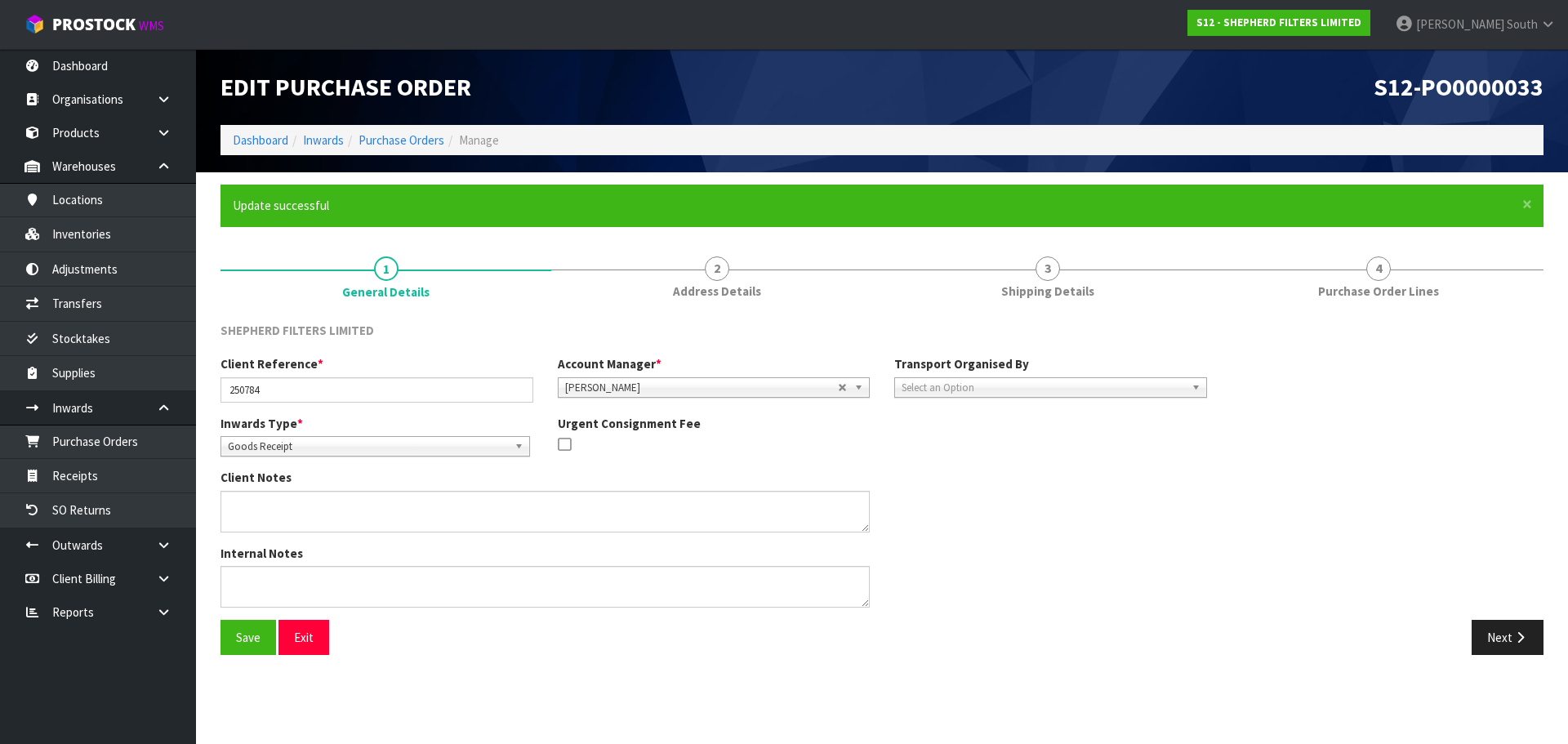
click at [949, 385] on span "Select an Option" at bounding box center [1043, 388] width 284 height 20
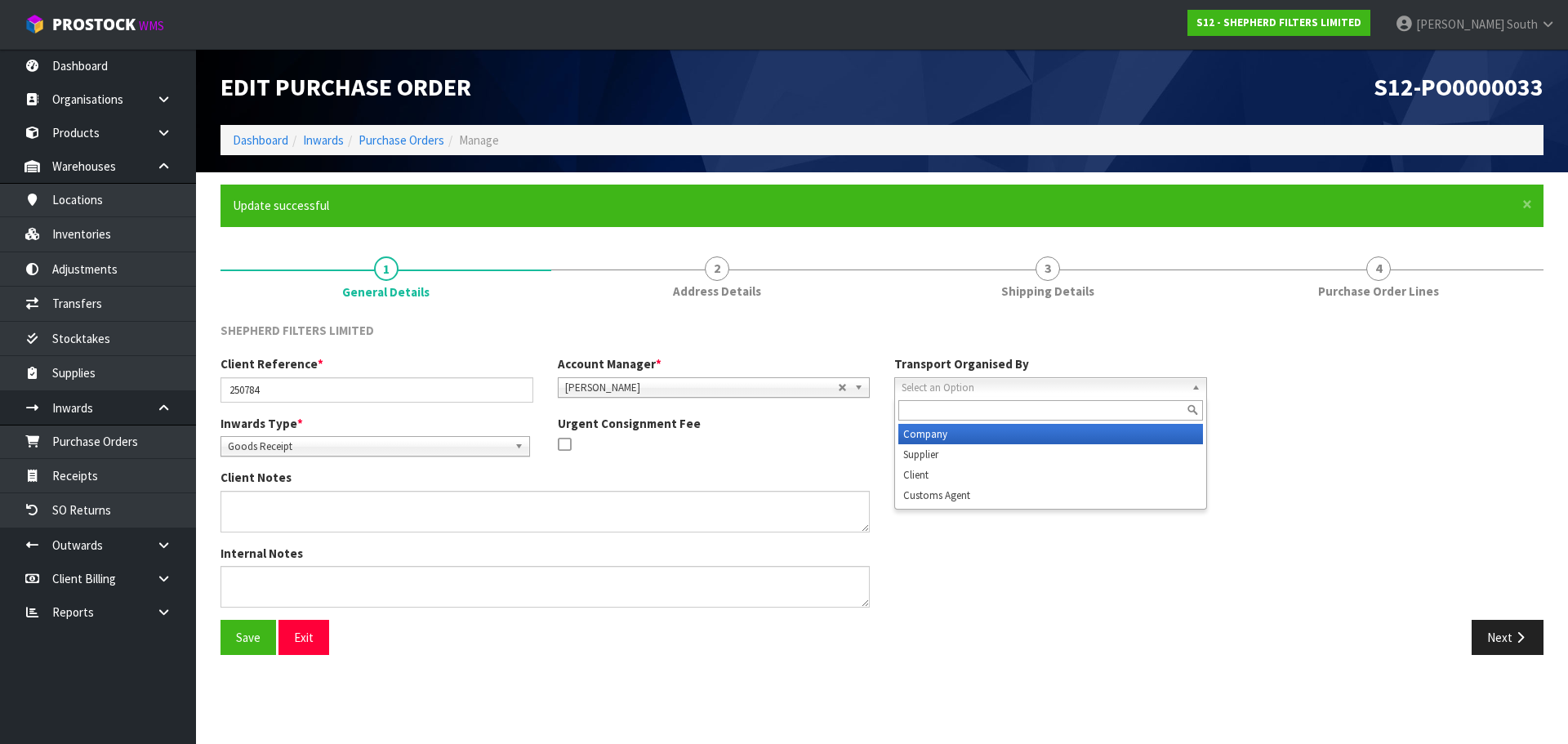
click at [948, 439] on li "Company" at bounding box center [1050, 434] width 304 height 21
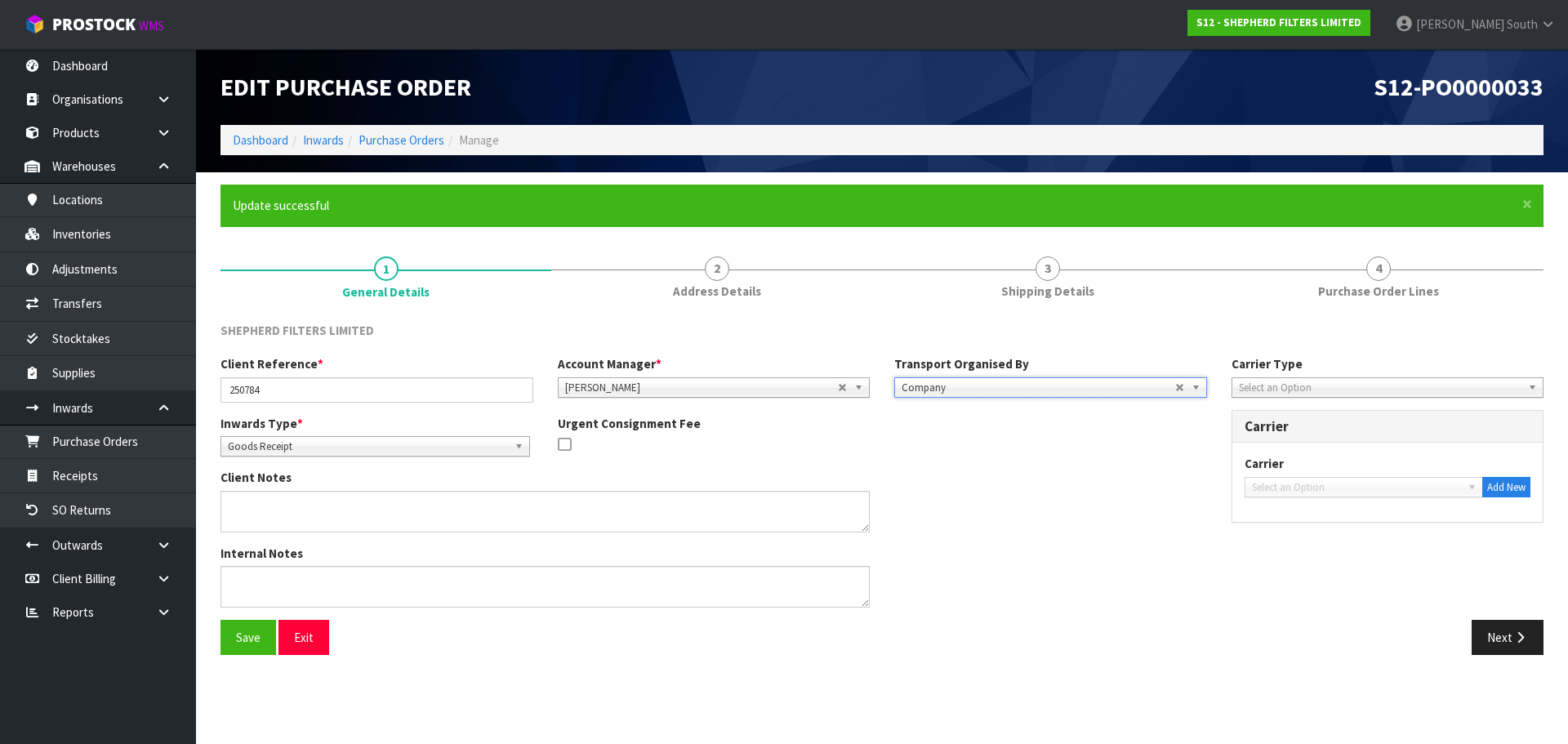
click at [1269, 394] on span "Select an Option" at bounding box center [1381, 388] width 284 height 20
click at [1260, 431] on li "Company" at bounding box center [1387, 434] width 304 height 21
click at [1210, 460] on div "Inwards Type * Goods Receipt Goods Returned Goods Receipt Urgent Consignment Fee" at bounding box center [714, 442] width 1011 height 54
click at [1058, 495] on div "Client Notes" at bounding box center [714, 506] width 1011 height 75
click at [1076, 470] on div "Client Notes" at bounding box center [714, 506] width 1011 height 75
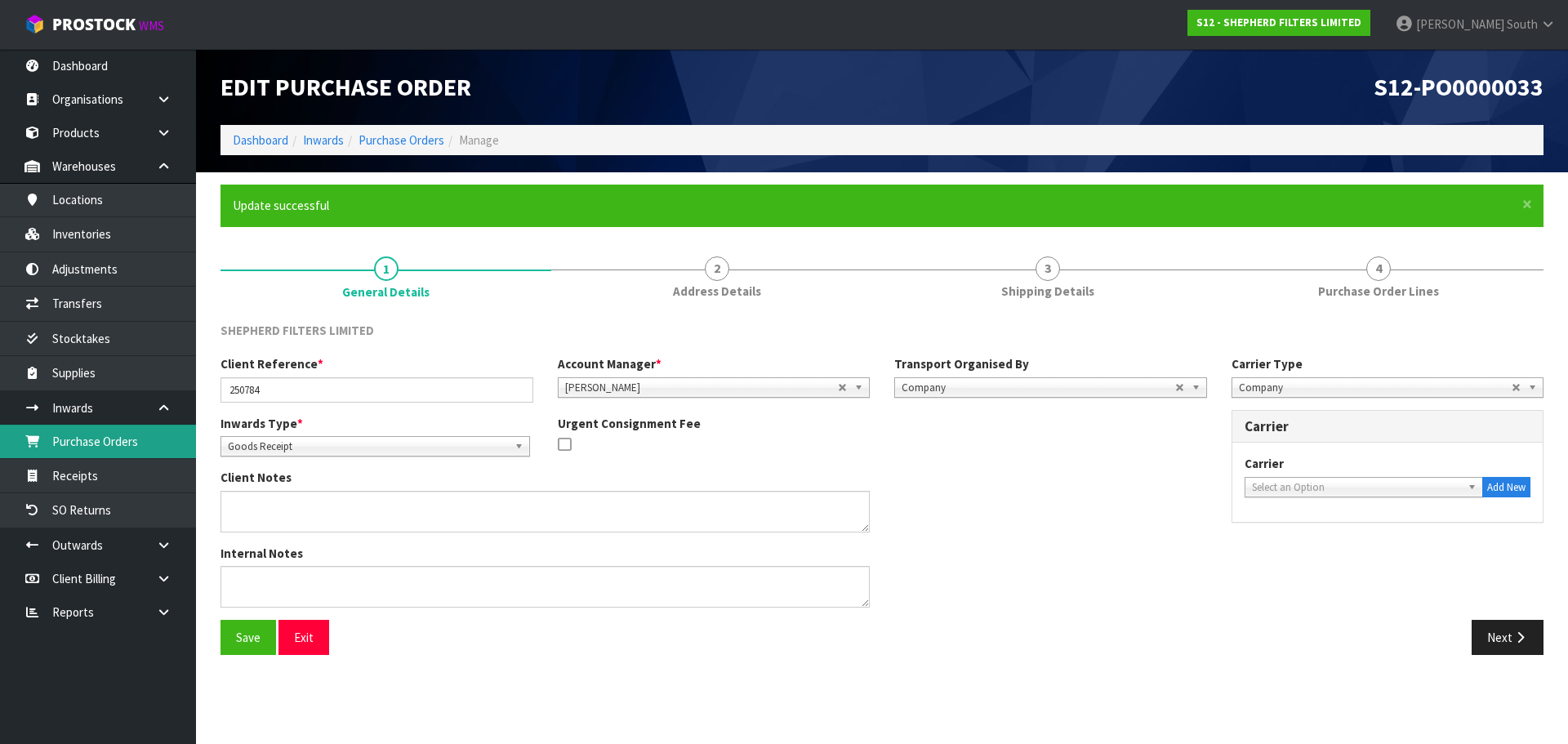
click at [106, 432] on link "Purchase Orders" at bounding box center [98, 441] width 196 height 34
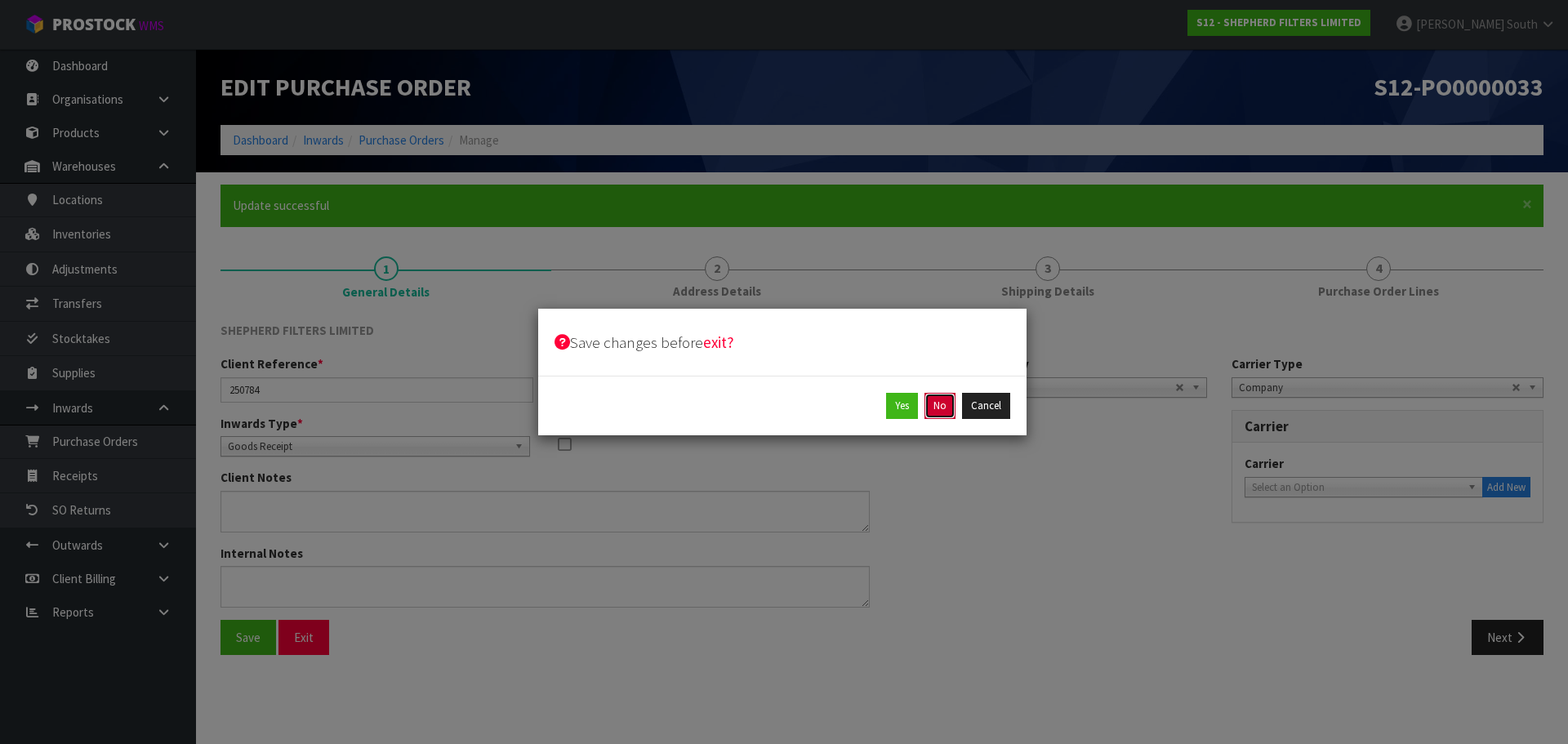
click at [931, 401] on button "No" at bounding box center [940, 406] width 31 height 26
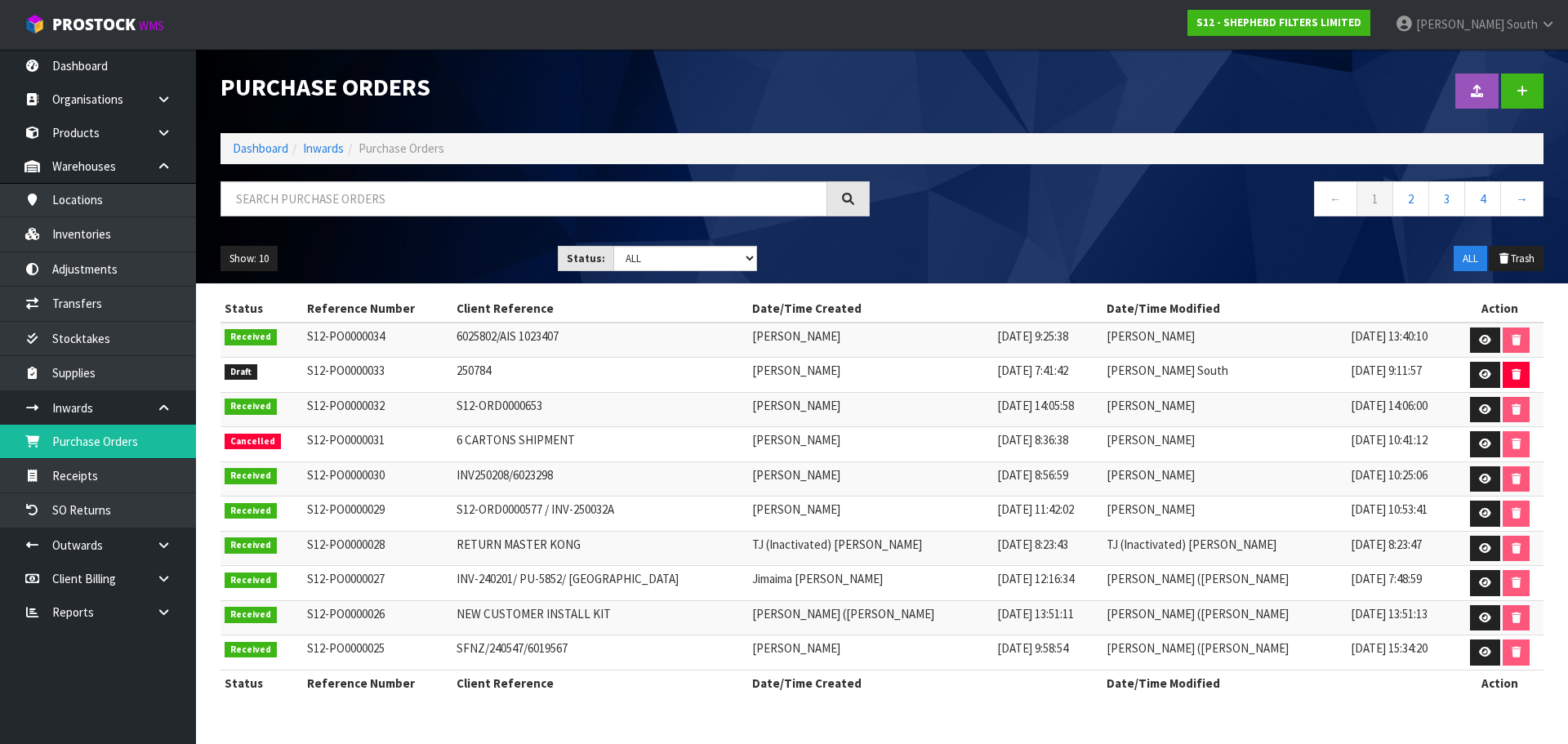
click at [702, 244] on div "Show: 10 5 10 25 50 Status: Draft Pending Received Cancelled ALL ALL Trash" at bounding box center [883, 258] width 1348 height 50
drag, startPoint x: 699, startPoint y: 252, endPoint x: 694, endPoint y: 271, distance: 19.6
click at [699, 252] on select "Draft Pending Received Cancelled ALL" at bounding box center [685, 258] width 144 height 26
select select "string:0"
click at [614, 246] on select "Draft Pending Received Cancelled ALL" at bounding box center [685, 258] width 144 height 26
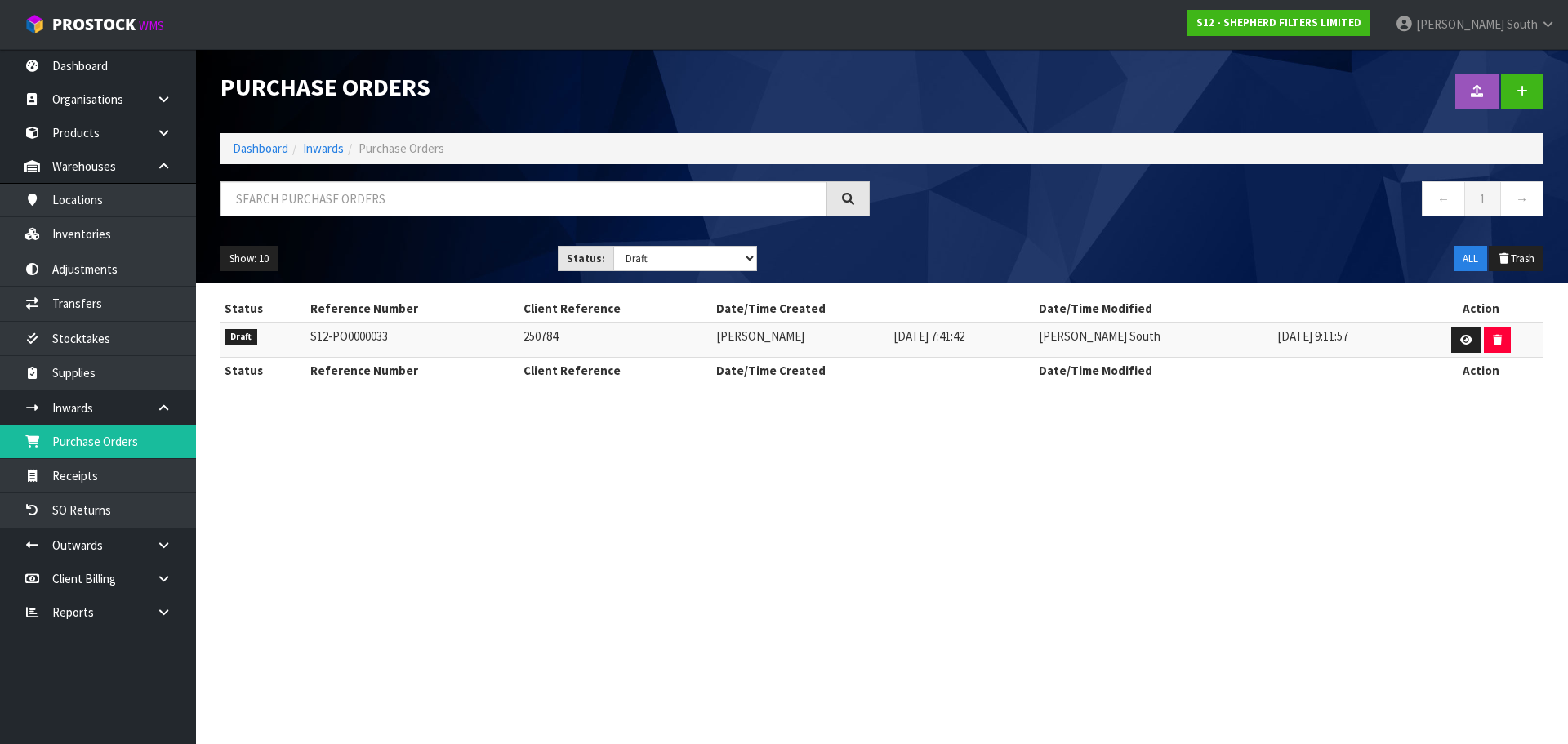
click at [379, 280] on div "Show: 10 5 10 25 50 Status: Draft Pending Received Cancelled ALL ALL Trash" at bounding box center [883, 258] width 1348 height 50
click at [530, 334] on td "250784" at bounding box center [616, 340] width 194 height 35
click at [412, 341] on td "S12-PO0000033" at bounding box center [412, 340] width 213 height 35
click at [1447, 339] on td at bounding box center [1481, 340] width 125 height 35
click at [1456, 338] on link at bounding box center [1467, 341] width 31 height 26
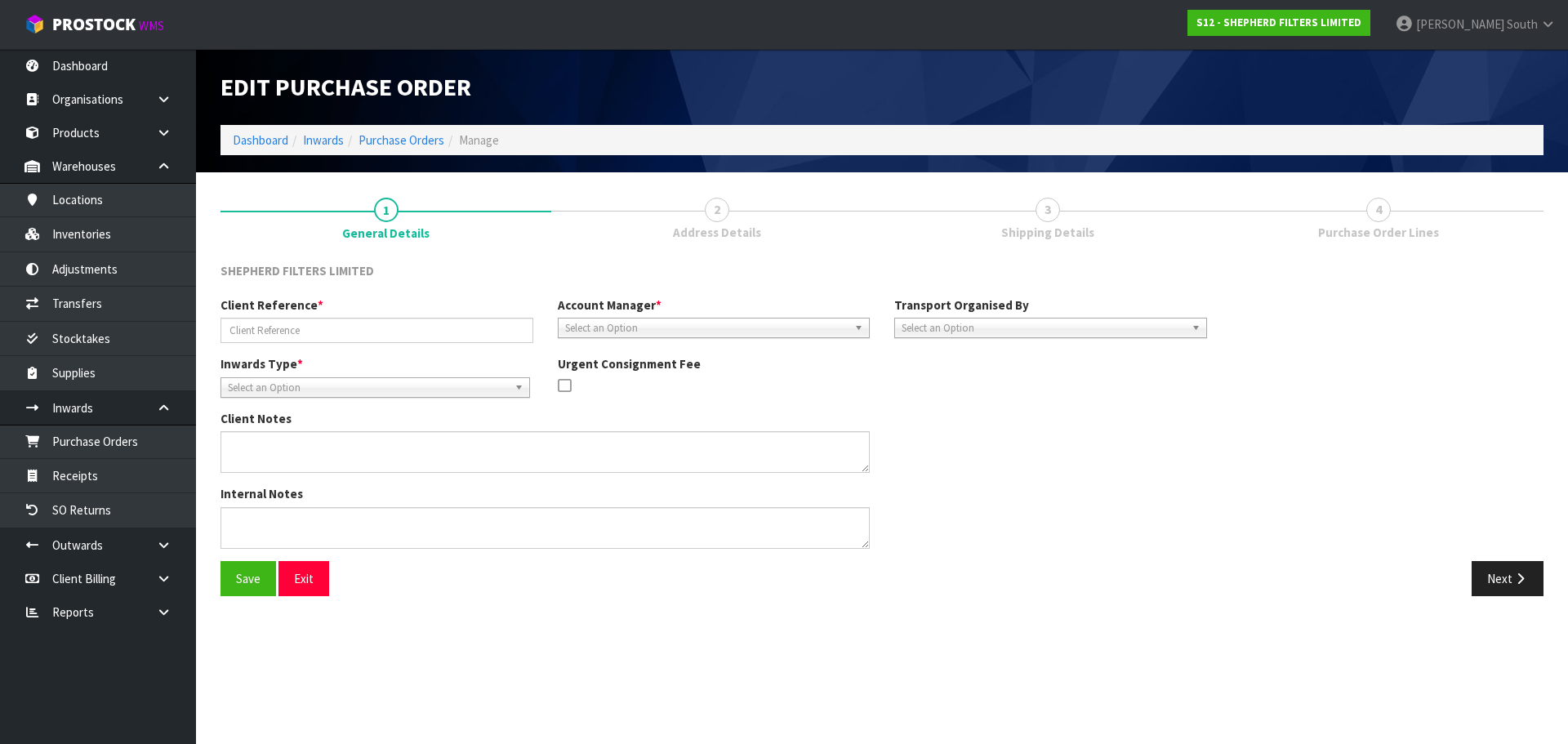
type input "250784"
click at [1090, 331] on span "Select an Option" at bounding box center [1043, 328] width 284 height 20
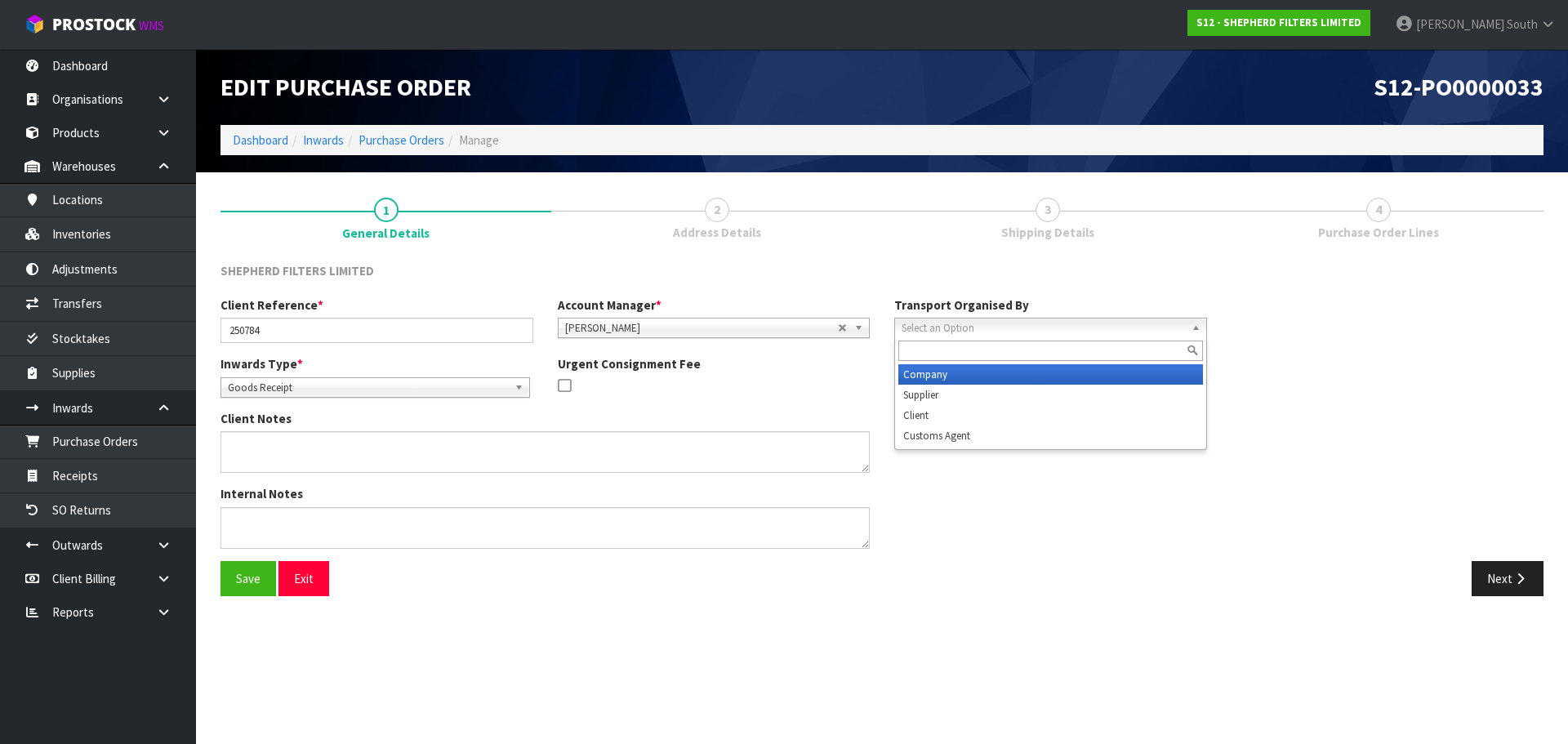
click at [1062, 379] on li "Company" at bounding box center [1050, 374] width 304 height 21
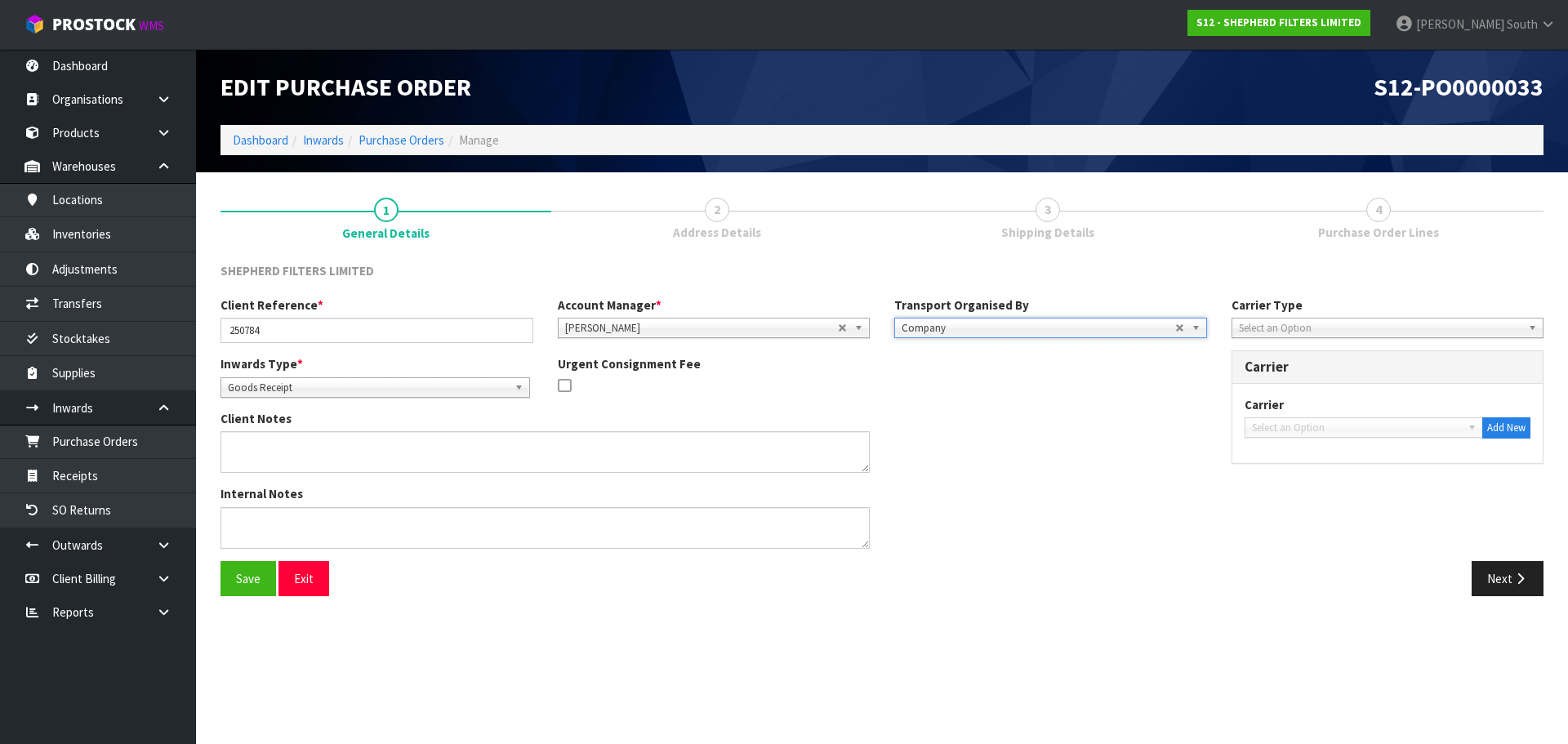
click at [1239, 332] on span "Select an Option" at bounding box center [1381, 328] width 284 height 20
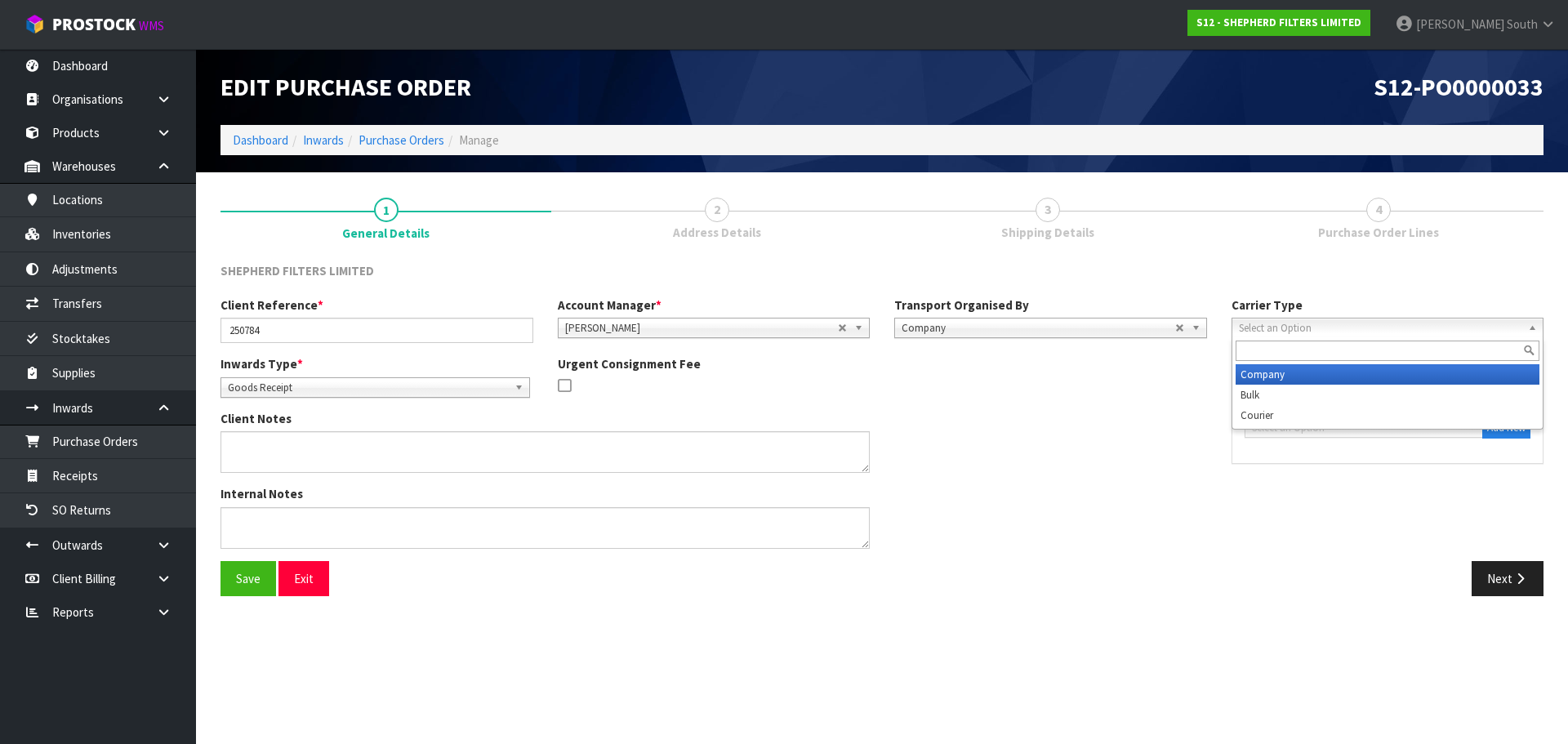
click at [1250, 372] on li "Company" at bounding box center [1387, 374] width 304 height 21
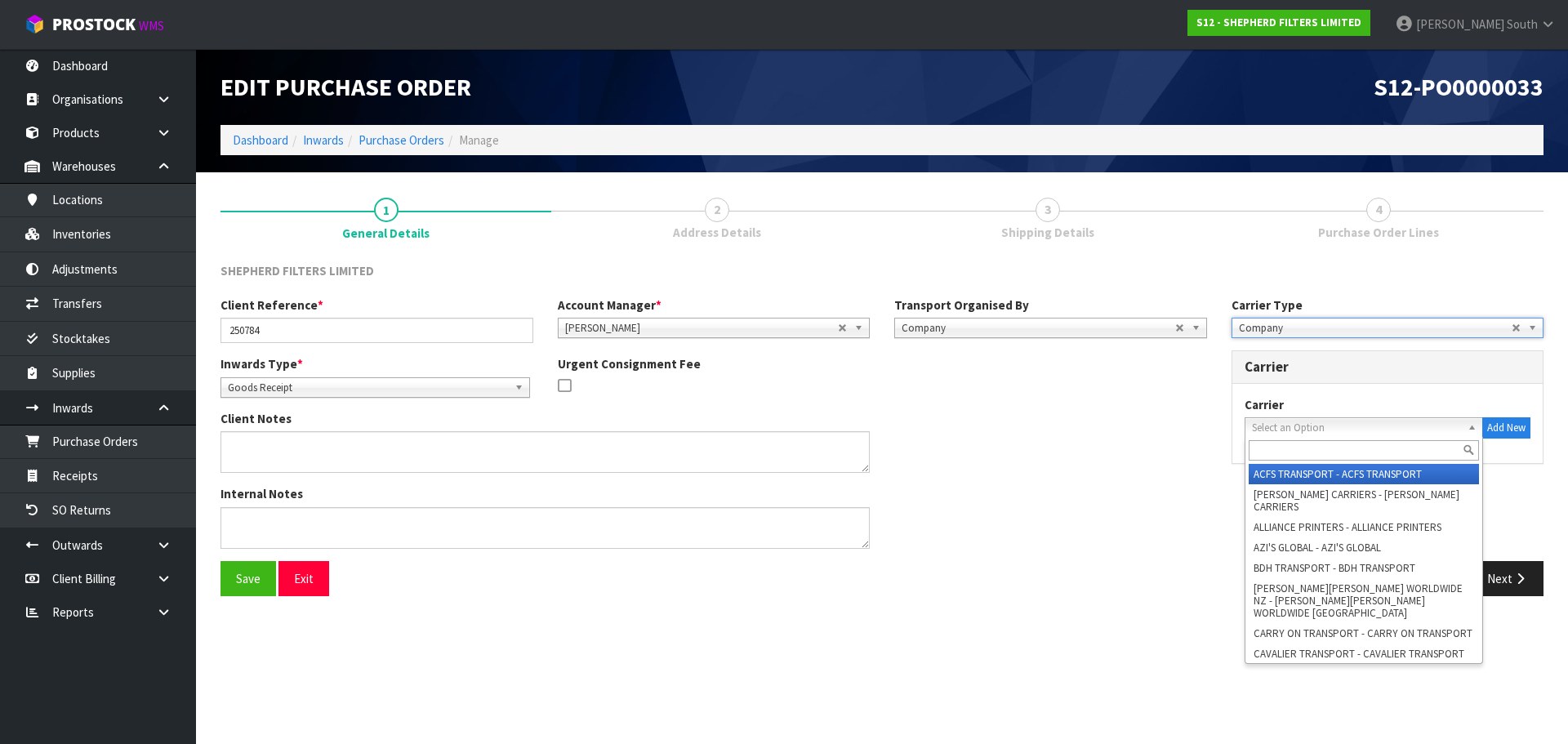
click at [1358, 426] on span "Select an Option" at bounding box center [1357, 428] width 210 height 20
click at [1313, 454] on input "text" at bounding box center [1364, 450] width 231 height 21
click at [1172, 450] on div "Client Notes" at bounding box center [714, 447] width 1011 height 75
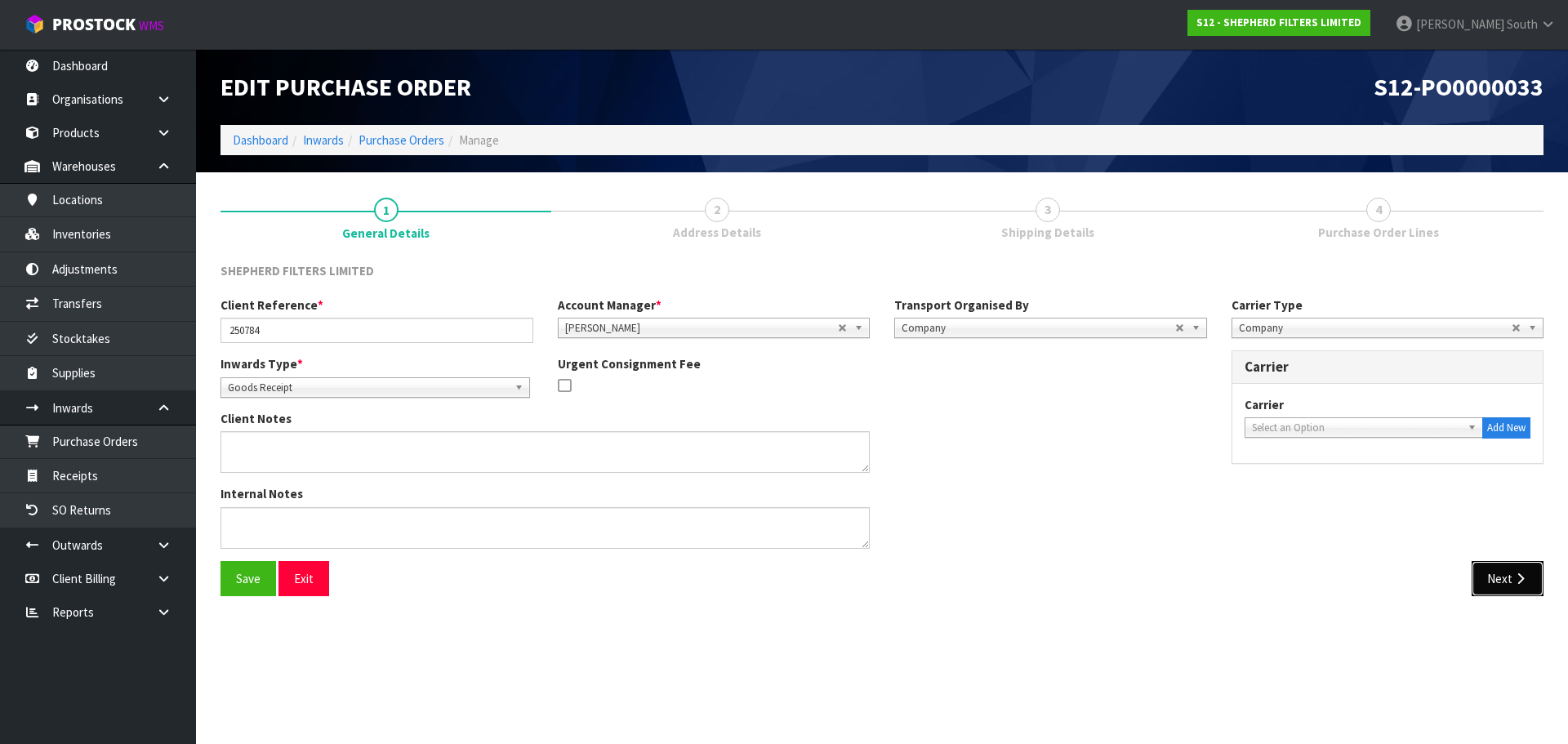
click at [1485, 579] on button "Next" at bounding box center [1508, 578] width 72 height 35
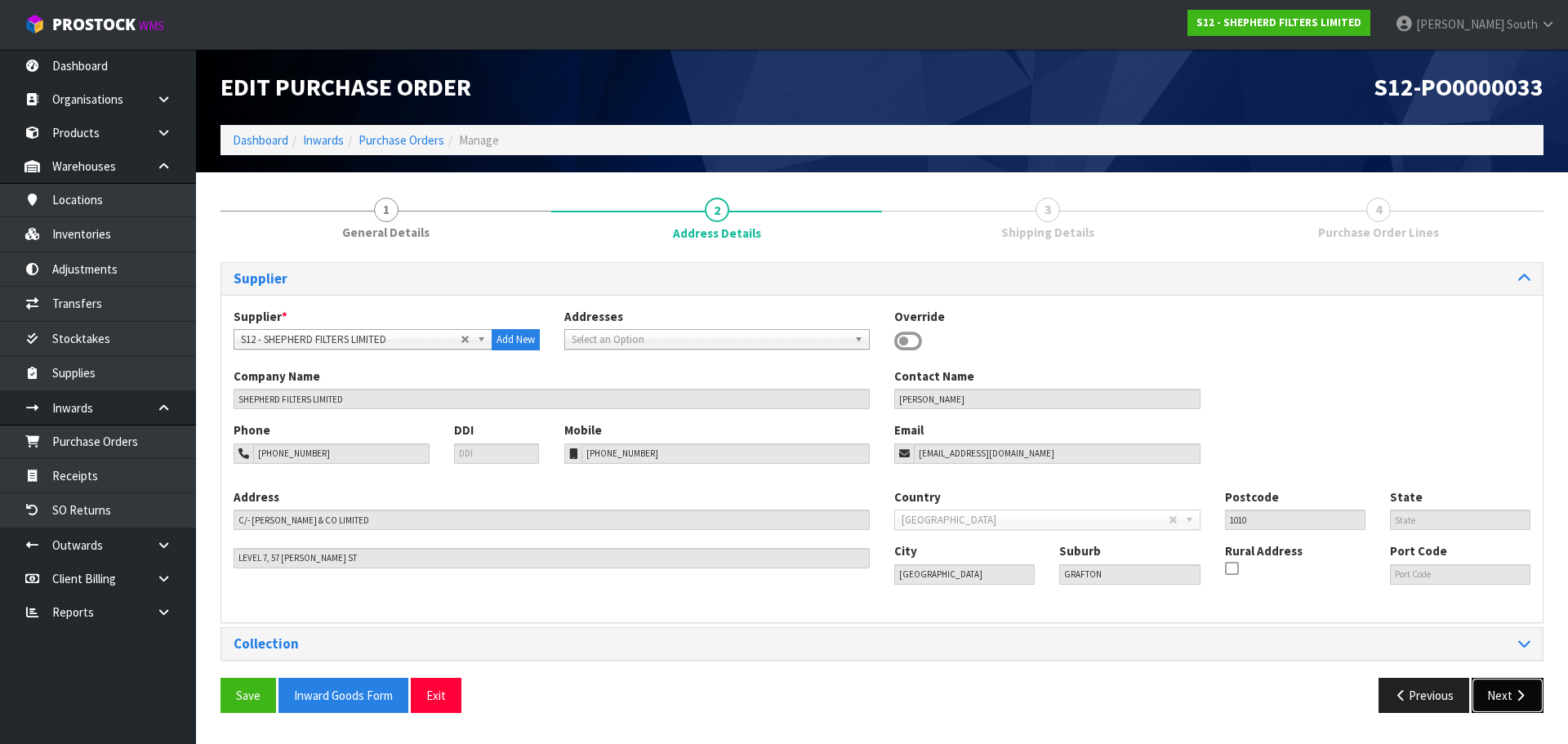
click at [1490, 684] on button "Next" at bounding box center [1508, 695] width 72 height 35
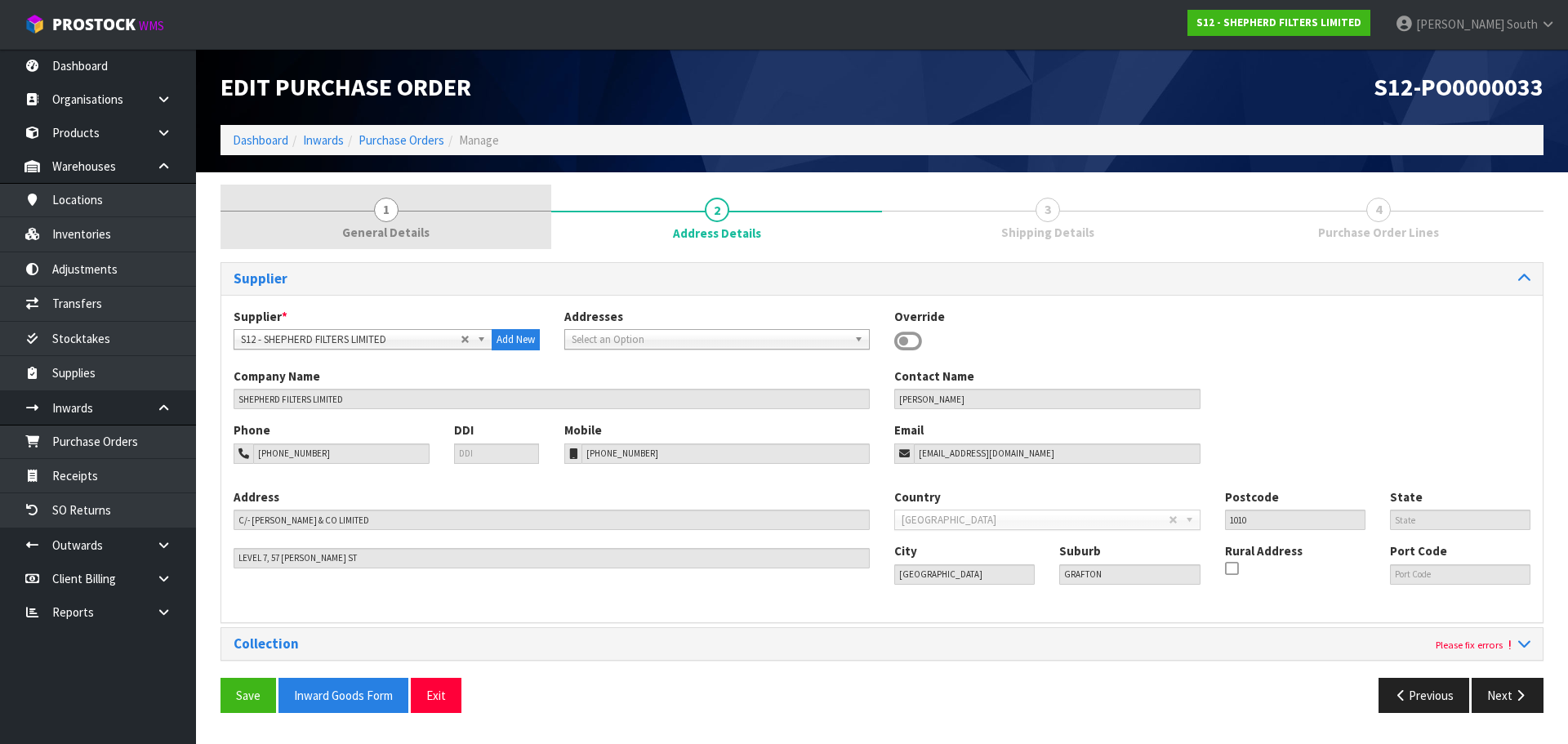
click at [359, 214] on link "1 General Details" at bounding box center [385, 217] width 331 height 64
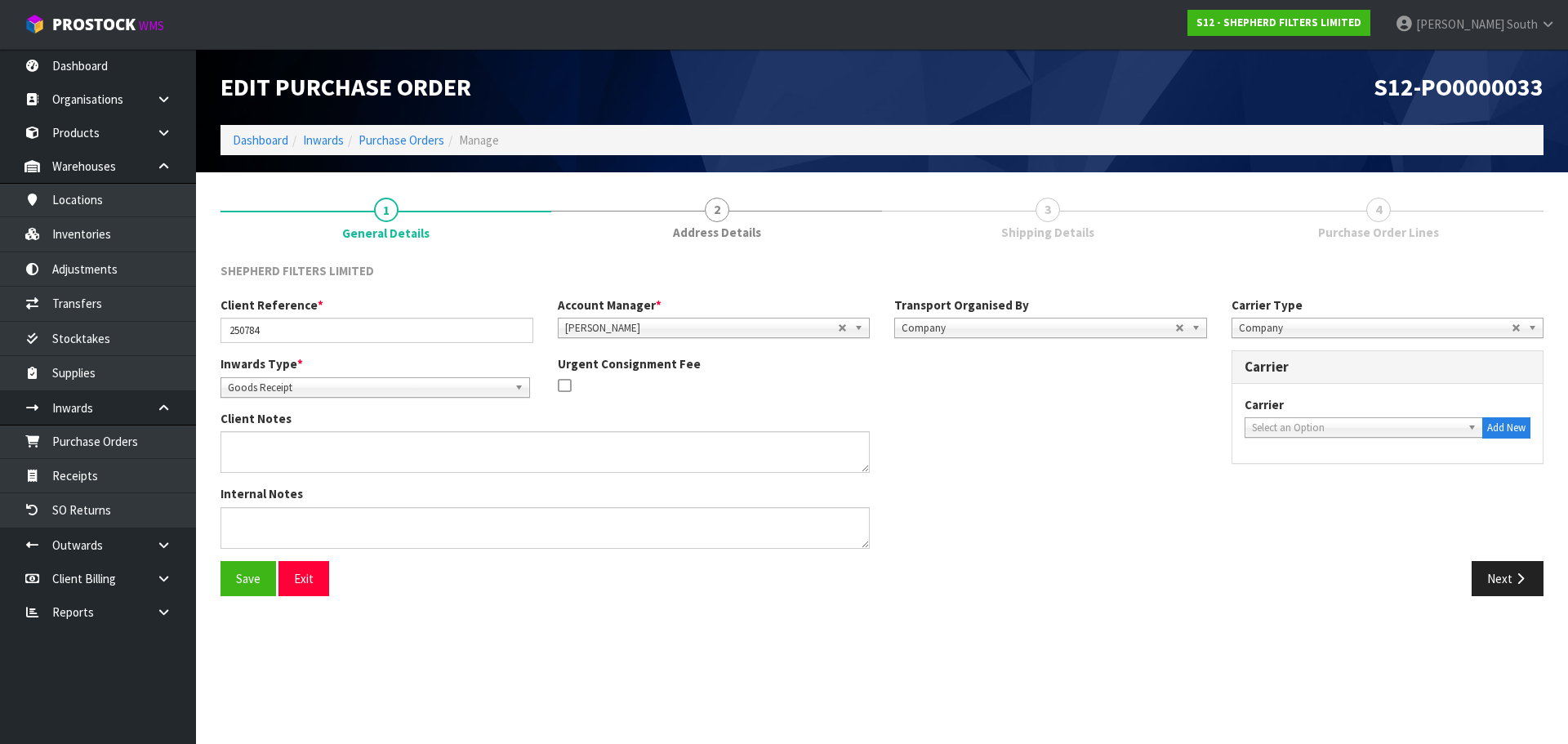
click at [1173, 327] on span "Company" at bounding box center [1038, 328] width 274 height 20
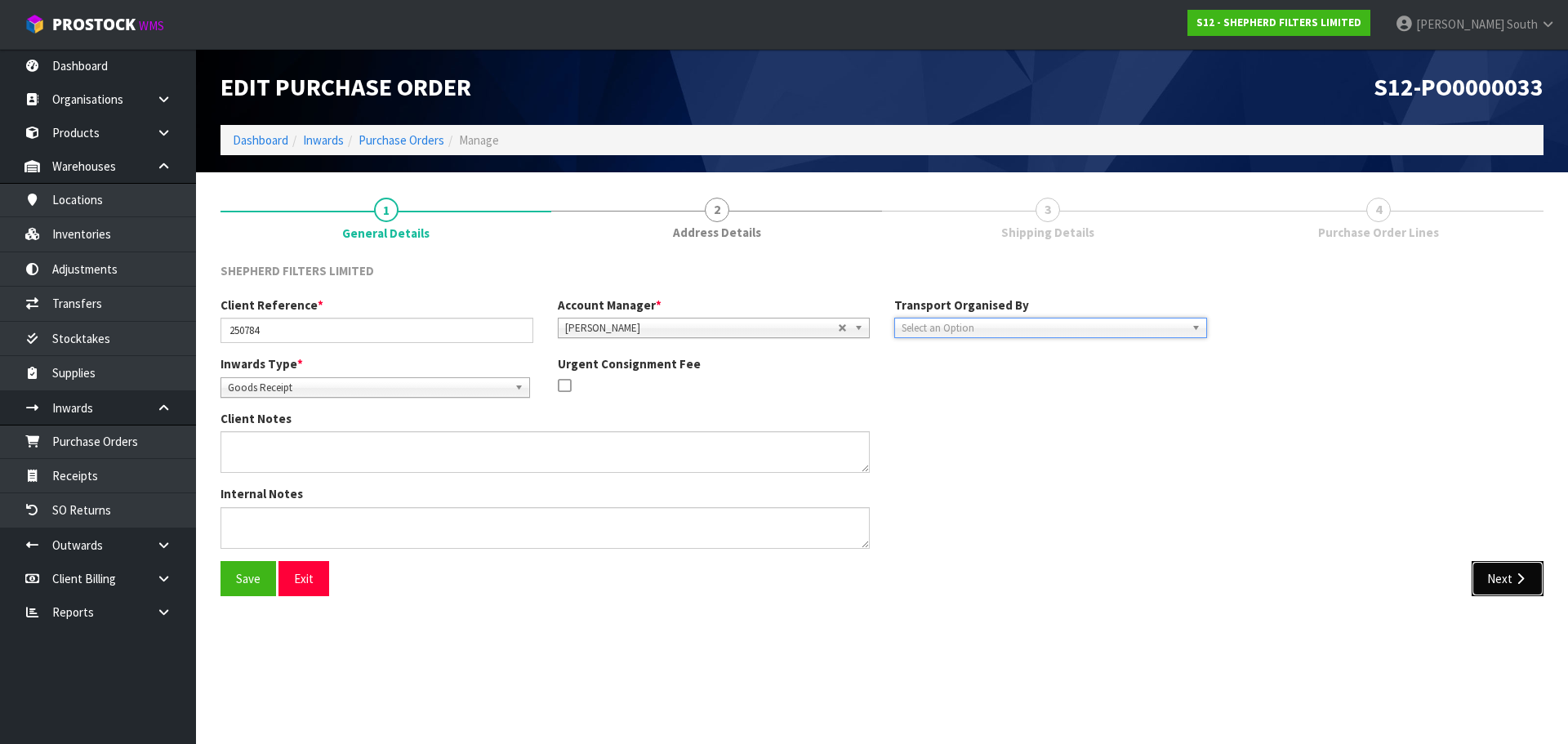
click at [1497, 596] on button "Next" at bounding box center [1508, 578] width 72 height 35
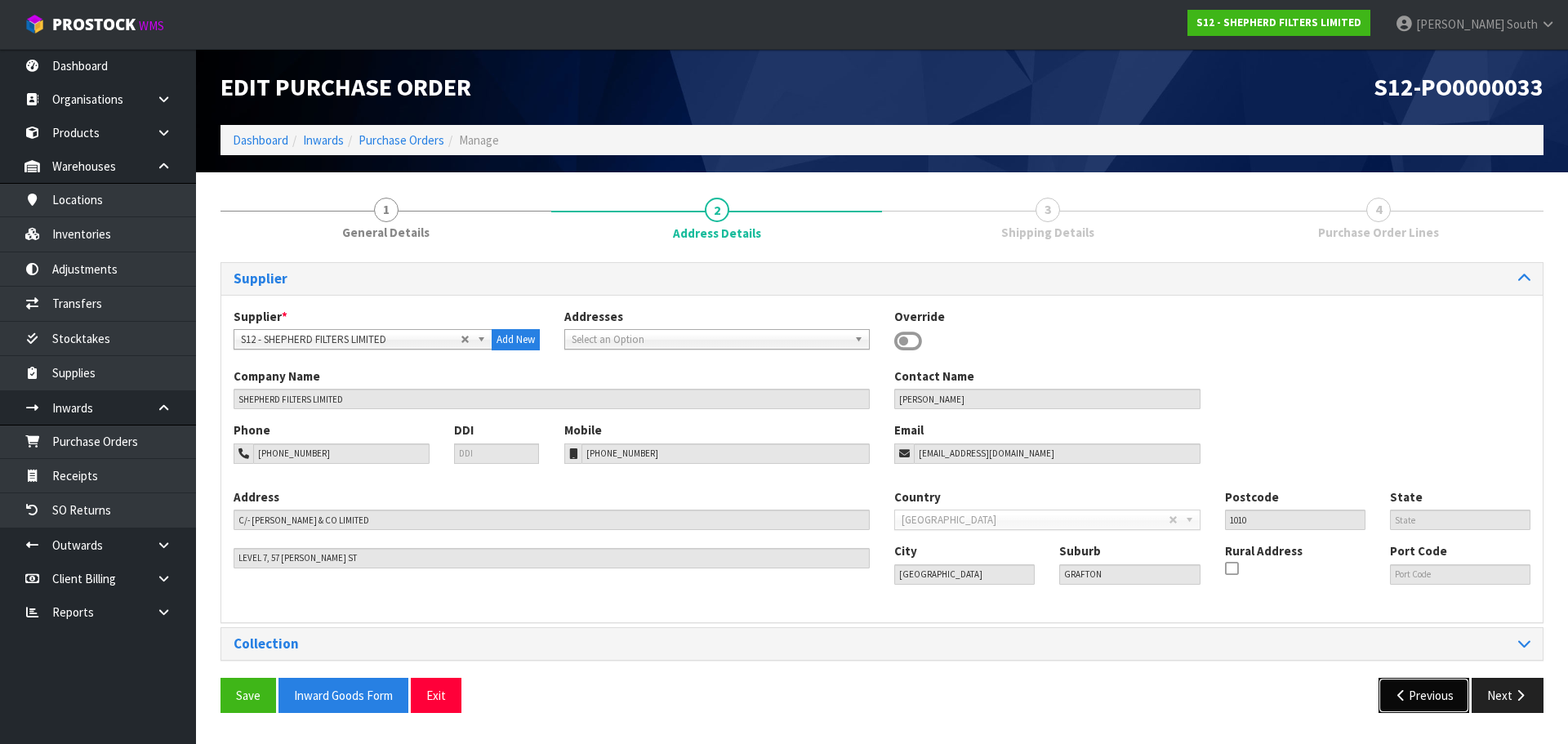
click at [1403, 695] on icon "button" at bounding box center [1402, 695] width 16 height 12
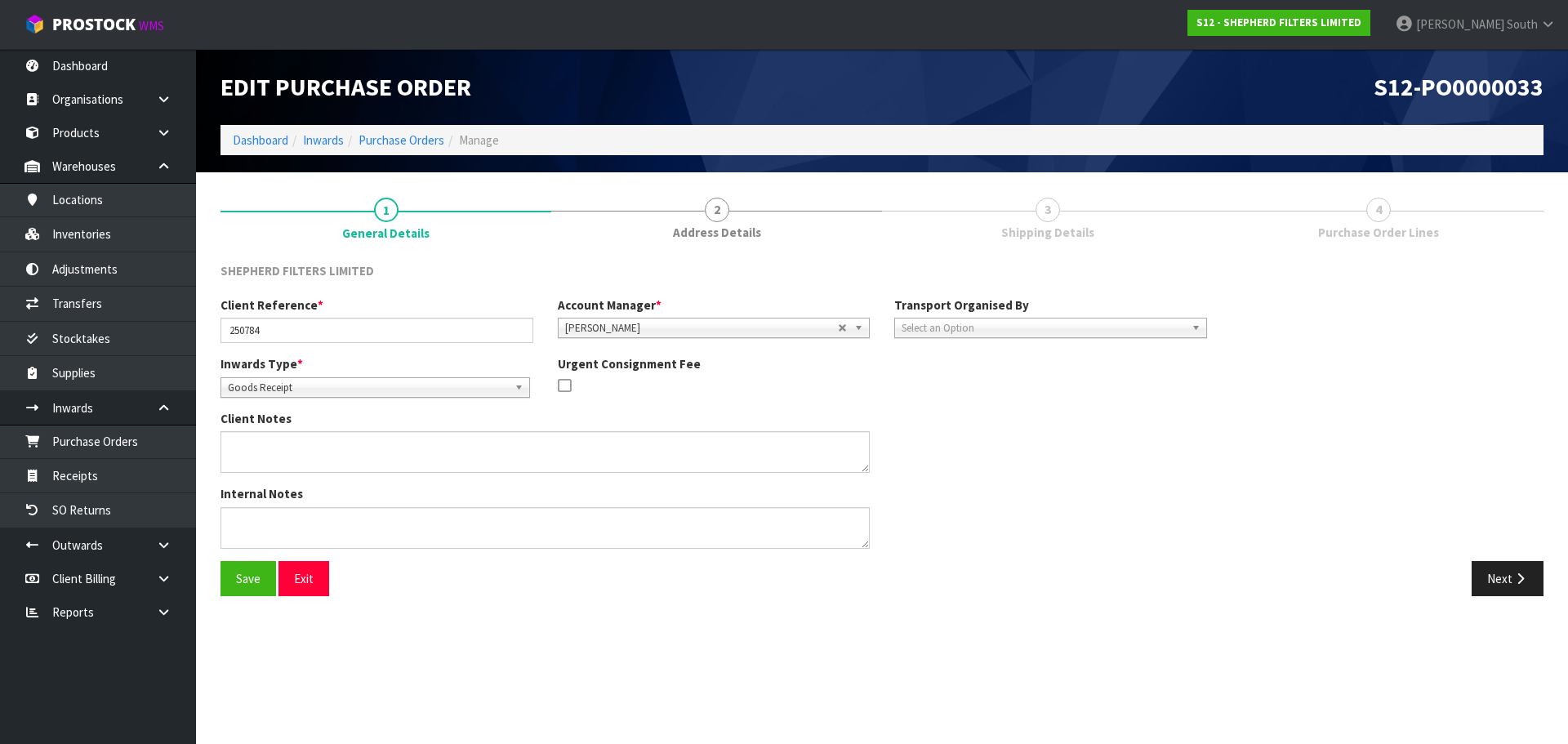
drag, startPoint x: 1301, startPoint y: 570, endPoint x: 1320, endPoint y: 520, distance: 53.5
click at [1301, 567] on div "Next" at bounding box center [1218, 578] width 649 height 35
drag, startPoint x: 1517, startPoint y: 567, endPoint x: 1513, endPoint y: 582, distance: 15.5
click at [1517, 567] on button "Next" at bounding box center [1508, 578] width 72 height 35
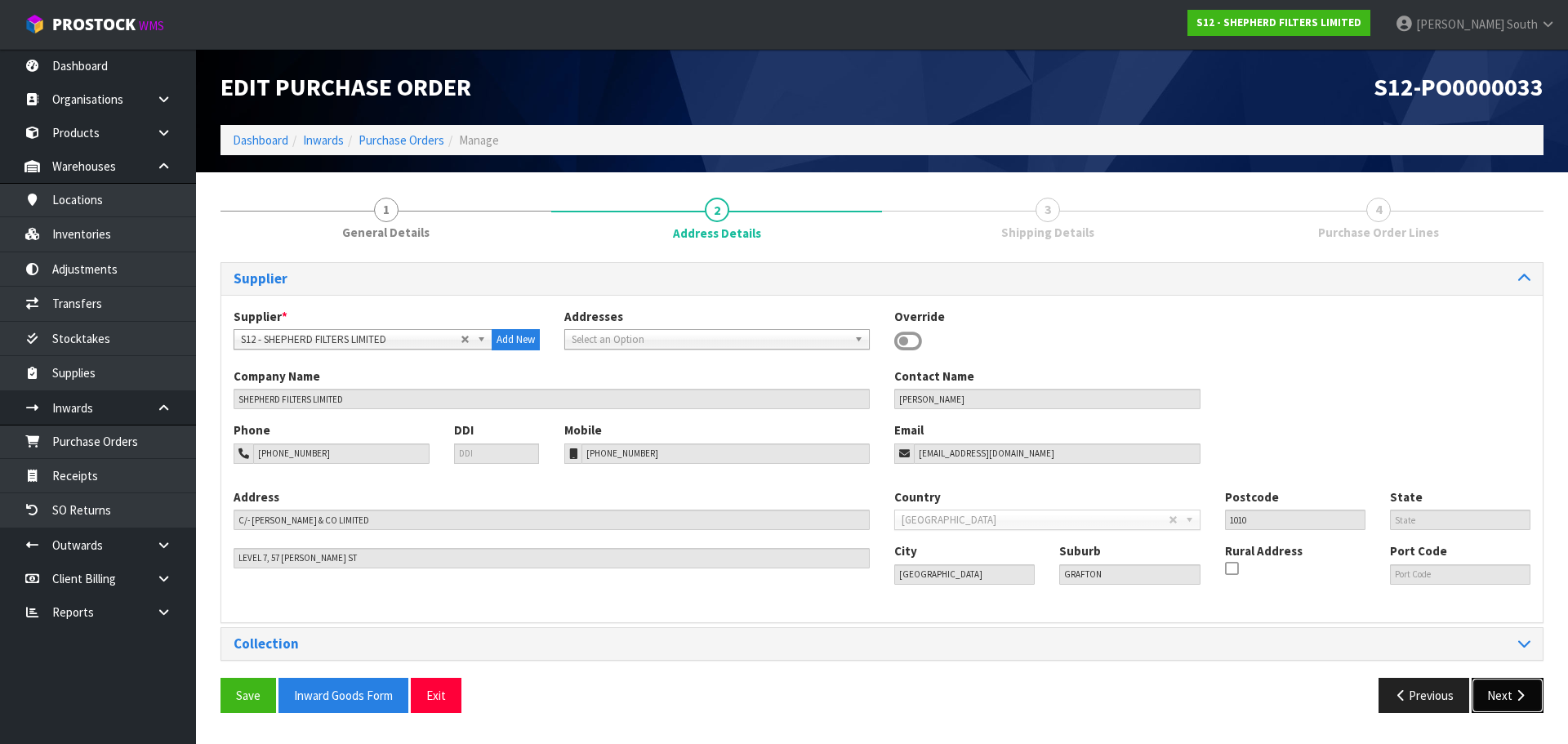
click at [1496, 695] on button "Next" at bounding box center [1508, 695] width 72 height 35
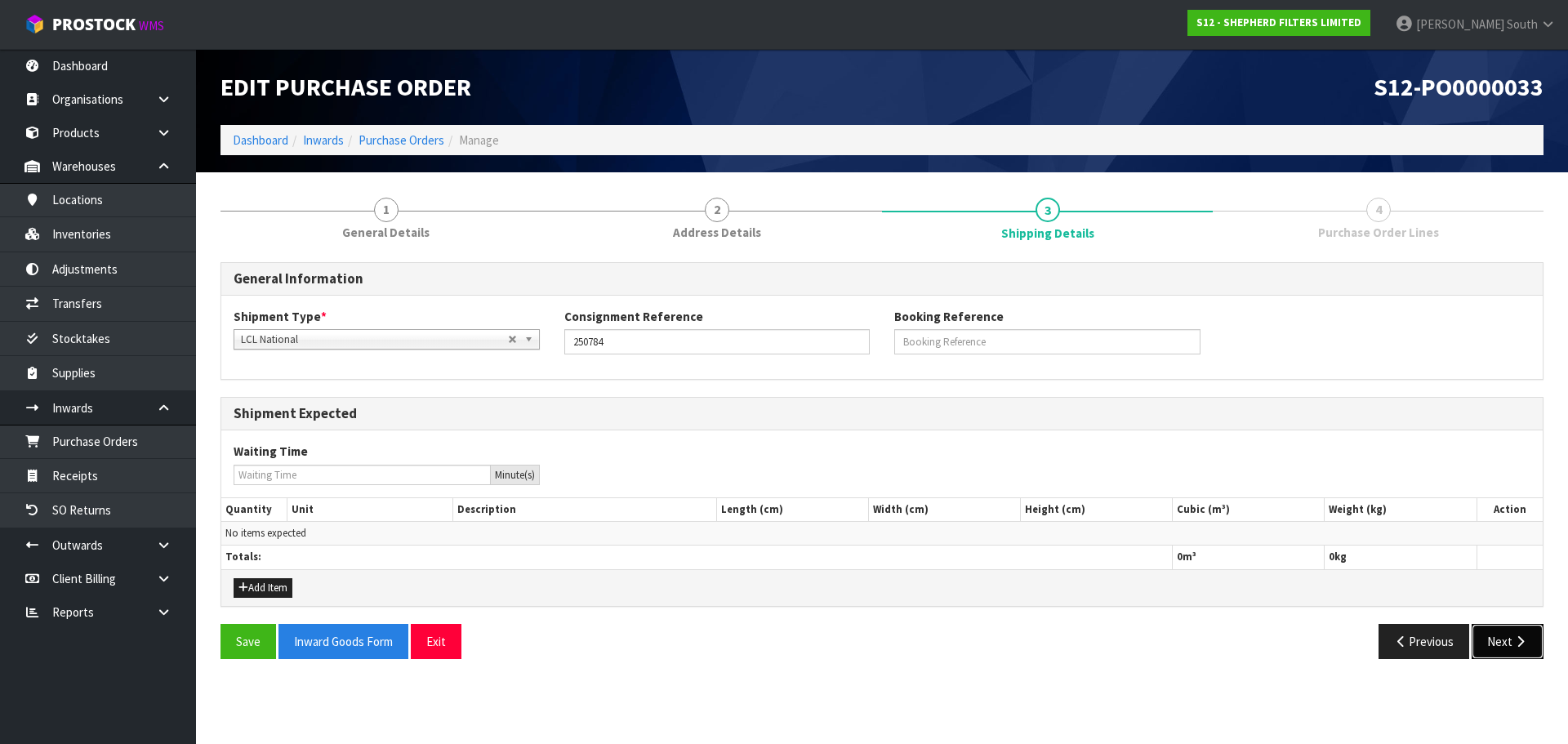
click at [1521, 642] on icon "button" at bounding box center [1520, 641] width 16 height 12
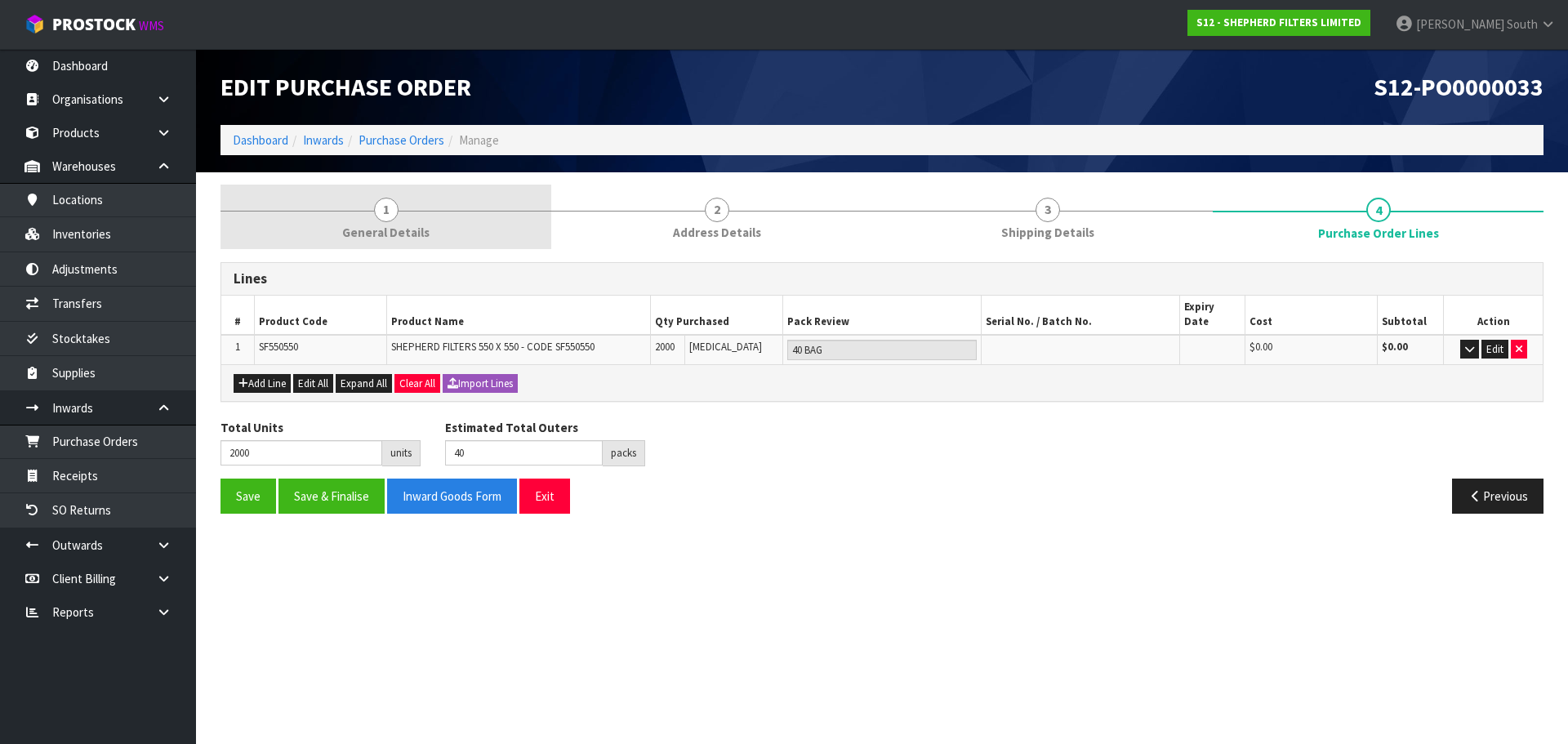
click at [441, 222] on link "1 General Details" at bounding box center [385, 217] width 331 height 64
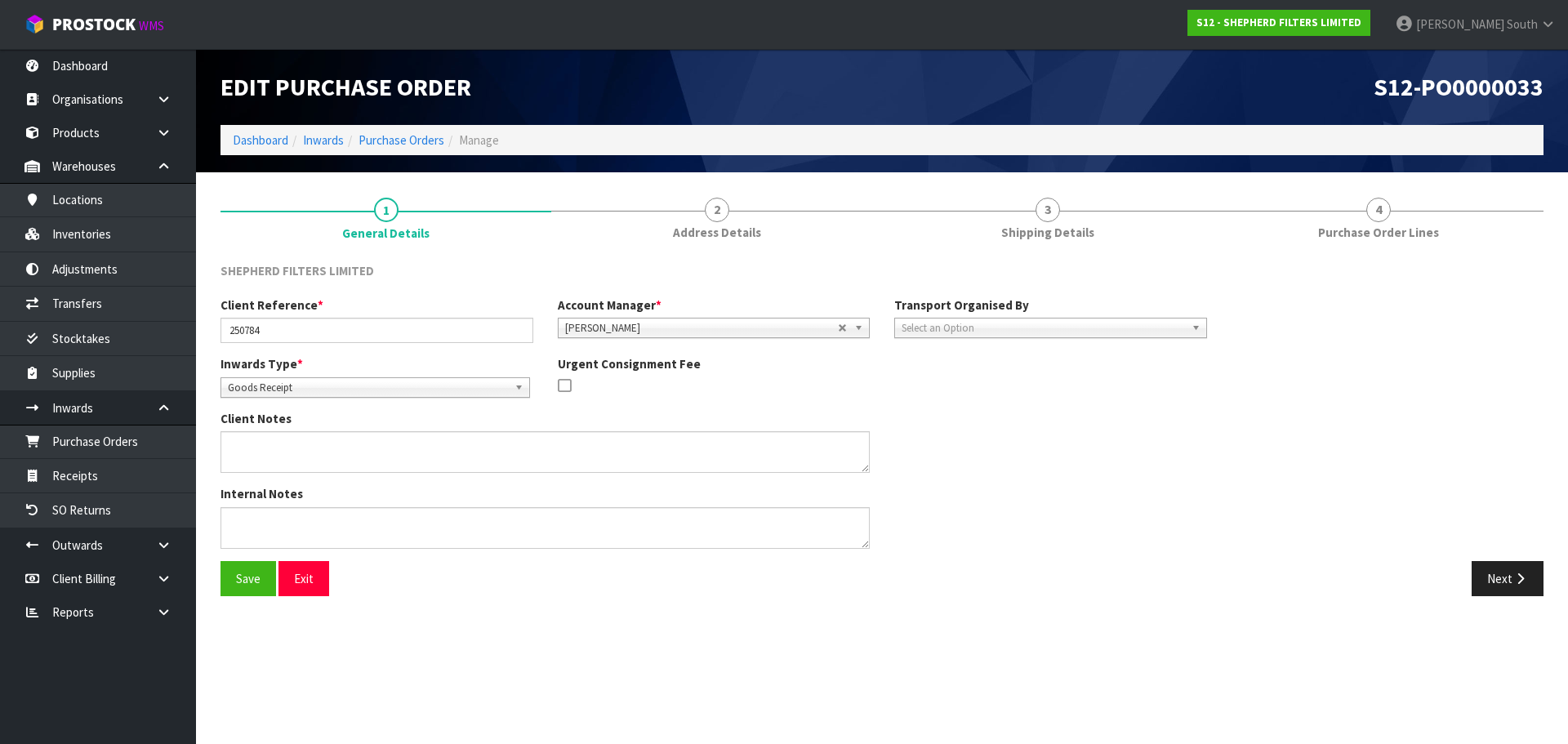
click at [699, 275] on div "SHEPHERD FILTERS LIMITED" at bounding box center [883, 279] width 1348 height 34
click at [68, 443] on link "Purchase Orders" at bounding box center [98, 441] width 196 height 34
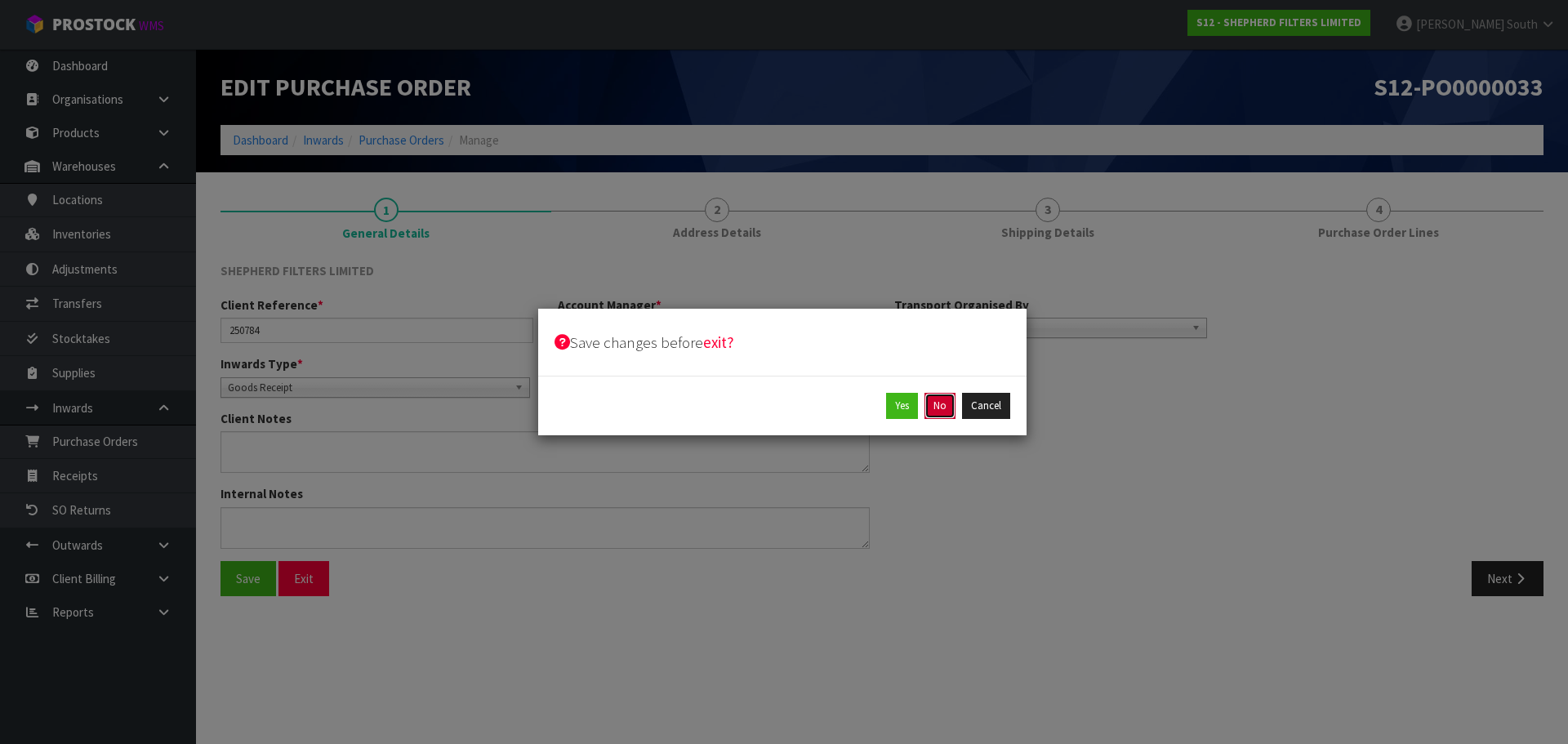
click at [938, 403] on button "No" at bounding box center [940, 406] width 31 height 26
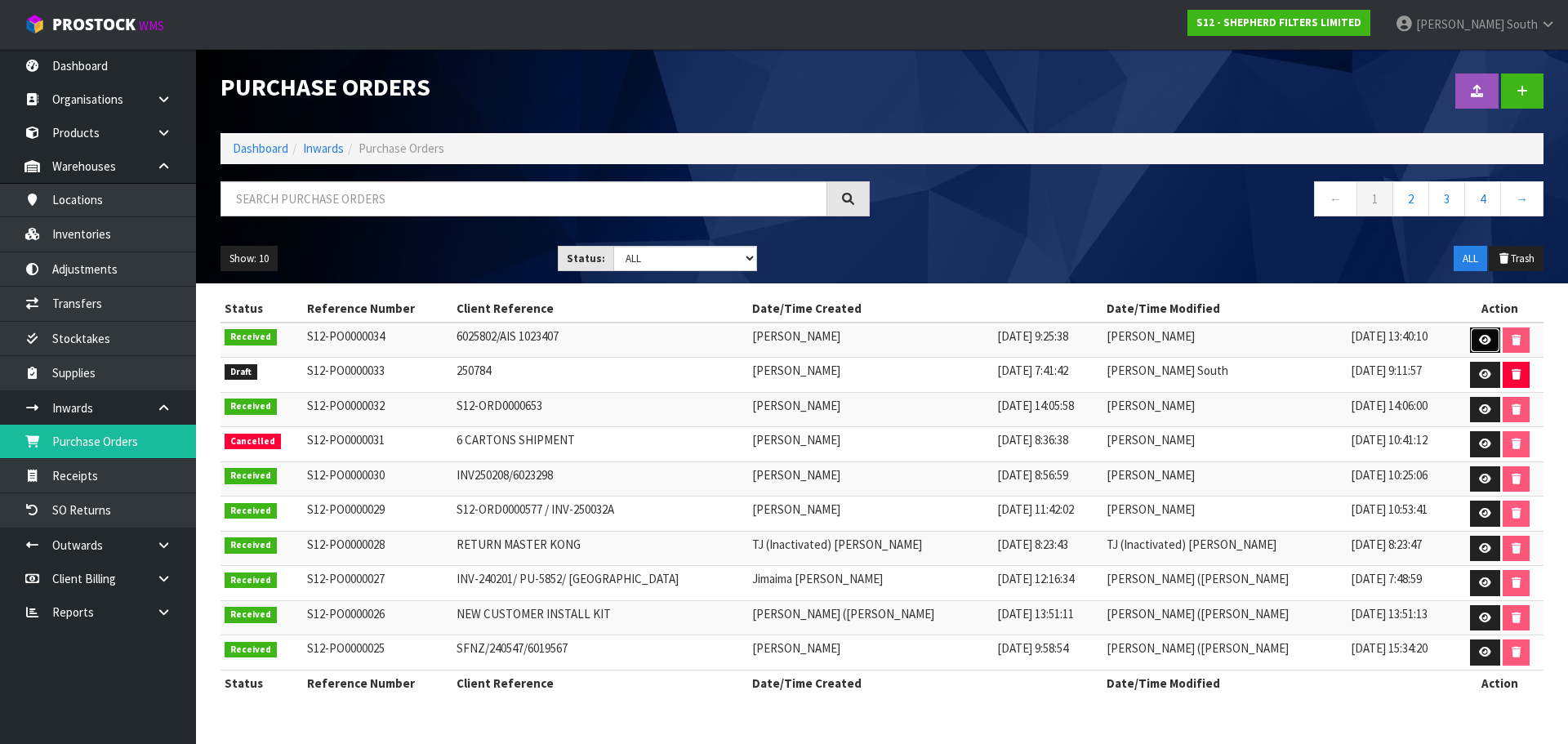
click at [1475, 341] on link at bounding box center [1486, 341] width 31 height 26
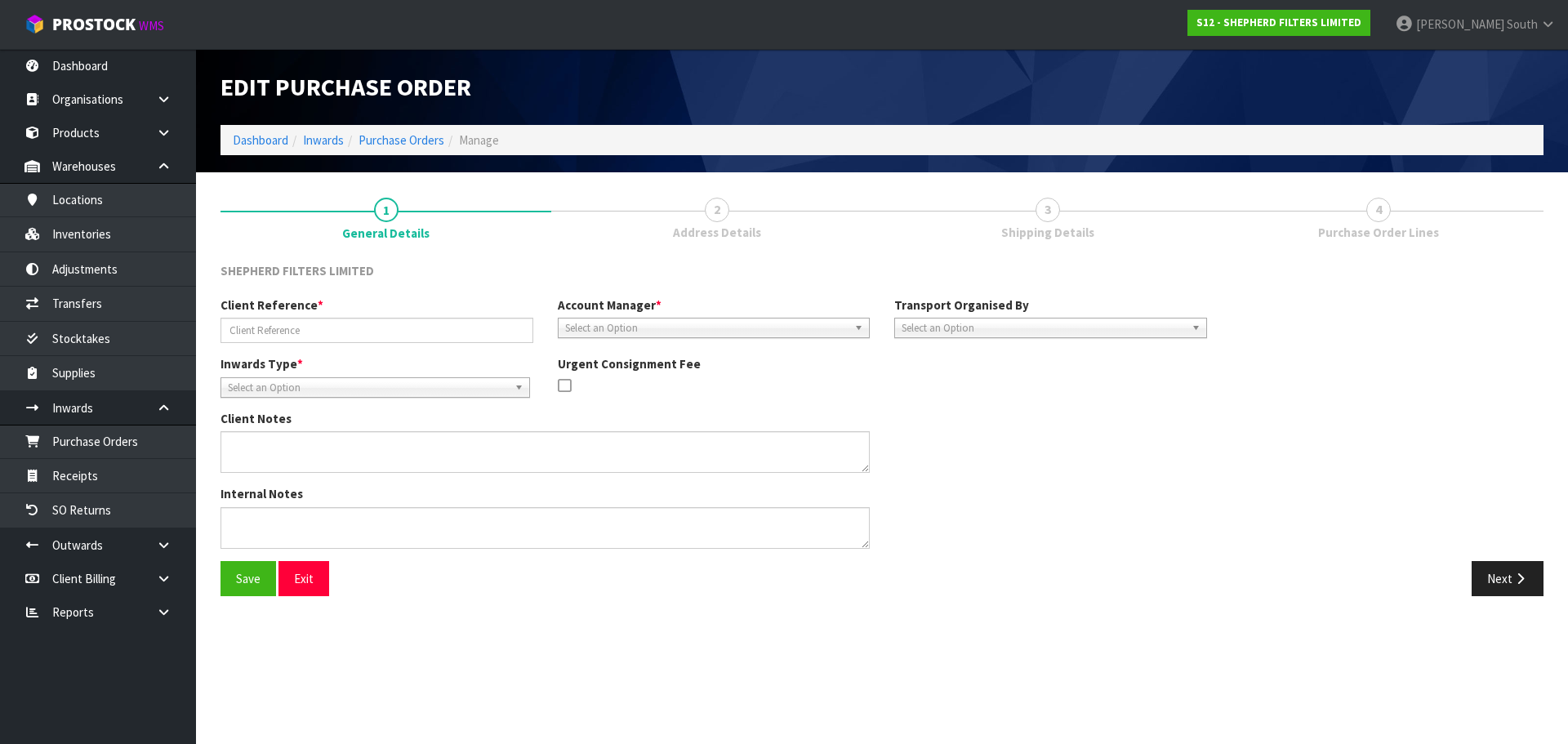
type input "6025802/AIS 1023407"
type textarea "CHARGE MINIMUM FREIGHT AUTORATE RATE - 101.19"
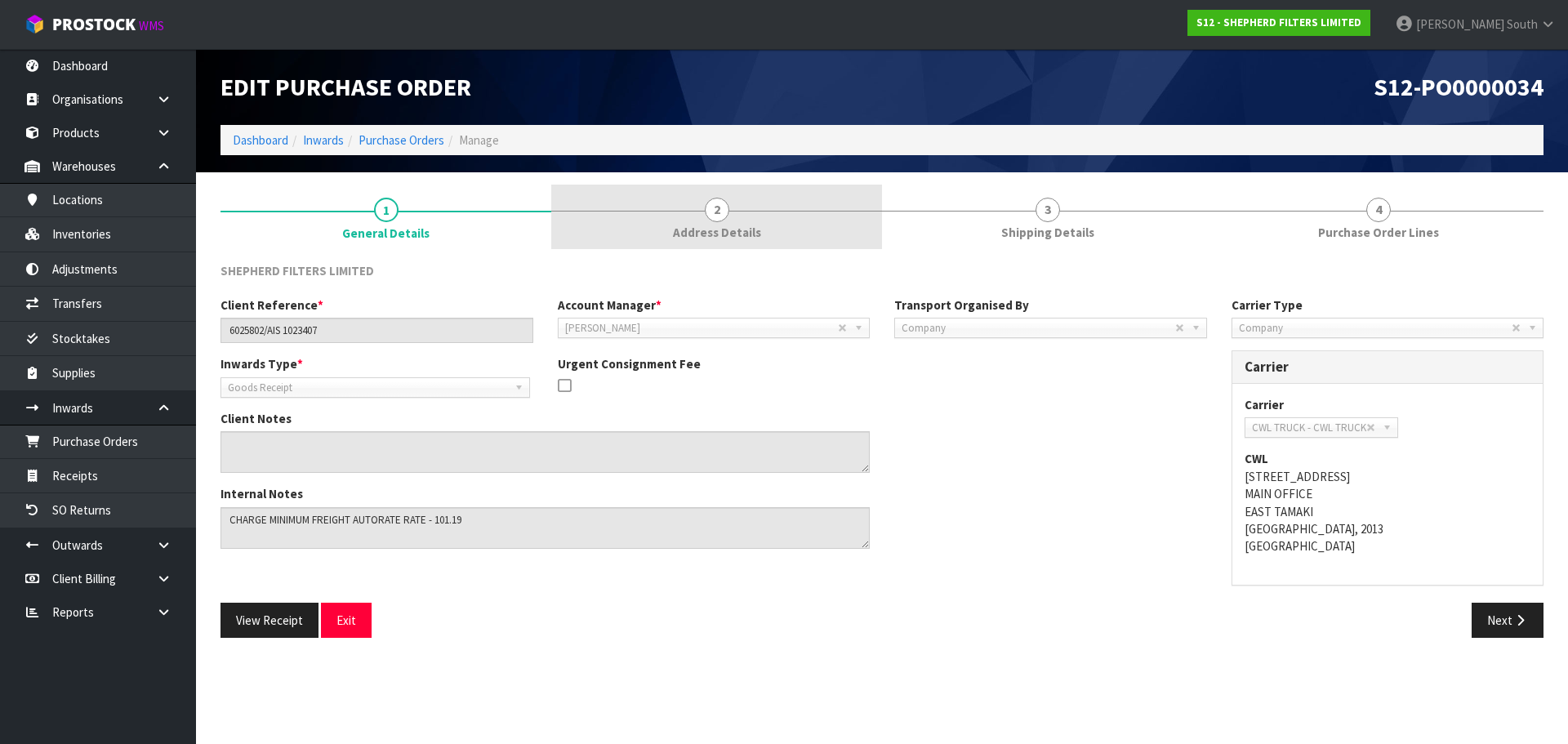
drag, startPoint x: 691, startPoint y: 212, endPoint x: 782, endPoint y: 226, distance: 92.1
click at [692, 212] on link "2 Address Details" at bounding box center [716, 217] width 331 height 64
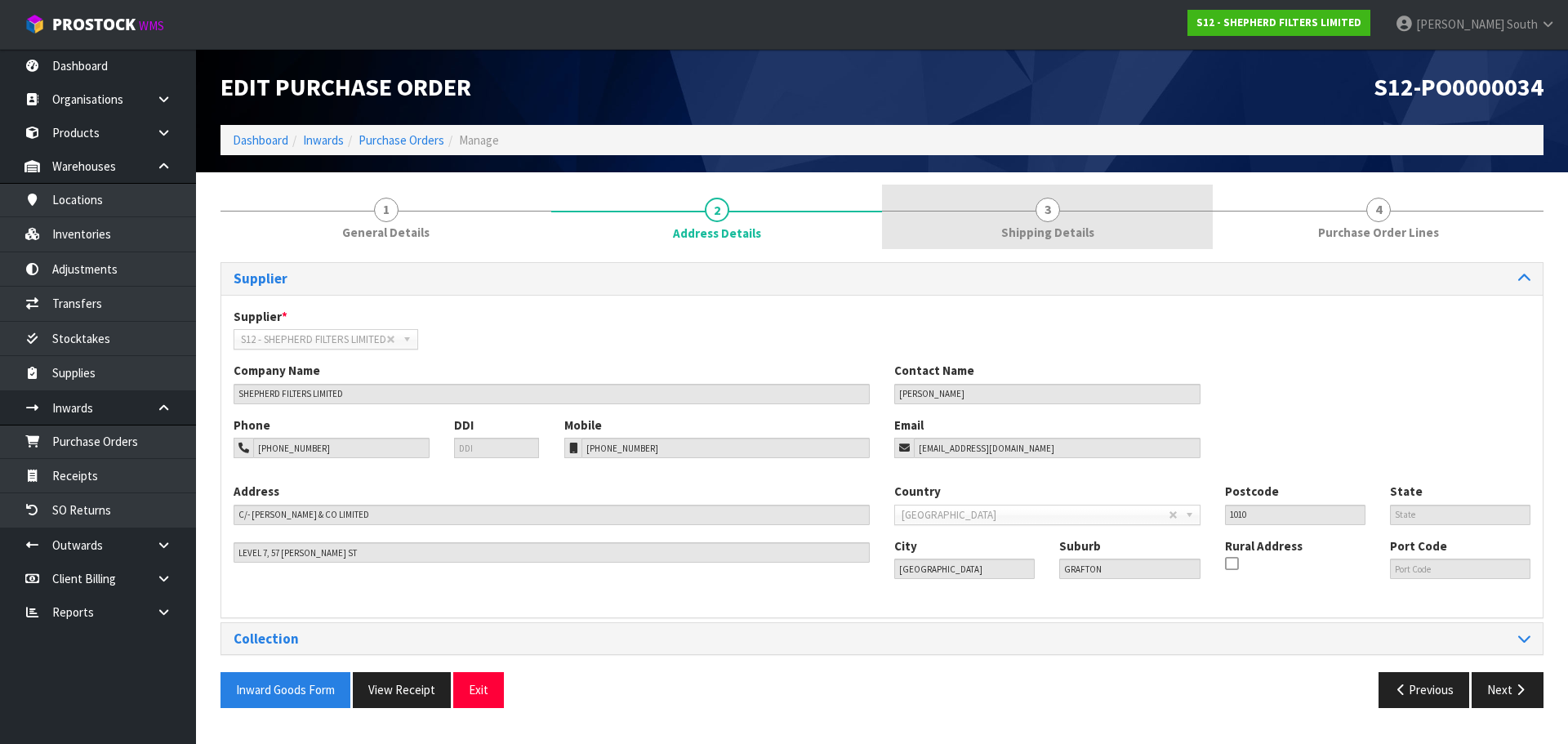
click at [974, 228] on link "3 Shipping Details" at bounding box center [1048, 217] width 331 height 64
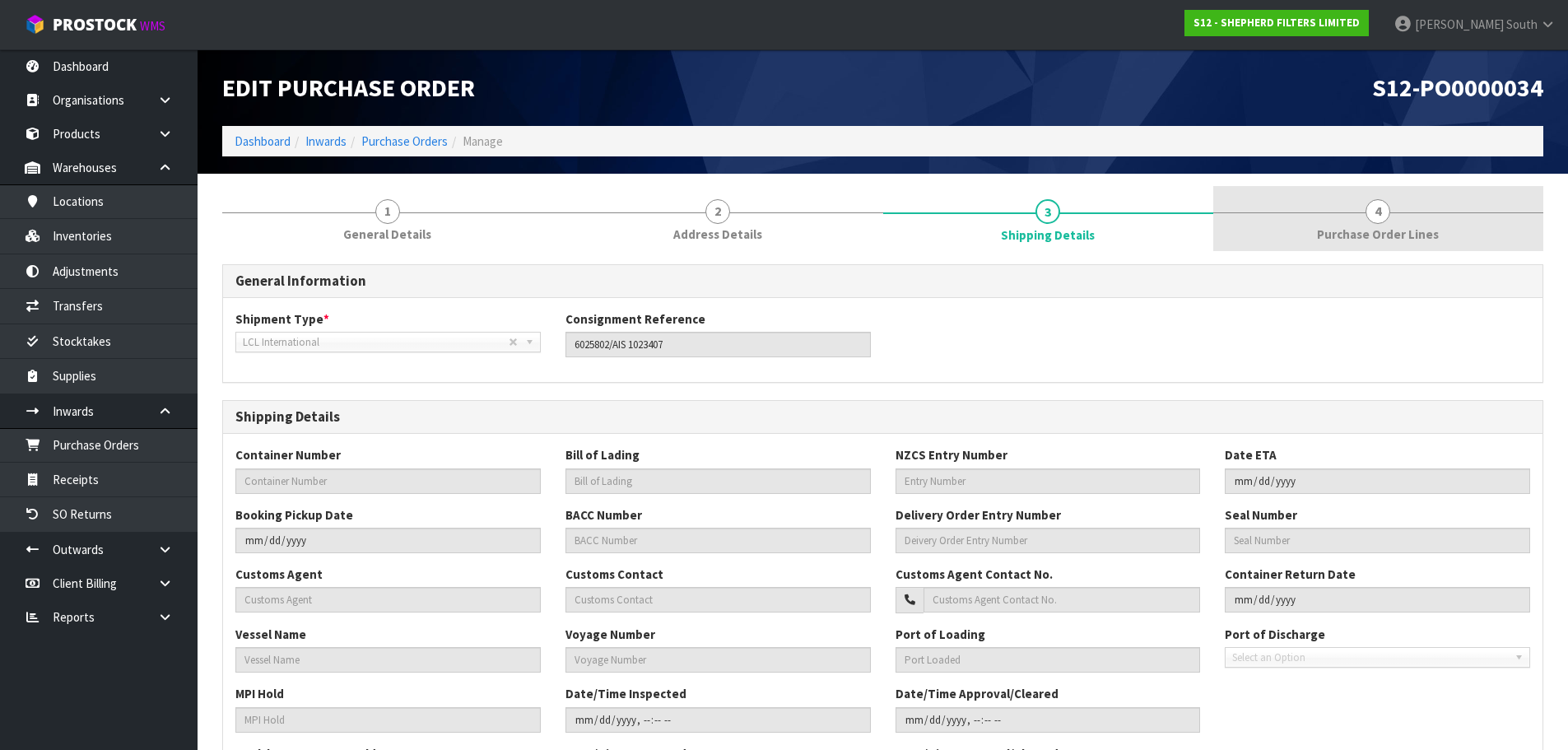
click at [1356, 220] on link "4 Purchase Order Lines" at bounding box center [1378, 219] width 330 height 65
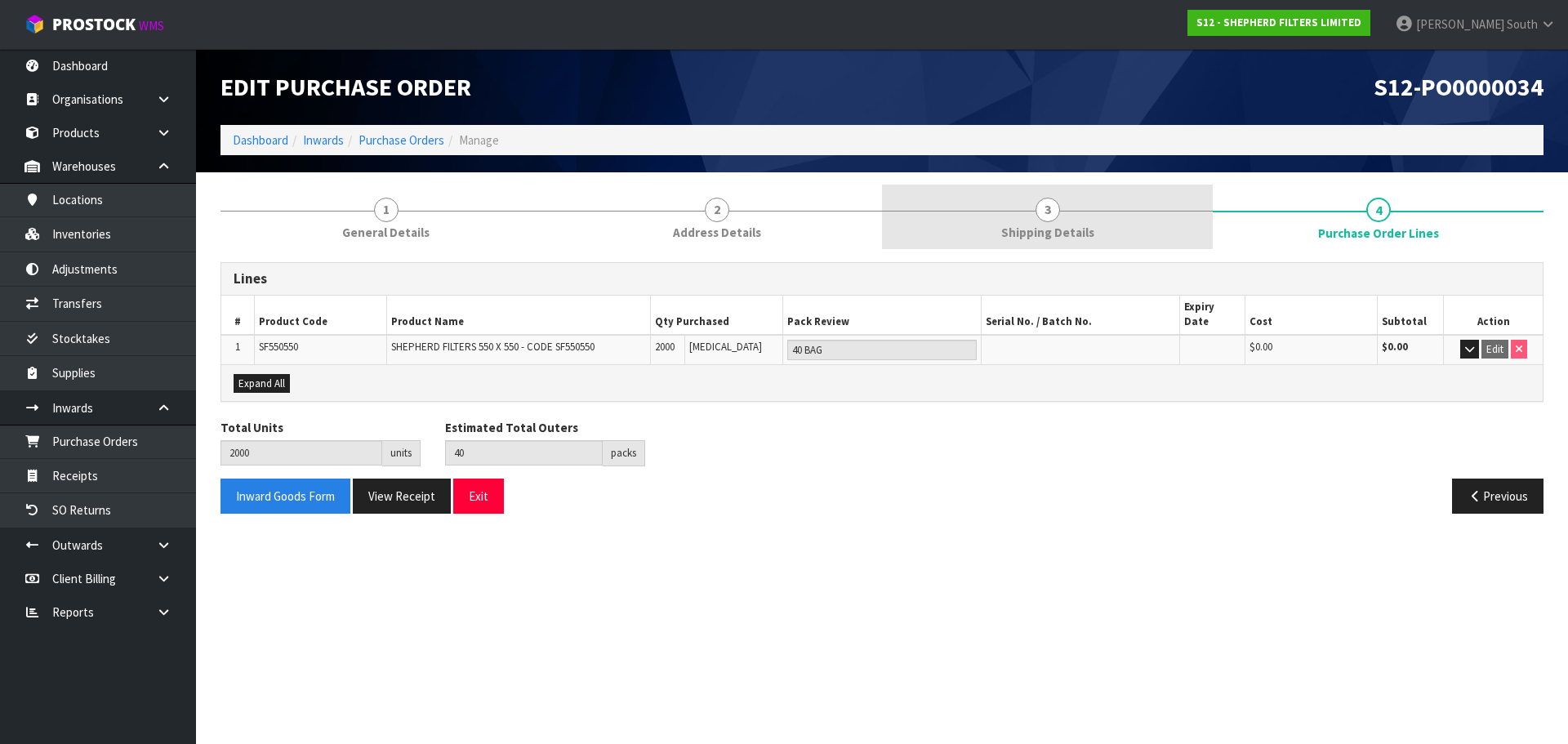
drag, startPoint x: 1014, startPoint y: 210, endPoint x: 958, endPoint y: 214, distance: 56.1
click at [1015, 211] on div at bounding box center [1048, 211] width 331 height 1
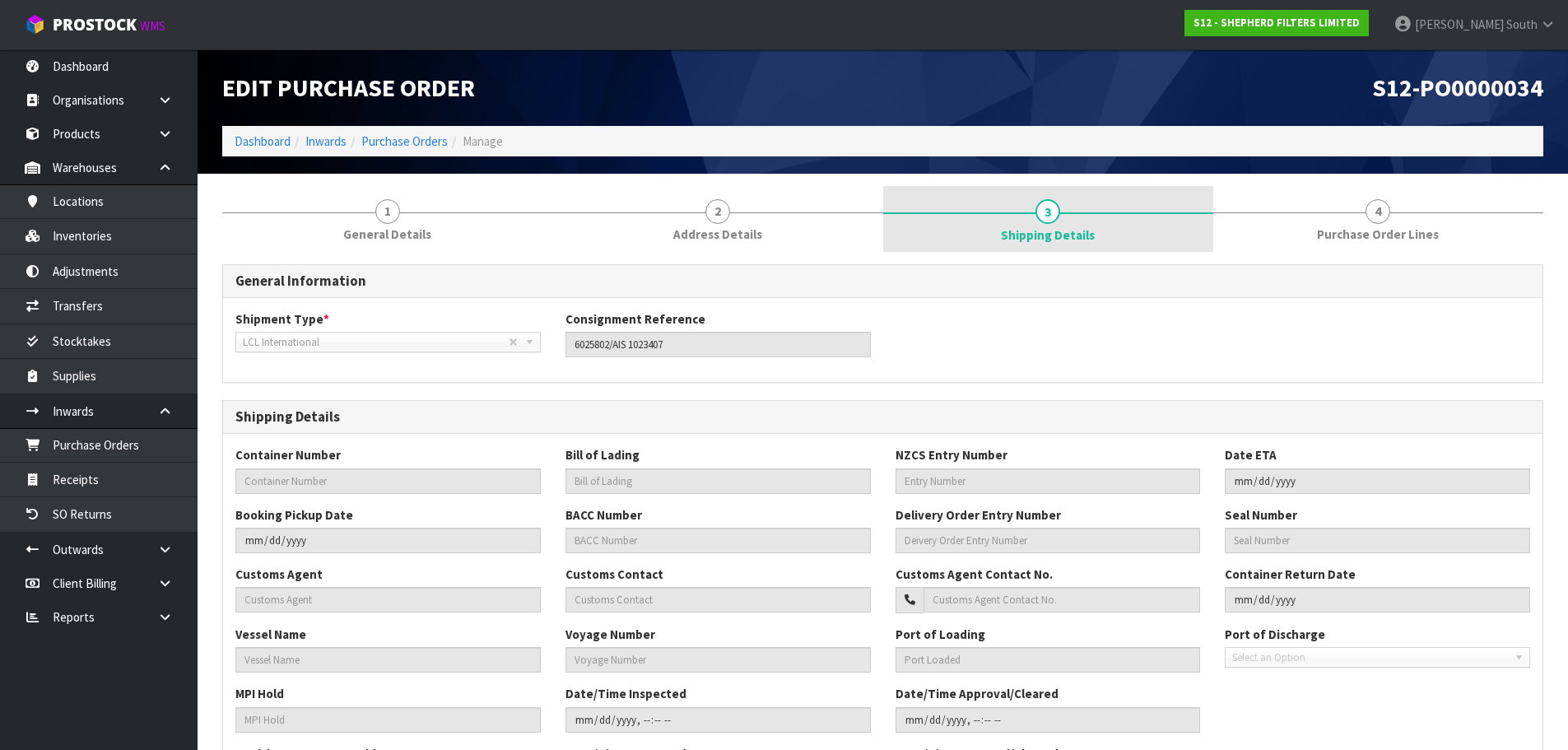
click at [675, 221] on link "2 Address Details" at bounding box center [717, 219] width 330 height 65
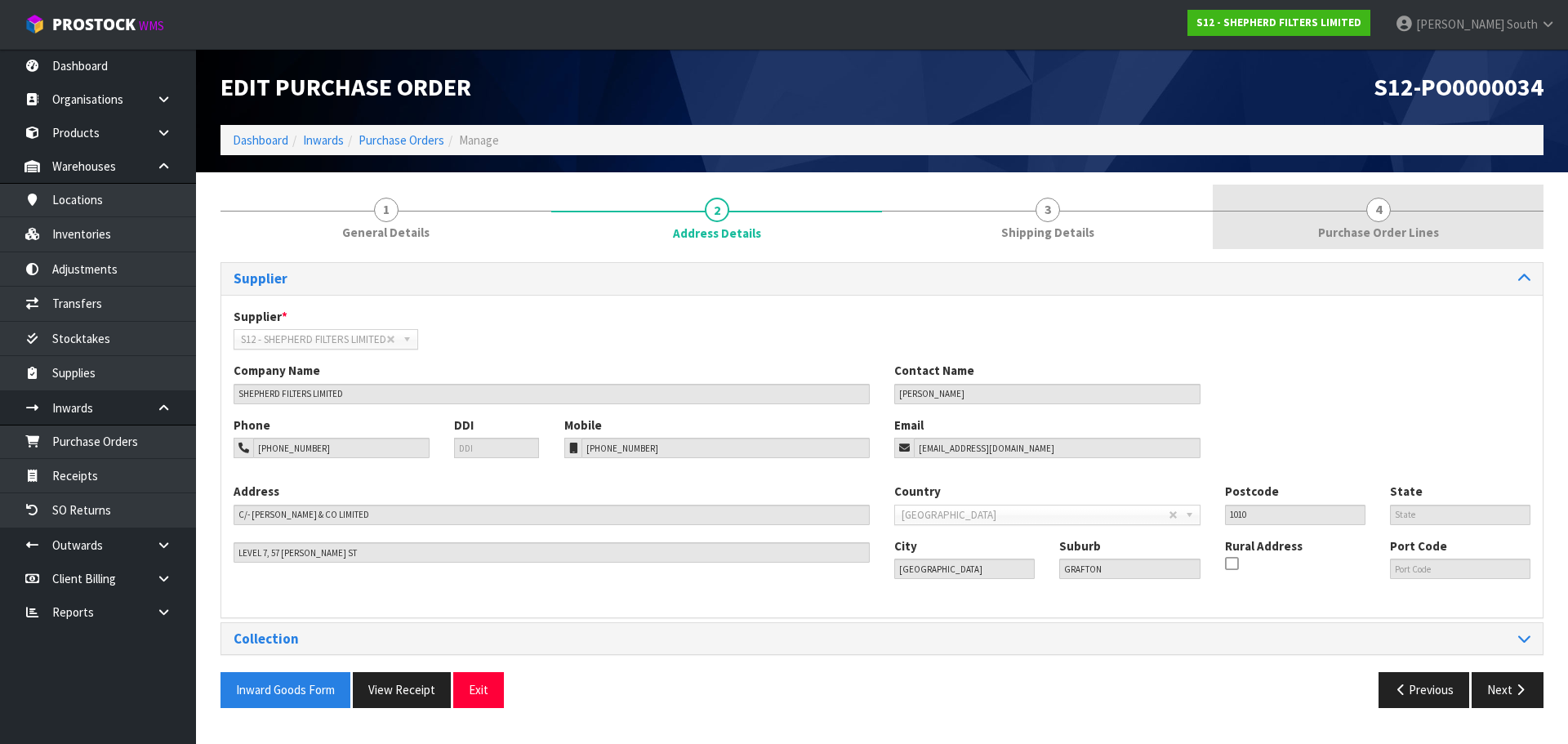
click at [1312, 232] on link "4 Purchase Order Lines" at bounding box center [1378, 217] width 331 height 64
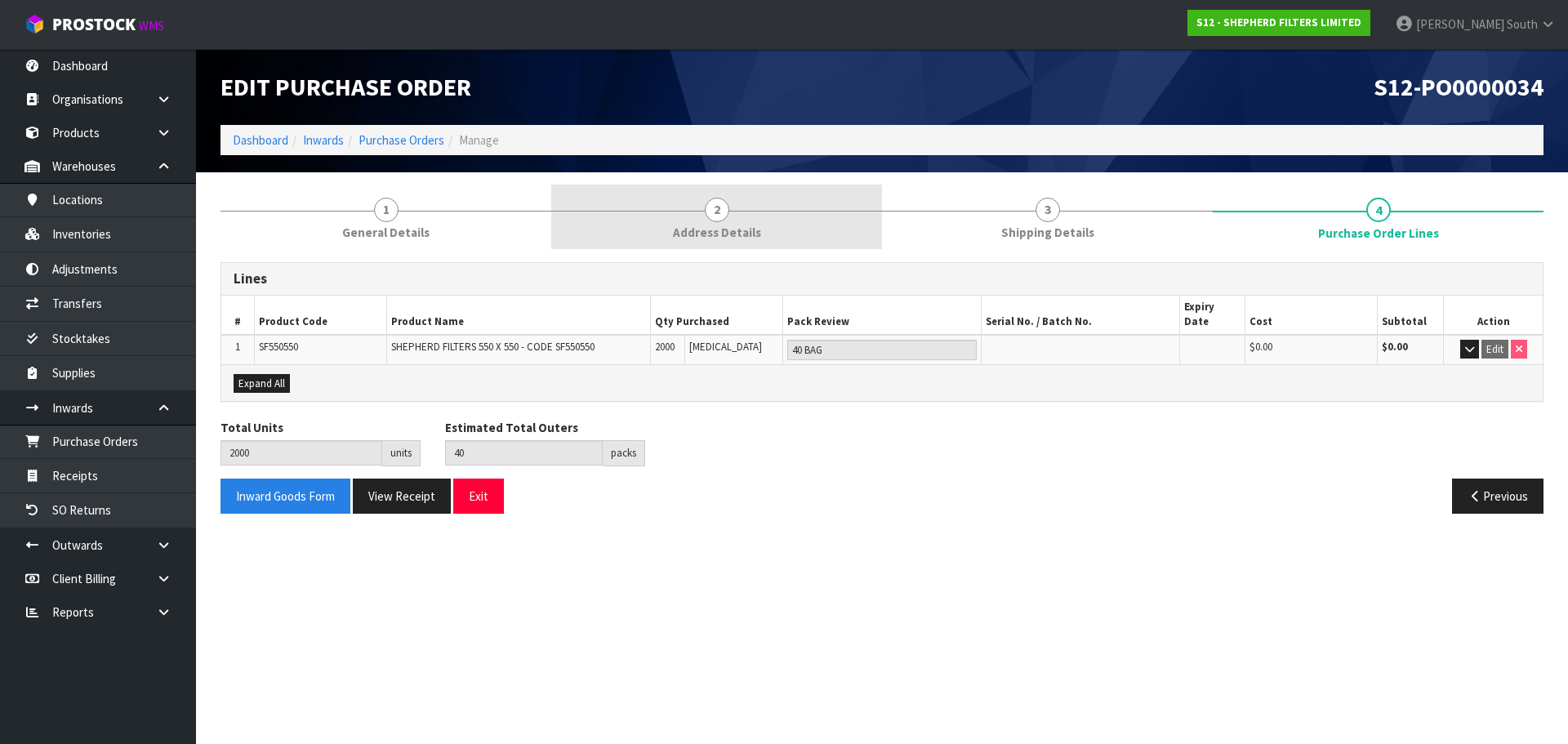
click at [765, 242] on link "2 Address Details" at bounding box center [716, 217] width 331 height 64
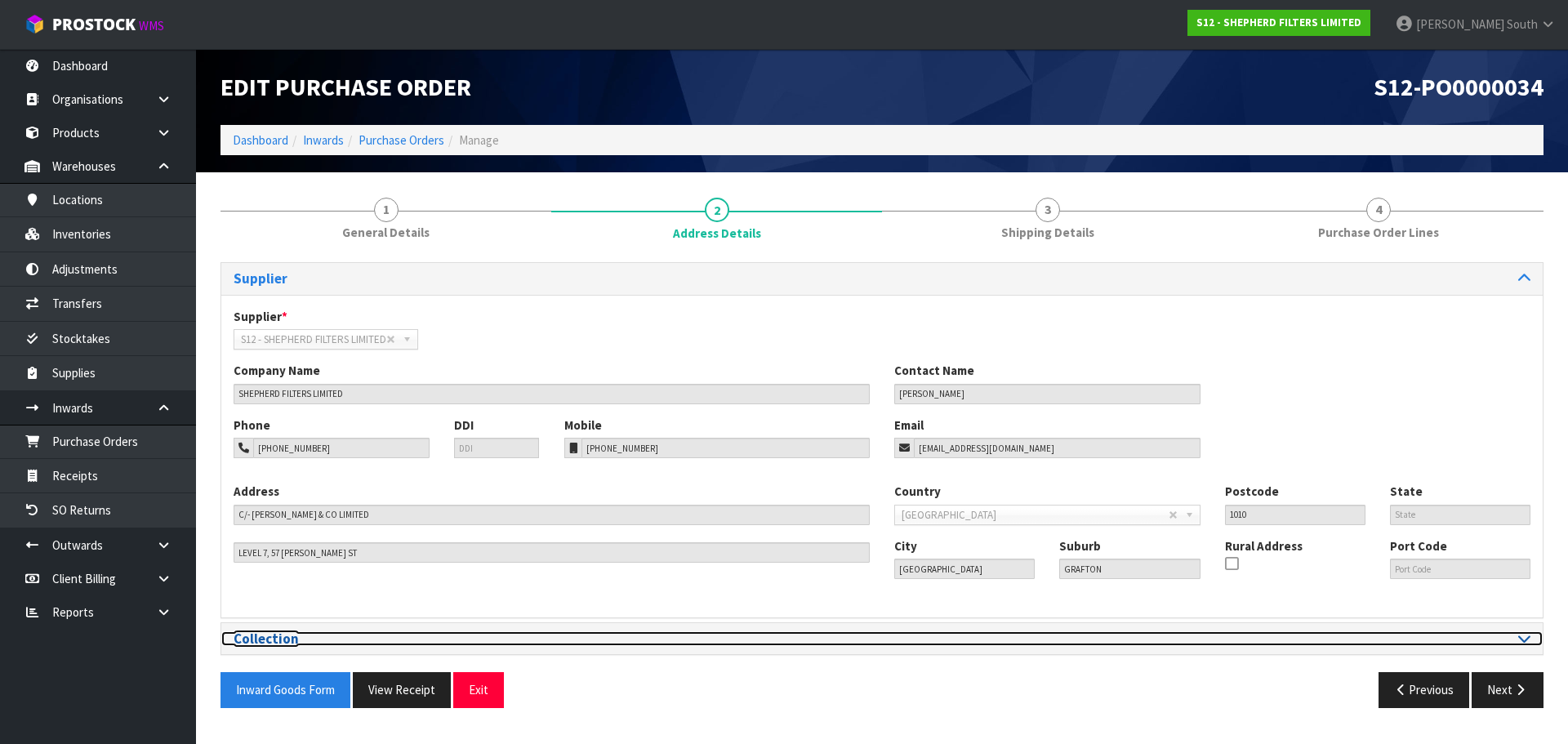
click at [1528, 635] on icon at bounding box center [1524, 638] width 12 height 14
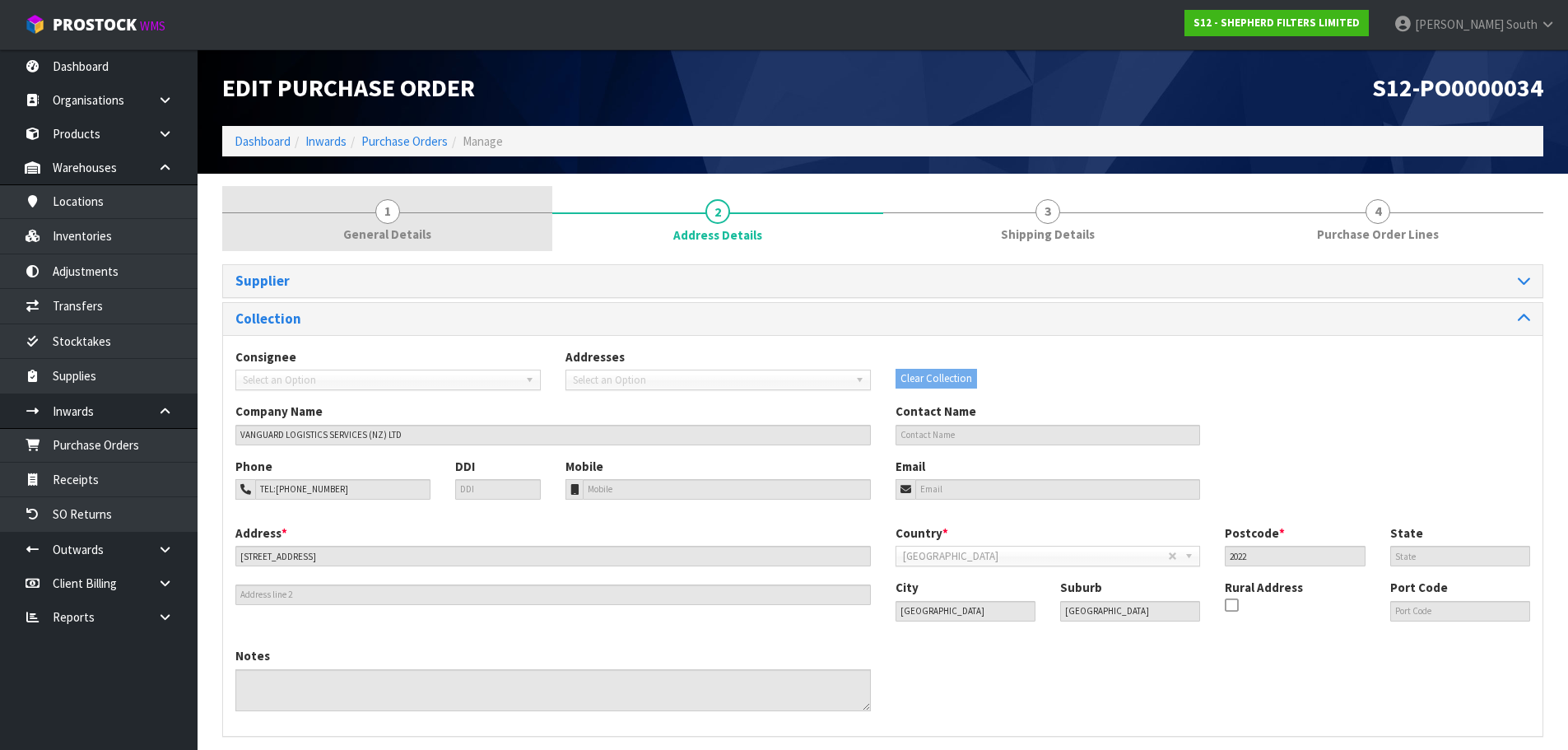
click at [447, 227] on link "1 General Details" at bounding box center [386, 219] width 330 height 65
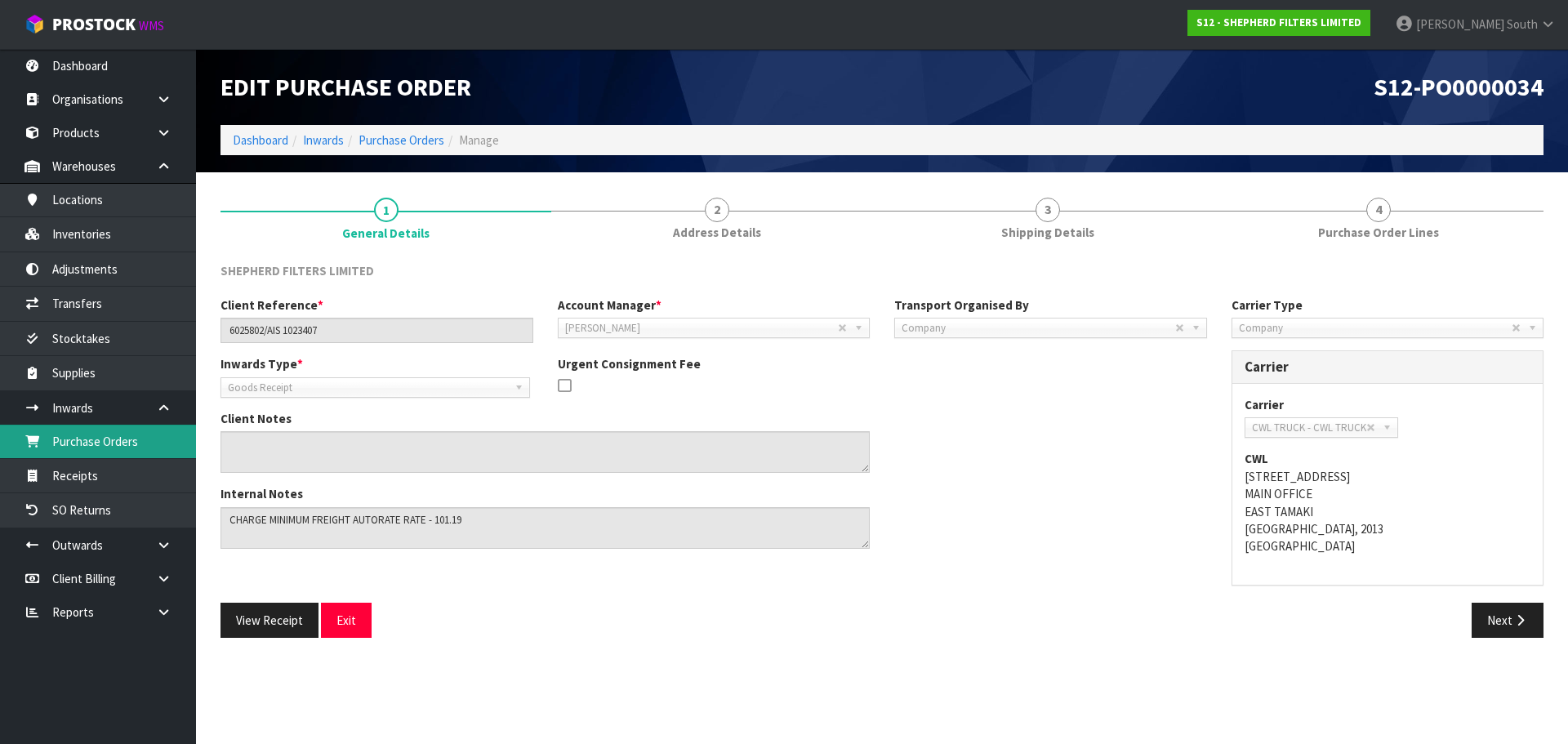
click at [36, 436] on icon at bounding box center [32, 441] width 16 height 12
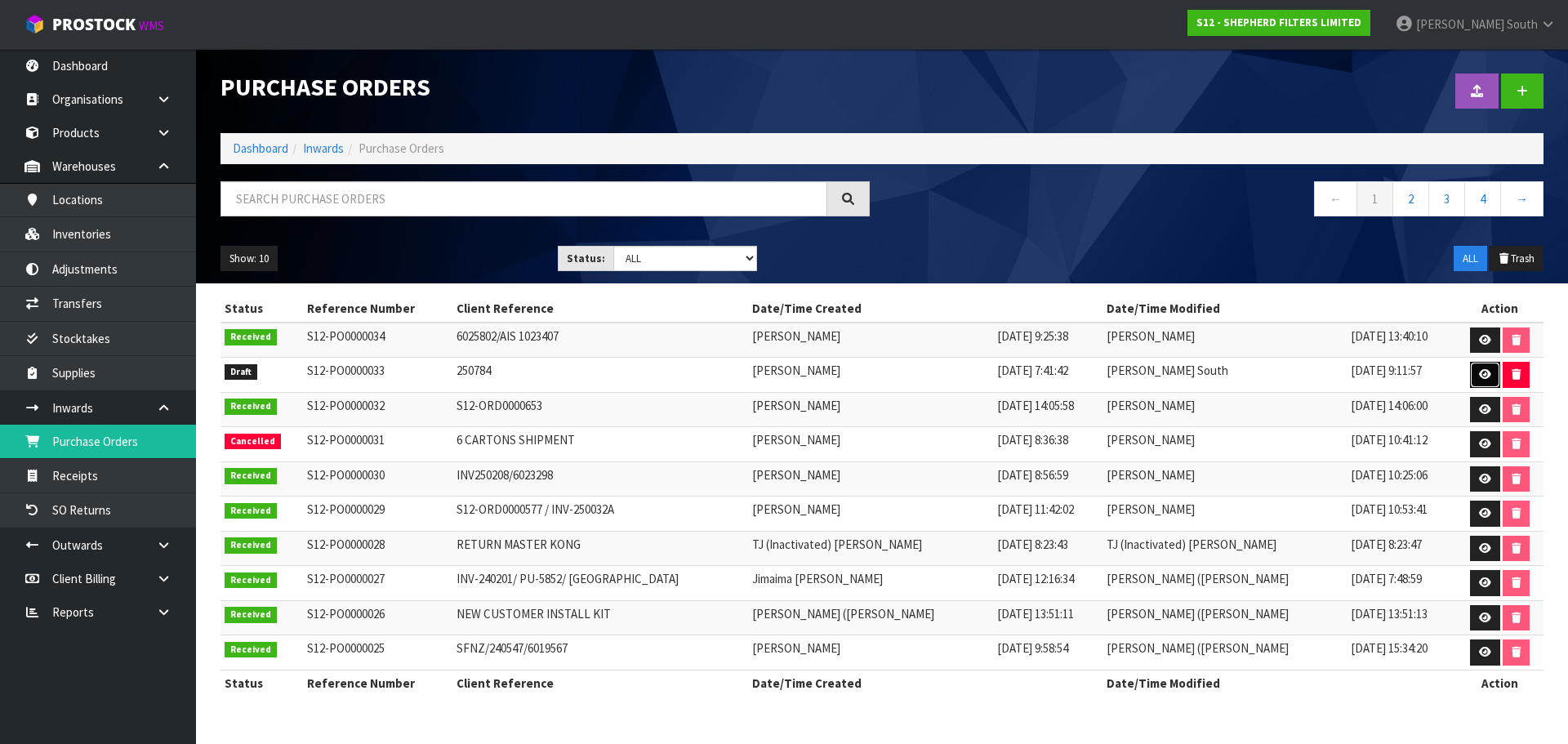
click at [1473, 371] on link at bounding box center [1486, 375] width 31 height 26
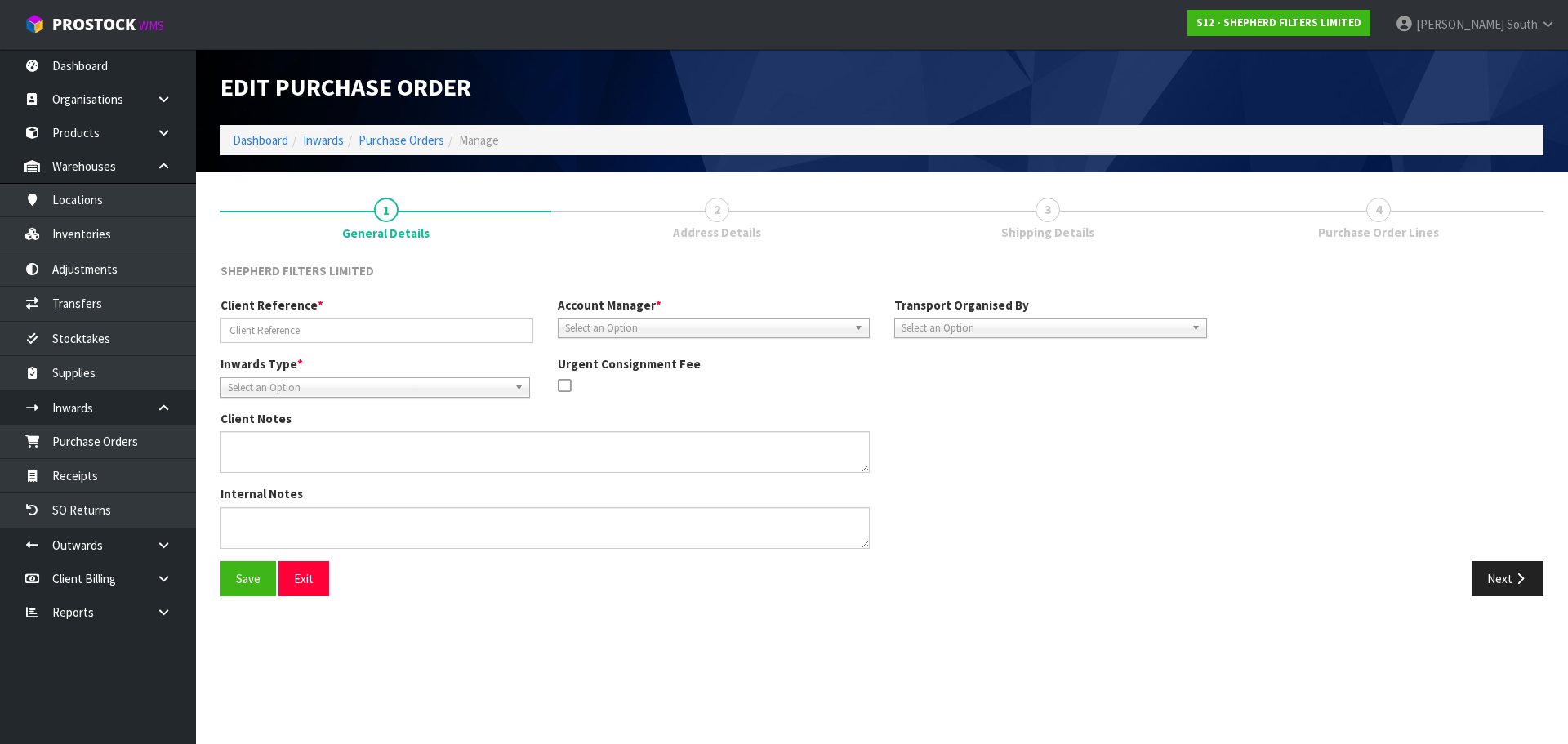
type input "250784"
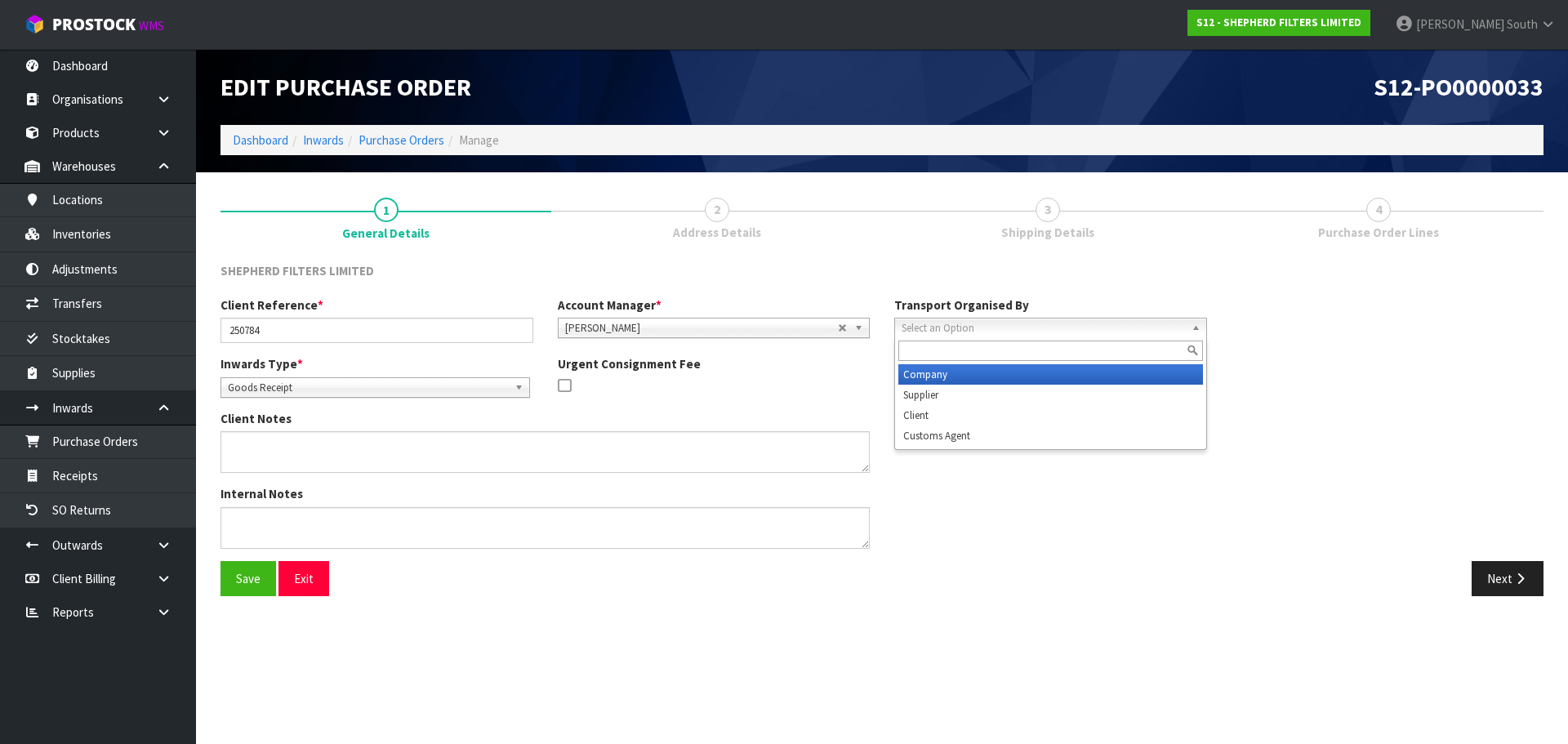
click at [1031, 323] on span "Select an Option" at bounding box center [1043, 328] width 284 height 20
click at [1014, 328] on span "Select an Option" at bounding box center [1043, 328] width 284 height 20
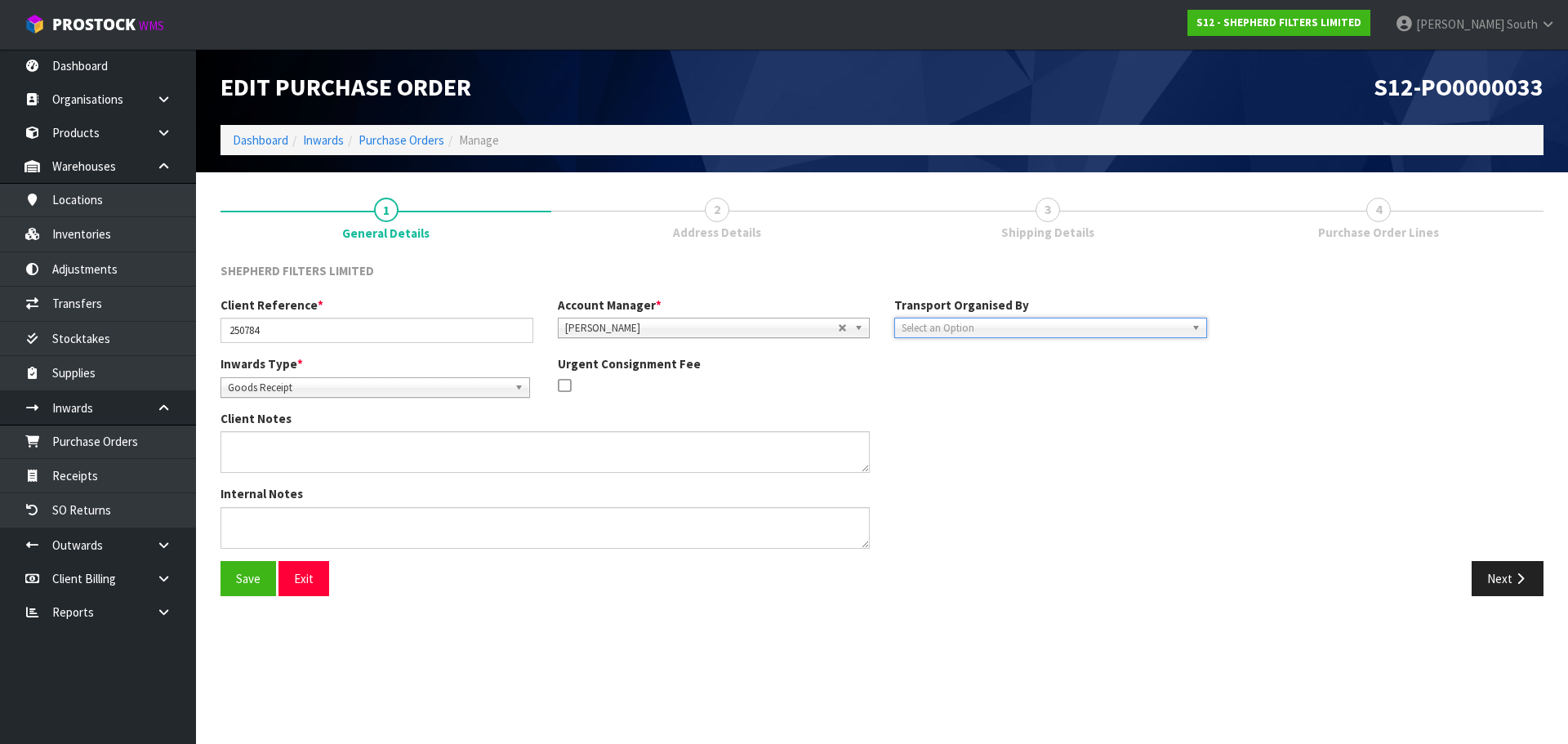
click at [1014, 327] on span "Select an Option" at bounding box center [1043, 328] width 284 height 20
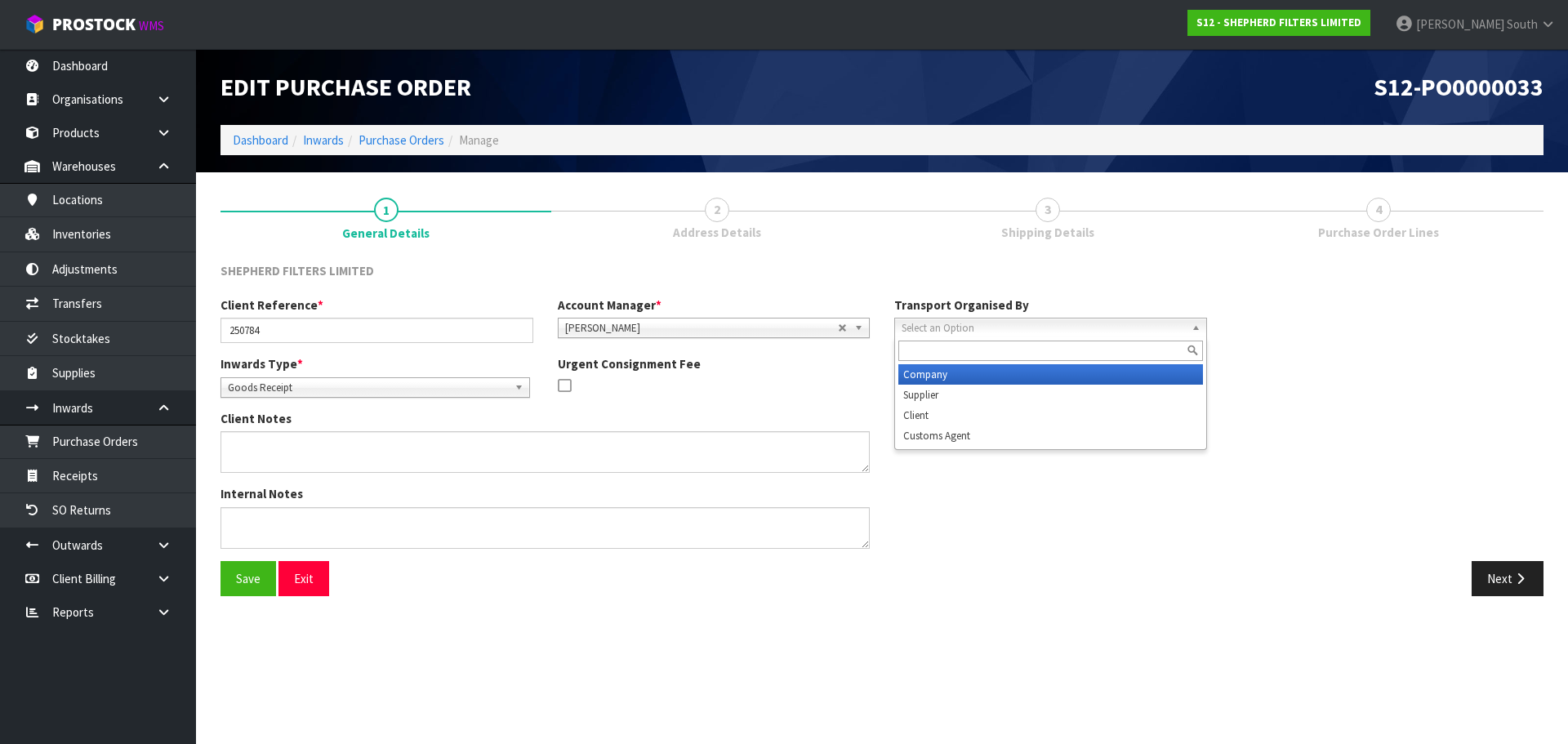
click at [1013, 329] on span "Select an Option" at bounding box center [1043, 328] width 284 height 20
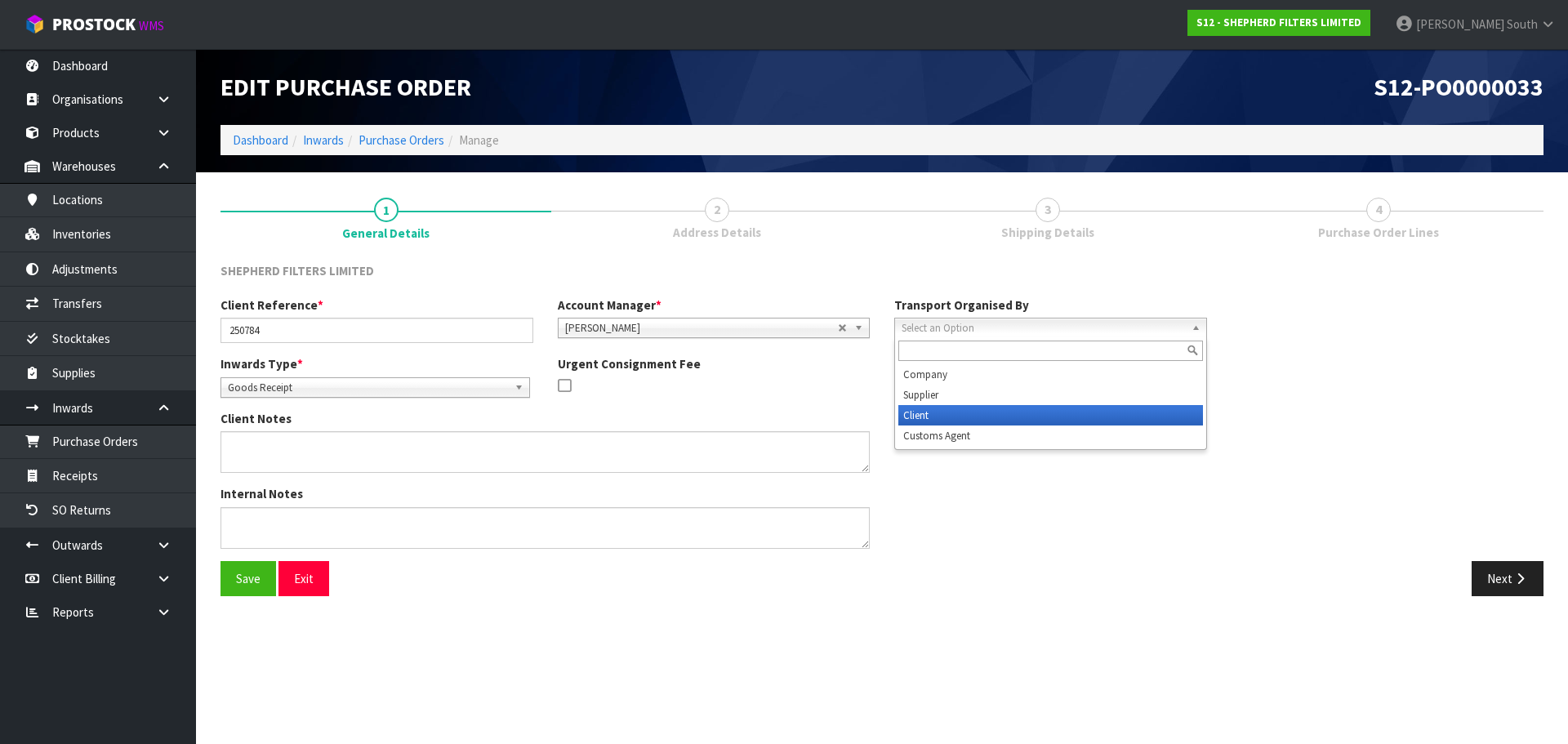
click at [952, 414] on li "Client" at bounding box center [1050, 415] width 304 height 21
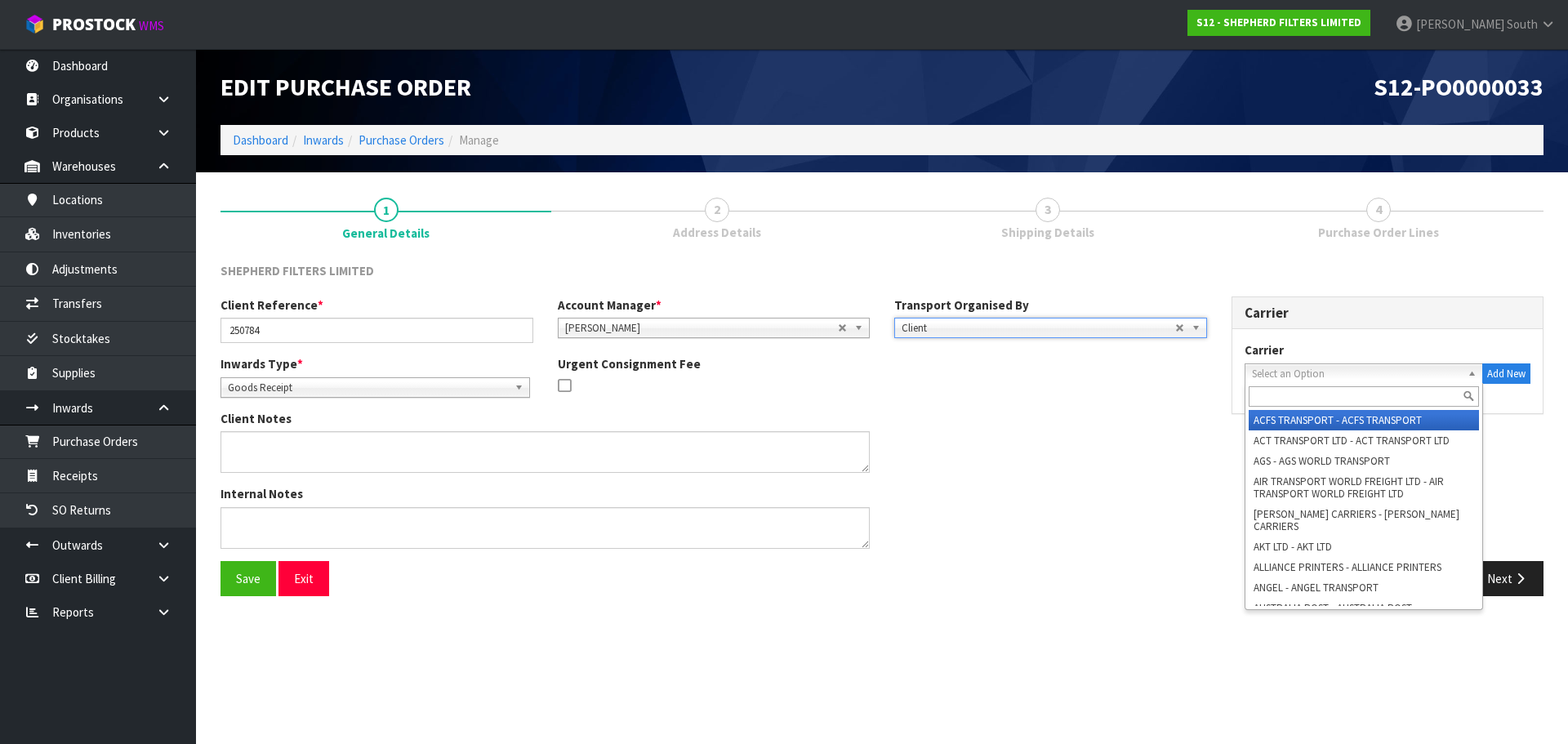
click at [1298, 375] on span "Select an Option" at bounding box center [1357, 374] width 210 height 20
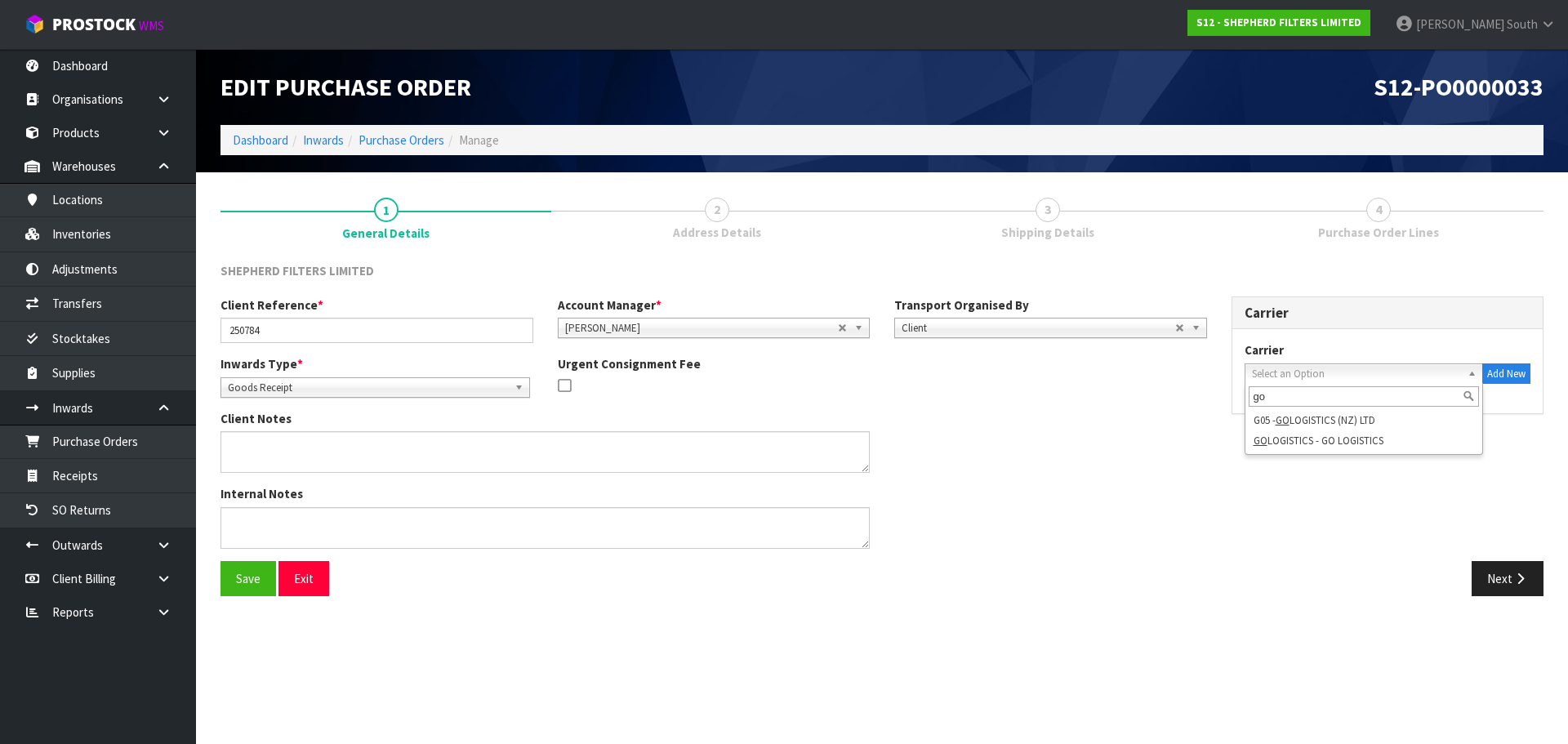
type input "go"
click at [1338, 373] on span "Select an Option" at bounding box center [1357, 374] width 210 height 20
type input "go"
click at [1335, 419] on li "G05 - GO LOGISTICS (NZ) LTD" at bounding box center [1364, 420] width 231 height 21
click at [1409, 377] on span "Select an Option" at bounding box center [1352, 374] width 200 height 20
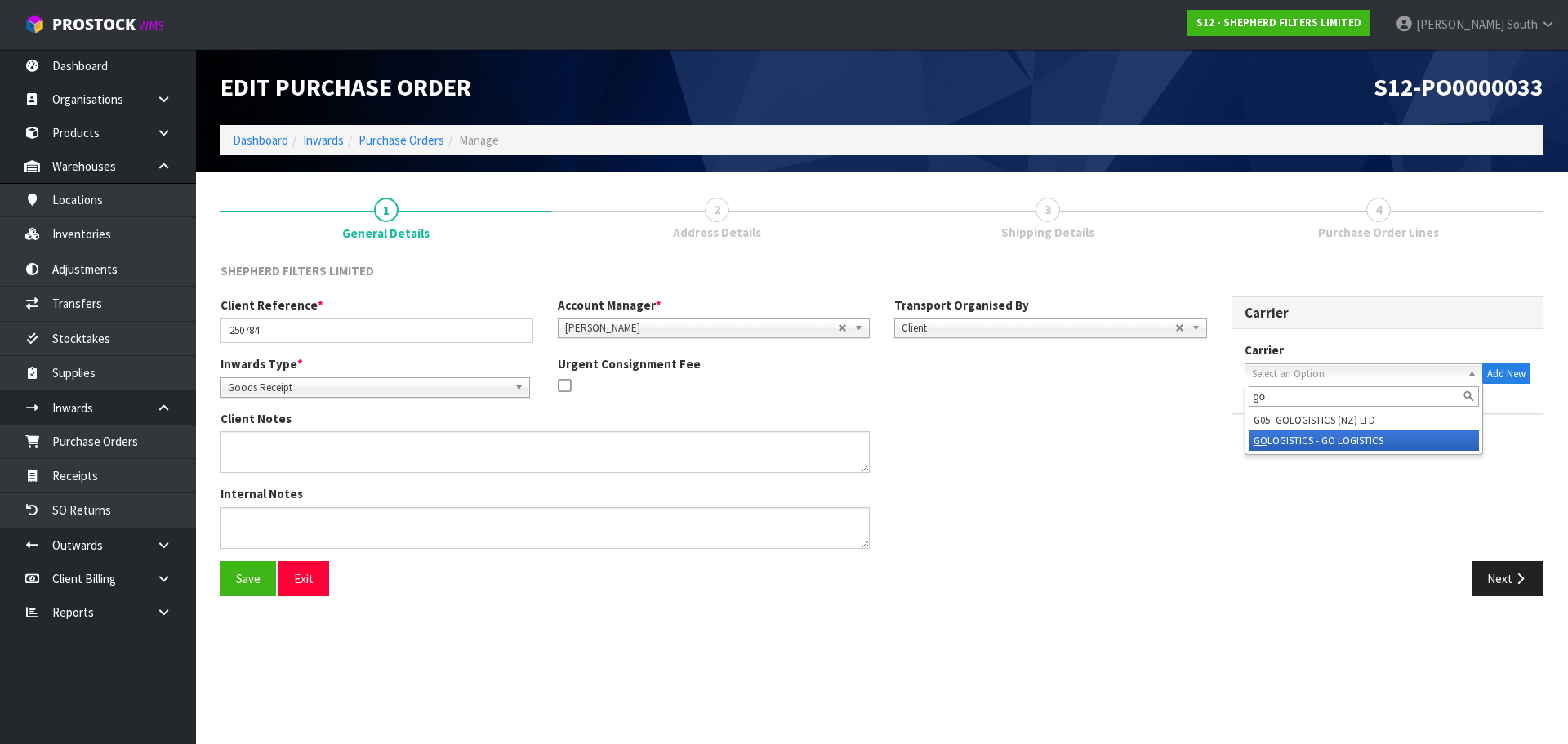
type input "go"
click at [1387, 448] on li "GO LOGISTICS - GO LOGISTICS" at bounding box center [1364, 440] width 231 height 21
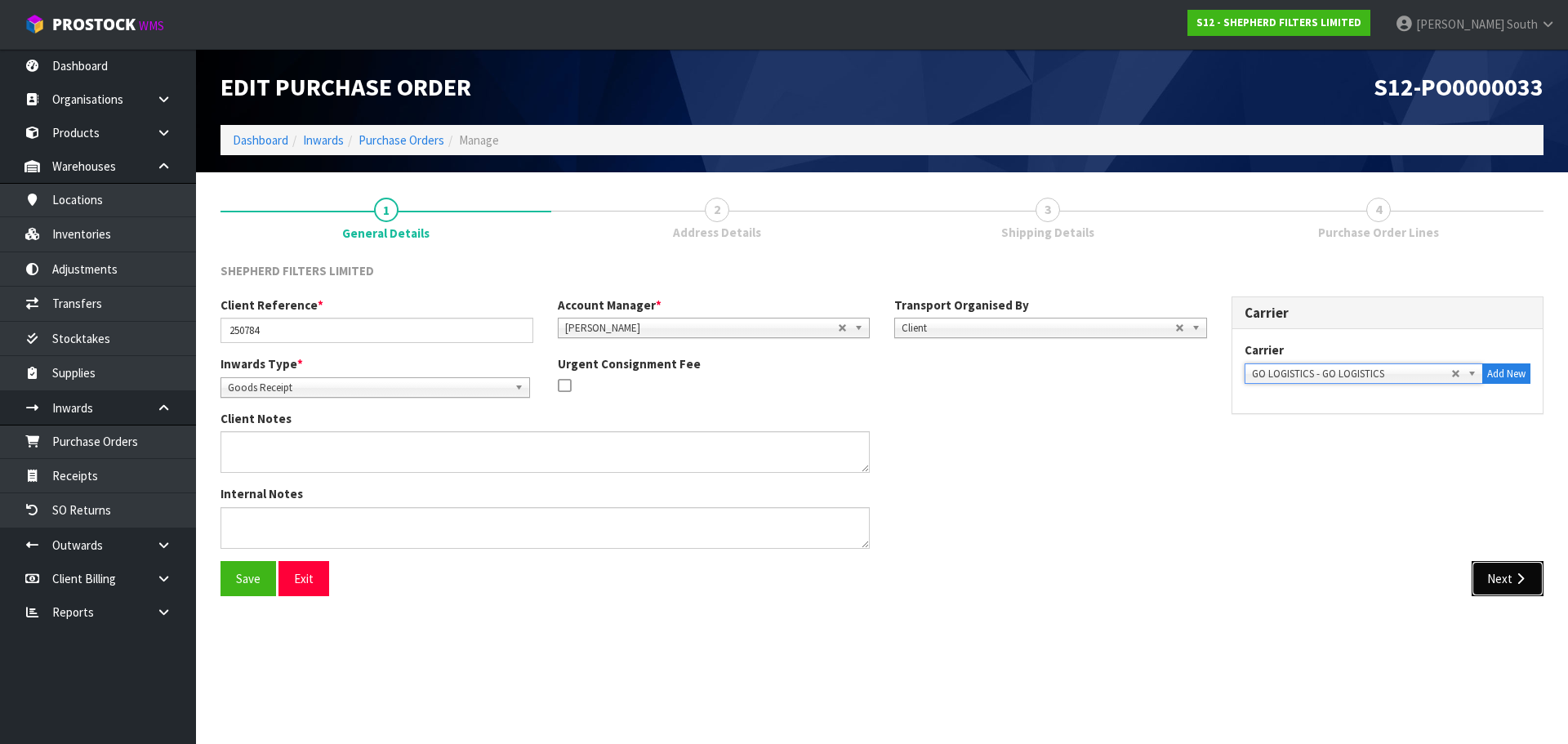
click at [1483, 573] on button "Next" at bounding box center [1508, 578] width 72 height 35
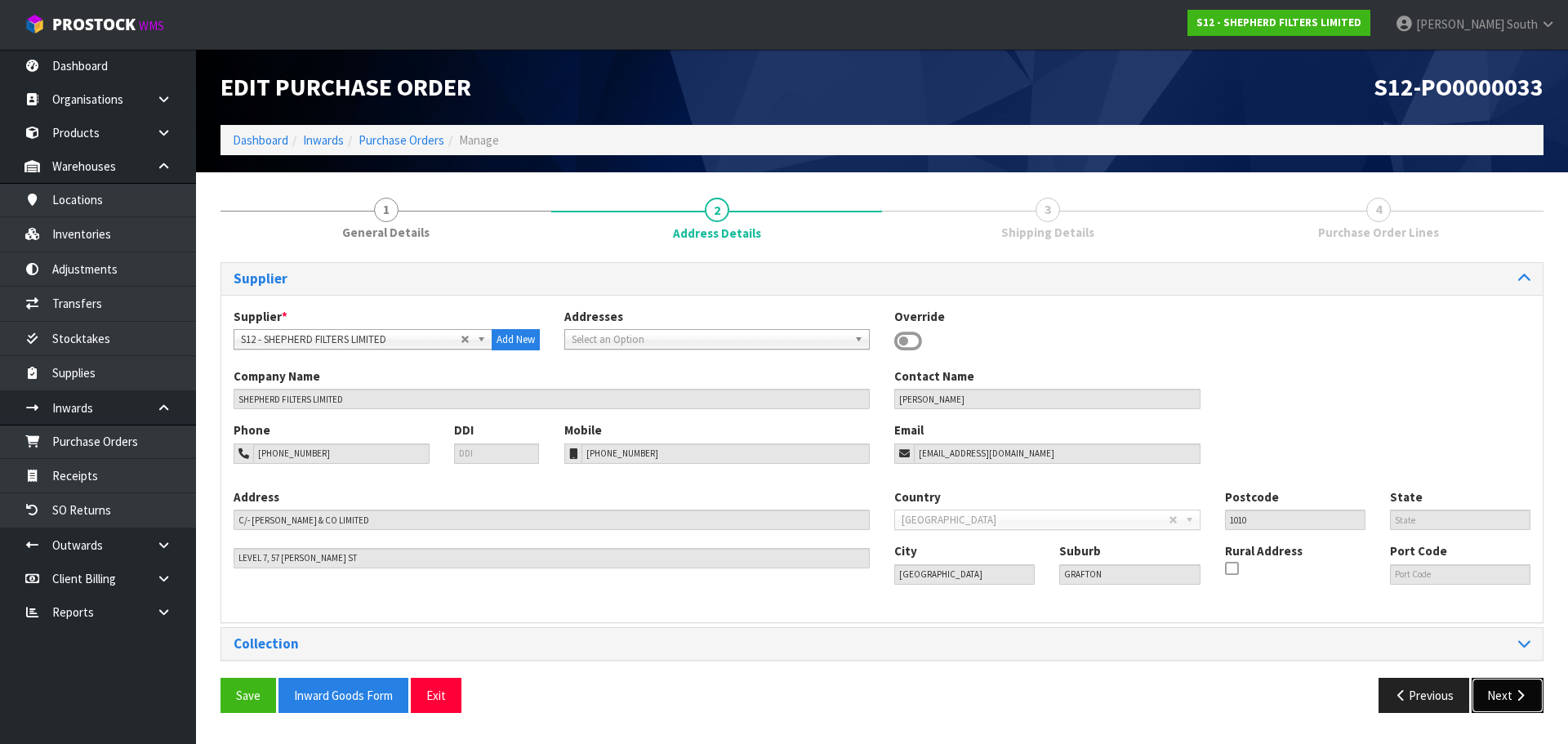
click at [1481, 692] on button "Next" at bounding box center [1508, 695] width 72 height 35
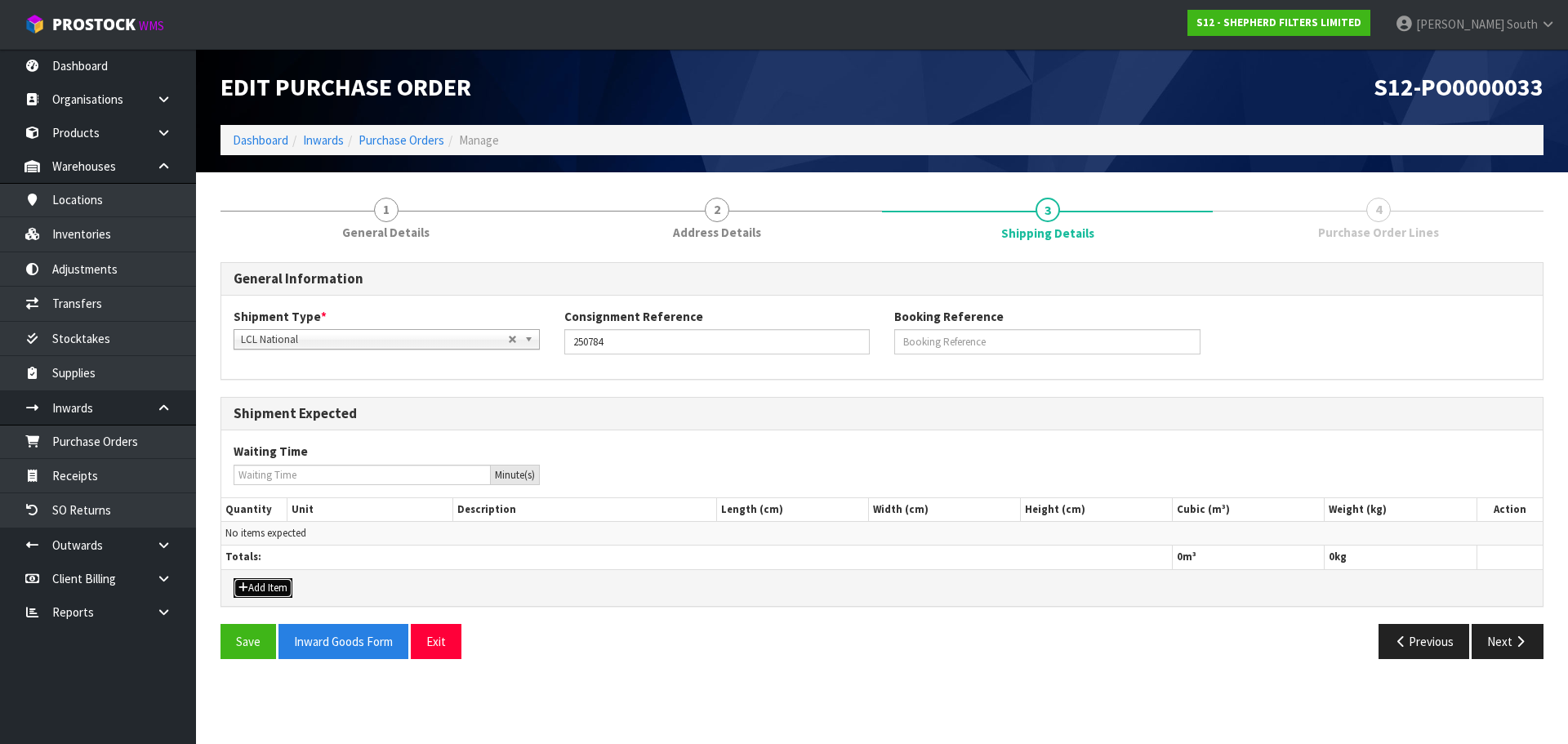
click at [248, 584] on button "Add Item" at bounding box center [262, 588] width 59 height 20
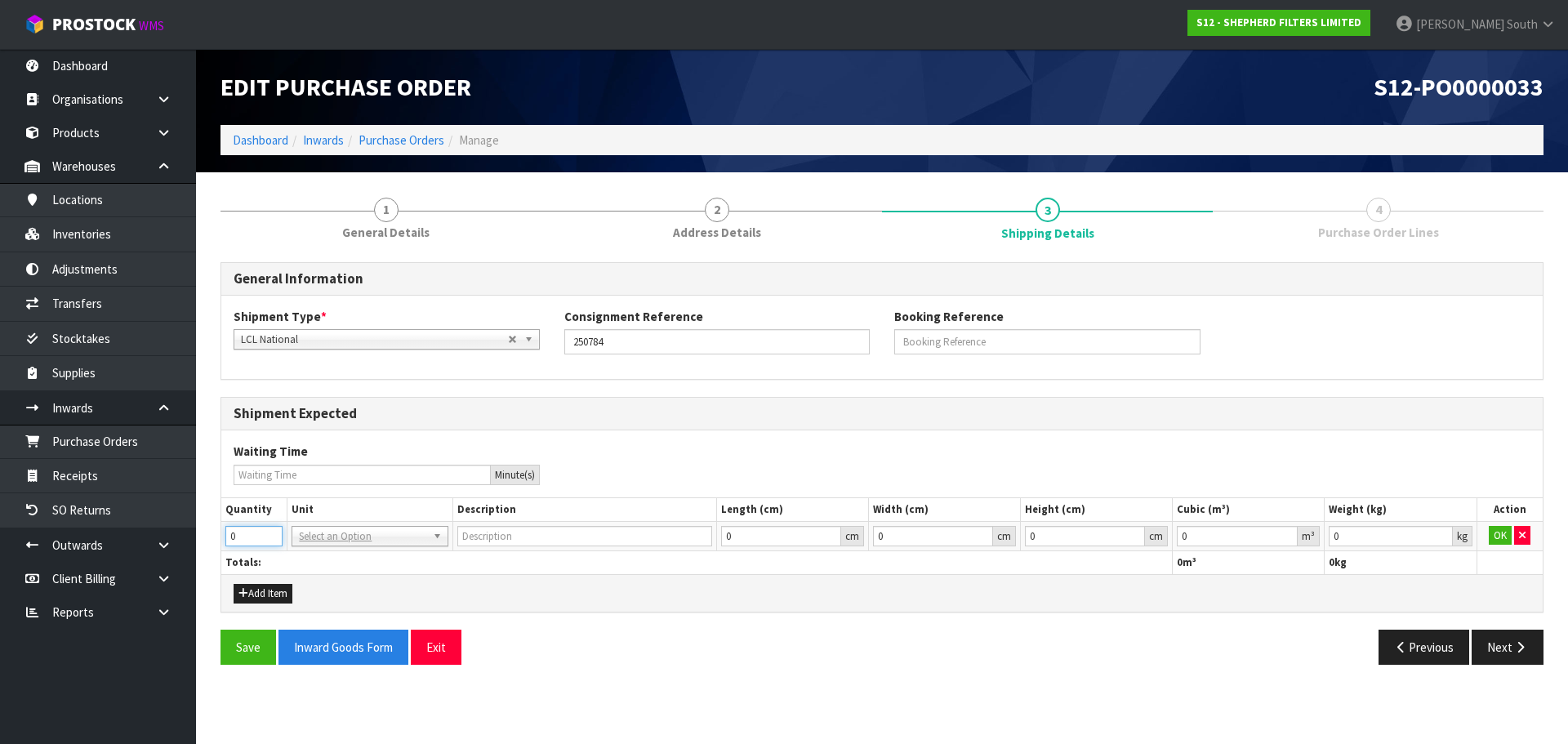
drag, startPoint x: 258, startPoint y: 530, endPoint x: 221, endPoint y: 510, distance: 42.1
click at [218, 518] on div "1 General Details 2 Address Details 3 Shipping Details 4 Purchase Order Lines G…" at bounding box center [883, 431] width 1348 height 492
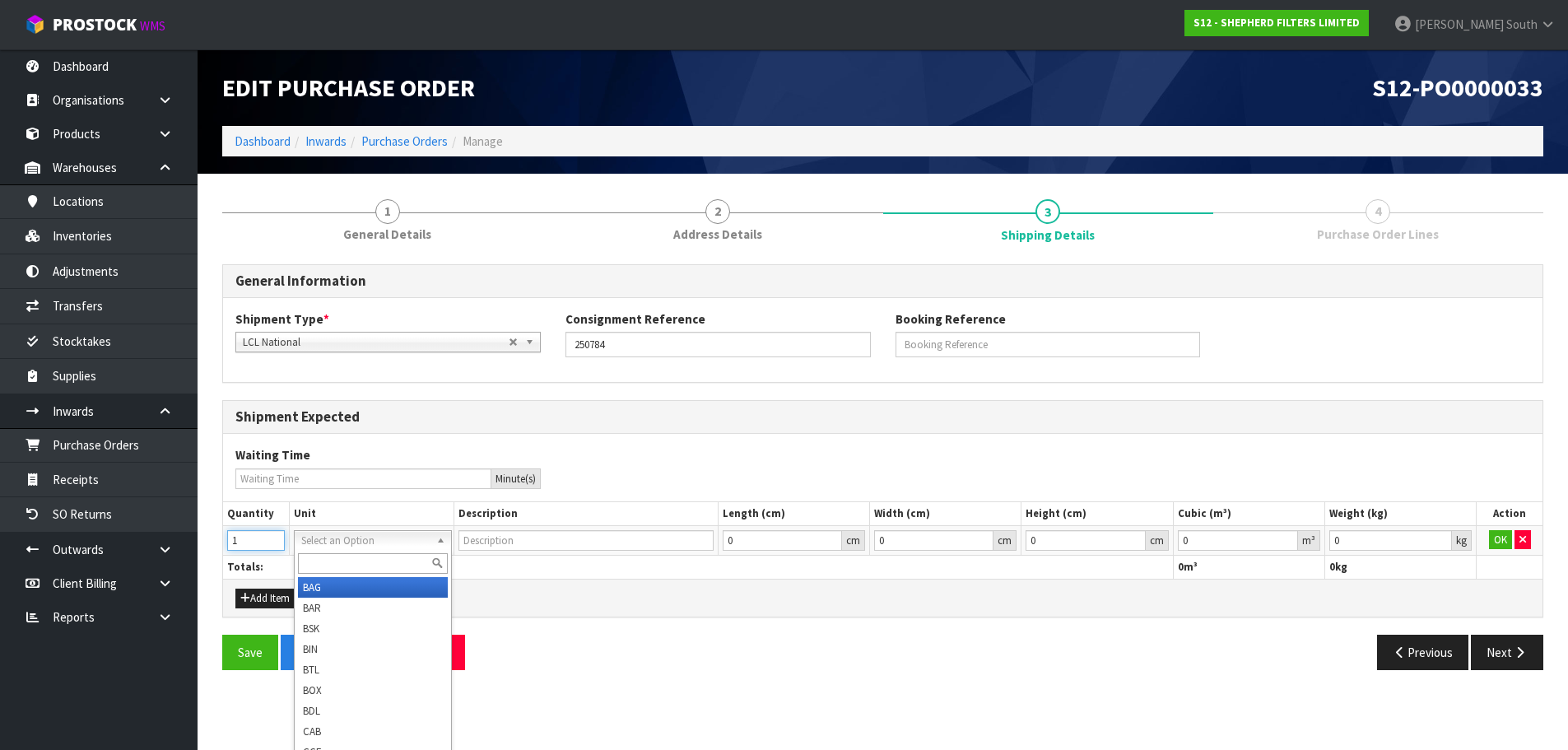
type input "1"
click at [318, 555] on input "text" at bounding box center [372, 564] width 149 height 21
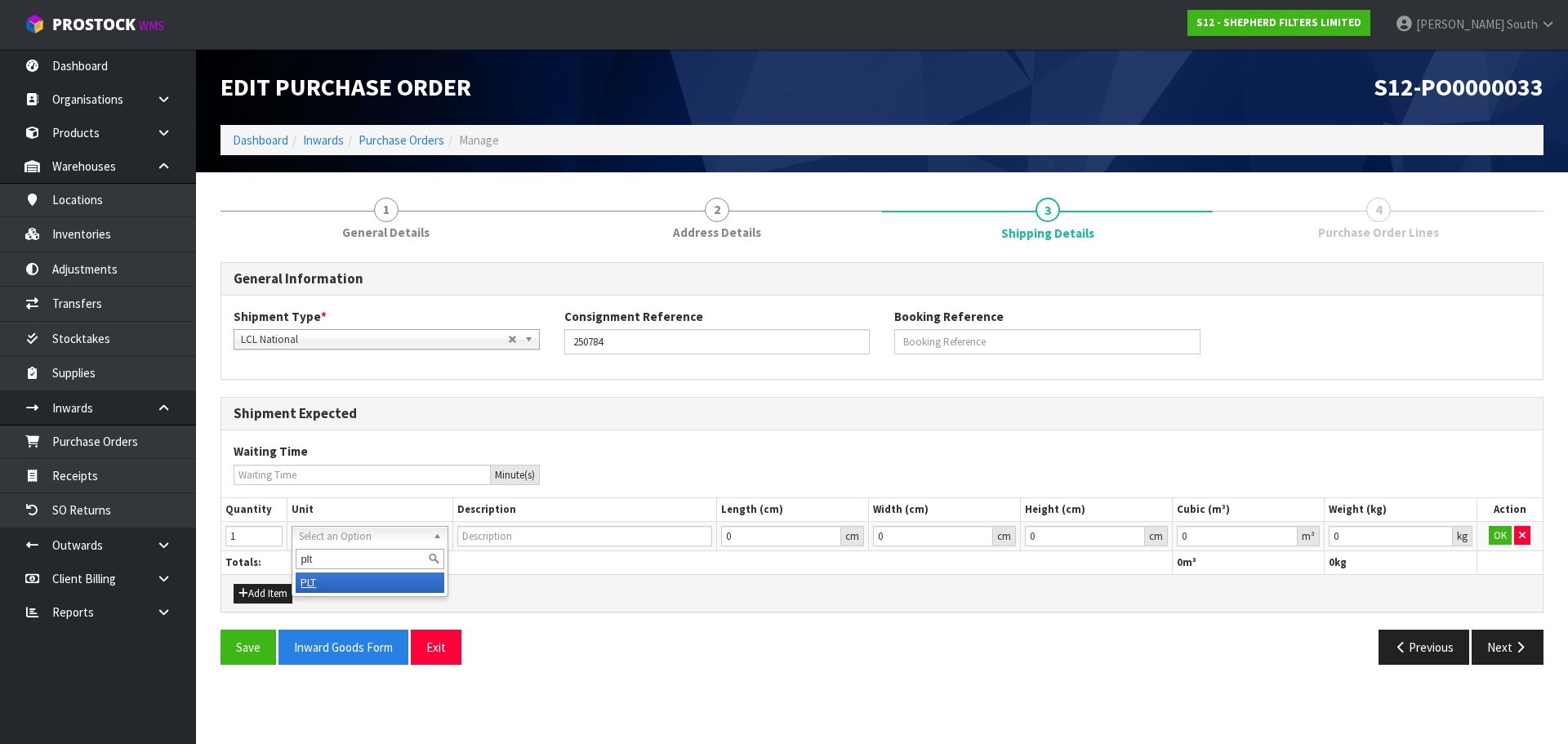
type input "plt"
type input "PALLET"
click at [1495, 540] on button "OK" at bounding box center [1500, 536] width 23 height 20
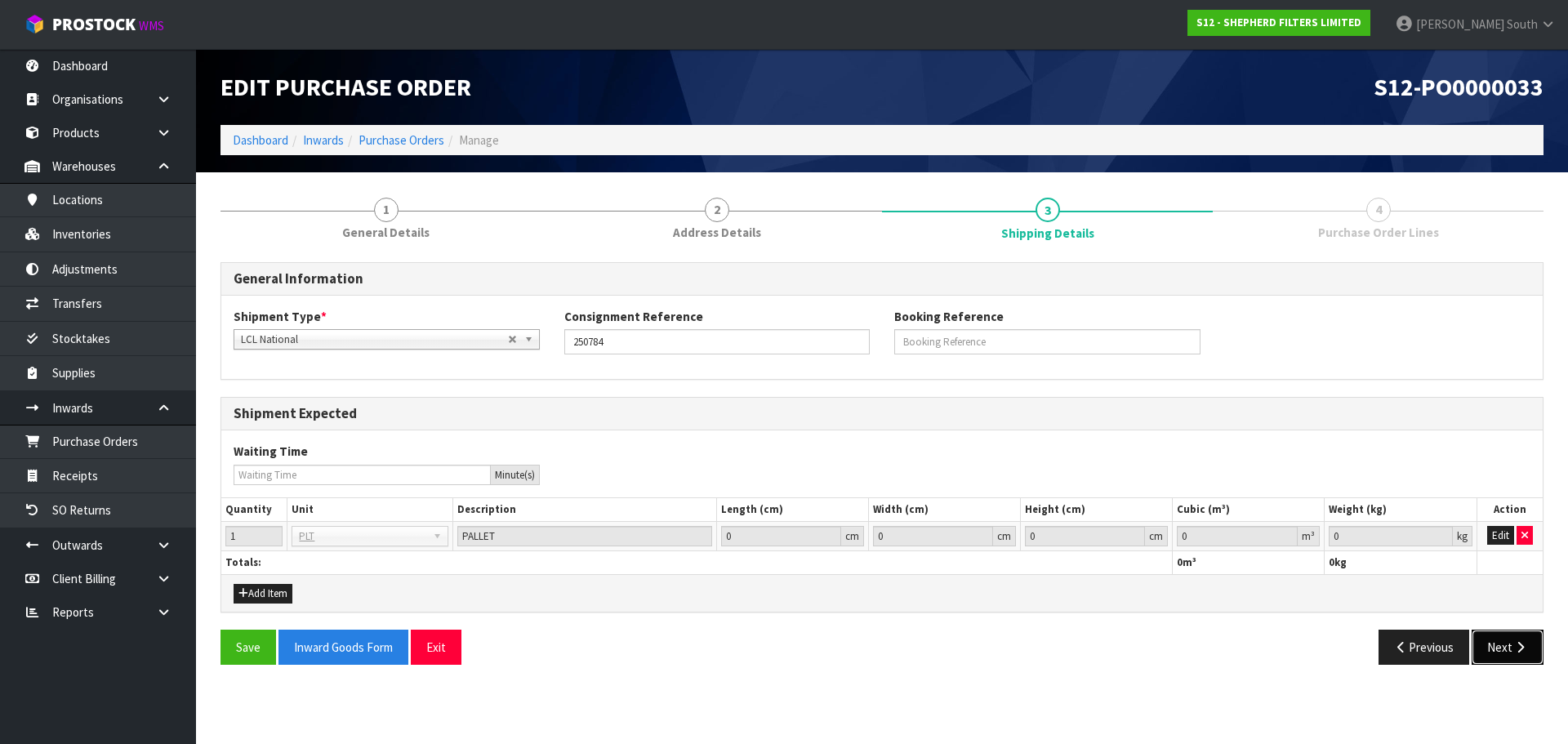
click at [1506, 655] on button "Next" at bounding box center [1508, 647] width 72 height 35
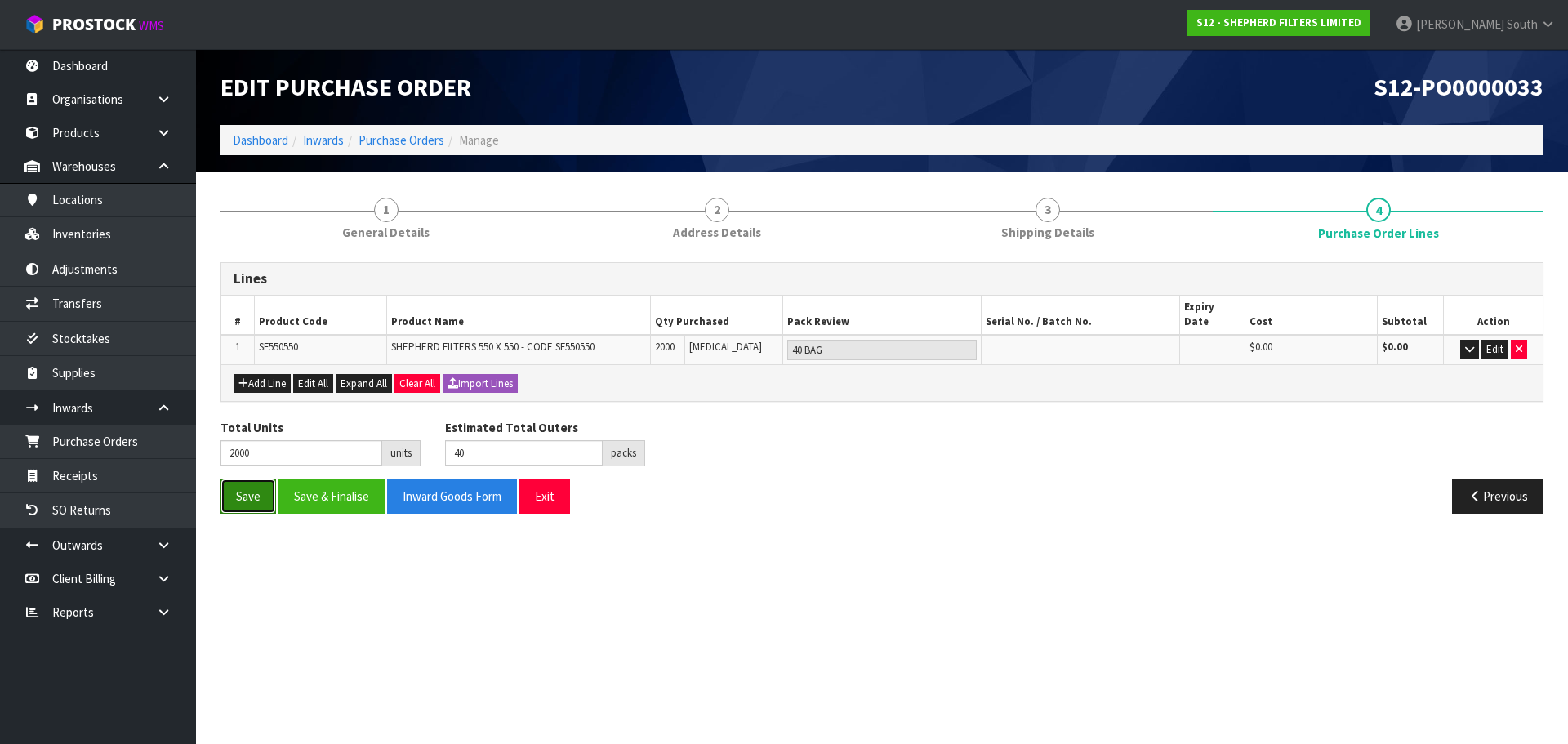
click at [258, 482] on button "Save" at bounding box center [247, 496] width 55 height 35
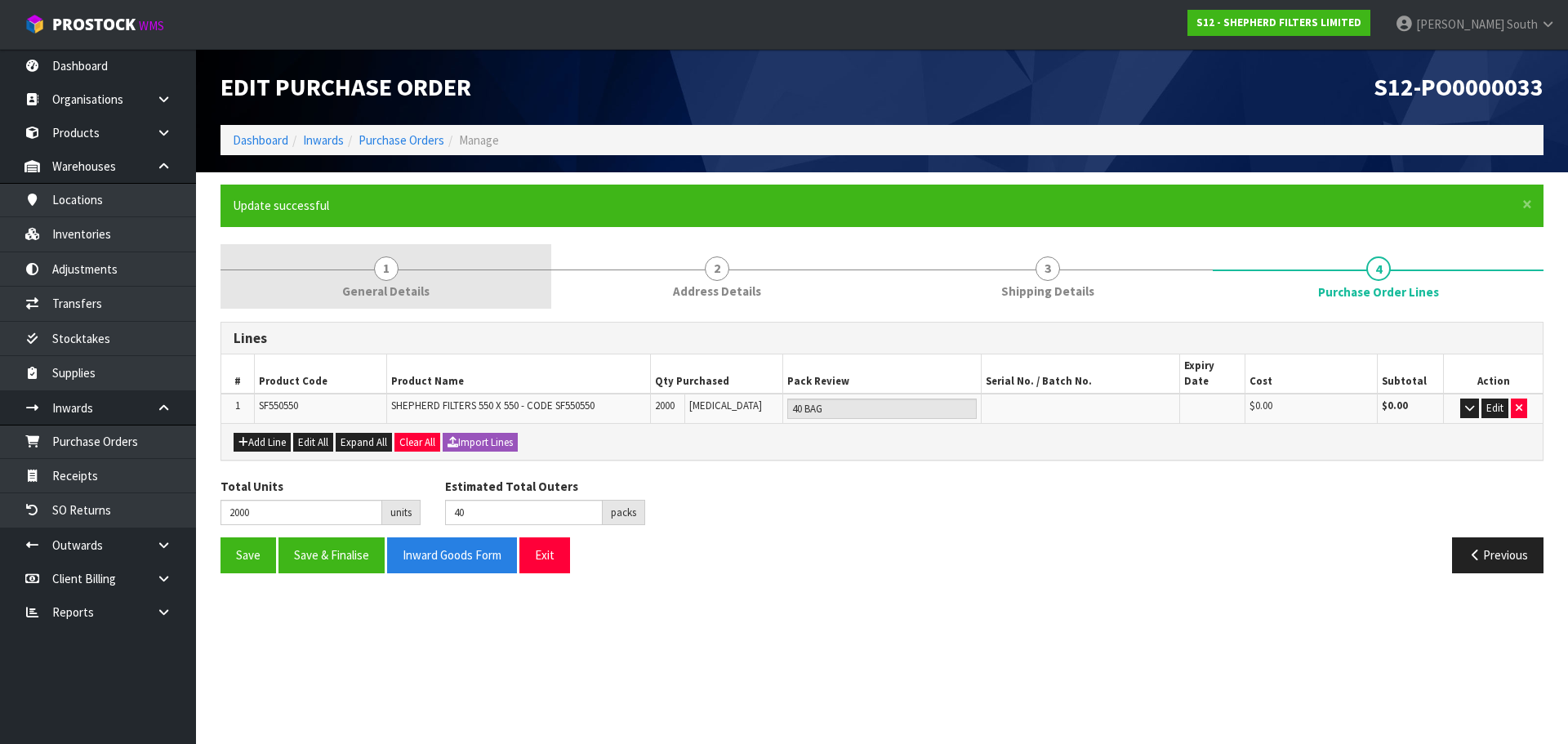
click at [356, 253] on link "1 General Details" at bounding box center [385, 276] width 331 height 64
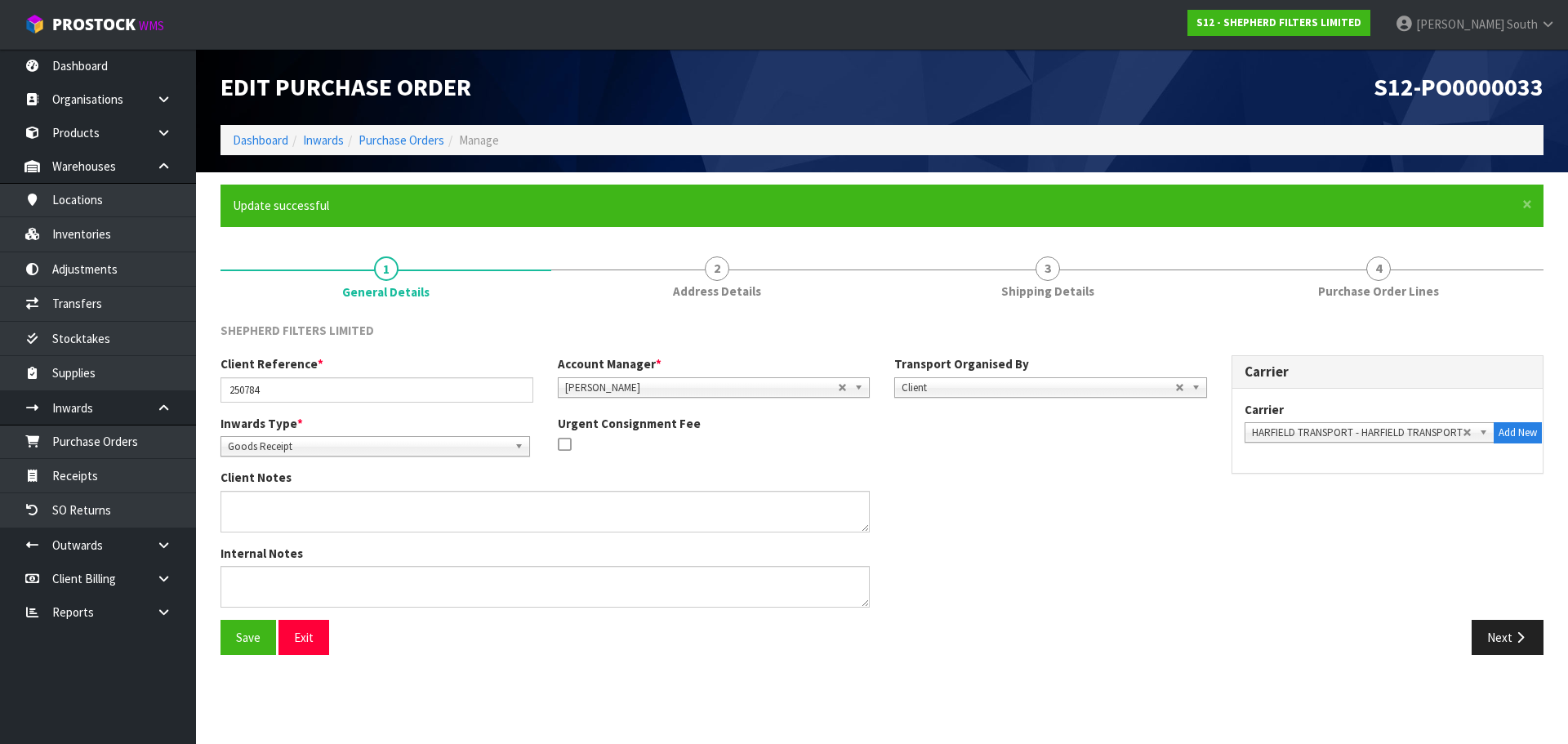
click at [1391, 315] on div "SHEPHERD FILTERS LIMITED Client Reference * 250784 Account Manager * Zubair Moo…" at bounding box center [882, 488] width 1323 height 359
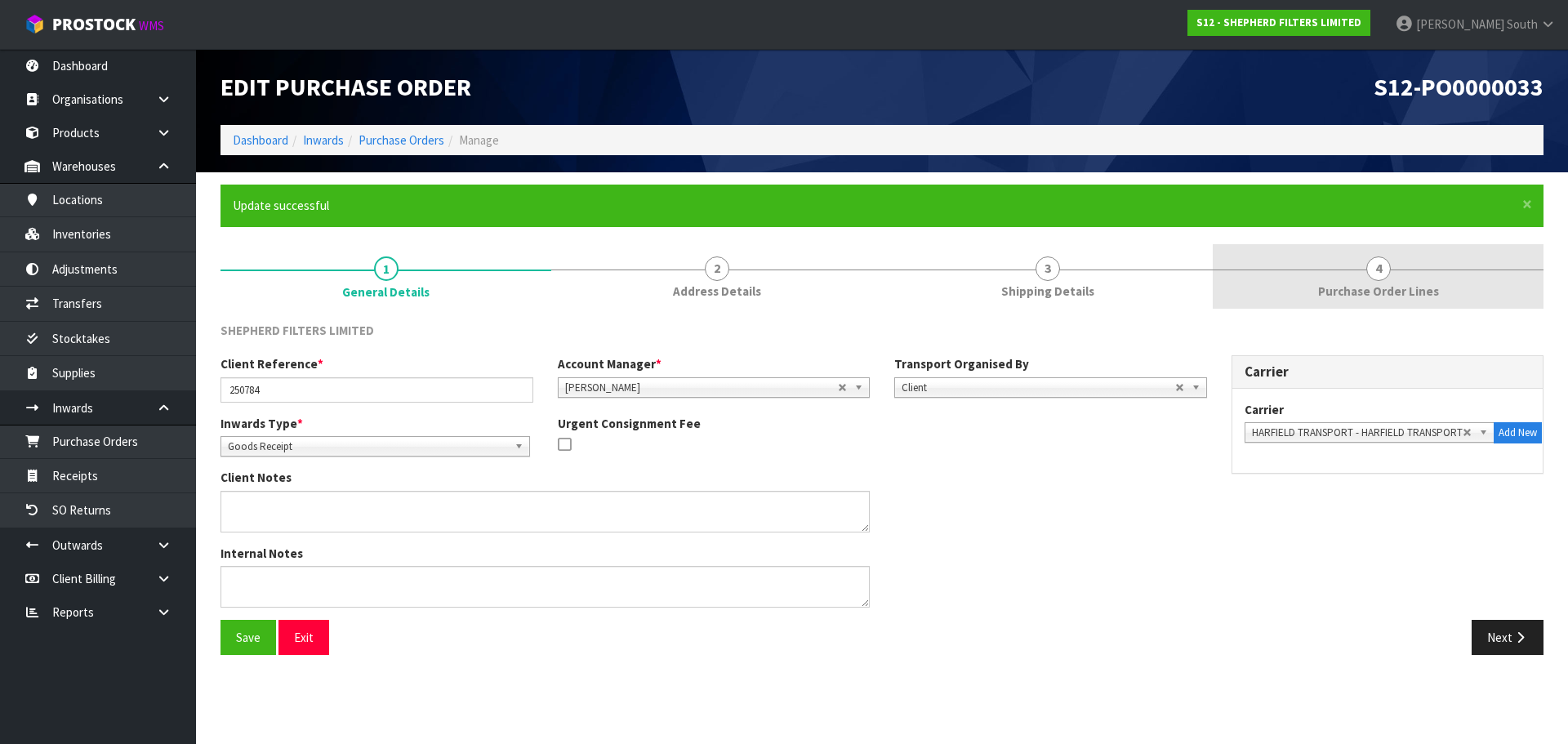
click at [1394, 294] on span "Purchase Order Lines" at bounding box center [1378, 291] width 121 height 17
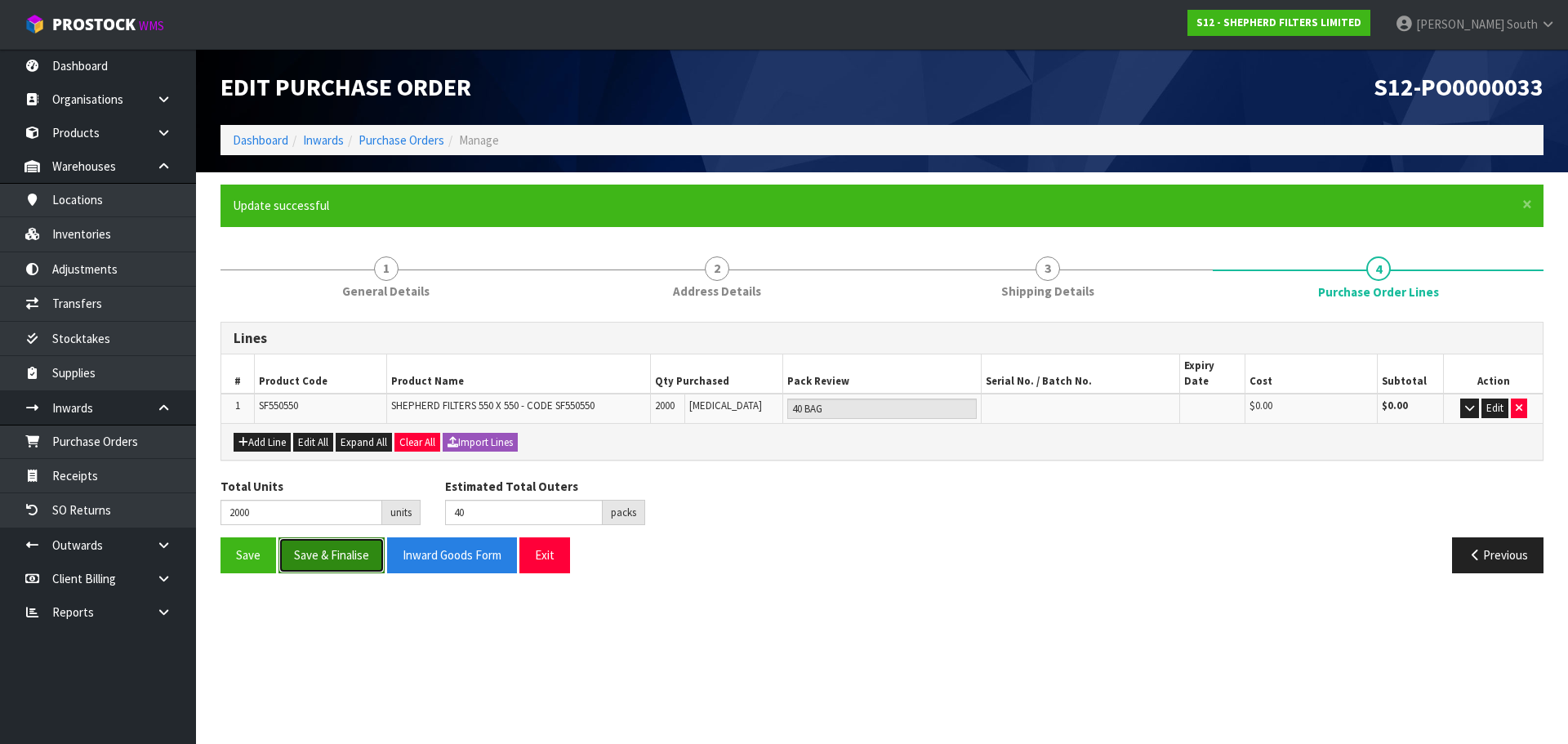
click at [328, 544] on button "Save & Finalise" at bounding box center [332, 555] width 106 height 35
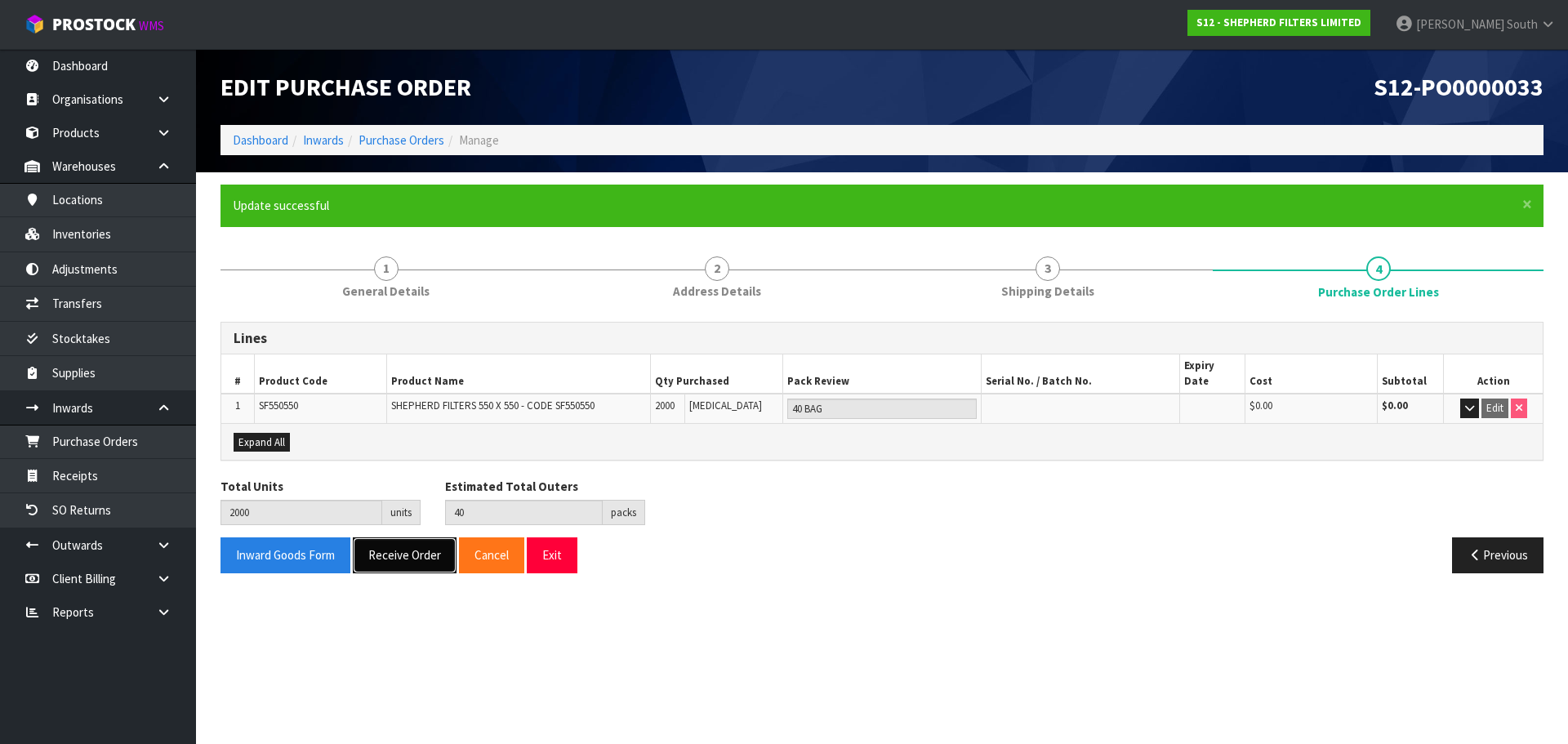
click at [403, 538] on button "Receive Order" at bounding box center [405, 555] width 104 height 35
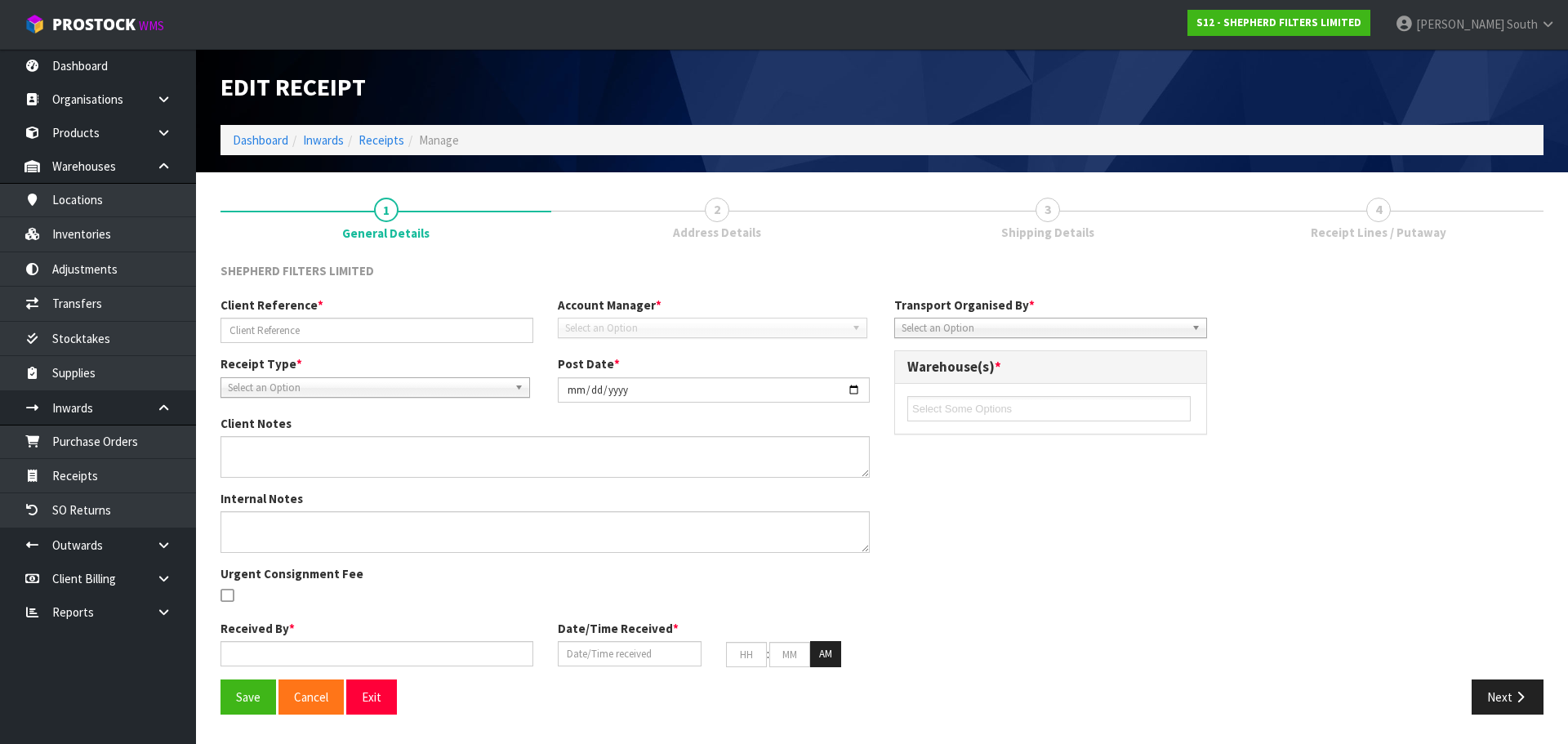
type input "250784"
type input "[DATE]"
type input "[PERSON_NAME] South"
type input "30/09/2025"
type input "09"
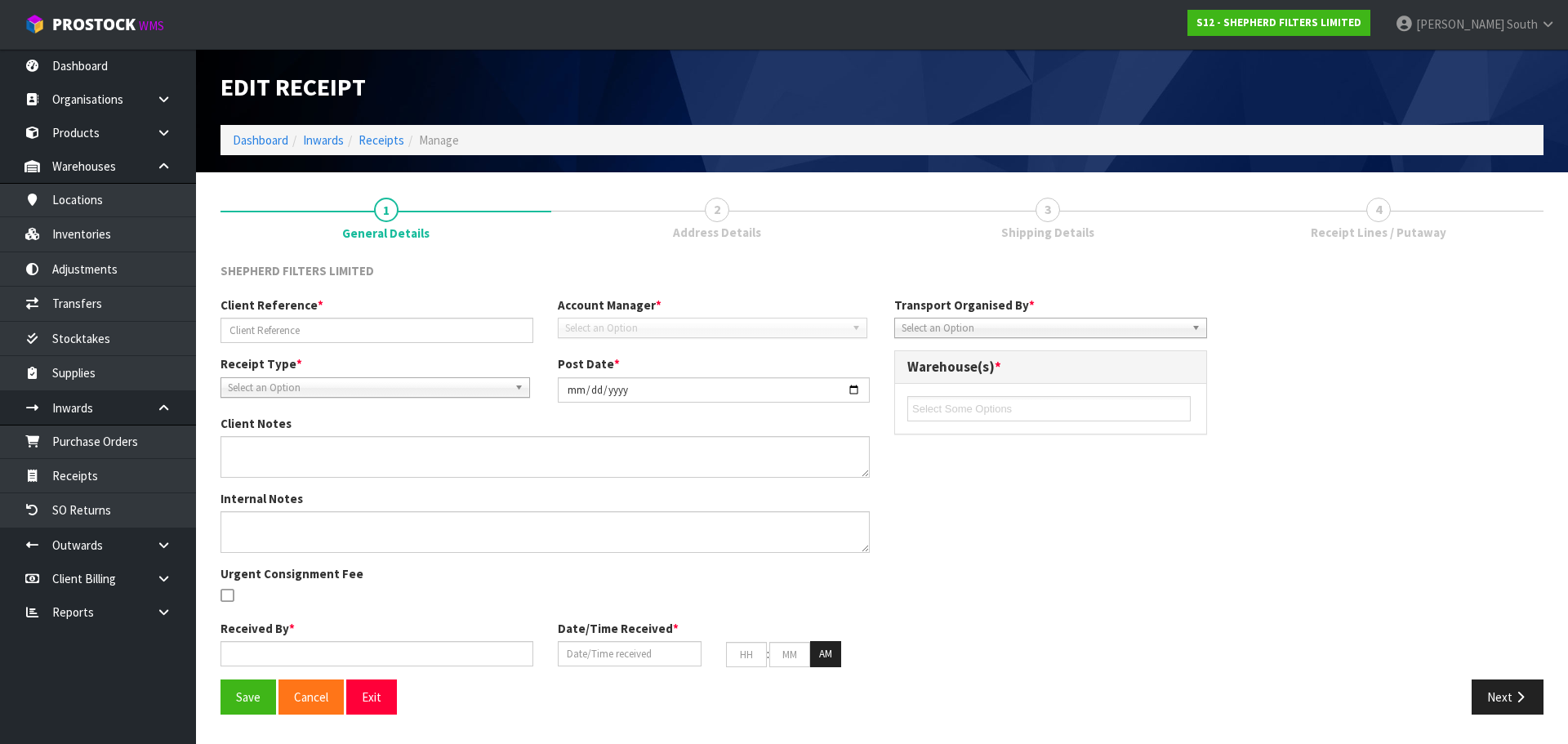
type input "18"
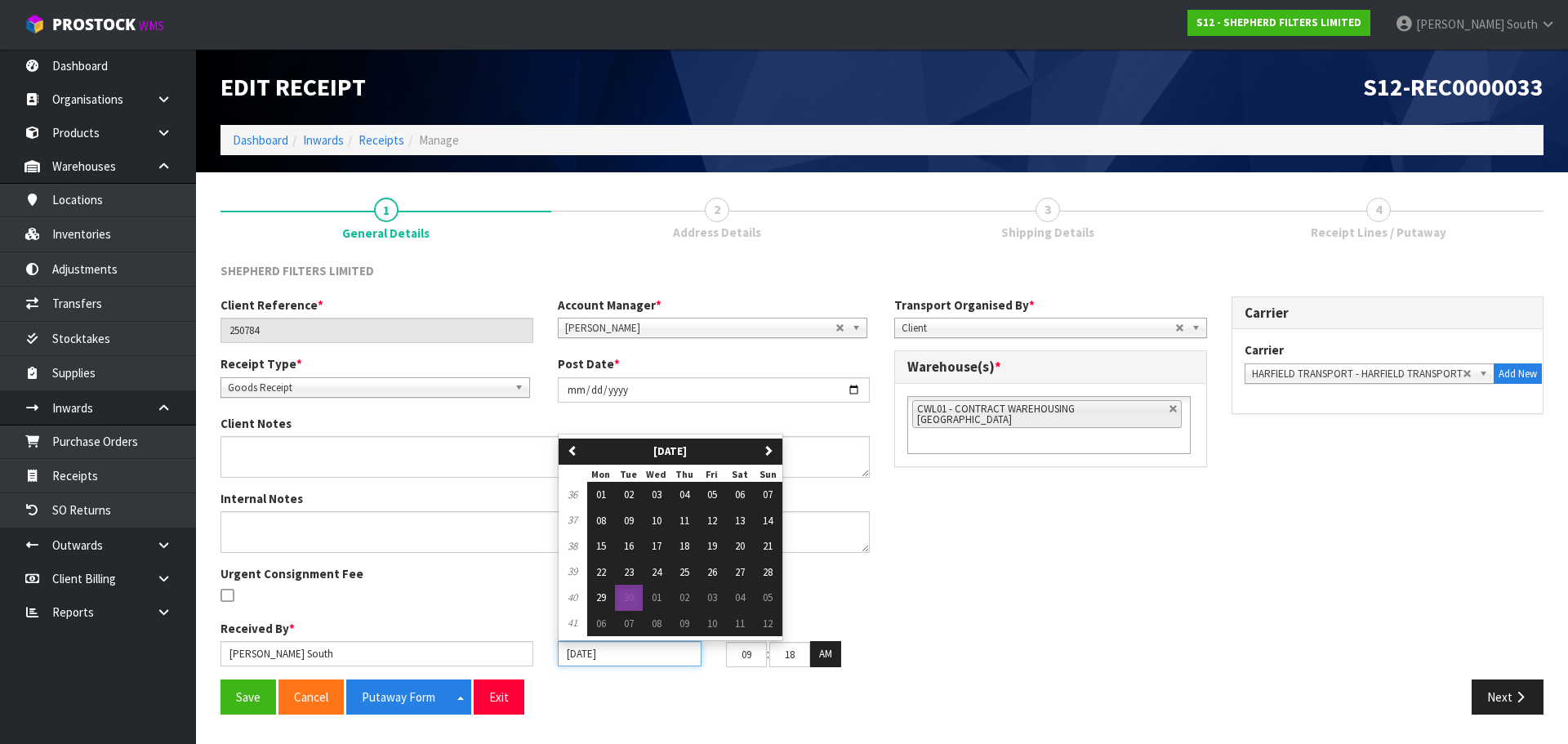
click at [611, 653] on input "30/09/2025" at bounding box center [629, 653] width 144 height 26
click at [602, 600] on span "29" at bounding box center [601, 597] width 10 height 14
type input "29/09/2025"
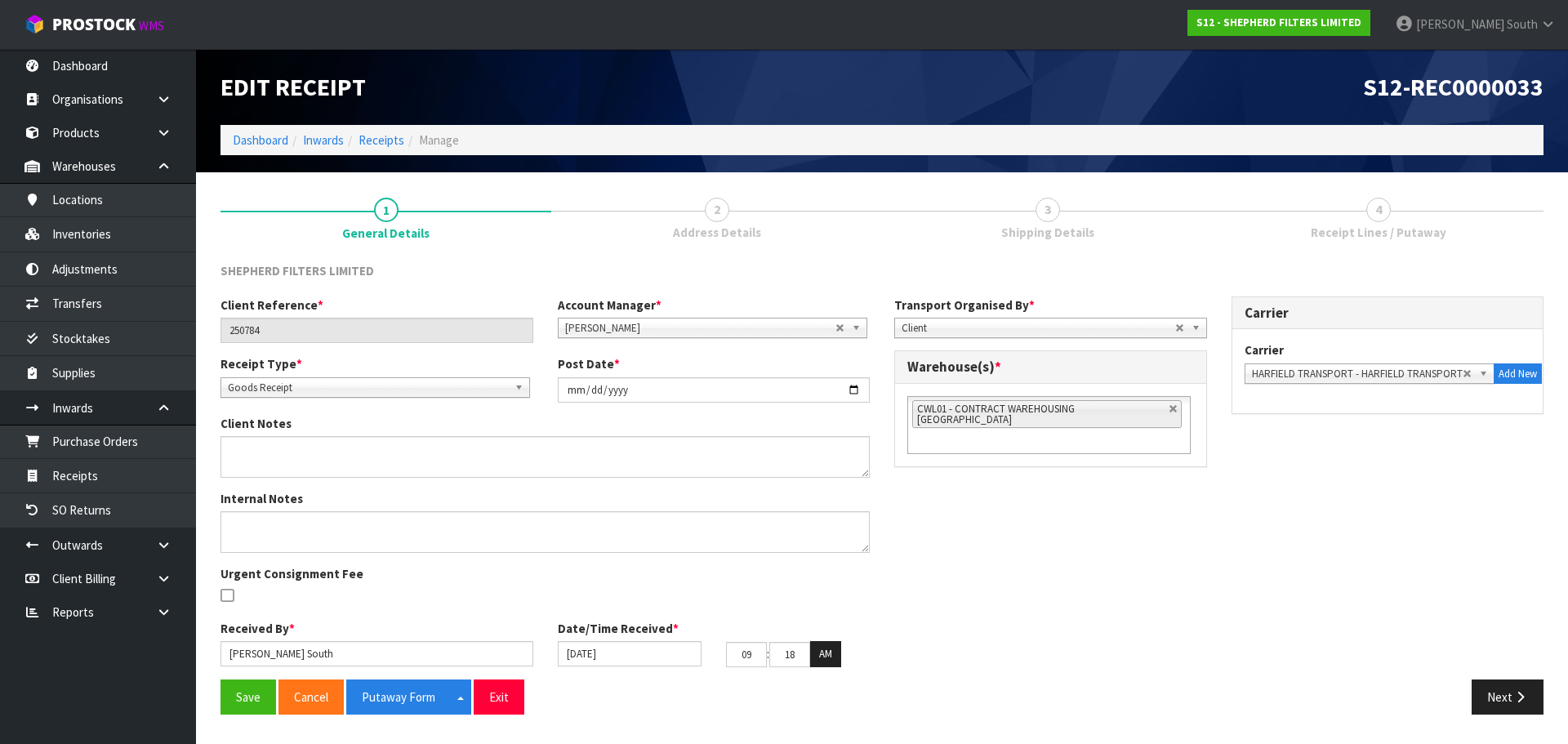
click at [1010, 594] on div "Client Reference * 250784 Account Manager * Zubair Moolla Rod Giles Kirsty Gile…" at bounding box center [883, 487] width 1348 height 383
click at [742, 654] on input "09" at bounding box center [746, 654] width 41 height 26
drag, startPoint x: 744, startPoint y: 654, endPoint x: 765, endPoint y: 652, distance: 21.1
click at [765, 652] on input "09" at bounding box center [746, 654] width 41 height 26
type input "12"
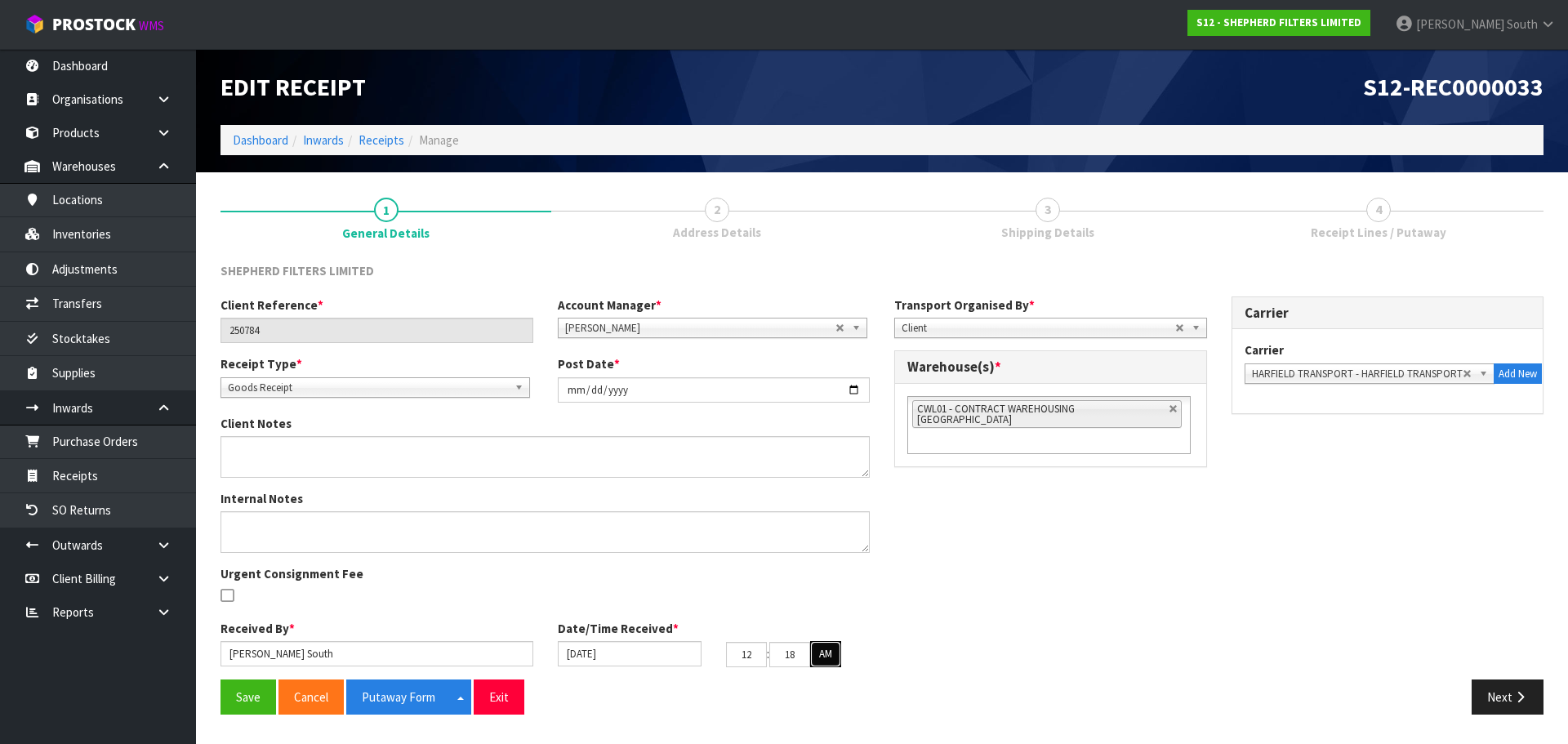
click at [836, 656] on button "AM" at bounding box center [826, 654] width 31 height 26
drag, startPoint x: 780, startPoint y: 660, endPoint x: 803, endPoint y: 668, distance: 24.4
click at [816, 660] on tr "12 : 18 : 43 PM" at bounding box center [784, 654] width 116 height 26
type input "00"
drag, startPoint x: 755, startPoint y: 656, endPoint x: 713, endPoint y: 658, distance: 42.0
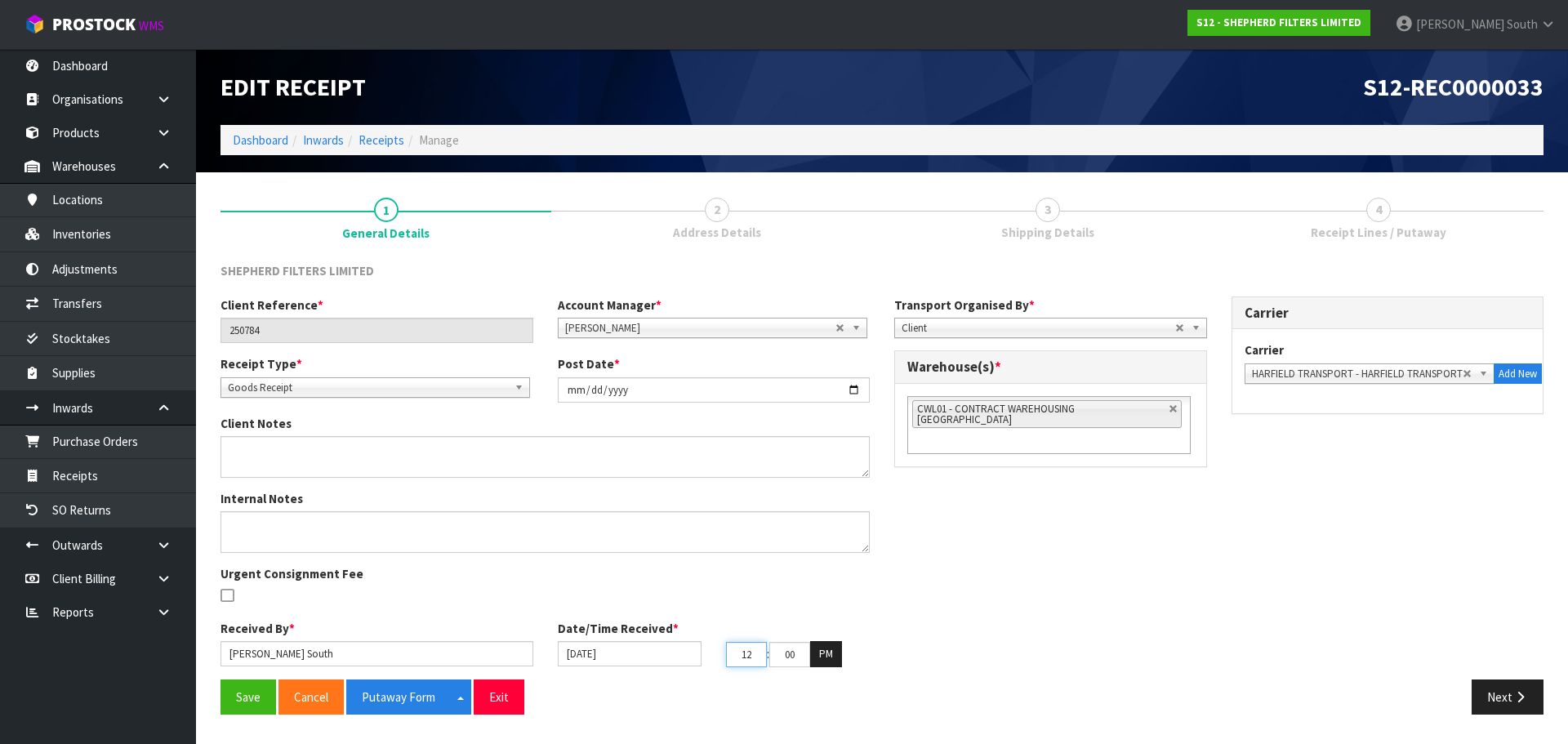
click at [713, 658] on div "29/09/2025 12 : 00 : 43 PM" at bounding box center [714, 654] width 337 height 26
type input "10"
click at [822, 653] on button "PM" at bounding box center [826, 654] width 32 height 26
click at [898, 628] on div "Client Reference * 250784 Account Manager * Zubair Moolla Rod Giles Kirsty Gile…" at bounding box center [883, 487] width 1348 height 383
click at [226, 697] on button "Save" at bounding box center [247, 697] width 55 height 35
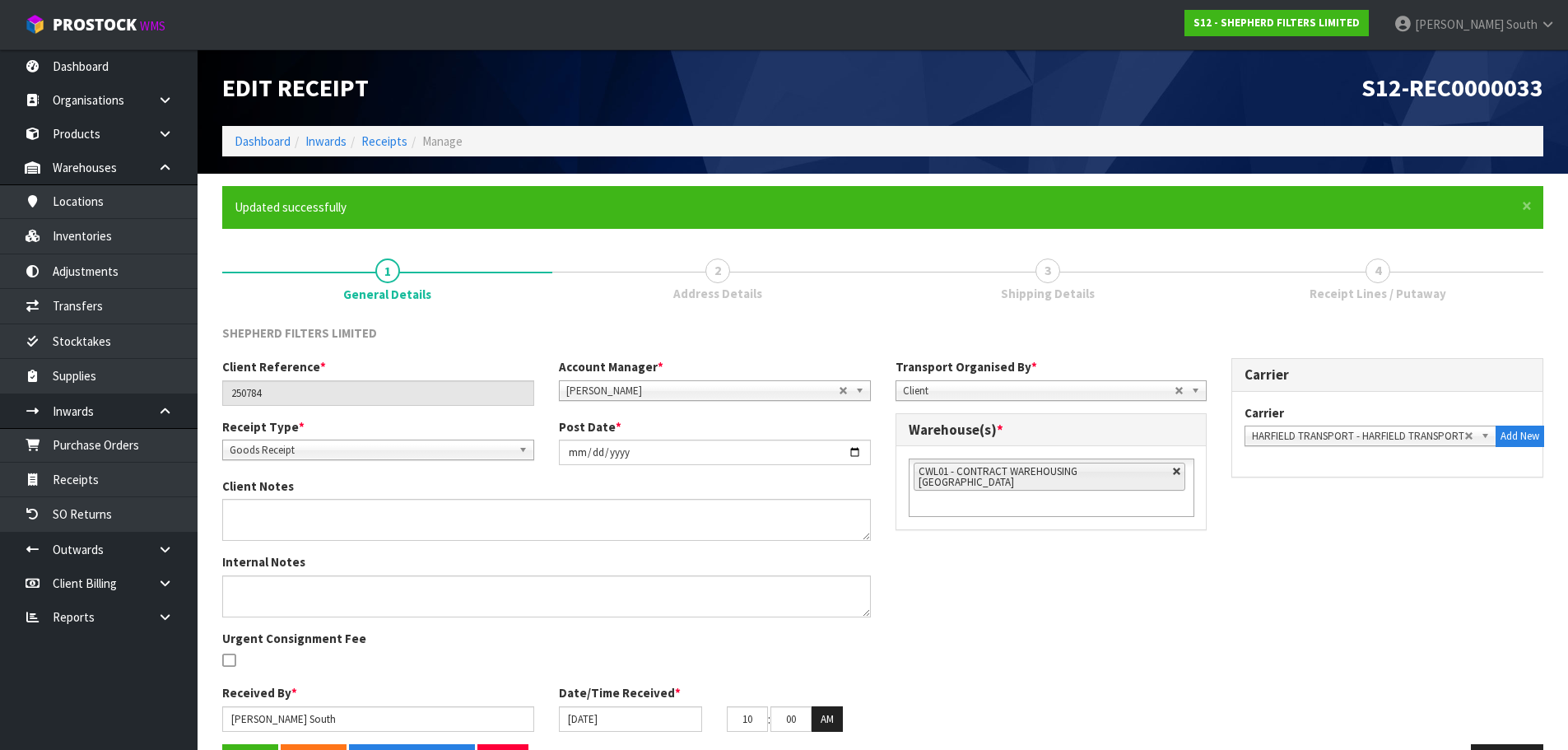
click at [1172, 470] on link at bounding box center [1177, 472] width 10 height 10
type input "Select Some Options"
click at [1140, 479] on ul at bounding box center [1051, 471] width 286 height 26
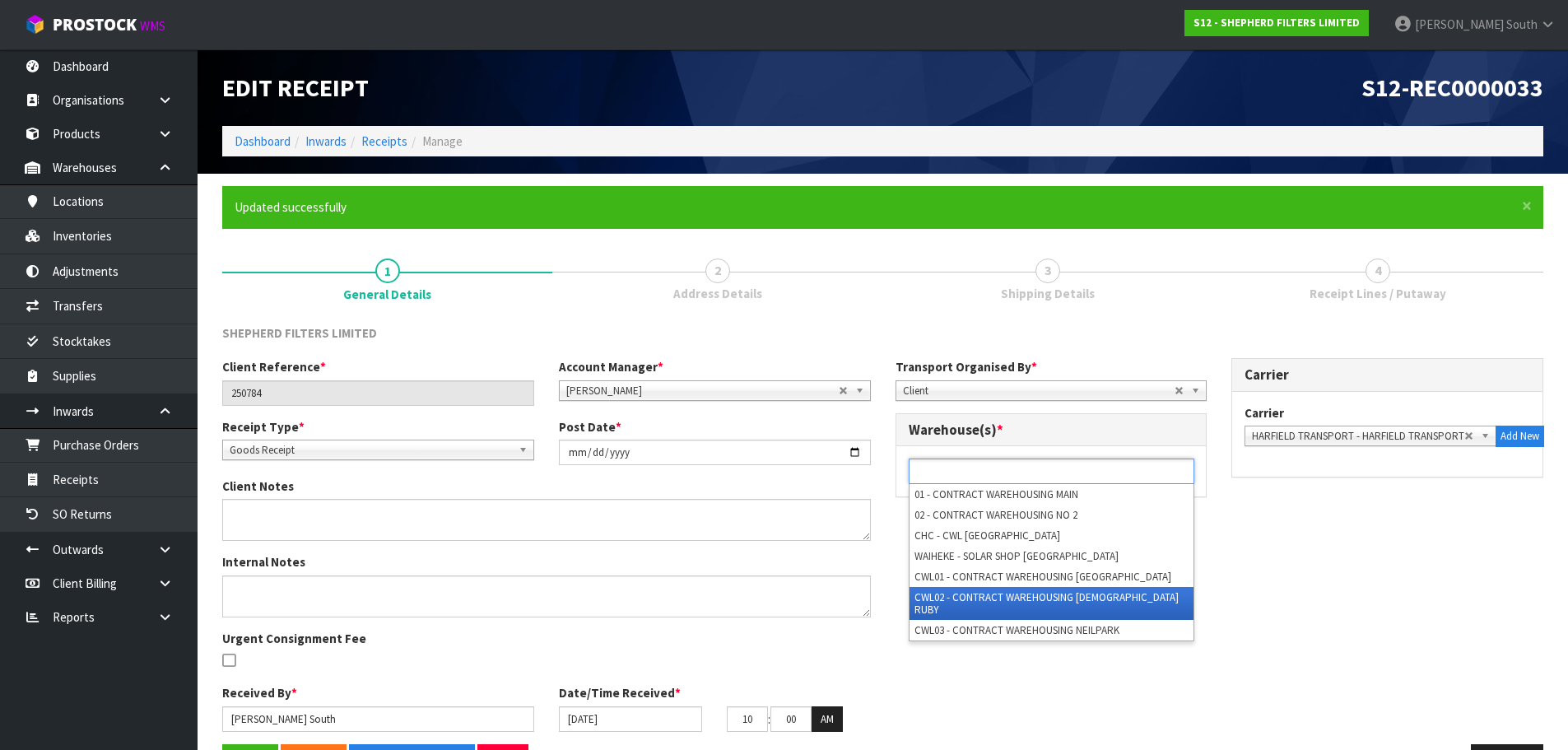
click at [1072, 593] on li "CWL02 - CONTRACT WAREHOUSING [DEMOGRAPHIC_DATA] RUBY" at bounding box center [1051, 604] width 284 height 33
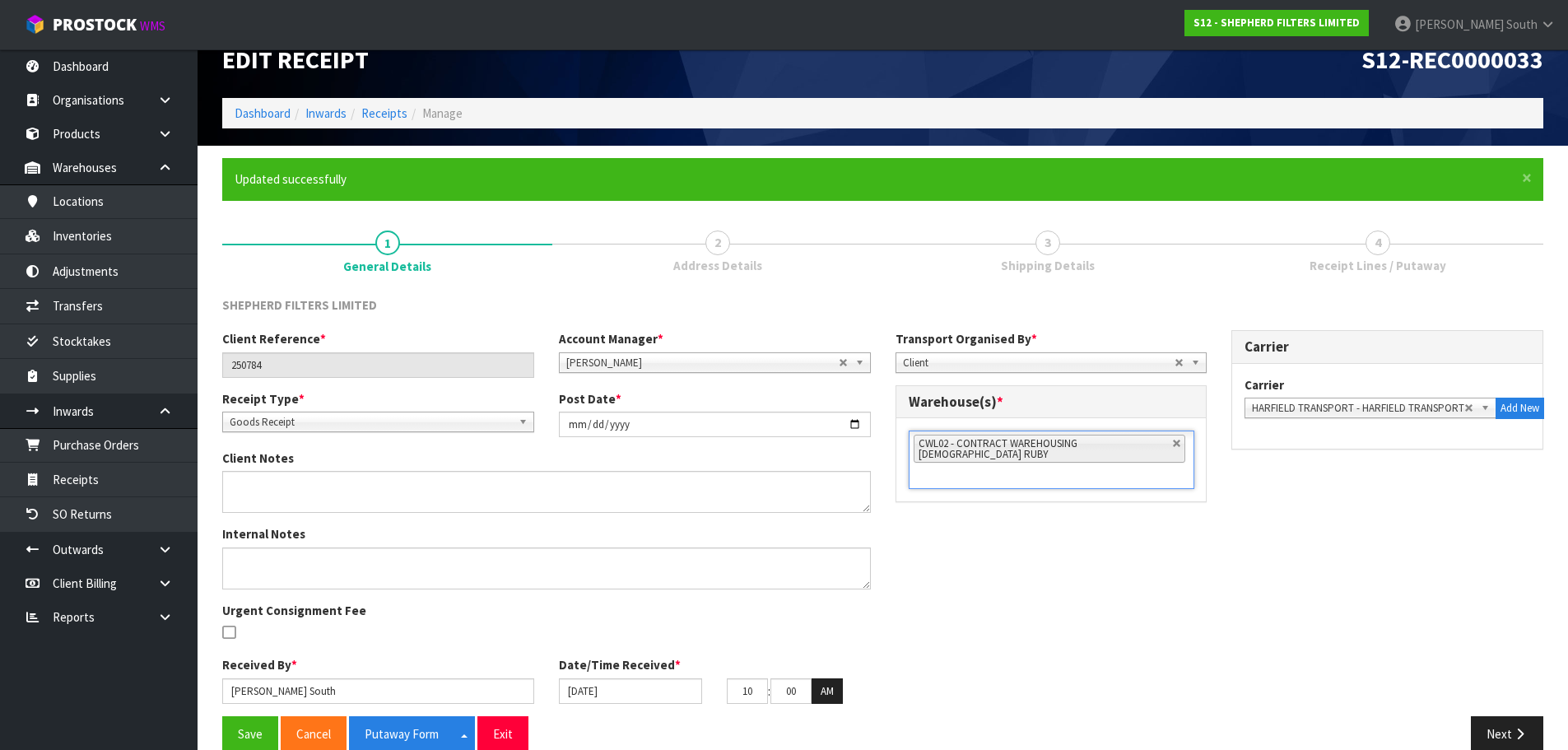
scroll to position [55, 0]
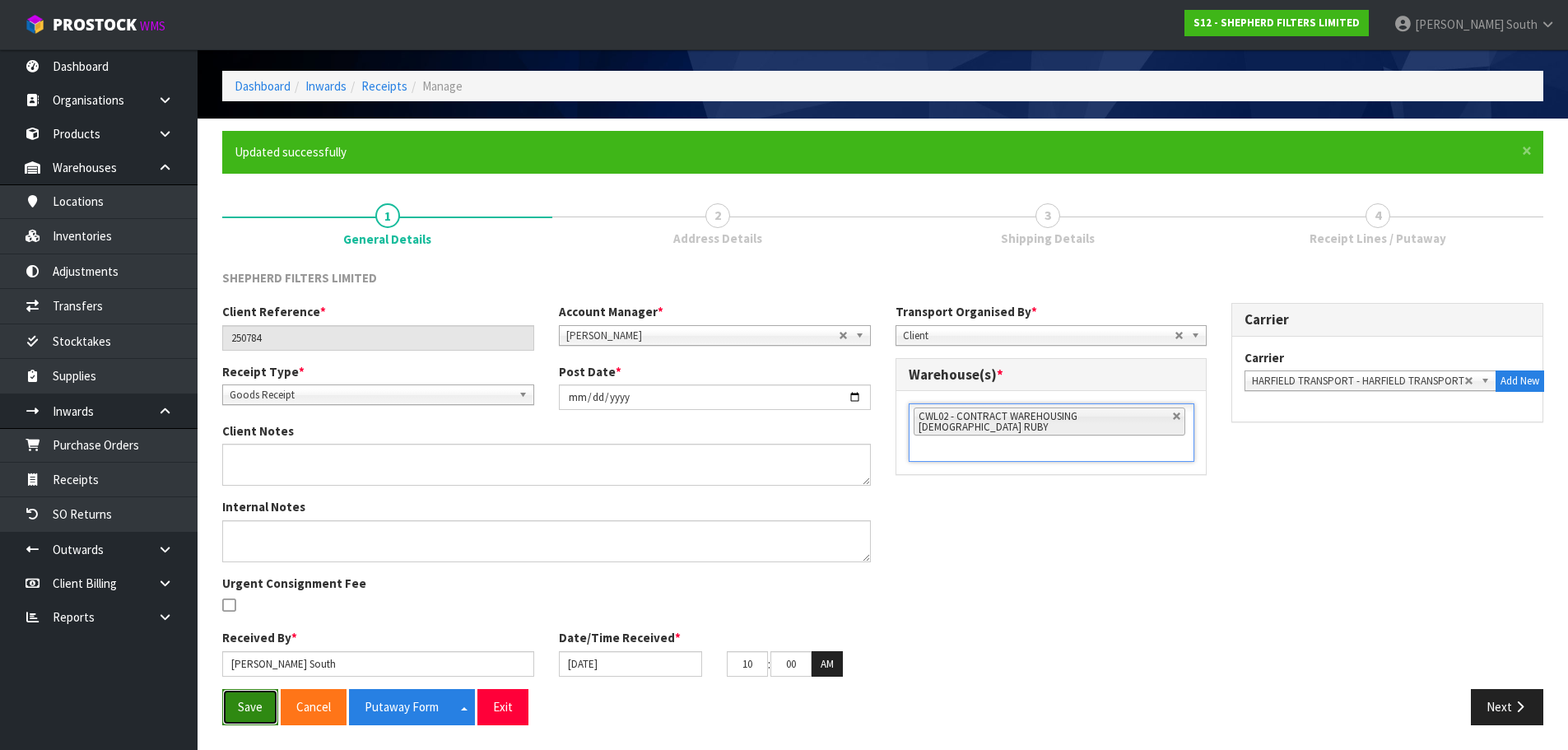
click at [253, 708] on button "Save" at bounding box center [249, 707] width 56 height 36
click at [1522, 711] on icon "button" at bounding box center [1519, 707] width 16 height 12
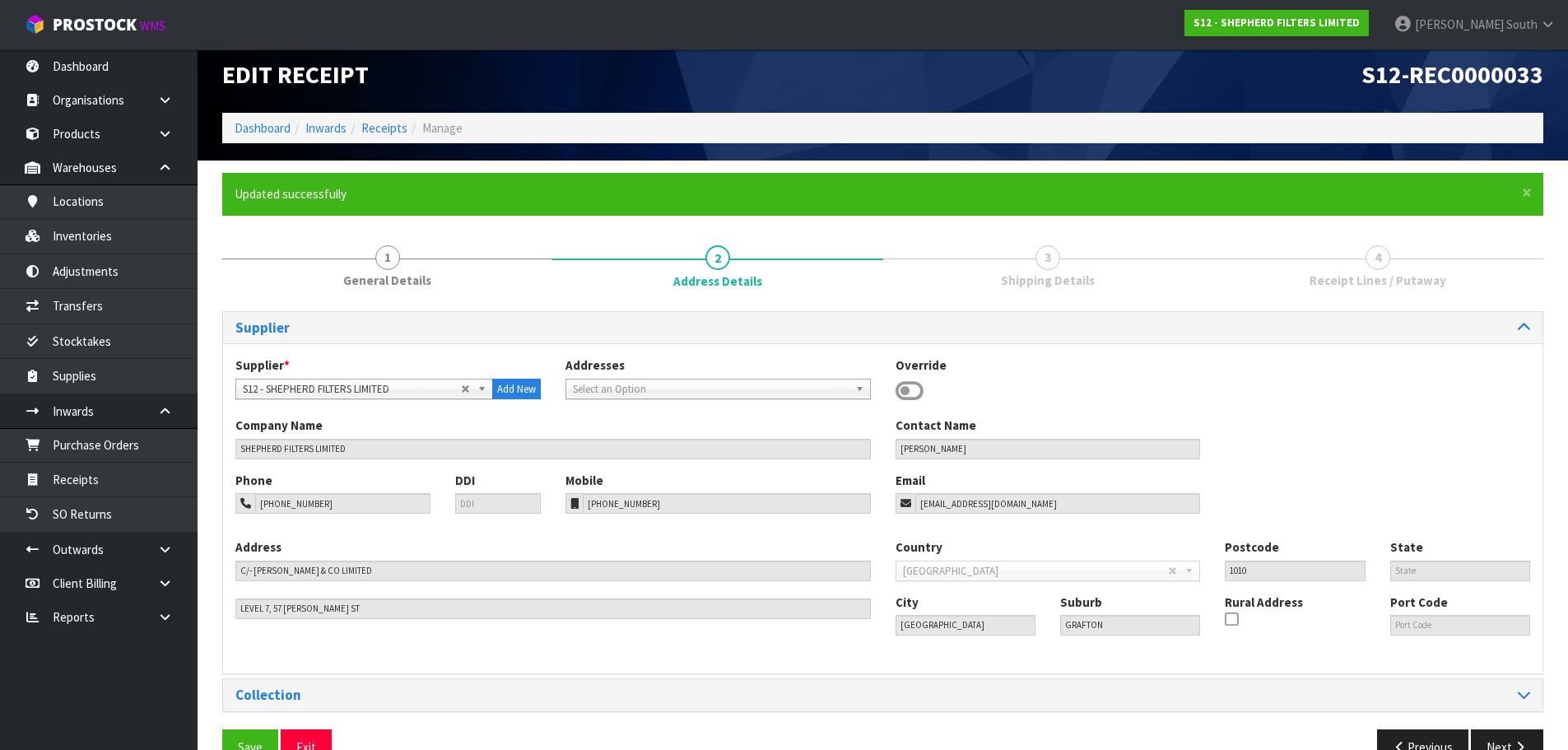
scroll to position [53, 0]
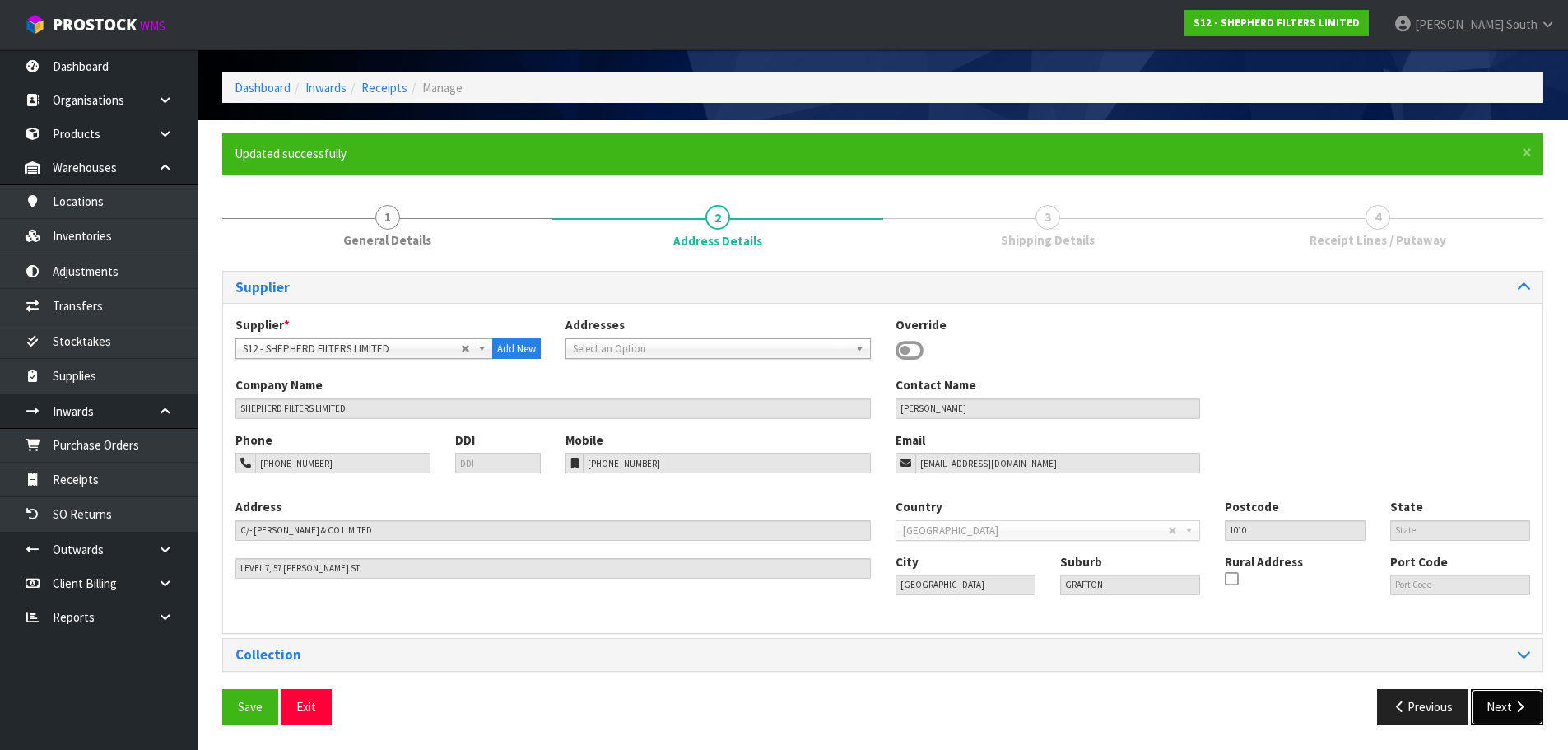
click at [1511, 704] on button "Next" at bounding box center [1507, 707] width 72 height 36
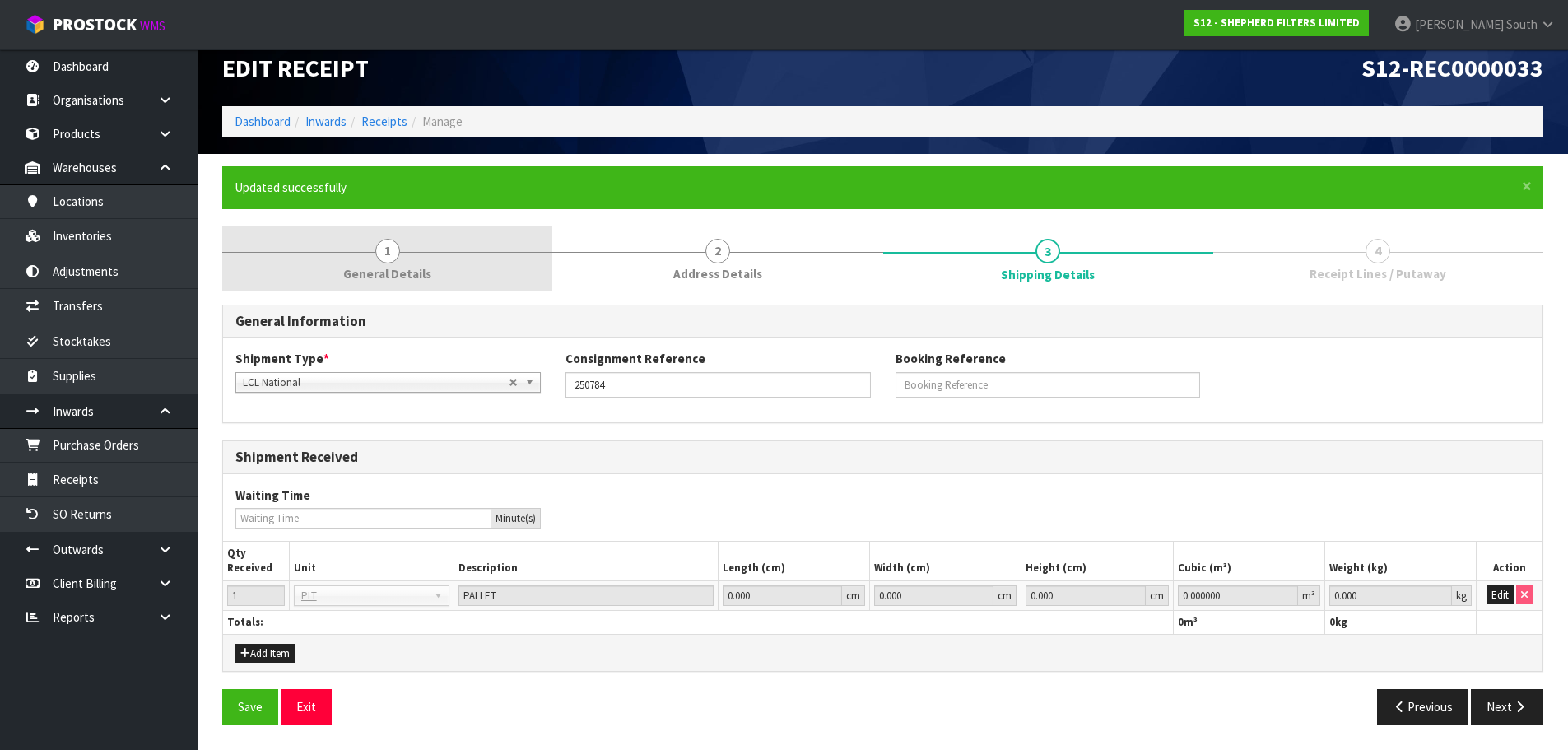
click at [394, 262] on link "1 General Details" at bounding box center [386, 259] width 330 height 65
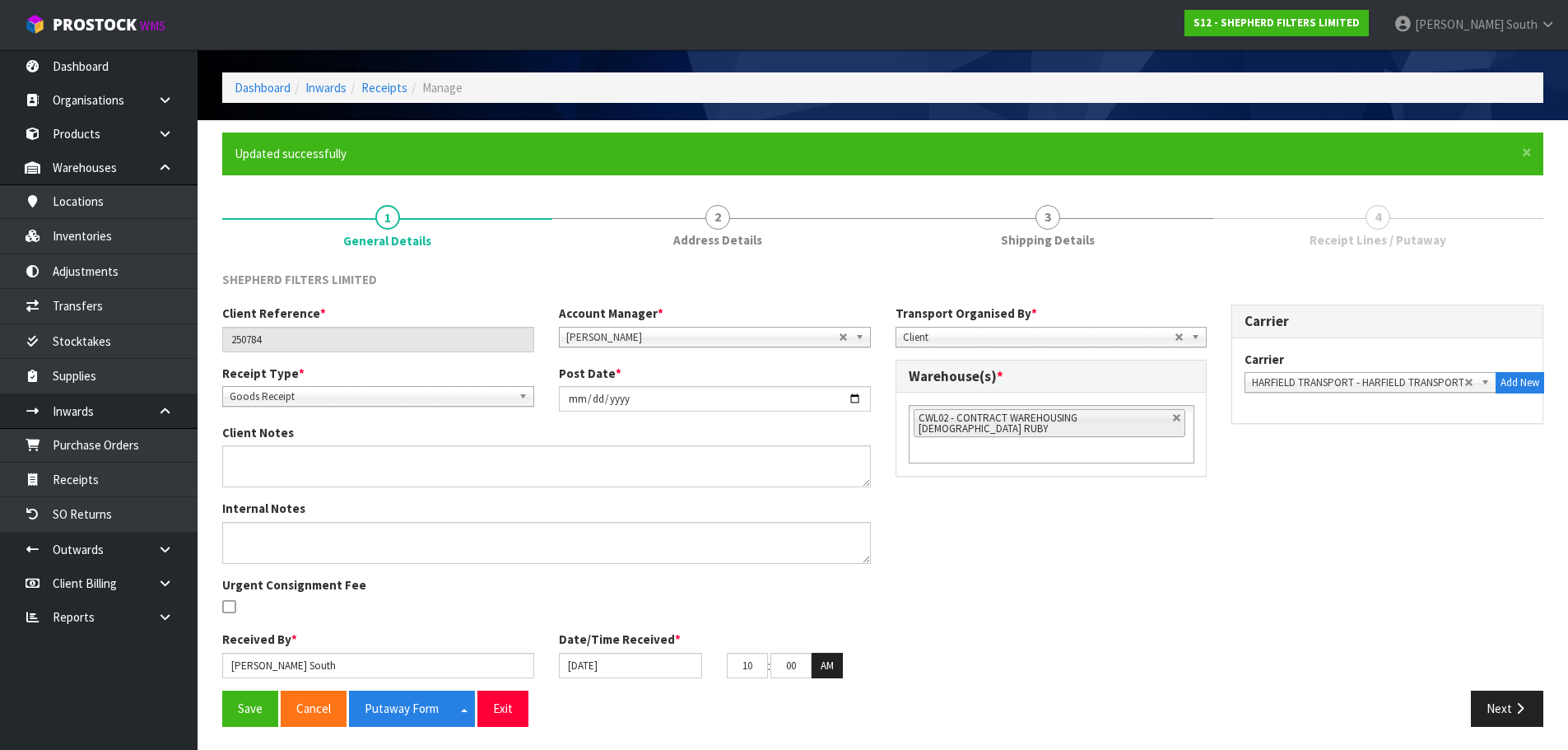
scroll to position [55, 0]
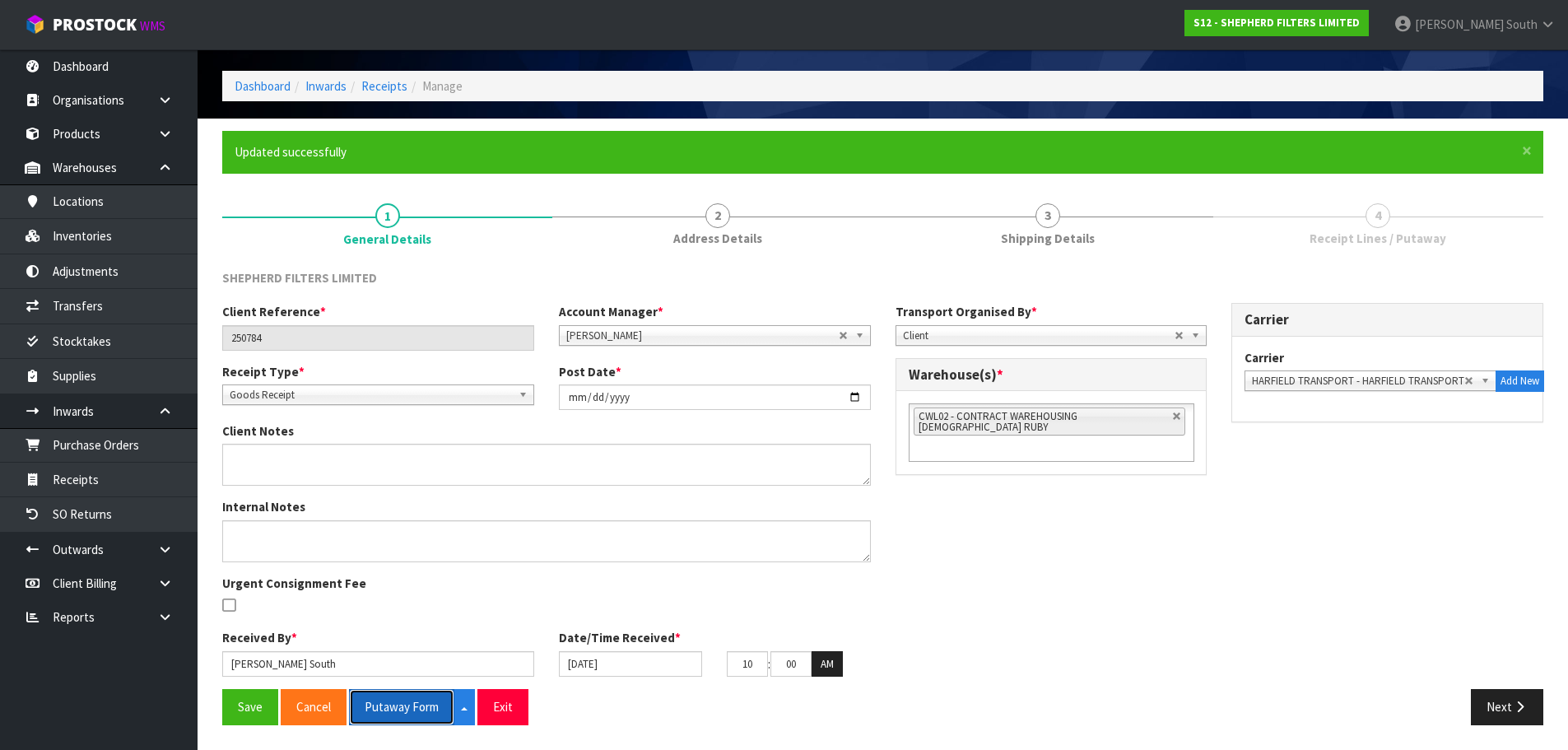
click at [388, 712] on button "Putaway Form" at bounding box center [401, 707] width 106 height 36
click at [972, 523] on div "Client Reference * 250784 Account Manager * Zubair Moolla Rod Giles Kirsty Gile…" at bounding box center [882, 496] width 1345 height 386
click at [98, 229] on link "Inventories" at bounding box center [99, 235] width 198 height 34
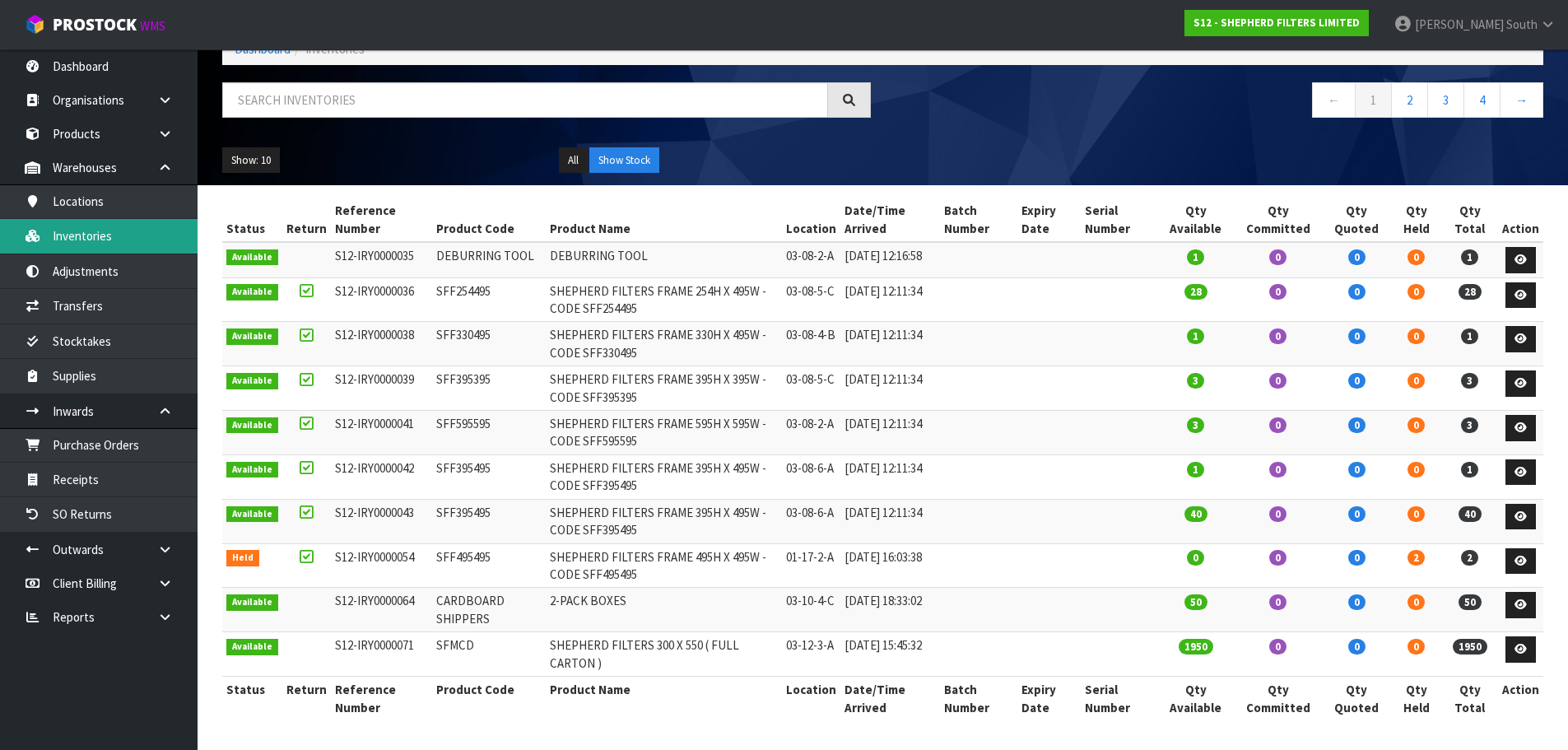
scroll to position [110, 0]
click at [369, 94] on input "text" at bounding box center [524, 100] width 606 height 36
click at [1414, 86] on link "2" at bounding box center [1409, 100] width 37 height 36
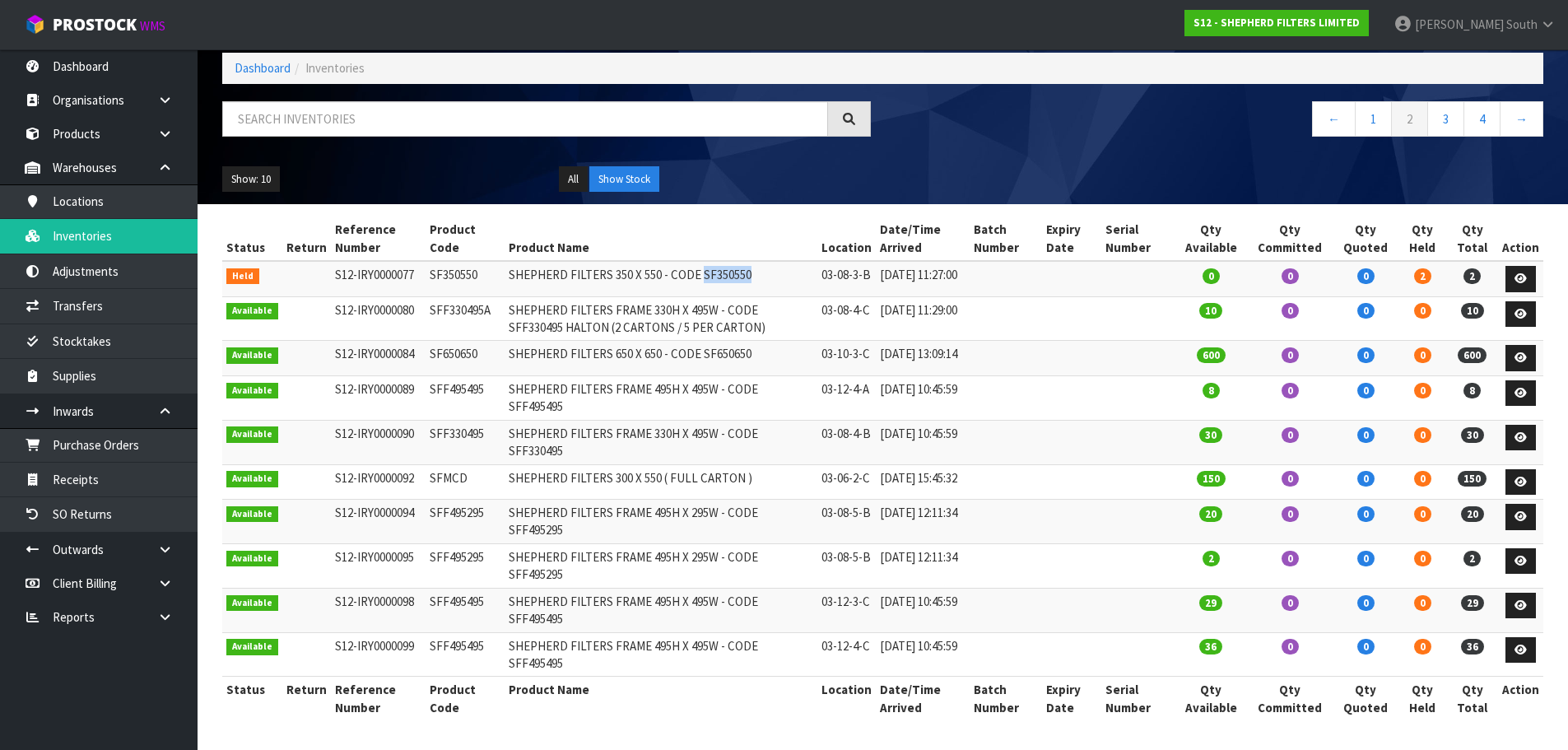
drag, startPoint x: 693, startPoint y: 253, endPoint x: 772, endPoint y: 251, distance: 79.0
click at [772, 261] on td "SHEPHERD FILTERS 350 X 550 - CODE SF350550" at bounding box center [661, 279] width 312 height 36
copy td "SF350550"
click at [298, 101] on input "text" at bounding box center [524, 119] width 606 height 36
paste input "SF350550"
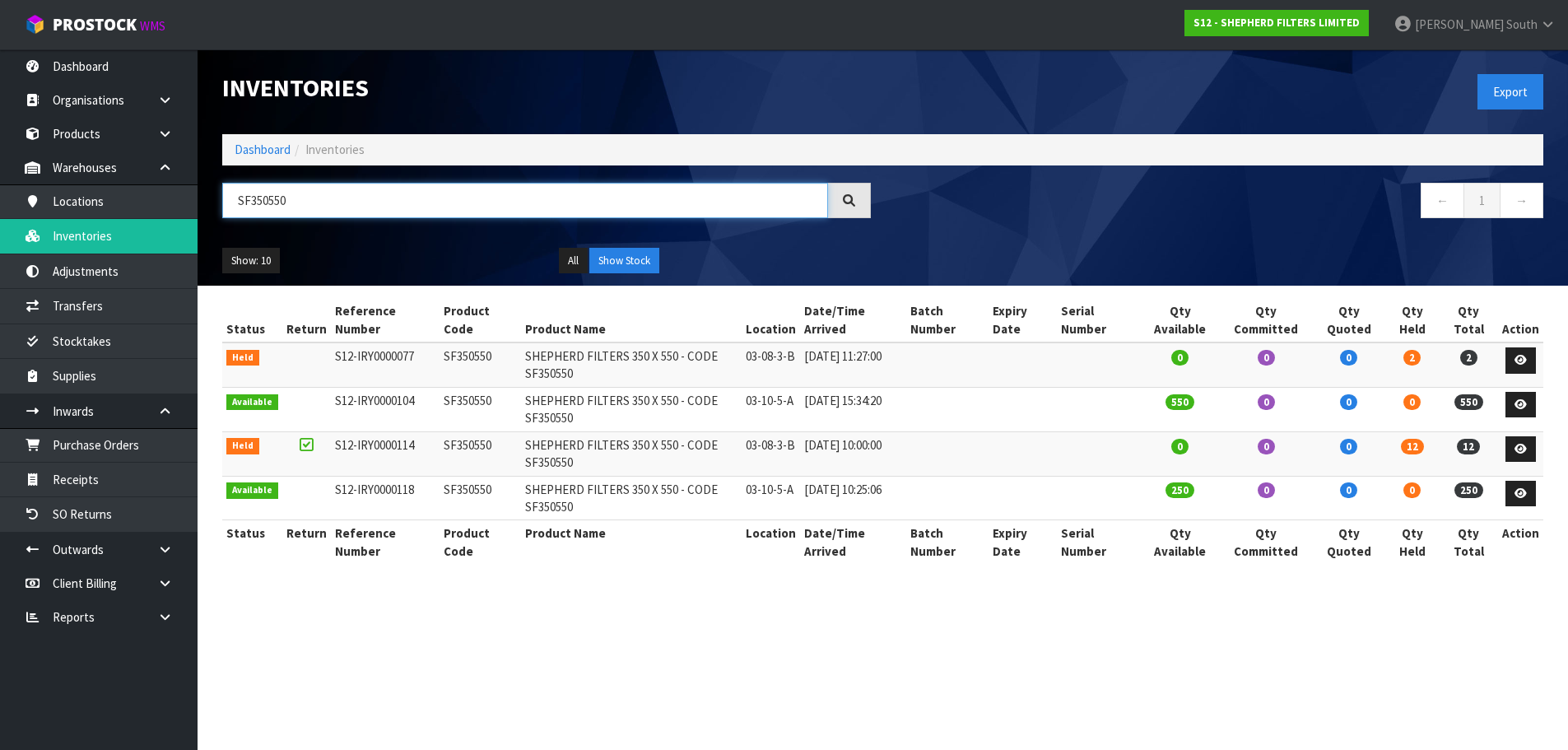
scroll to position [0, 0]
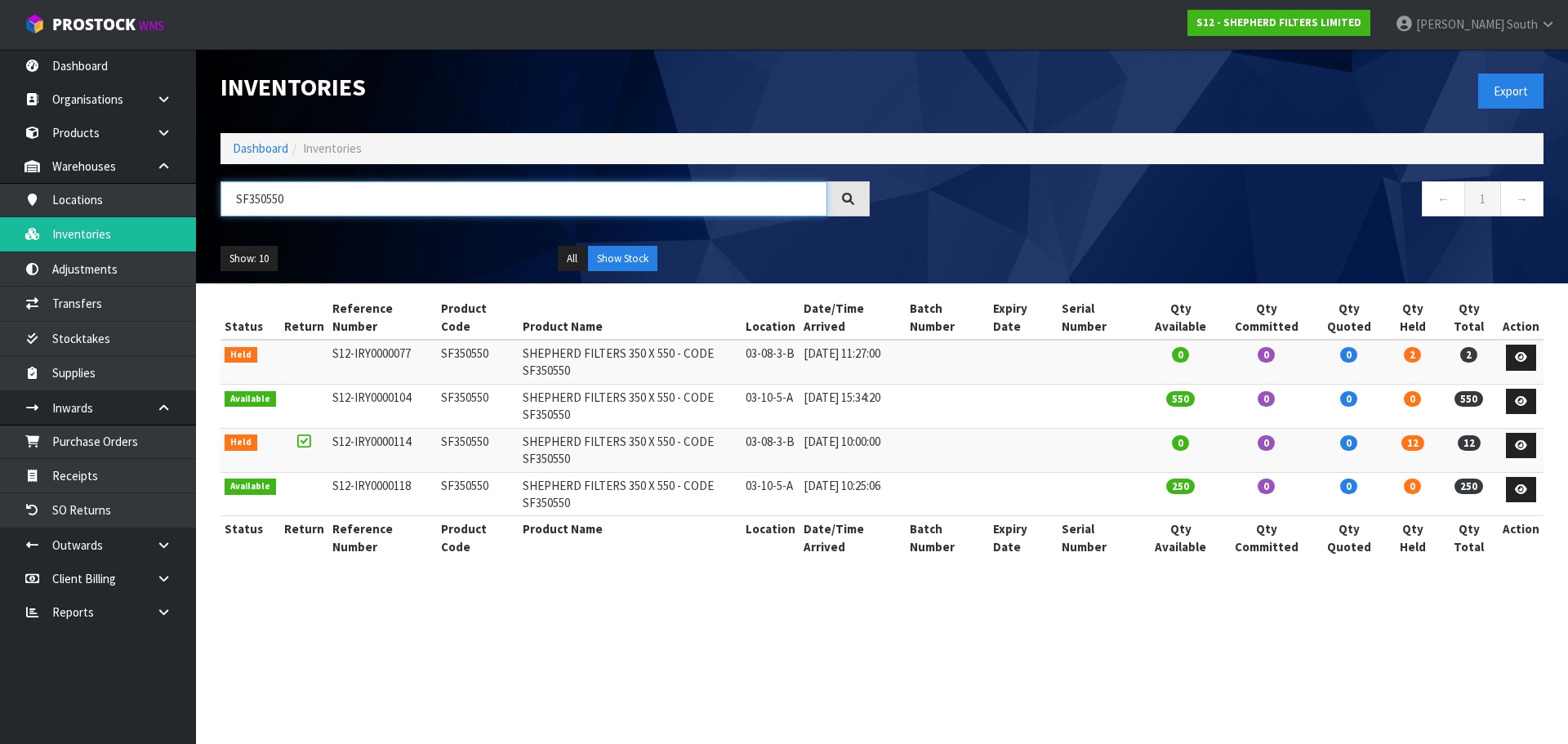
click at [263, 197] on input "SF350550" at bounding box center [524, 199] width 607 height 35
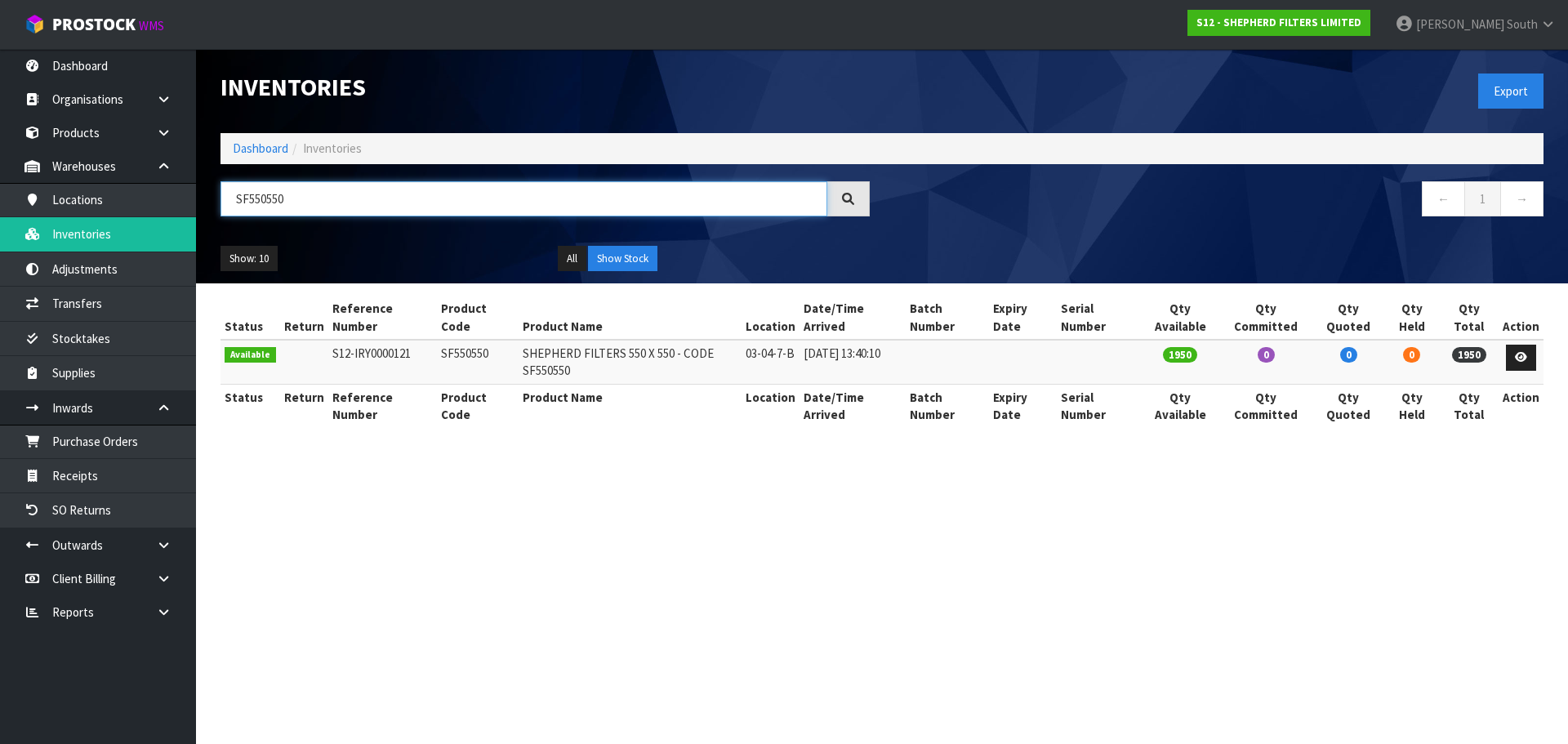
type input "SF550550"
click at [333, 239] on div "Show: 10 5 10 25 50 All Show Stock" at bounding box center [883, 258] width 1348 height 50
drag, startPoint x: 350, startPoint y: 200, endPoint x: 204, endPoint y: 201, distance: 146.0
click at [204, 201] on header "Inventories Export Dashboard Inventories SF550550 ← 1 → Show: 10 5 10 25 50 All…" at bounding box center [883, 166] width 1373 height 234
click at [59, 139] on link "Products" at bounding box center [98, 133] width 196 height 34
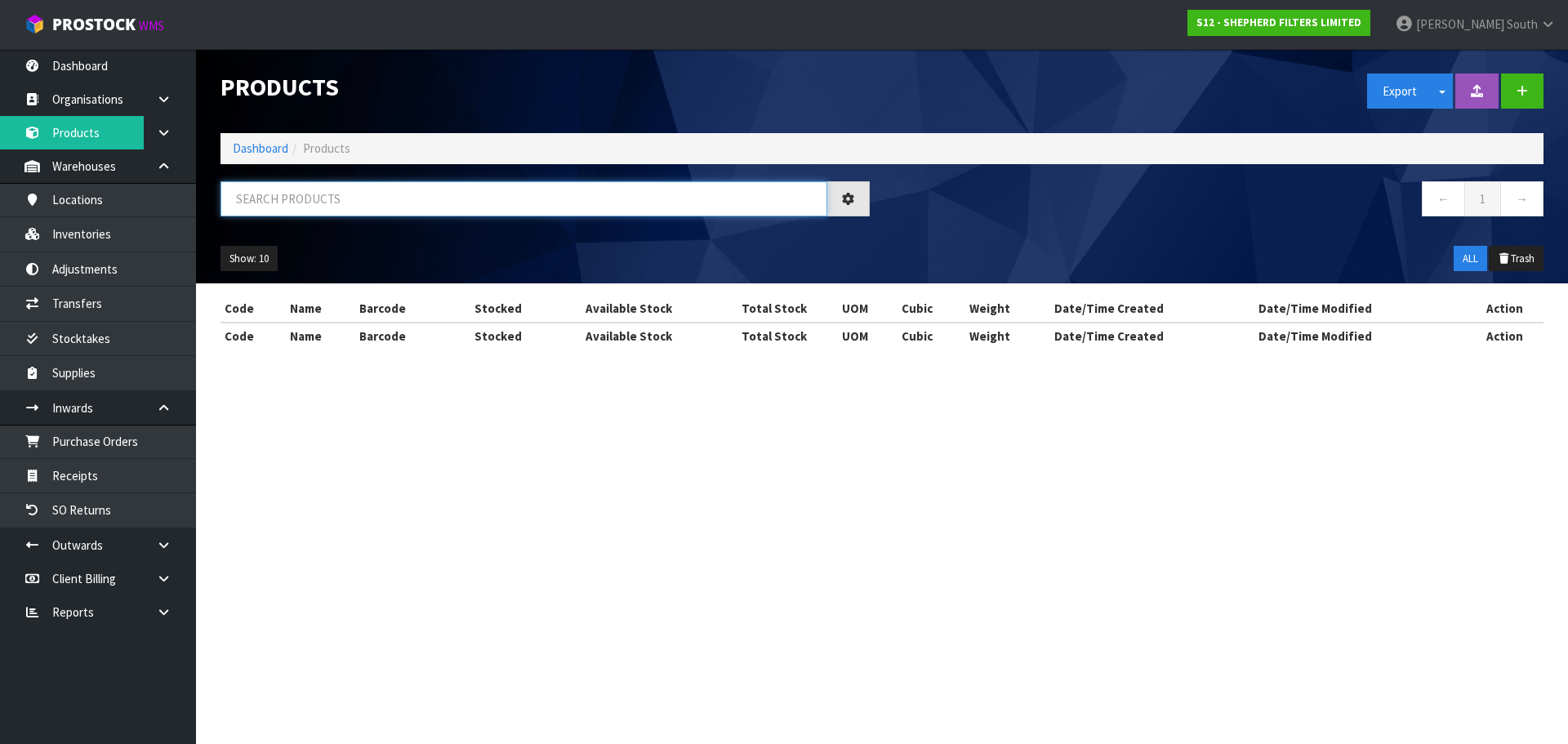
click at [343, 201] on input "text" at bounding box center [524, 199] width 607 height 35
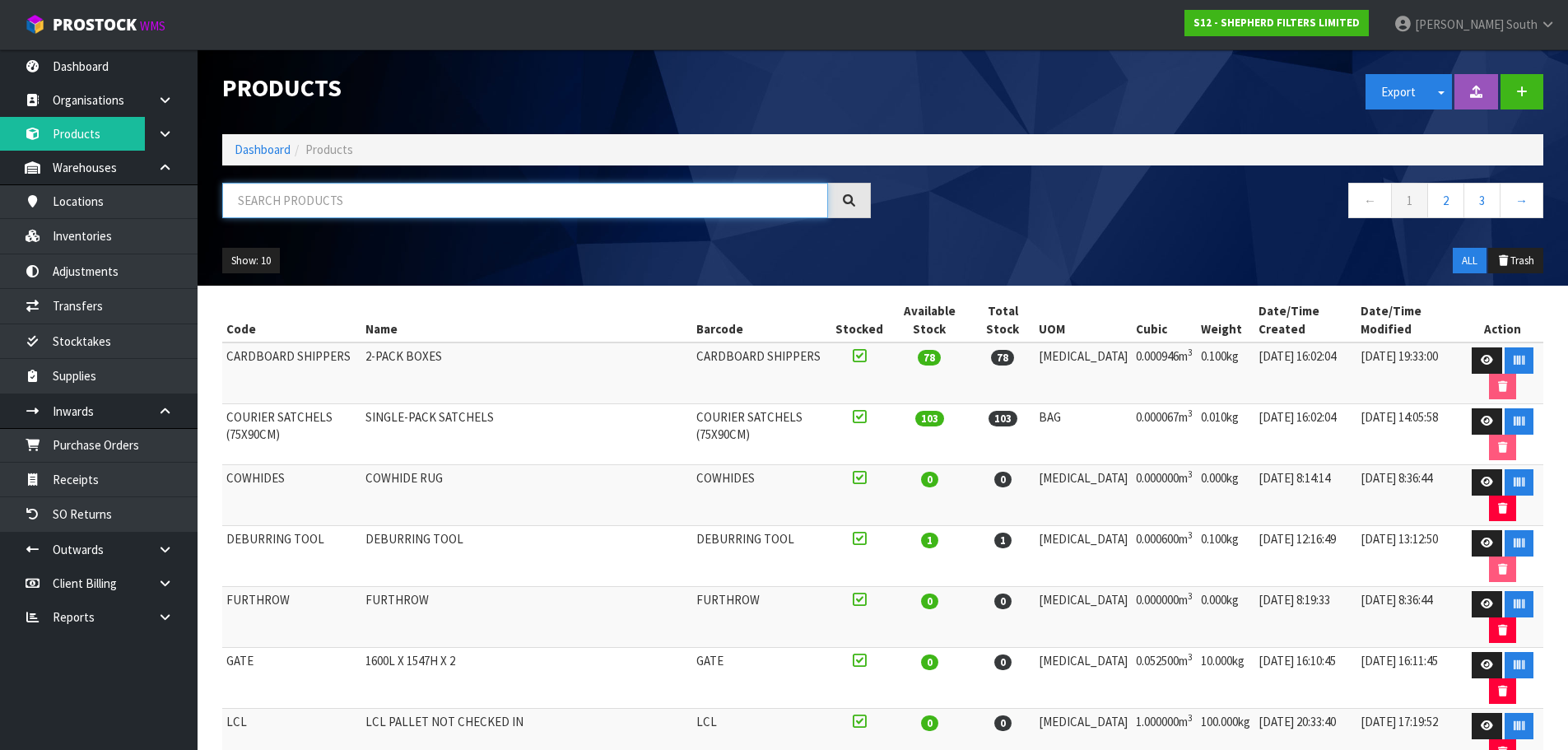
paste input "SF550550"
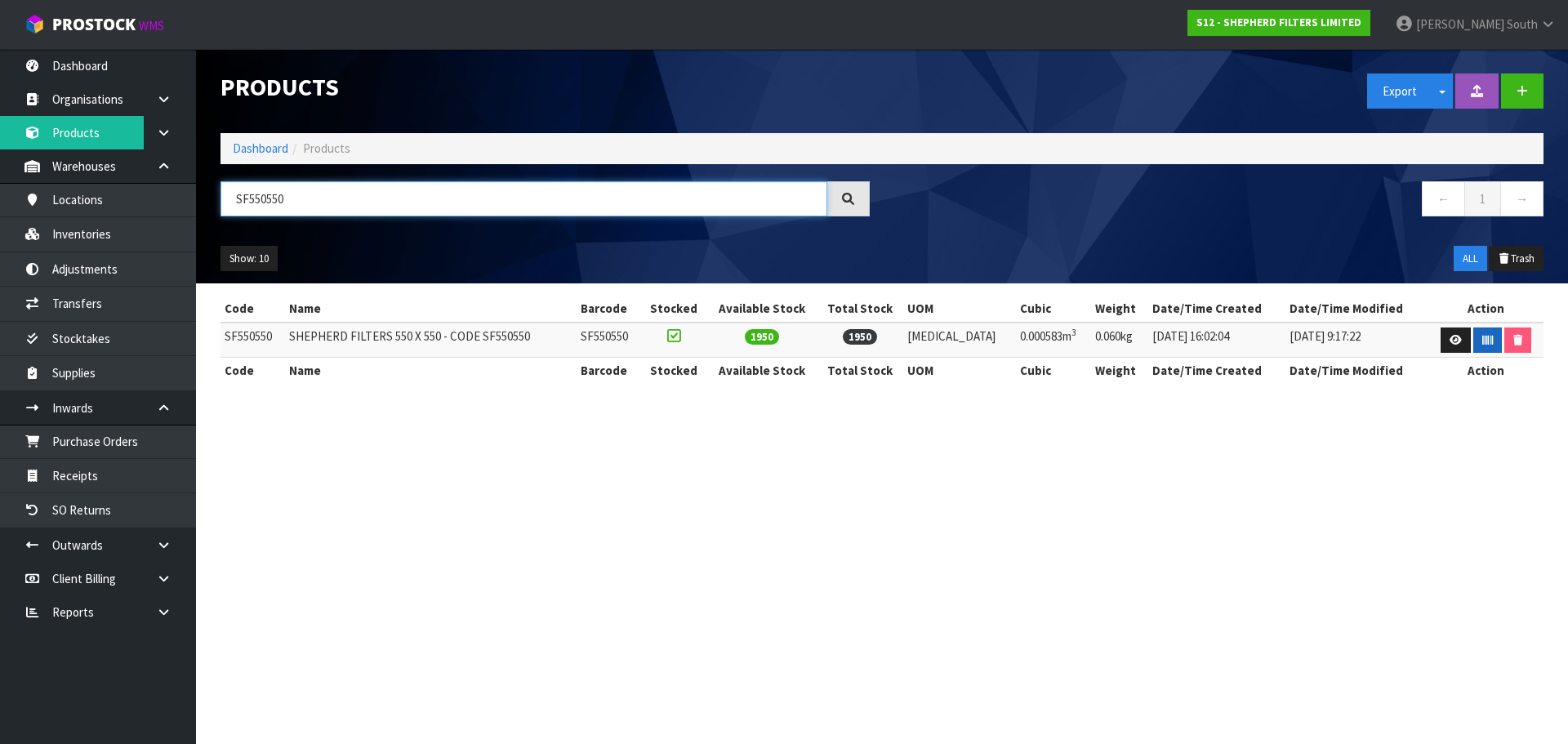
type input "SF550550"
click at [1482, 335] on icon "button" at bounding box center [1487, 340] width 11 height 11
click at [1172, 531] on section "Products Export Split button! SOH Summary Measurements Dangerous Goods Import P…" at bounding box center [784, 372] width 1568 height 744
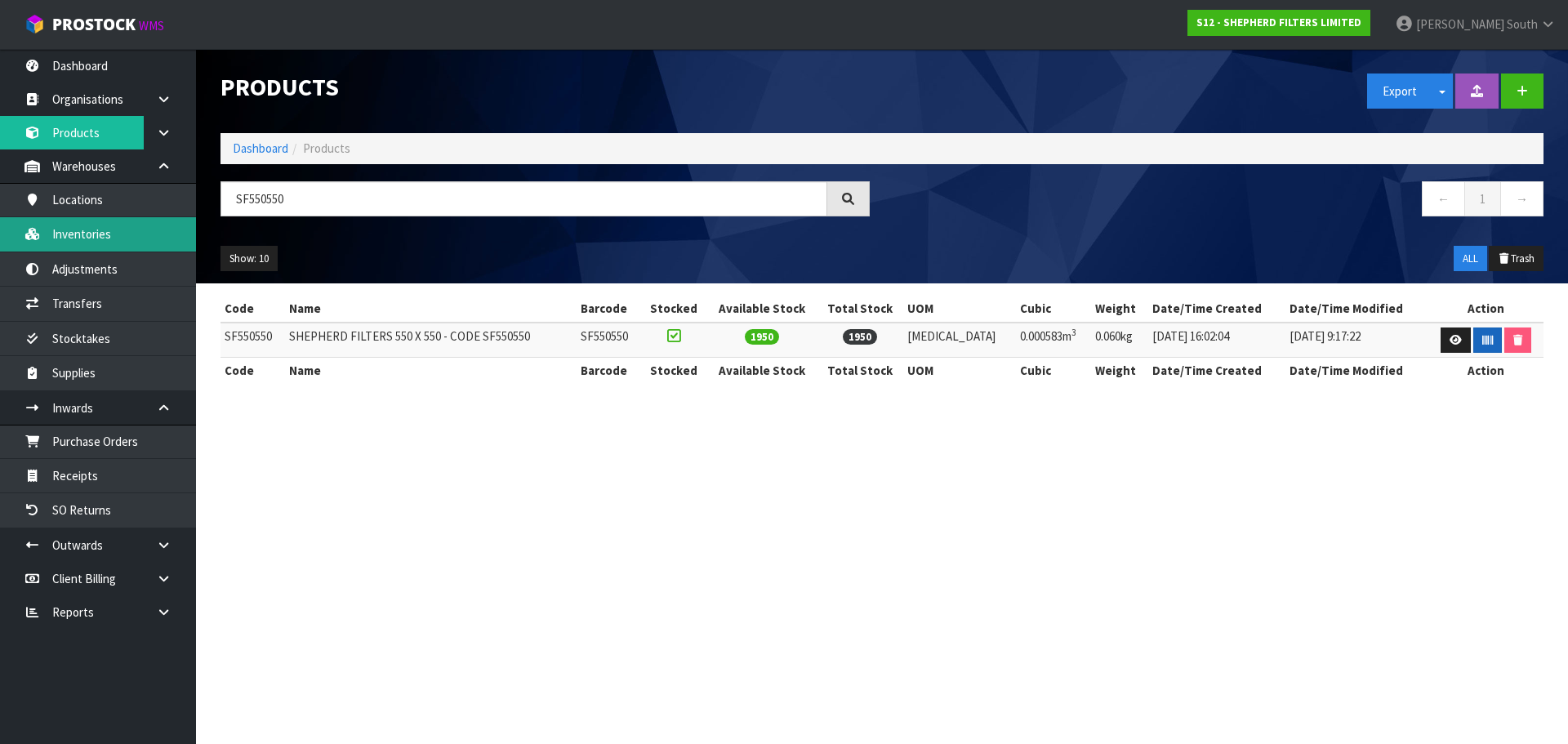
click at [97, 238] on link "Inventories" at bounding box center [98, 233] width 196 height 34
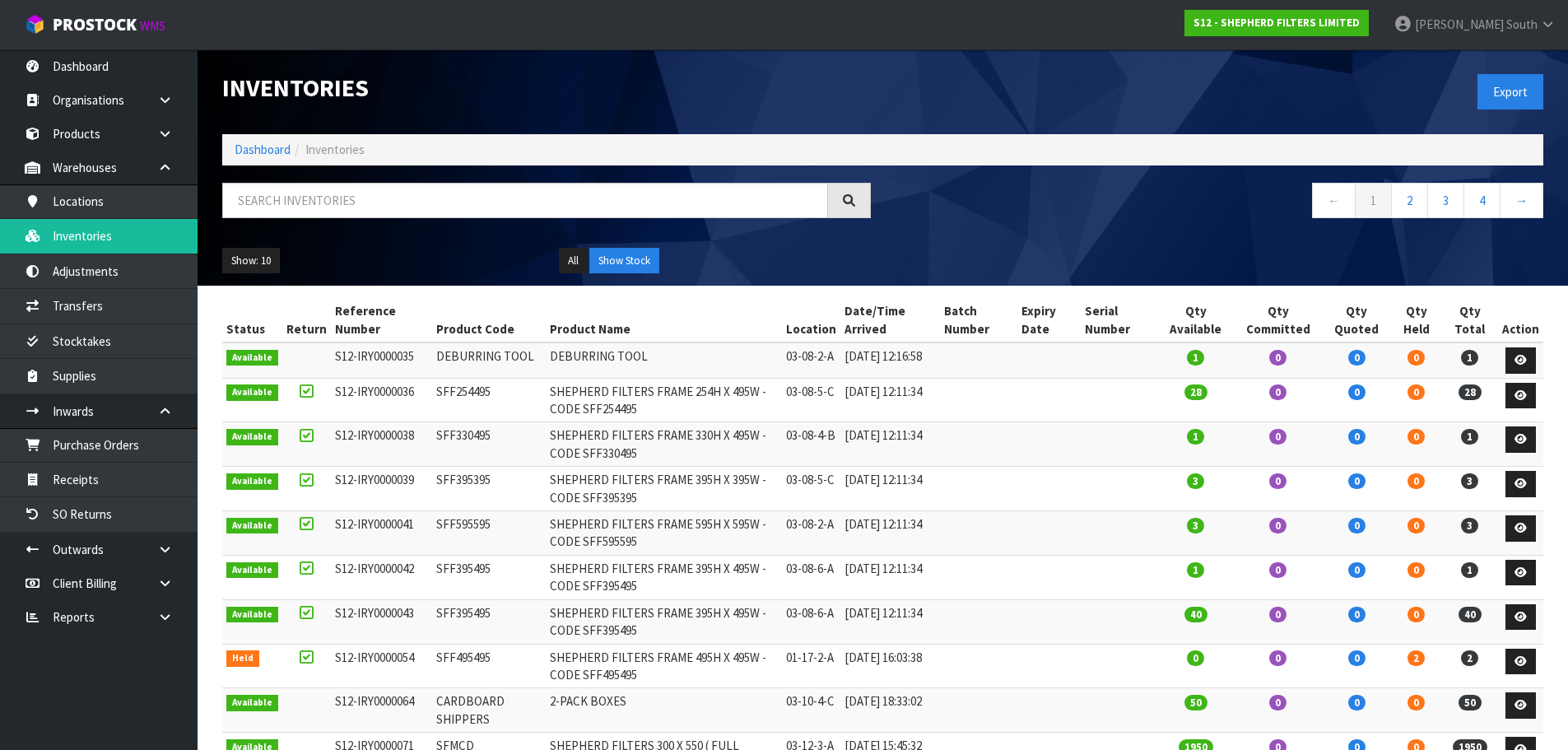
click at [482, 240] on div "Show: 10 5 10 25 50 All Show Stock" at bounding box center [882, 260] width 1345 height 51
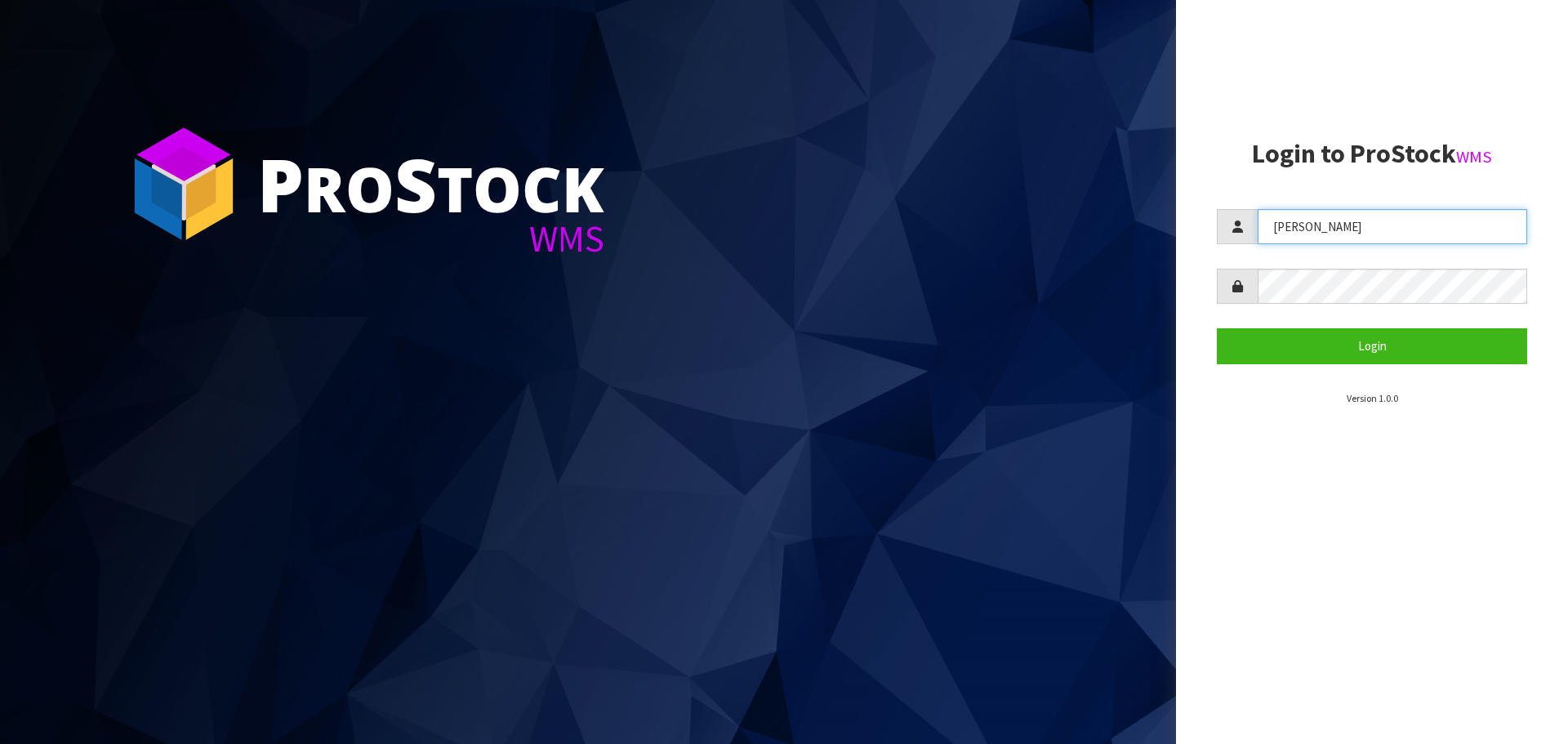
drag, startPoint x: 1376, startPoint y: 231, endPoint x: 1228, endPoint y: 206, distance: 150.1
click at [1228, 206] on section "Login to ProStock WMS [GEOGRAPHIC_DATA] Login Version 1.0.0" at bounding box center [1373, 272] width 310 height 266
type input "[PERSON_NAME]"
click at [1250, 280] on div at bounding box center [1373, 286] width 310 height 35
click at [1217, 328] on button "Login" at bounding box center [1373, 346] width 310 height 35
